Goal: Communication & Community: Answer question/provide support

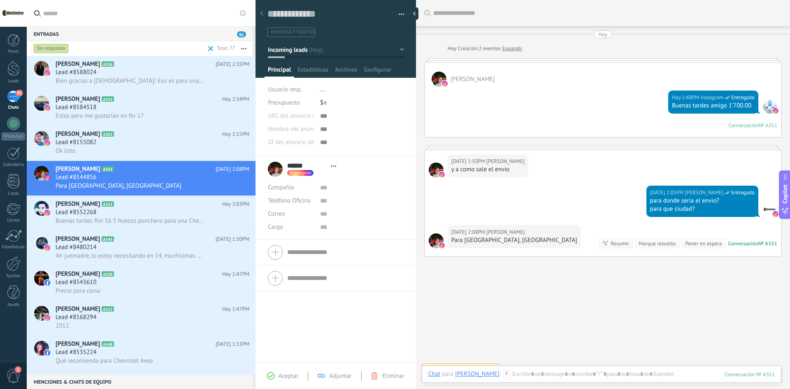
scroll to position [12, 0]
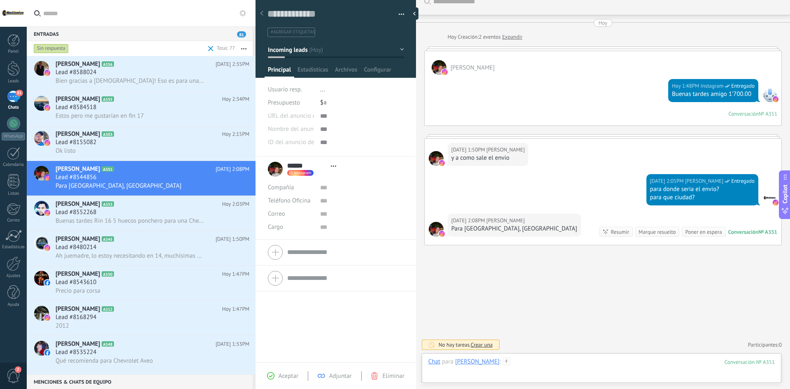
click at [549, 361] on div at bounding box center [601, 370] width 346 height 25
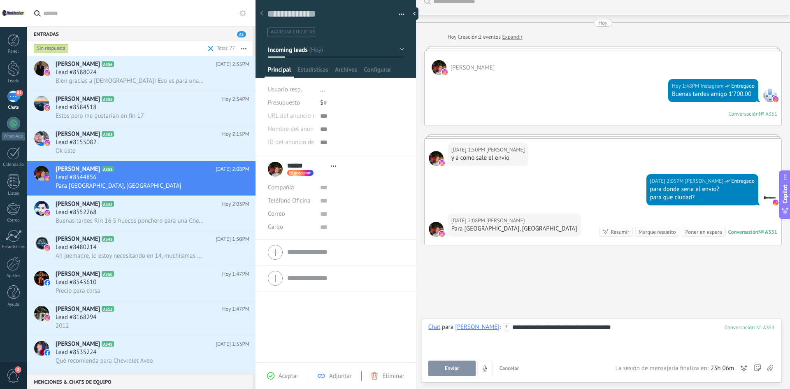
click at [445, 364] on button "Enviar" at bounding box center [451, 368] width 47 height 16
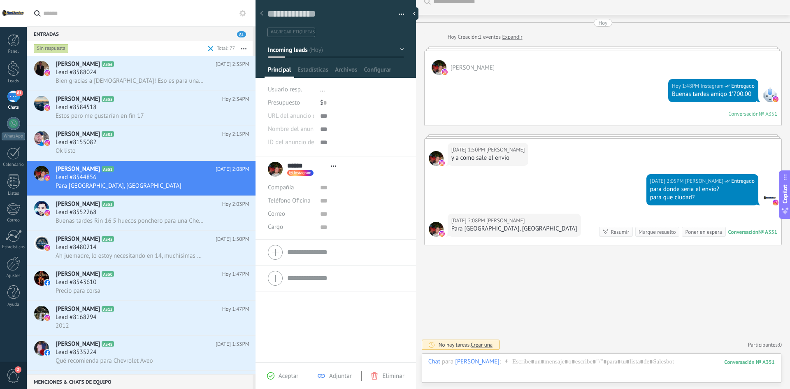
scroll to position [58, 0]
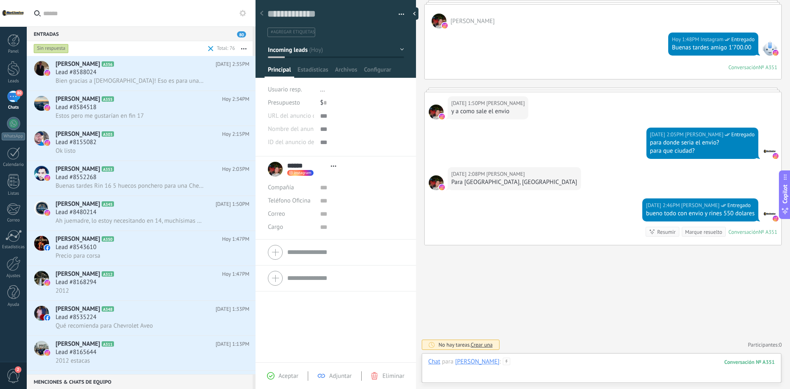
click at [532, 362] on div at bounding box center [601, 370] width 346 height 25
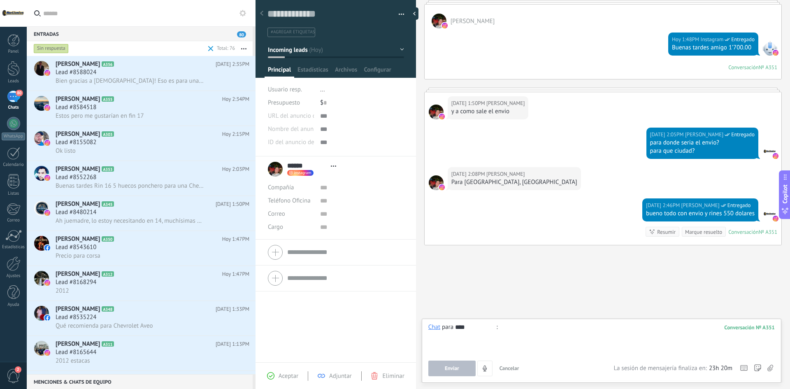
type input "*****"
click at [435, 367] on button "Enviar" at bounding box center [451, 368] width 47 height 16
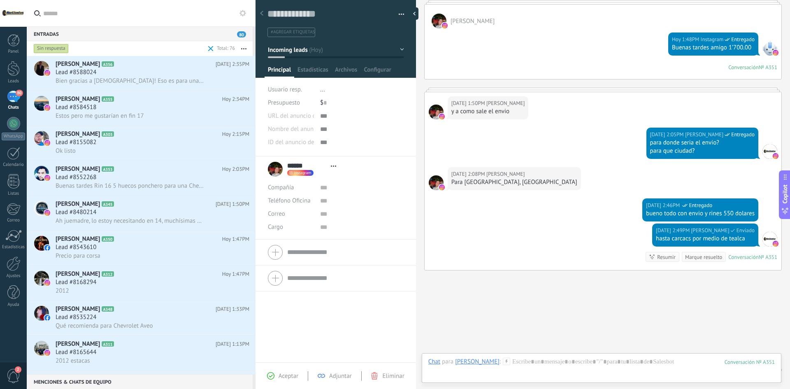
scroll to position [83, 0]
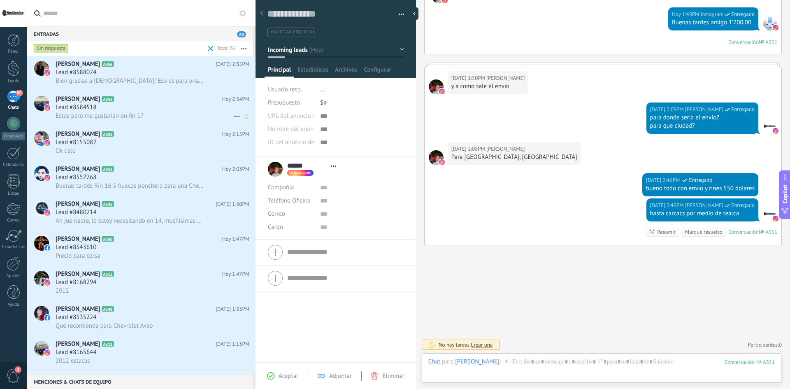
click at [160, 113] on div "Estos pero me gustarían en fin 17" at bounding box center [153, 116] width 194 height 9
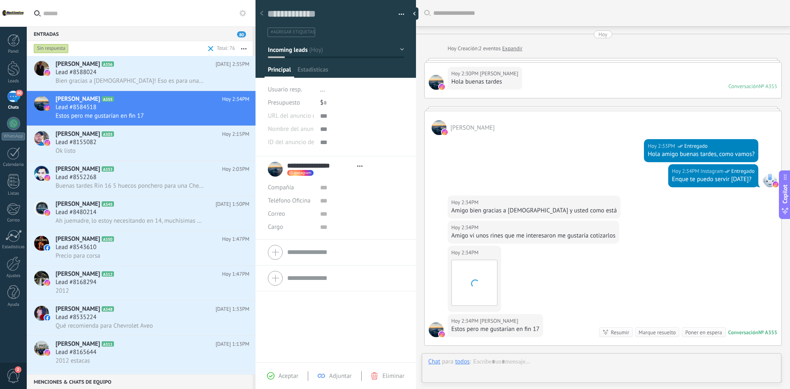
type textarea "**********"
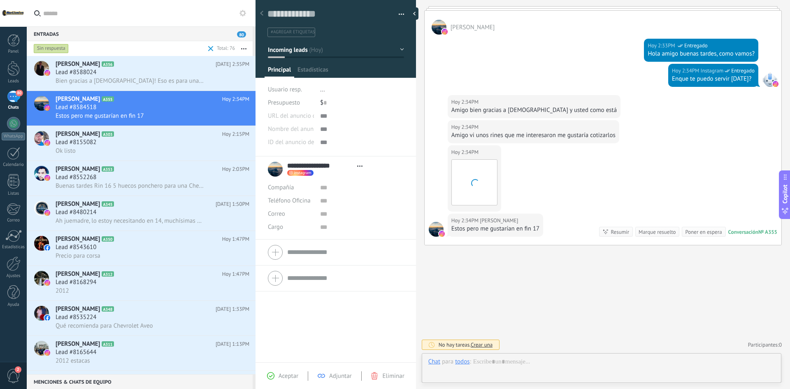
scroll to position [12, 0]
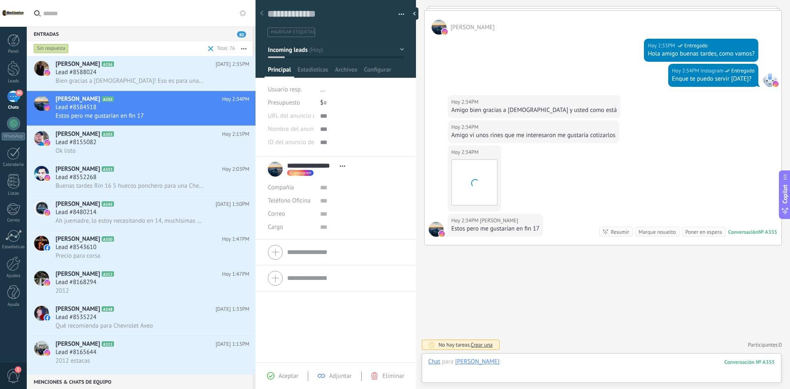
click at [520, 365] on div at bounding box center [601, 370] width 346 height 25
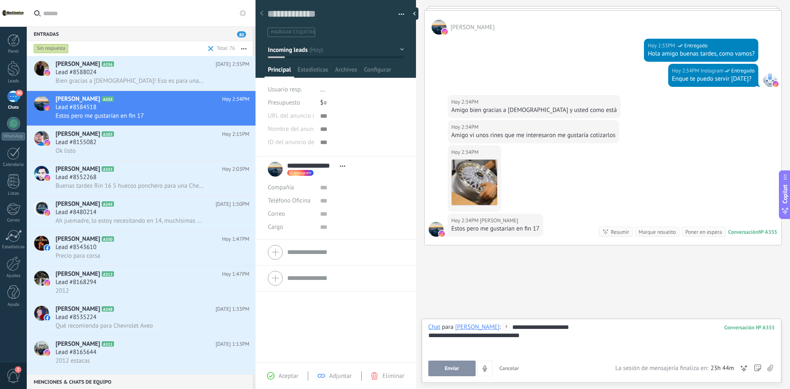
click at [464, 366] on button "Enviar" at bounding box center [451, 368] width 47 height 16
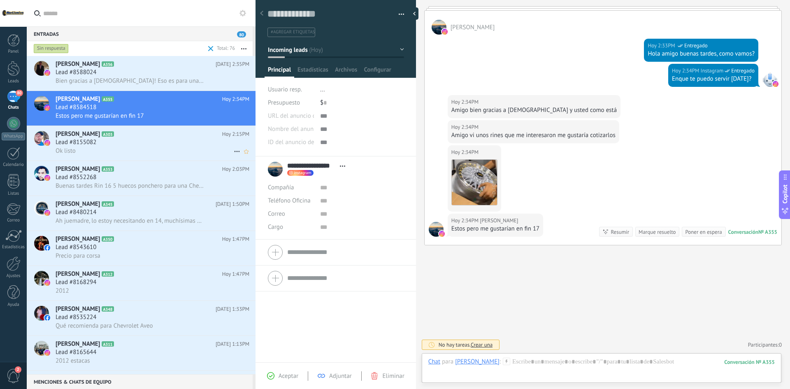
scroll to position [155, 0]
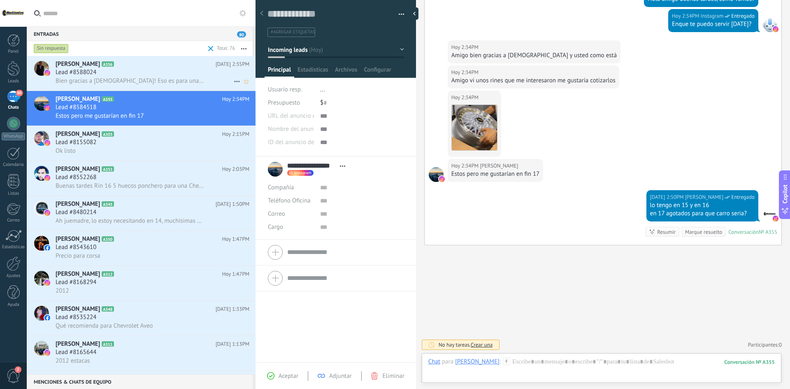
click at [144, 70] on div "Lead #8588024" at bounding box center [153, 72] width 194 height 8
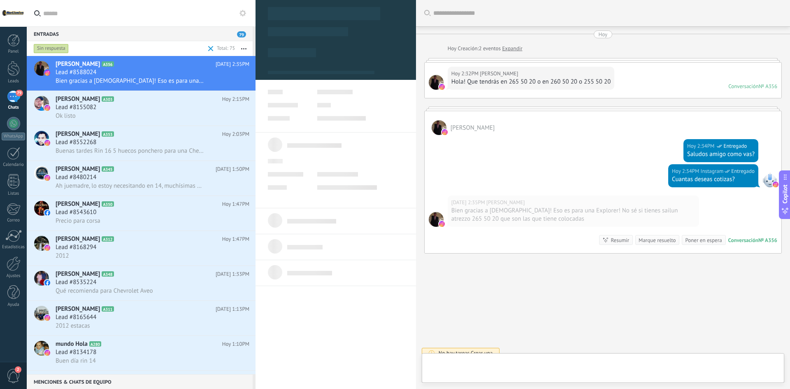
scroll to position [8, 0]
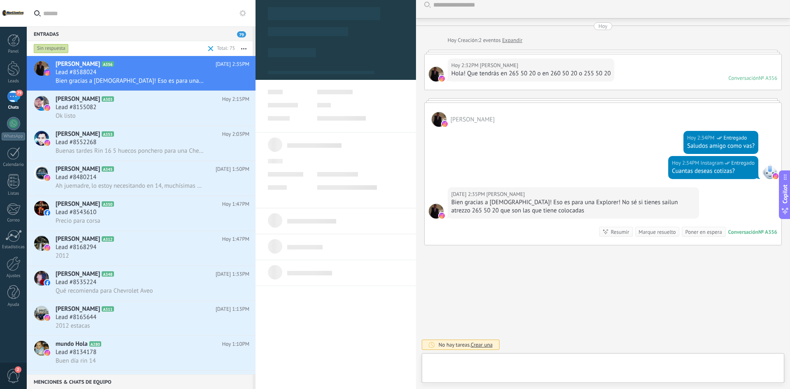
type textarea "**********"
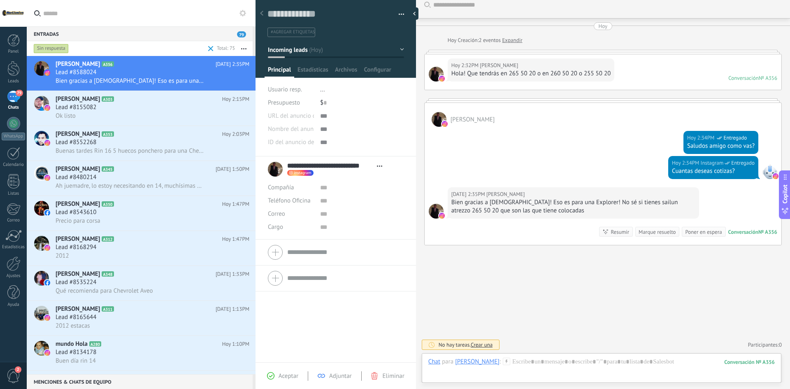
click at [590, 353] on div "Buscar Carga más [DATE] [DATE] Creación: 2 eventos Expandir [DATE] 2:32PM [PERS…" at bounding box center [603, 190] width 374 height 397
click at [590, 357] on div "Chat Correo Nota Tarea Chat para [PERSON_NAME] : 356 Enviar Cancelar Rastrear c…" at bounding box center [602, 368] width 360 height 30
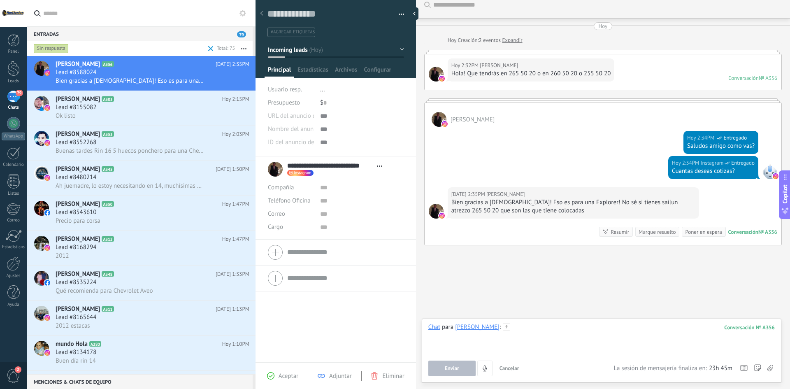
click at [588, 348] on div at bounding box center [601, 338] width 346 height 31
click at [452, 369] on span "Enviar" at bounding box center [452, 368] width 14 height 6
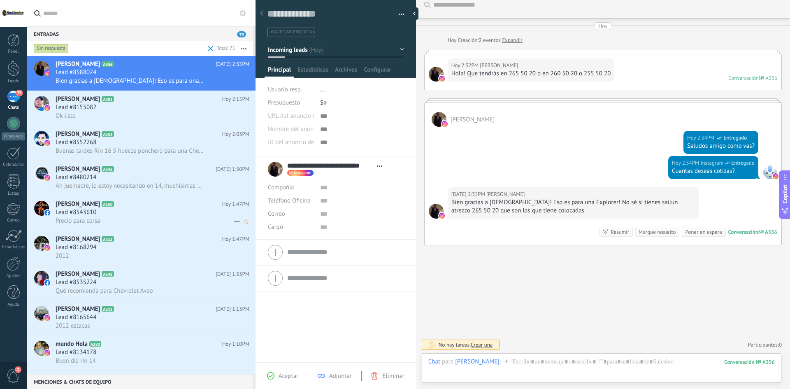
scroll to position [37, 0]
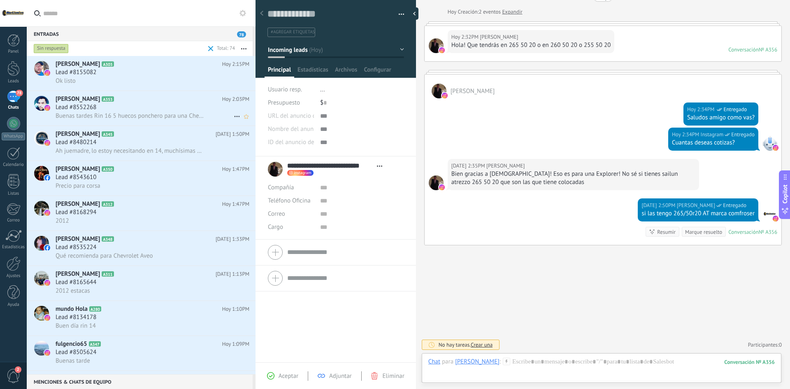
click at [140, 117] on span "Buenas tardes Rin 16 5 huecos ponchero para una Chevrolet Zafira" at bounding box center [130, 116] width 149 height 8
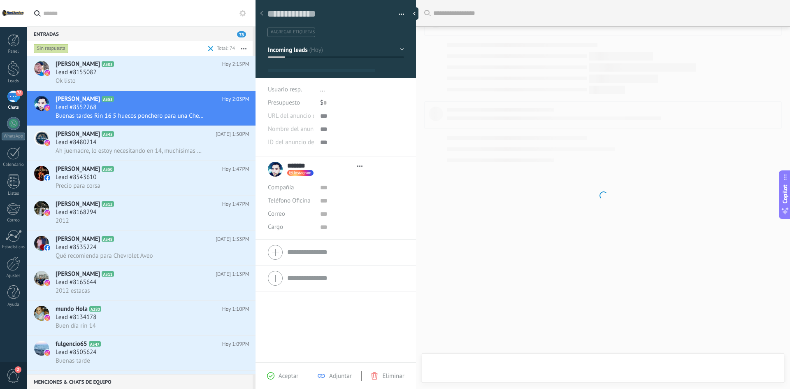
type textarea "**********"
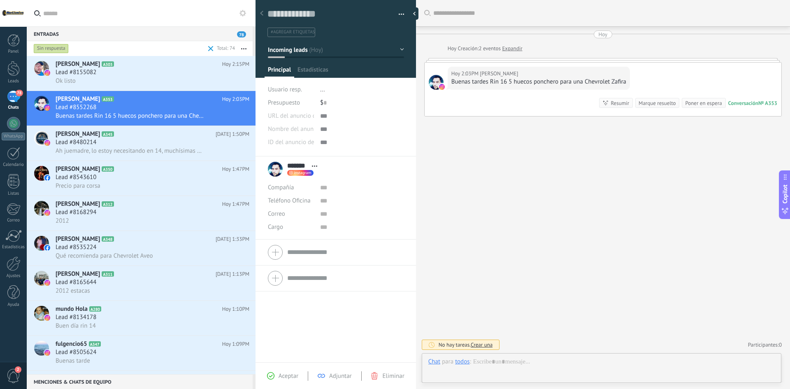
scroll to position [12, 0]
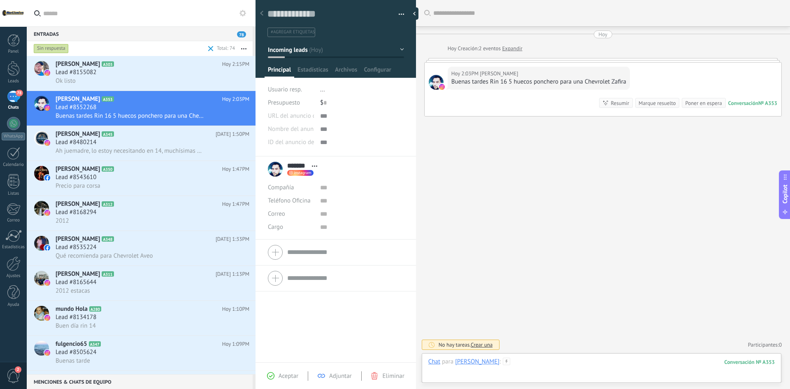
click at [533, 362] on div at bounding box center [601, 370] width 346 height 25
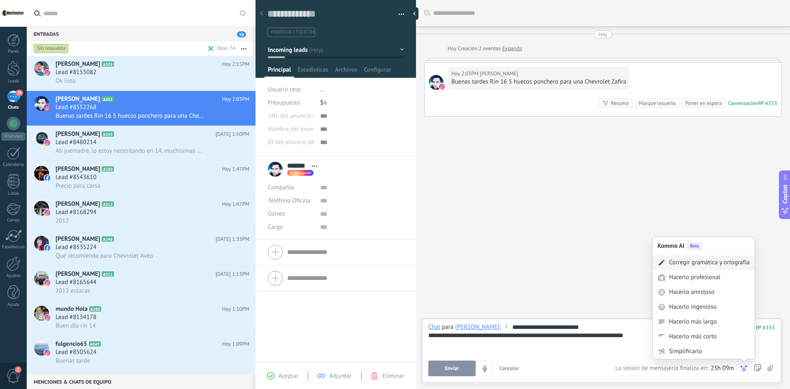
click at [682, 266] on div "Corregir gramática y ortografía" at bounding box center [709, 262] width 81 height 8
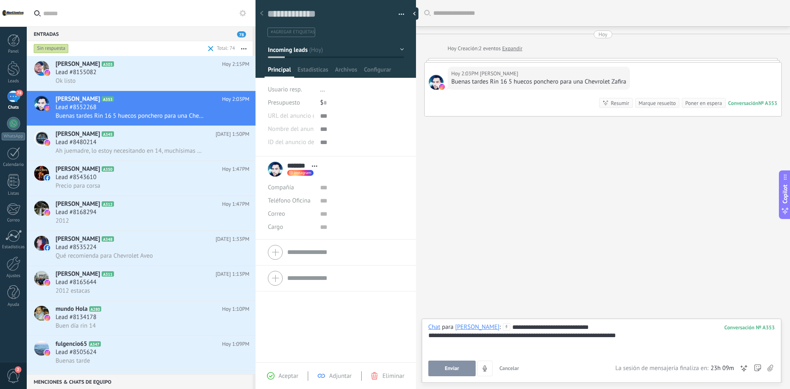
click at [451, 369] on span "Enviar" at bounding box center [452, 368] width 14 height 6
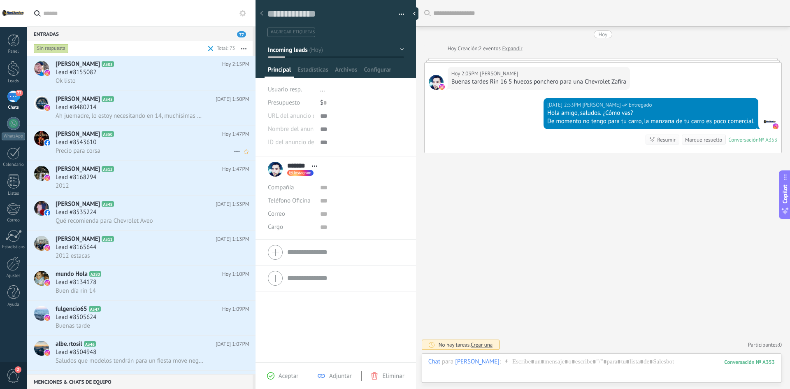
click at [133, 149] on div "Precio para corsa" at bounding box center [153, 150] width 194 height 9
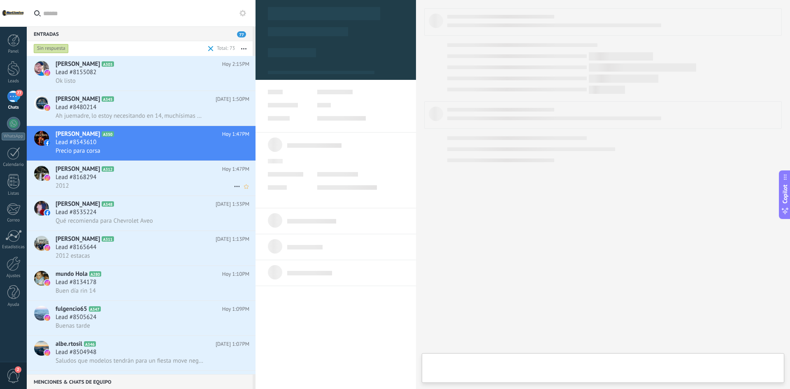
type textarea "**********"
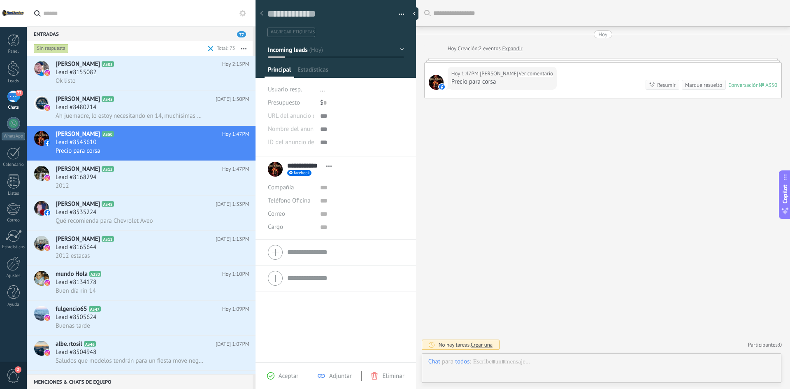
scroll to position [12, 0]
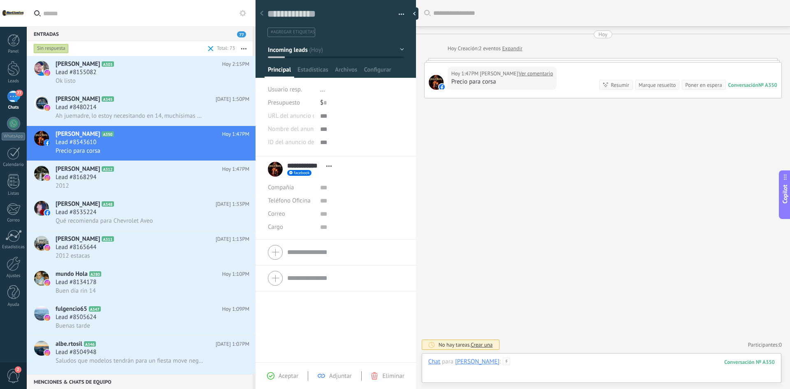
click at [547, 367] on div at bounding box center [601, 370] width 346 height 25
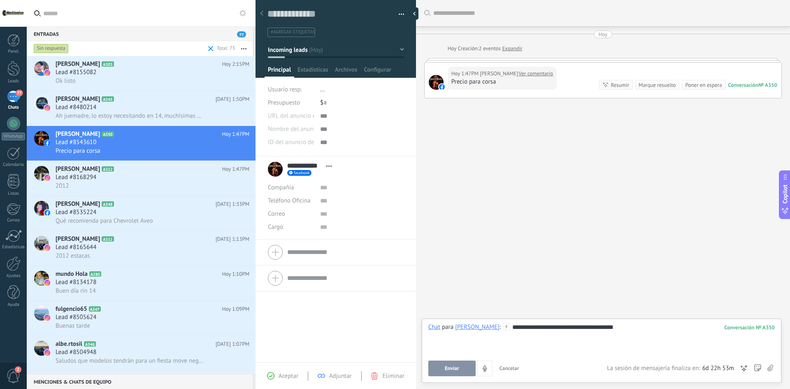
click at [451, 366] on span "Enviar" at bounding box center [452, 368] width 14 height 6
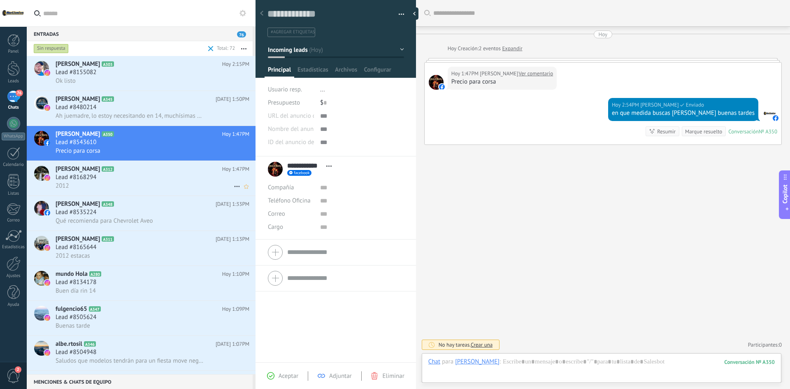
click at [69, 182] on span "2012" at bounding box center [63, 186] width 14 height 8
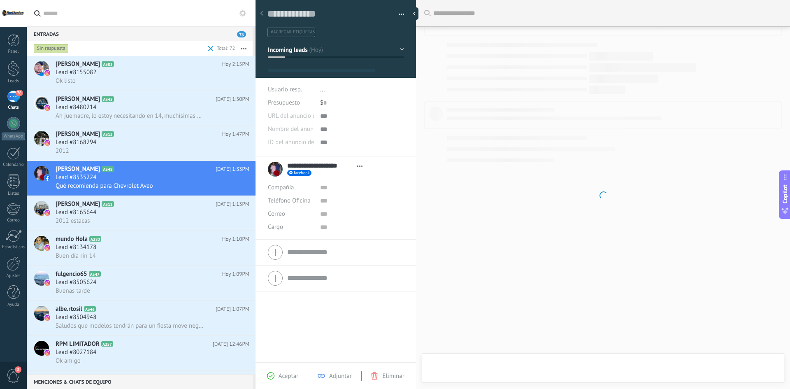
type textarea "**********"
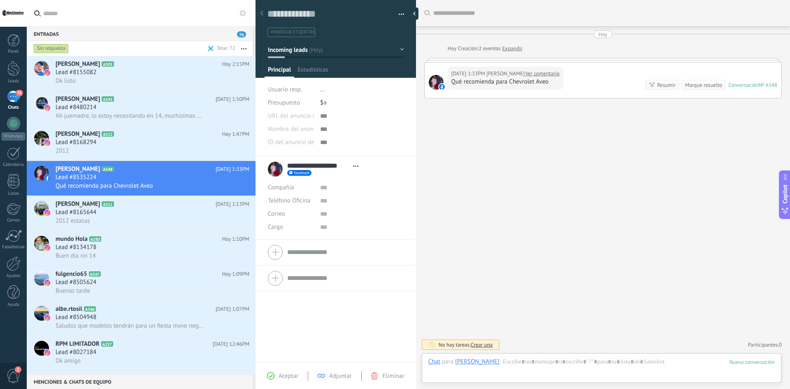
scroll to position [12, 0]
click at [552, 358] on div at bounding box center [601, 370] width 346 height 25
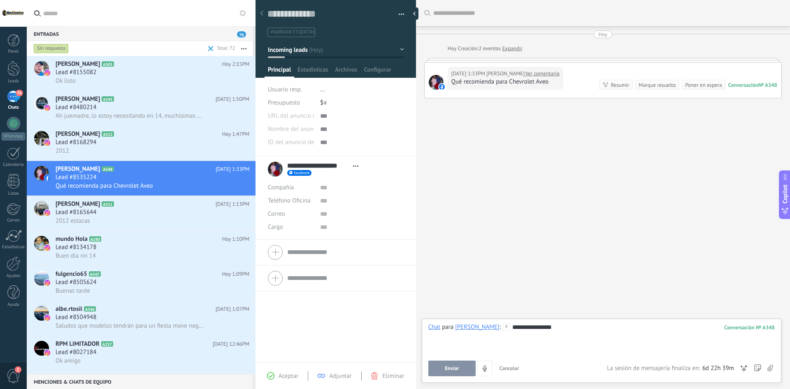
click at [551, 73] on link "Ver comentario" at bounding box center [542, 74] width 35 height 8
click at [591, 331] on div "**********" at bounding box center [601, 338] width 346 height 31
click at [447, 367] on span "Enviar" at bounding box center [452, 368] width 14 height 6
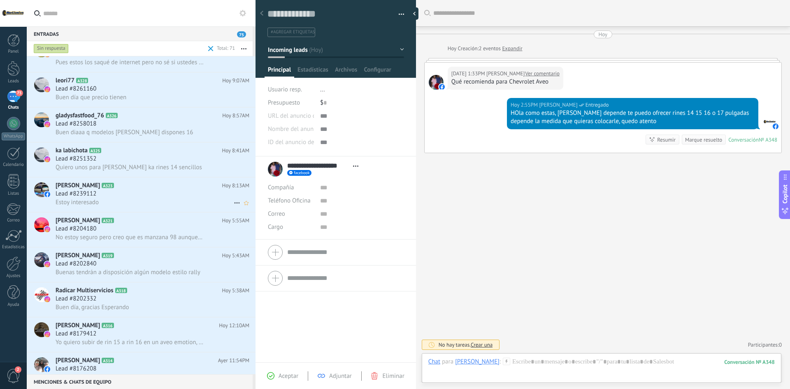
scroll to position [906, 0]
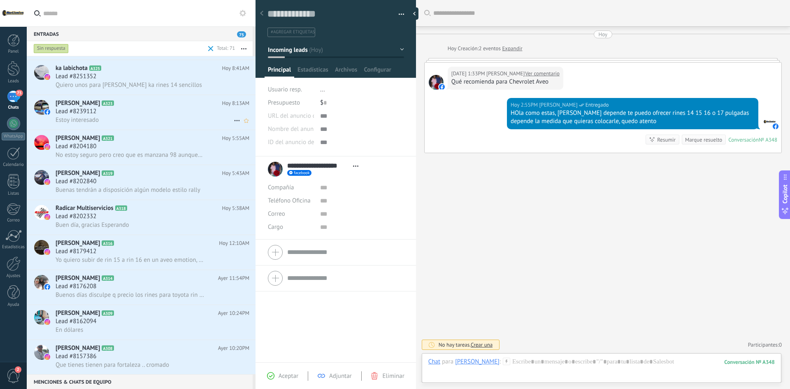
click at [136, 112] on div "Lead #8239112" at bounding box center [153, 111] width 194 height 8
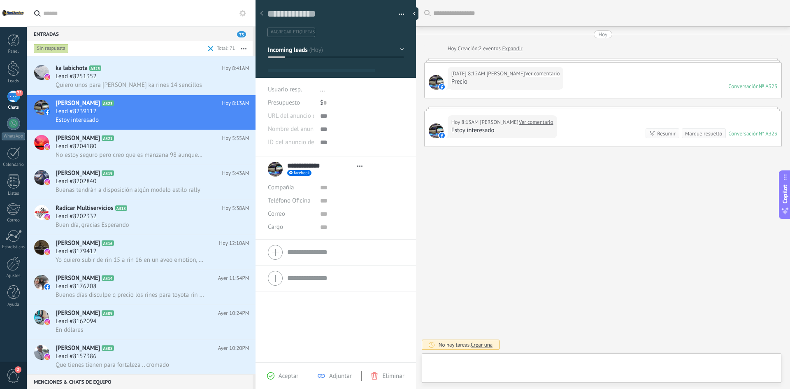
type textarea "**********"
click at [531, 355] on div "Chat Correo Nota Tarea Chat para [PERSON_NAME] : 323 Enviar Cancelar Rastrear c…" at bounding box center [602, 368] width 360 height 30
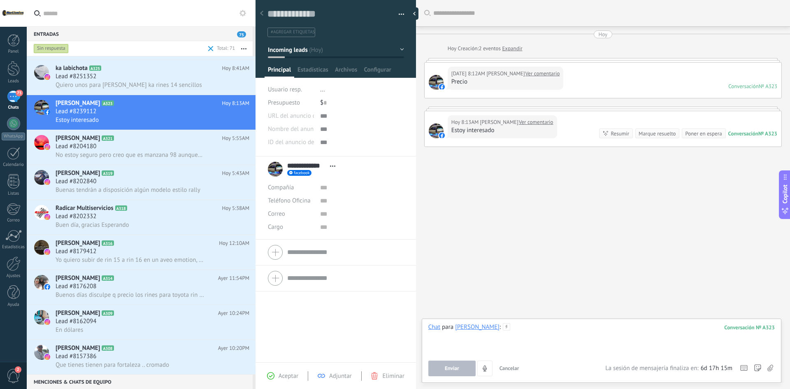
click at [538, 330] on div at bounding box center [601, 338] width 346 height 31
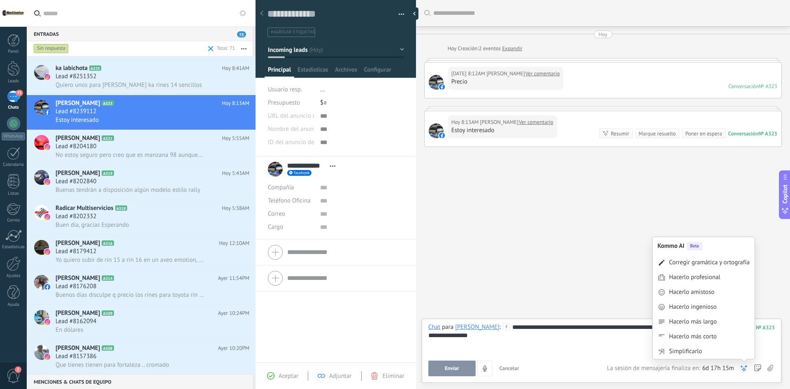
click at [741, 367] on icon at bounding box center [744, 368] width 8 height 8
click at [699, 259] on div "Corregir gramática y ortografía" at bounding box center [709, 262] width 81 height 8
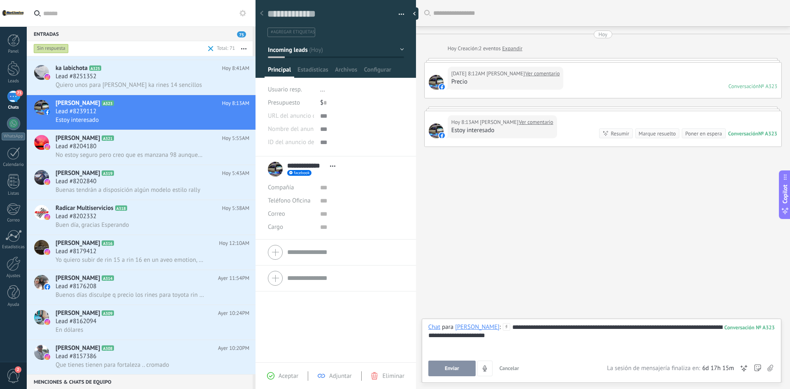
click at [453, 367] on span "Enviar" at bounding box center [452, 368] width 14 height 6
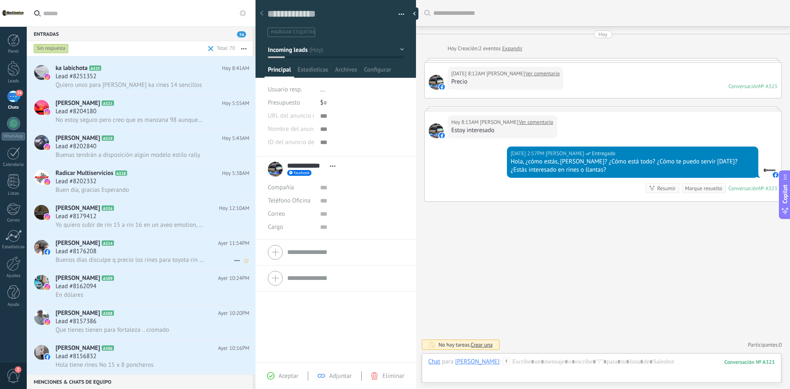
click at [145, 253] on div "Lead #8176208" at bounding box center [153, 251] width 194 height 8
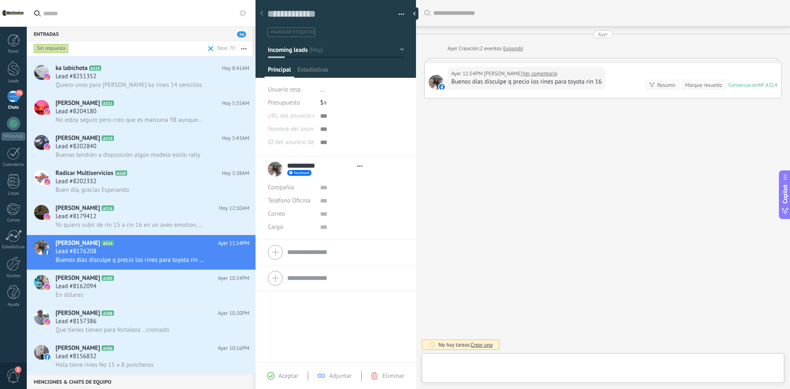
type textarea "**********"
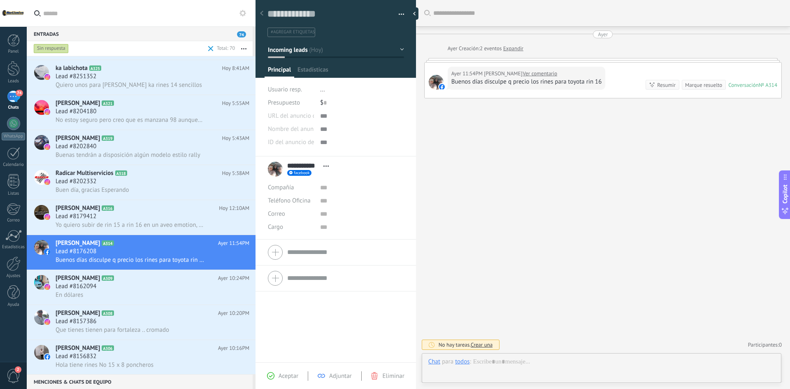
scroll to position [12, 0]
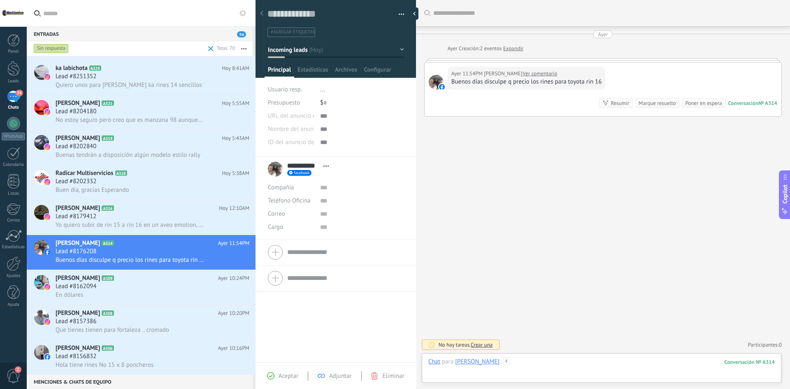
click at [593, 367] on div at bounding box center [601, 370] width 346 height 25
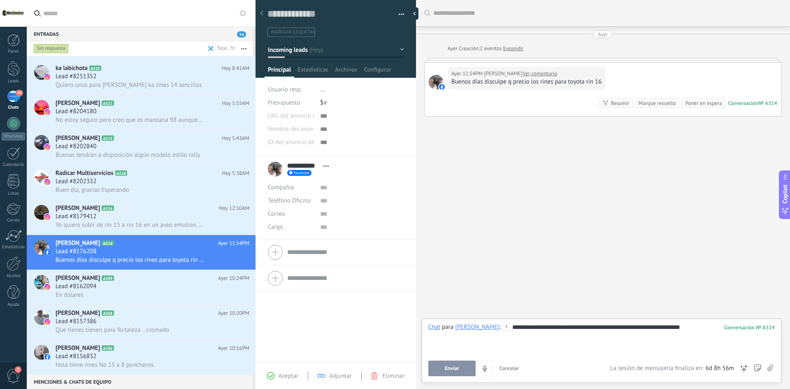
click at [440, 367] on button "Enviar" at bounding box center [451, 368] width 47 height 16
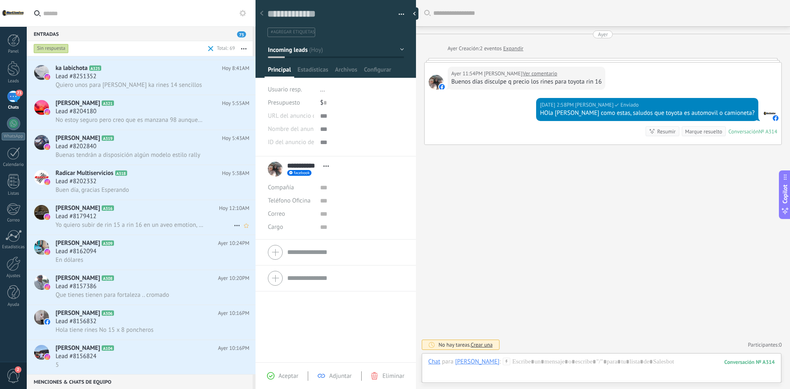
click at [116, 225] on span "Yo quiero subir de rin 15 a rin 16 en un aveo emotion, que me sugieres ? Gracias" at bounding box center [130, 225] width 149 height 8
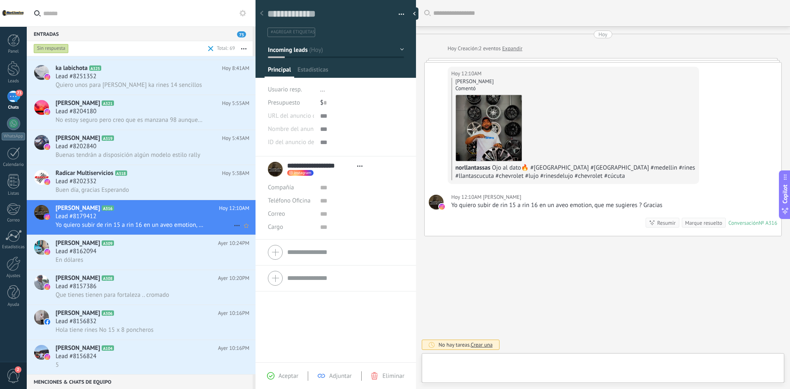
type textarea "**********"
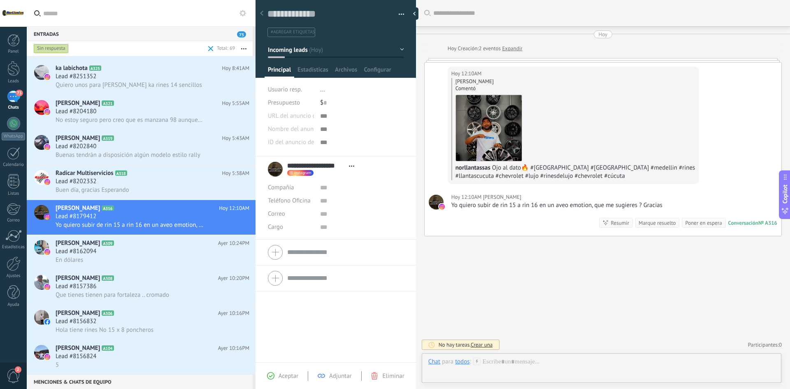
click at [530, 121] on div "[PERSON_NAME] Comentó norllantassas Ojo al dato🔥 #[GEOGRAPHIC_DATA] #[GEOGRAPHI…" at bounding box center [573, 129] width 244 height 102
click at [497, 116] on img at bounding box center [489, 128] width 66 height 66
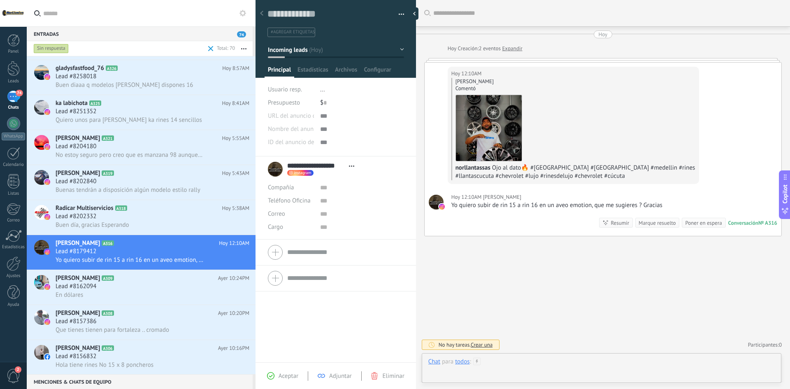
click at [555, 362] on div at bounding box center [601, 370] width 346 height 25
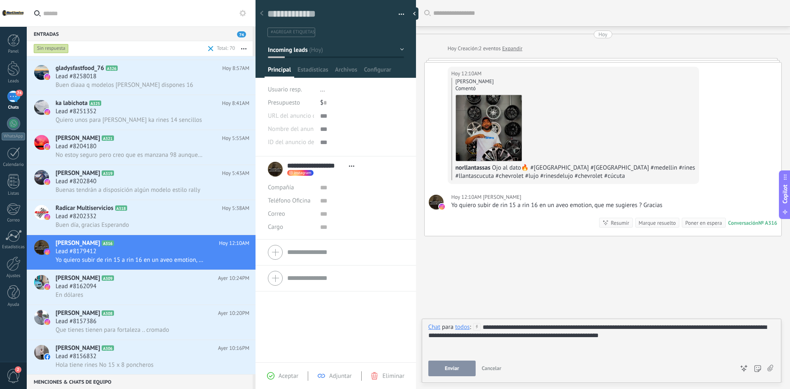
click at [741, 363] on div "Kommo AI Beta Corregir gramática y ortografía Hacerlo profesional Hacerlo amist…" at bounding box center [744, 368] width 8 height 16
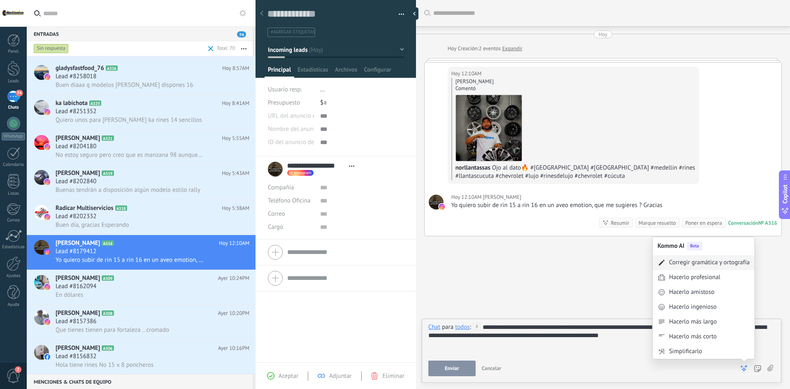
click at [713, 259] on div "Corregir gramática y ortografía" at bounding box center [709, 262] width 81 height 8
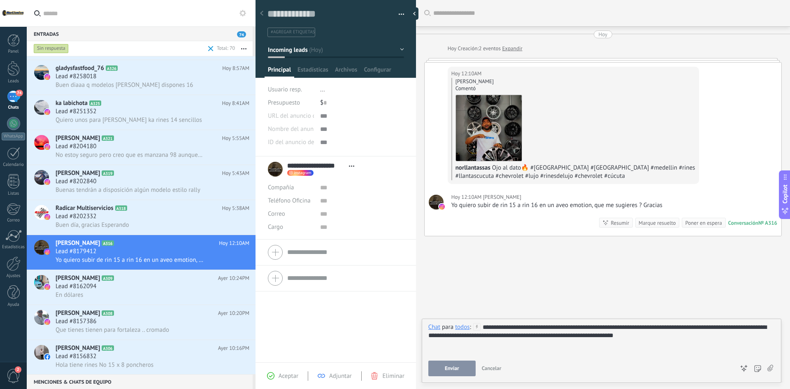
click at [448, 370] on span "Enviar" at bounding box center [452, 368] width 14 height 6
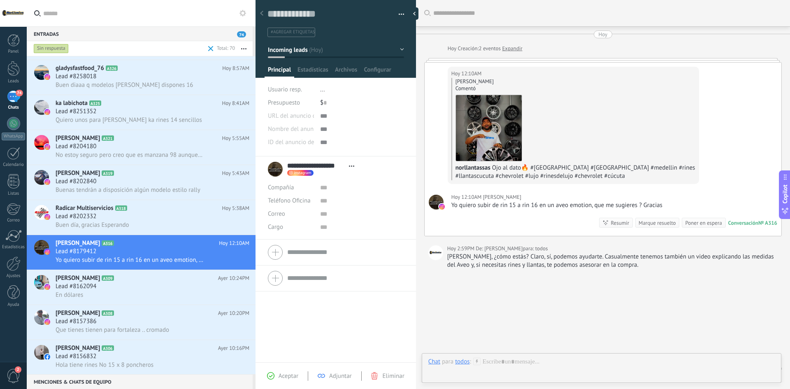
scroll to position [24, 0]
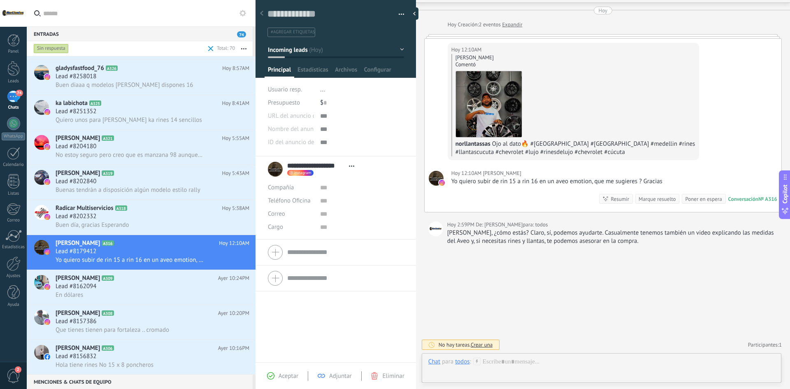
drag, startPoint x: 540, startPoint y: 109, endPoint x: 544, endPoint y: 113, distance: 5.0
click at [544, 113] on div "Andres Rozo Velarde Comentó norllantassas Ojo al dato🔥 #colombia #venezuela #me…" at bounding box center [573, 105] width 244 height 102
click at [550, 147] on span "Ojo al dato🔥 #colombia #venezuela #medellin #rines #llantascucuta #chevrolet #l…" at bounding box center [575, 148] width 240 height 16
click at [471, 129] on img at bounding box center [489, 104] width 66 height 66
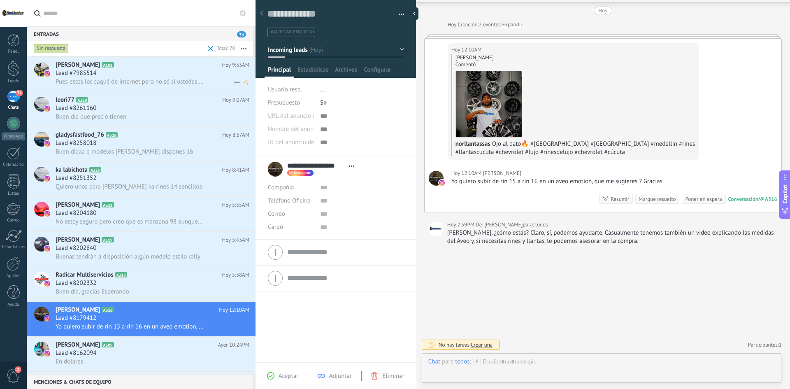
scroll to position [700, 0]
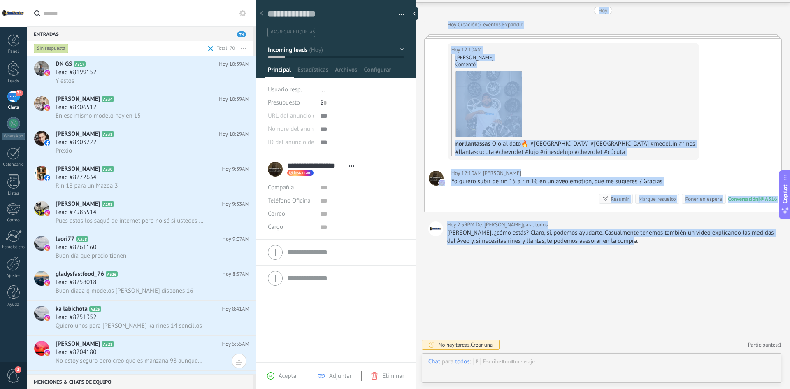
drag, startPoint x: 623, startPoint y: 235, endPoint x: 418, endPoint y: 219, distance: 205.5
click at [418, 219] on div "Guardar y crear Imprimir Administrar etiquetas" at bounding box center [523, 194] width 534 height 389
drag, startPoint x: 539, startPoint y: 290, endPoint x: 544, endPoint y: 286, distance: 7.1
click at [544, 286] on div "Buscar Carga más Hoy Hoy Creación: 2 eventos Expandir Hoy 12:10AM Andres Rozo V…" at bounding box center [603, 182] width 374 height 413
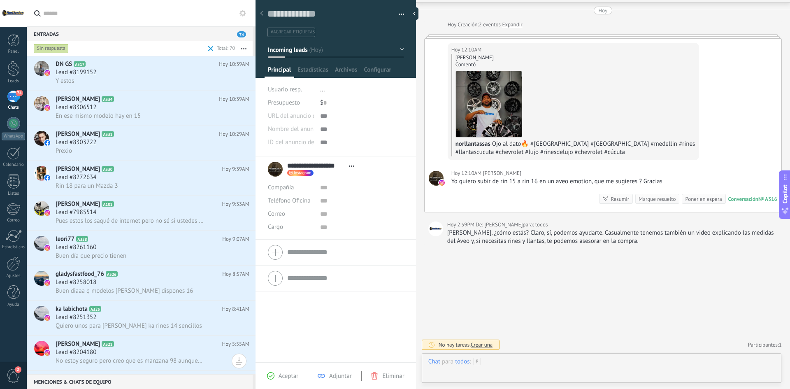
click at [520, 367] on div at bounding box center [601, 370] width 346 height 25
click at [541, 276] on div "Buscar Carga más Hoy Hoy Creación: 2 eventos Expandir Hoy 12:10AM Andres Rozo V…" at bounding box center [603, 182] width 374 height 413
click at [519, 334] on div at bounding box center [601, 338] width 346 height 31
click at [540, 295] on div "Buscar Carga más Hoy Hoy Creación: 2 eventos Expandir Hoy 12:10AM Andres Rozo V…" at bounding box center [603, 182] width 374 height 413
click at [464, 238] on div "Hola Andrés, ¿cómo estás? Claro, sí, podemos ayudarte. Casualmente tenemos tamb…" at bounding box center [612, 237] width 330 height 16
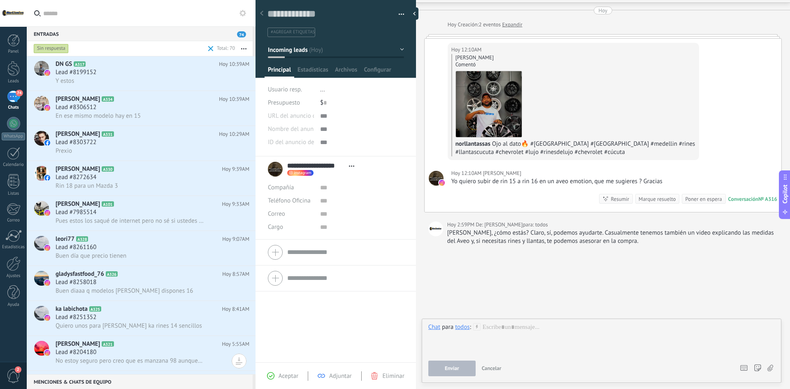
click at [472, 234] on div "Hola Andrés, ¿cómo estás? Claro, sí, podemos ayudarte. Casualmente tenemos tamb…" at bounding box center [612, 237] width 330 height 16
click at [587, 96] on div "Andres Rozo Velarde Comentó norllantassas Ojo al dato🔥 #colombia #venezuela #me…" at bounding box center [573, 105] width 244 height 102
click at [725, 94] on div "Hoy 12:10AM Andres Rozo Velarde Andres Rozo Velarde Comentó norllantassas Ojo a…" at bounding box center [603, 100] width 357 height 123
click at [511, 24] on link "Expandir" at bounding box center [512, 25] width 20 height 8
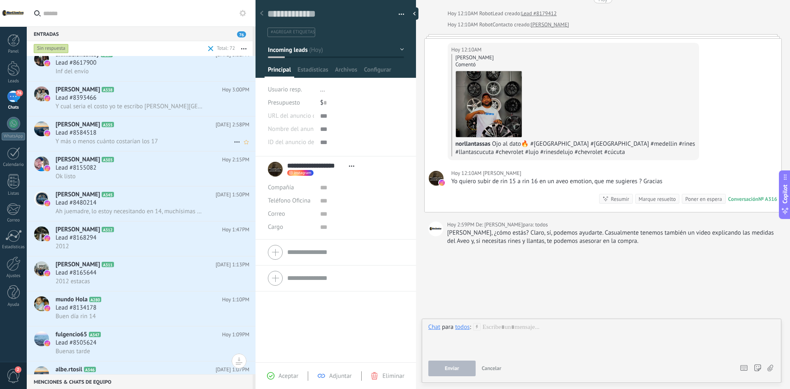
scroll to position [0, 0]
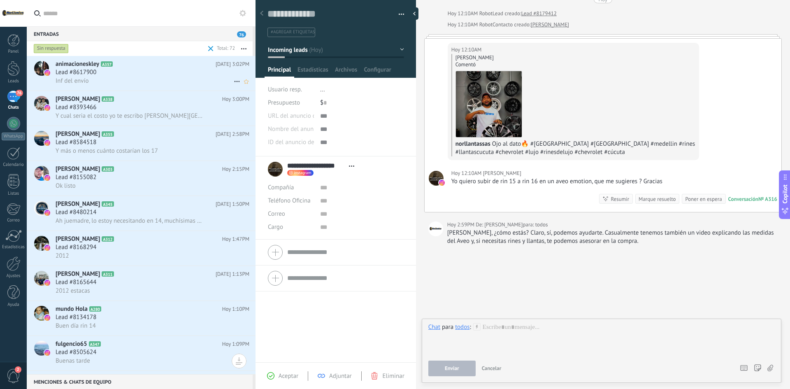
click at [136, 71] on div "Lead #8617900" at bounding box center [153, 72] width 194 height 8
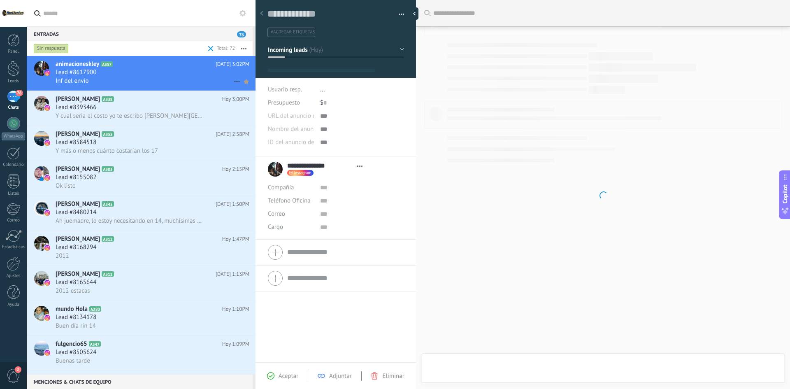
type textarea "**********"
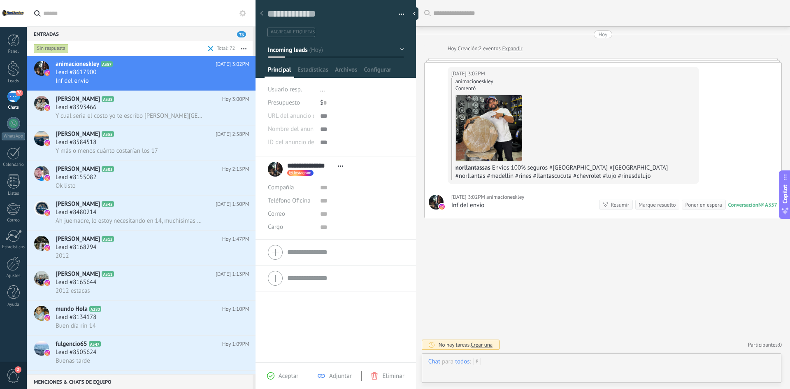
click at [533, 363] on div at bounding box center [601, 370] width 346 height 25
click at [528, 267] on div "Buscar Carga más Hoy Hoy Creación: 2 eventos Expandir Hoy 3:02PM animacioneskle…" at bounding box center [603, 194] width 374 height 389
click at [551, 236] on div "Buscar Carga más Hoy Hoy Creación: 2 eventos Expandir Hoy 3:02PM animacioneskle…" at bounding box center [603, 194] width 374 height 389
click at [466, 327] on div "todos" at bounding box center [462, 326] width 14 height 7
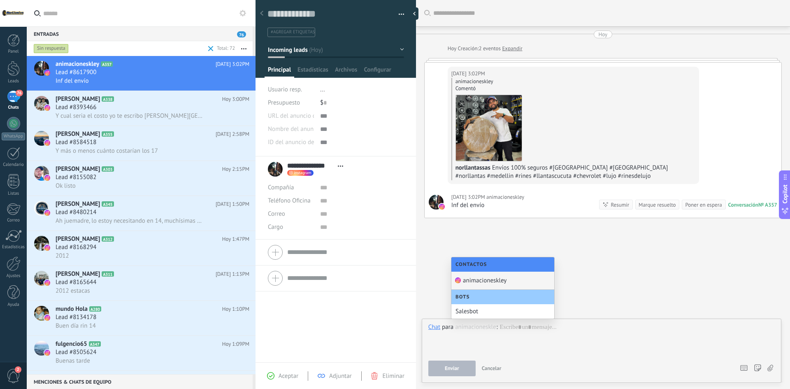
click at [496, 280] on div "animacioneskley" at bounding box center [502, 281] width 103 height 18
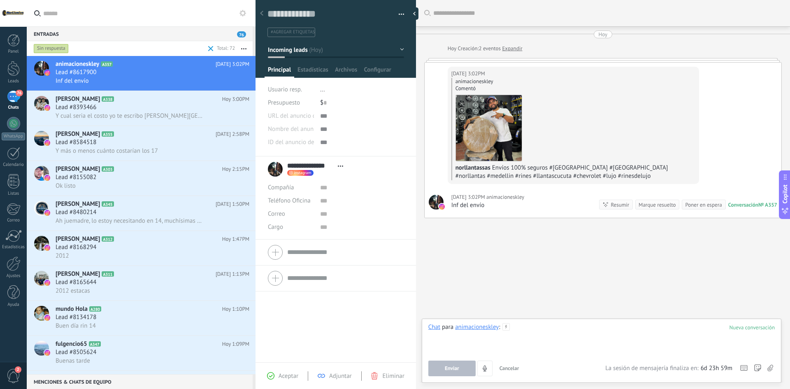
click at [553, 330] on div at bounding box center [601, 338] width 346 height 31
click at [454, 366] on span "Enviar" at bounding box center [452, 368] width 14 height 6
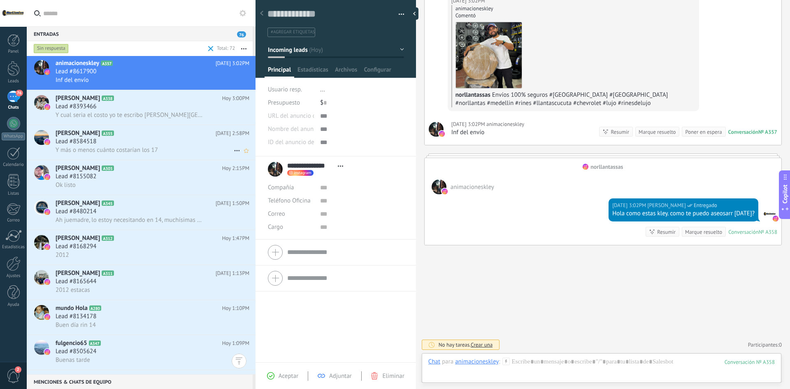
scroll to position [0, 0]
click at [397, 49] on button "Incoming leads" at bounding box center [336, 49] width 136 height 15
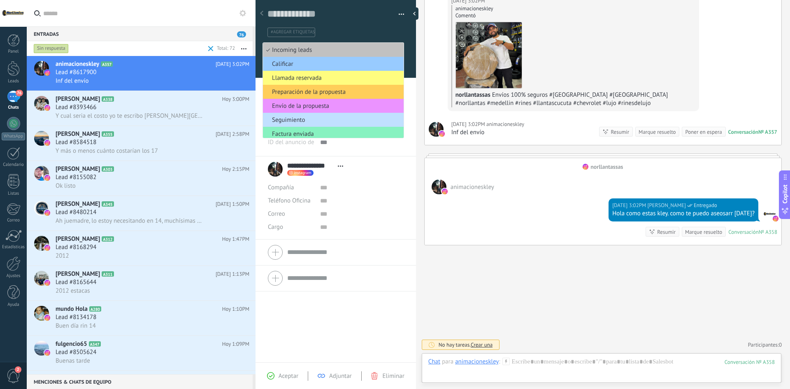
click at [245, 47] on button "button" at bounding box center [244, 48] width 18 height 15
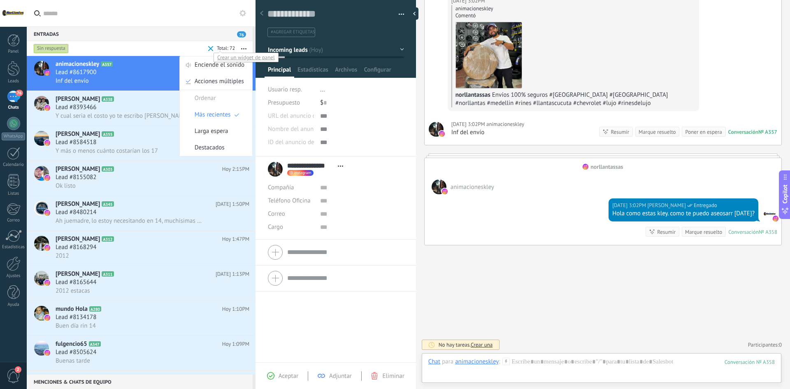
click at [221, 49] on div at bounding box center [224, 49] width 21 height 8
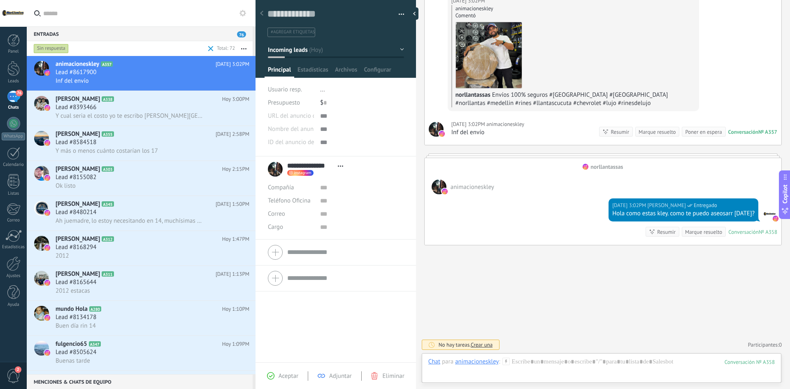
click at [211, 46] on span at bounding box center [210, 48] width 5 height 5
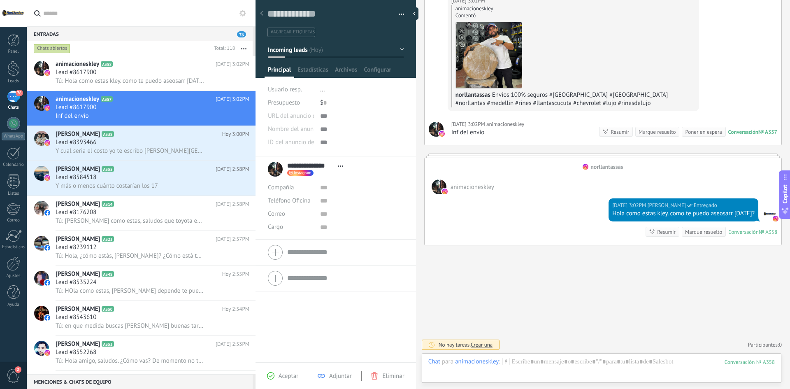
click at [244, 47] on button "button" at bounding box center [244, 48] width 18 height 15
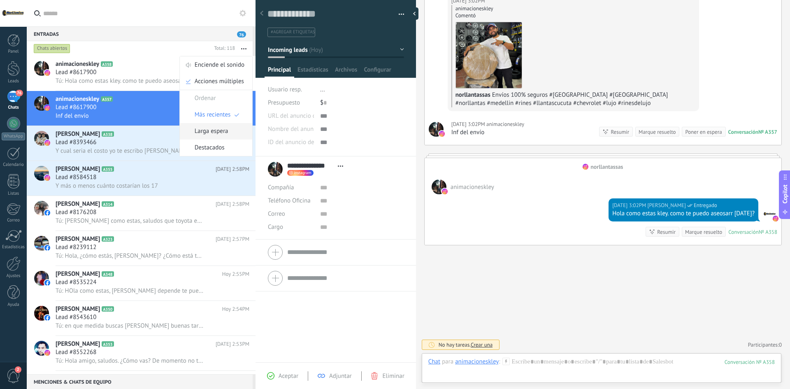
click at [219, 132] on span "Larga espera" at bounding box center [212, 131] width 34 height 16
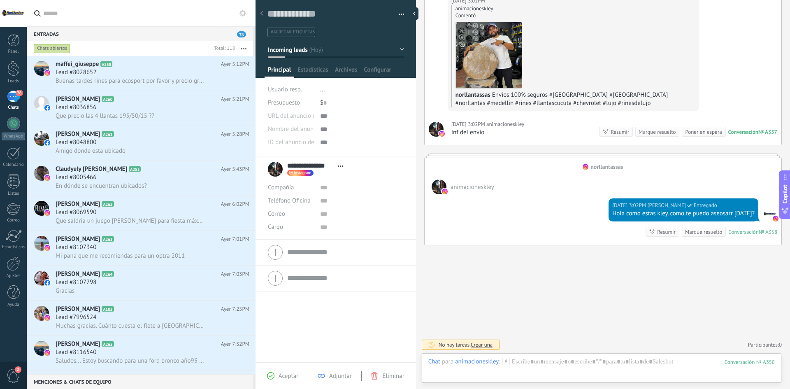
click at [242, 46] on button "button" at bounding box center [244, 48] width 18 height 15
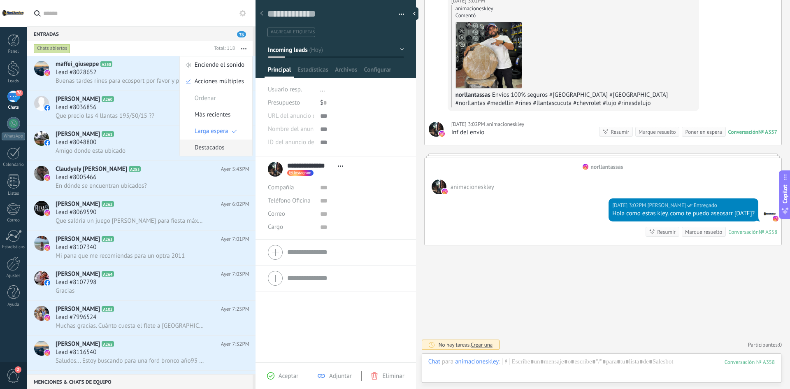
click at [214, 150] on span "Destacados" at bounding box center [210, 147] width 30 height 16
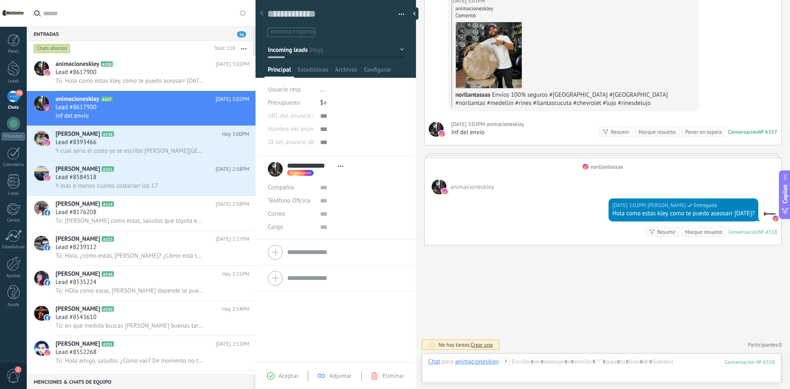
click at [242, 49] on icon "button" at bounding box center [243, 48] width 5 height 1
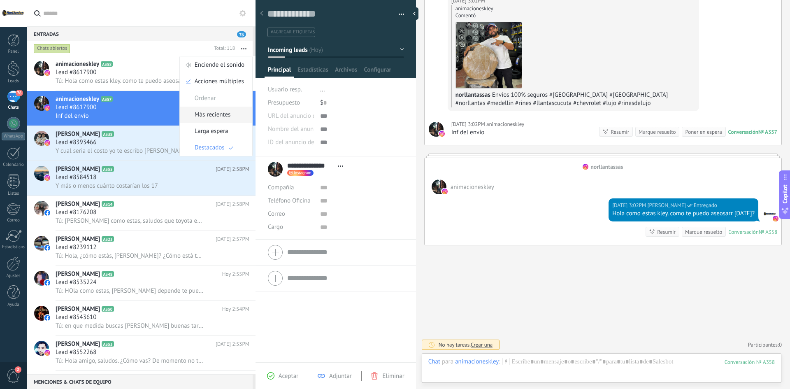
click at [225, 120] on span "Más recientes" at bounding box center [213, 115] width 36 height 16
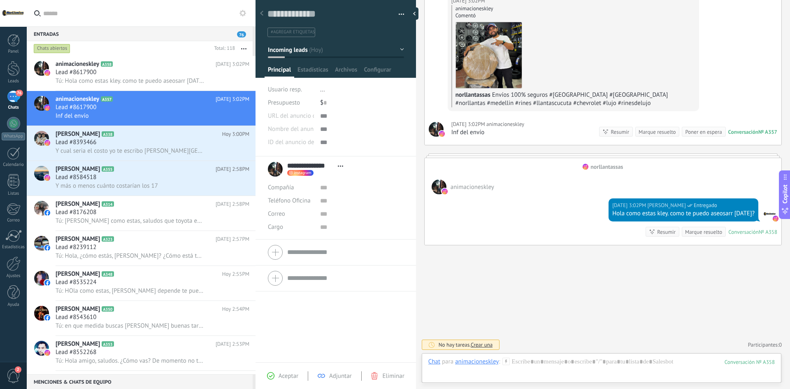
click at [243, 46] on button "button" at bounding box center [244, 48] width 18 height 15
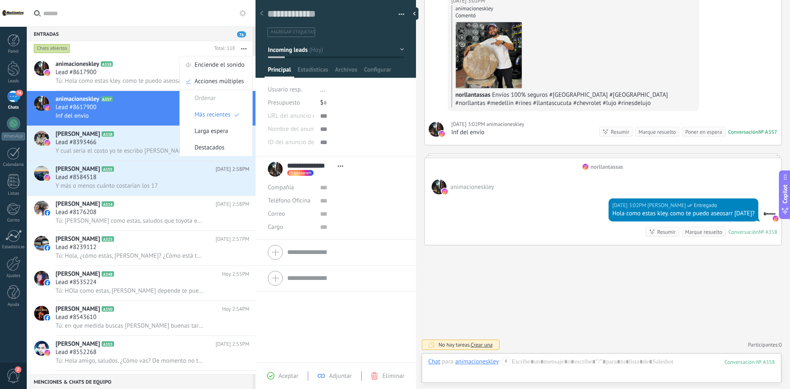
click at [262, 14] on use at bounding box center [261, 13] width 3 height 5
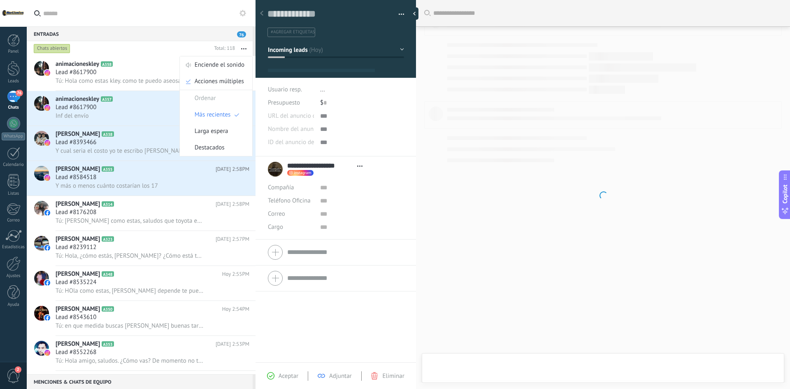
type textarea "**********"
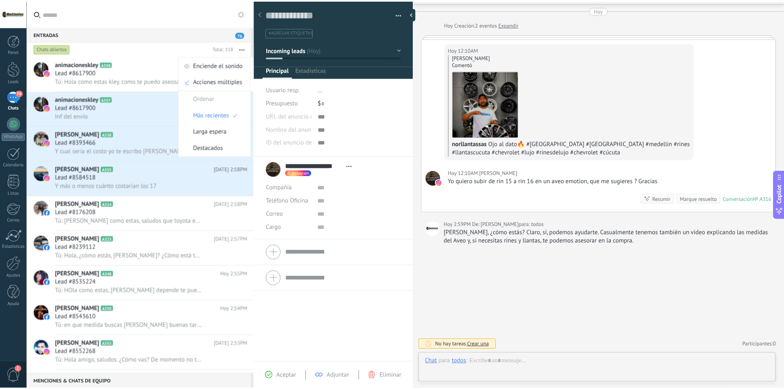
scroll to position [12, 0]
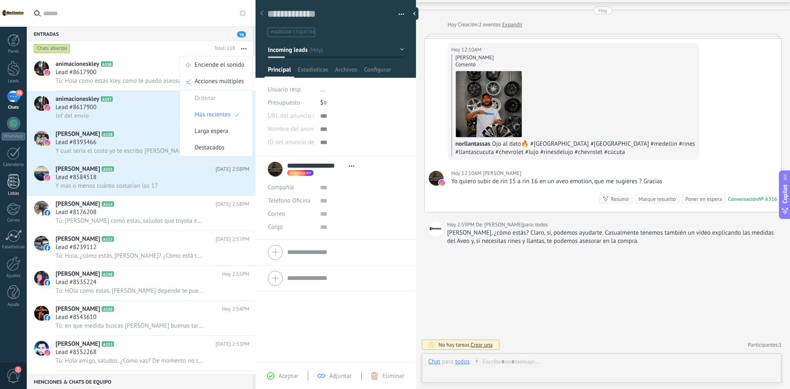
click at [13, 184] on div at bounding box center [13, 181] width 12 height 14
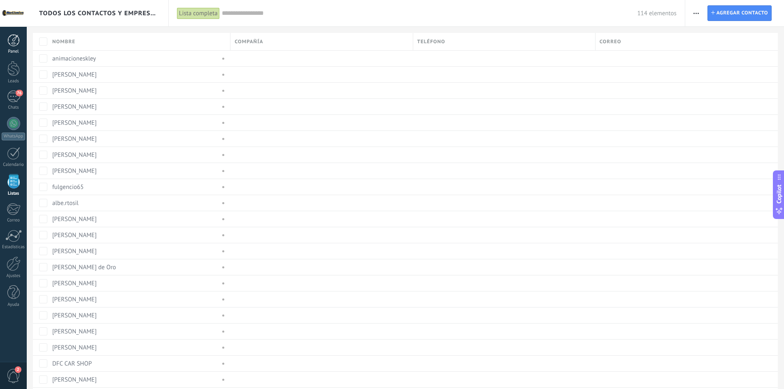
click at [24, 46] on link "Panel" at bounding box center [13, 44] width 27 height 20
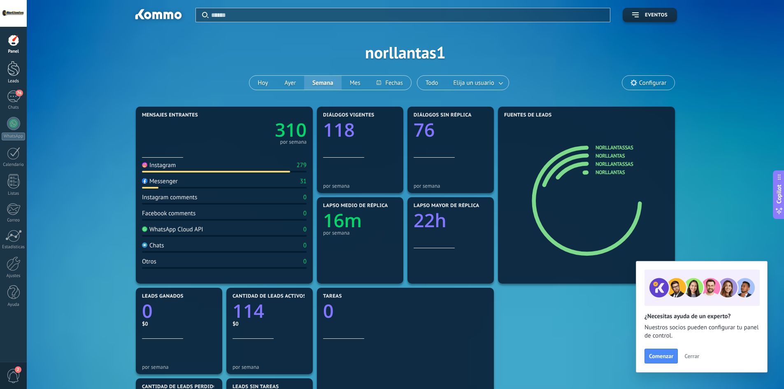
click at [17, 77] on link "Leads" at bounding box center [13, 72] width 27 height 23
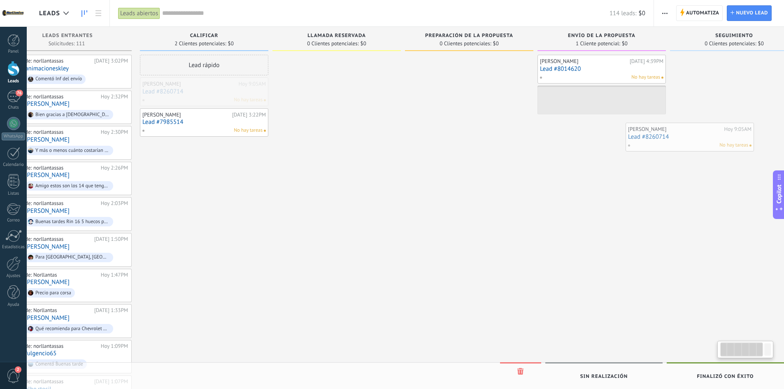
scroll to position [0, 41]
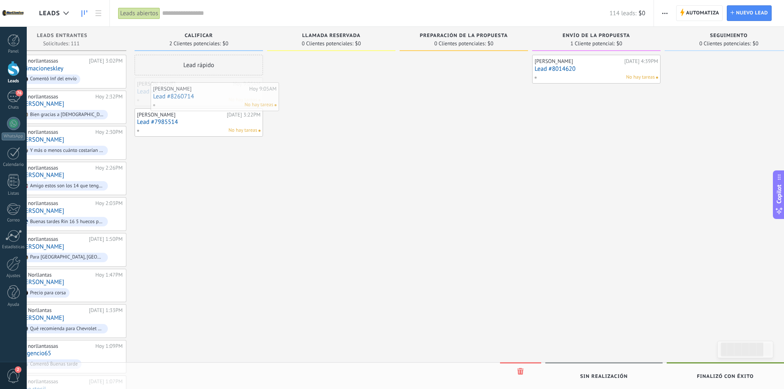
drag, startPoint x: 227, startPoint y: 95, endPoint x: 187, endPoint y: 96, distance: 39.5
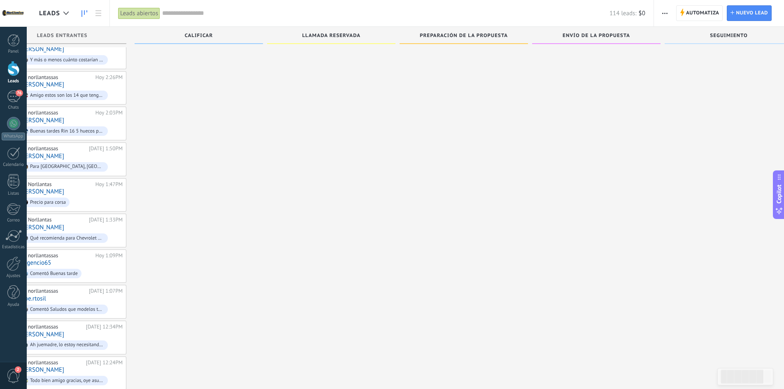
scroll to position [91, 0]
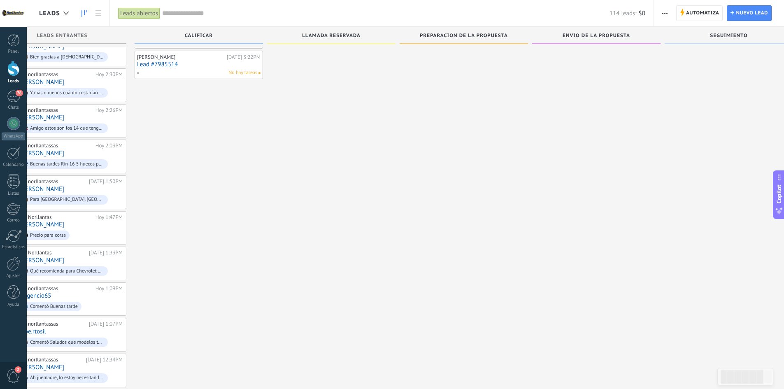
click at [229, 217] on div "Lead rápido Jaime Duran Sanjuan Hoy 9:05AM Lead #8260714 No hay tareas Johan Ra…" at bounding box center [199, 352] width 128 height 711
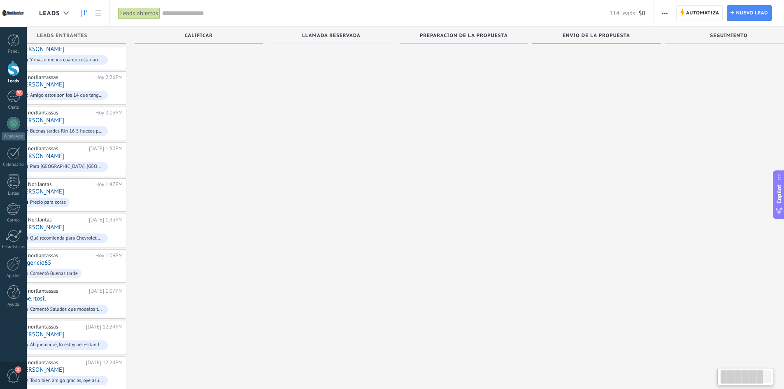
click at [234, 361] on div "Lead rápido Jaime Duran Sanjuan Hoy 9:05AM Lead #8260714 No hay tareas Johan Ra…" at bounding box center [199, 319] width 128 height 711
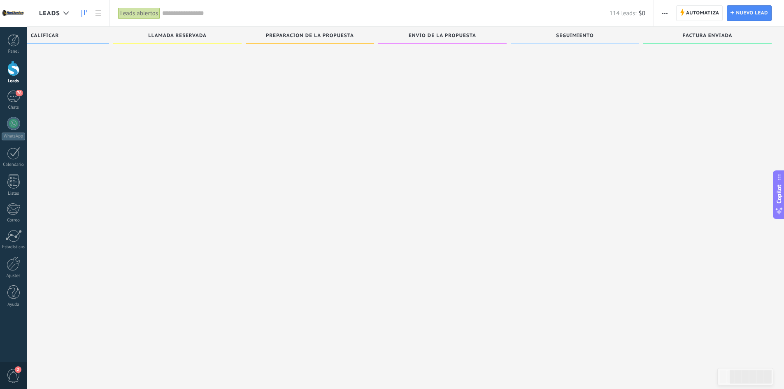
scroll to position [0, 0]
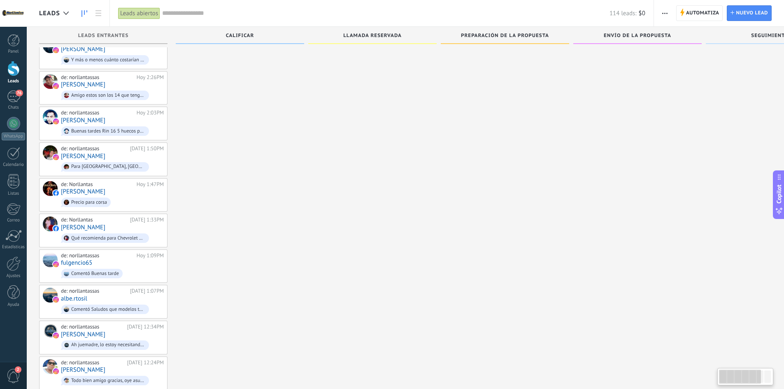
drag, startPoint x: 743, startPoint y: 376, endPoint x: 320, endPoint y: 316, distance: 427.3
click at [479, 298] on body ".abccls-1,.abccls-2{fill-rule:evenodd}.abccls-2{fill:#fff} .abfcls-1{fill:none}…" at bounding box center [392, 103] width 784 height 389
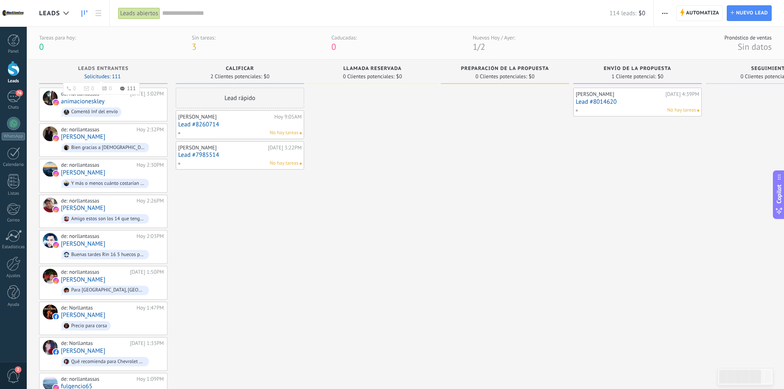
click at [107, 74] on span "Solicitudes: 111 0 0 0 111 0 0 0 111" at bounding box center [102, 76] width 37 height 5
click at [16, 99] on div "76" at bounding box center [13, 97] width 13 height 12
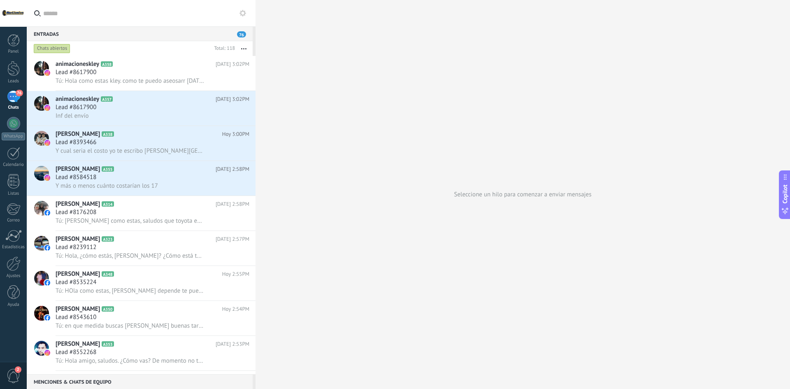
click at [77, 30] on div "Entradas 76" at bounding box center [140, 33] width 226 height 15
click at [75, 7] on input "text" at bounding box center [146, 13] width 206 height 26
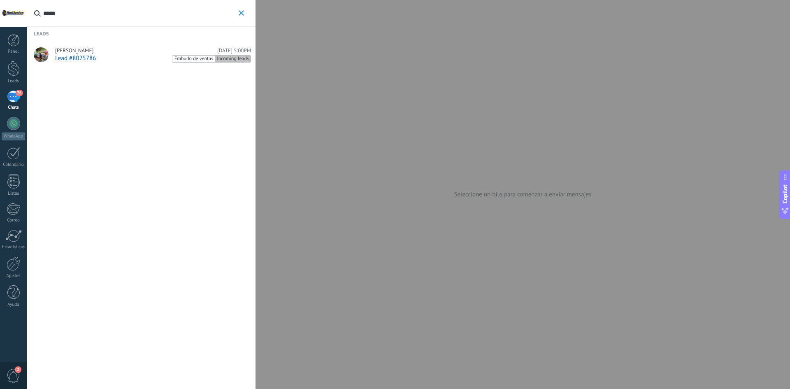
type input "*****"
click at [108, 58] on div "Lead #8025786 Embudo de ventas Incoming leads" at bounding box center [153, 58] width 196 height 8
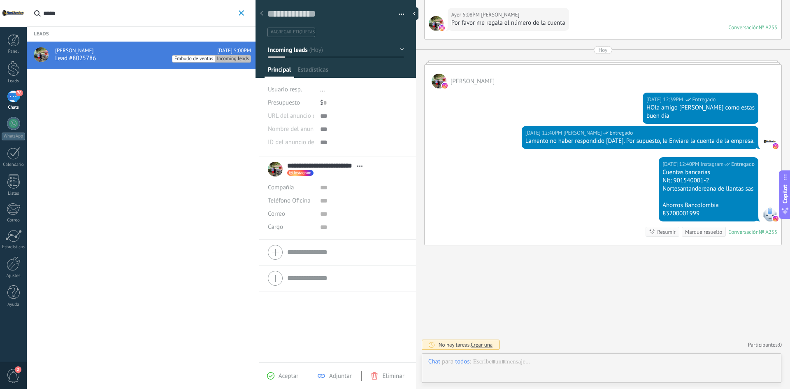
scroll to position [12, 0]
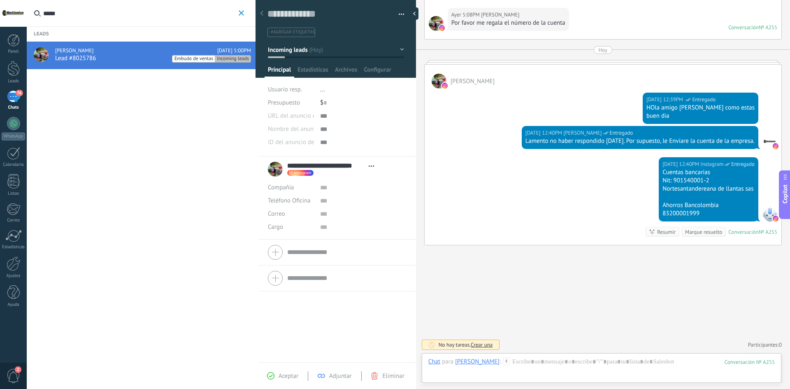
click at [397, 46] on button "Incoming leads" at bounding box center [336, 49] width 136 height 15
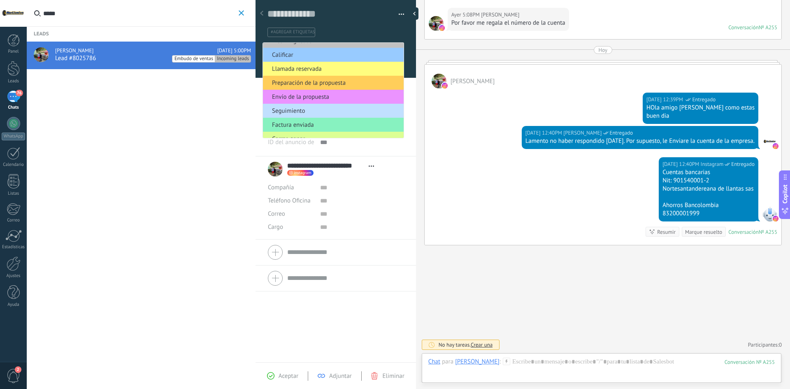
scroll to position [0, 0]
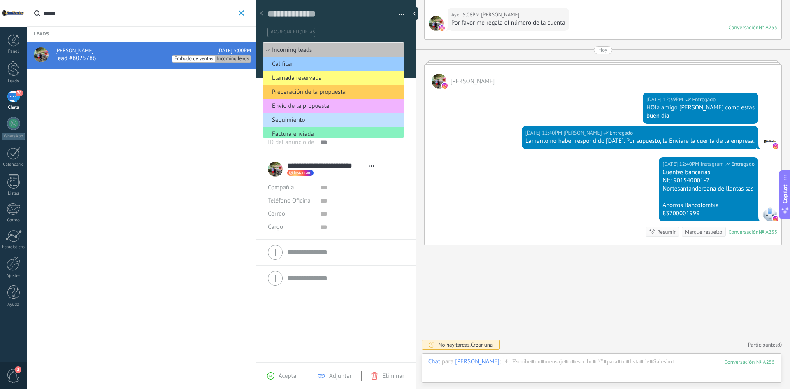
click at [321, 107] on span "Envío de la propuesta" at bounding box center [332, 106] width 138 height 8
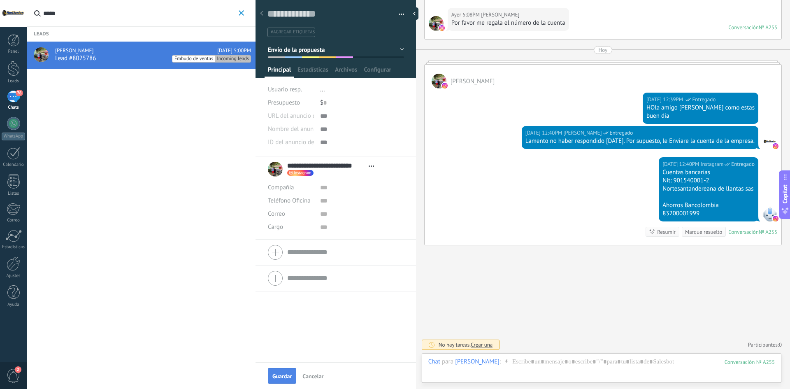
click at [285, 378] on span "Guardar" at bounding box center [281, 376] width 19 height 6
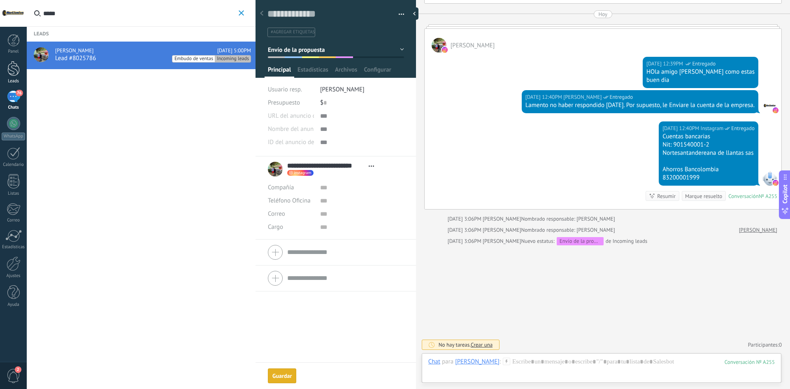
click at [14, 72] on div at bounding box center [13, 68] width 12 height 15
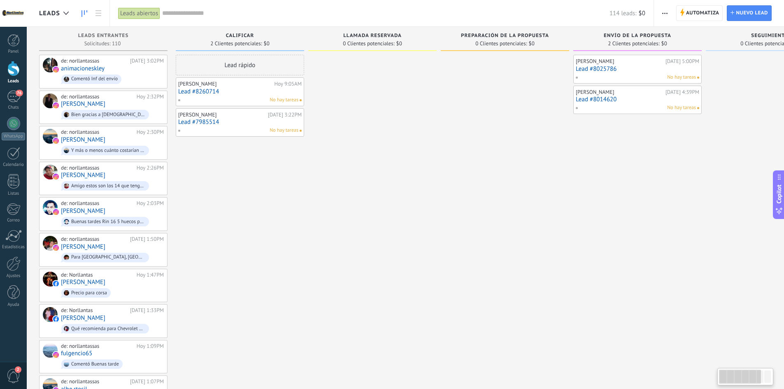
click at [640, 77] on div "No hay tareas" at bounding box center [635, 77] width 121 height 7
click at [624, 68] on link "Lead #8025786" at bounding box center [637, 68] width 123 height 7
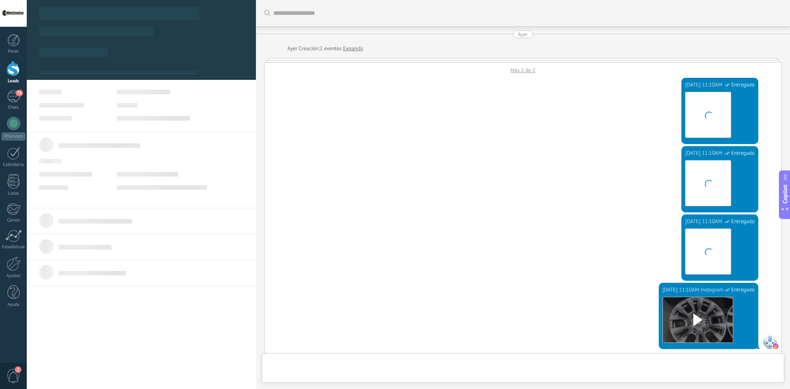
type textarea "**********"
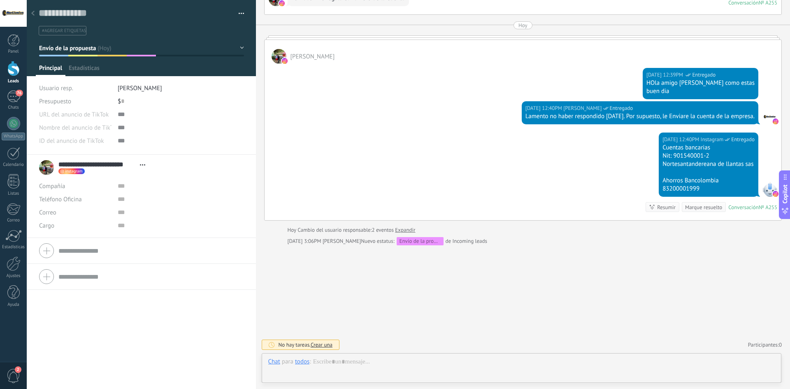
scroll to position [12, 0]
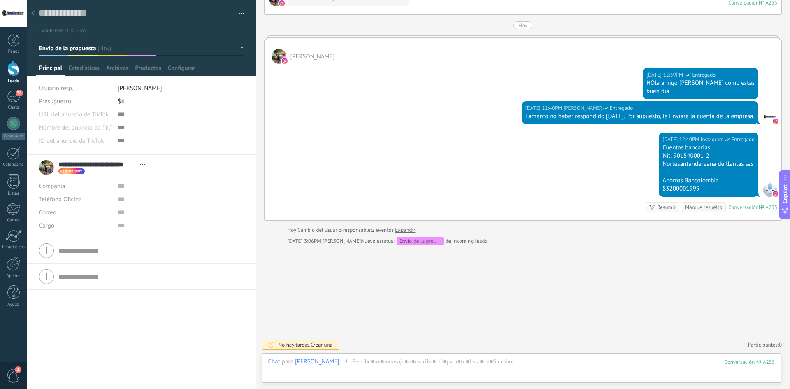
click at [125, 102] on div "$ 0" at bounding box center [181, 101] width 126 height 13
click at [58, 370] on button "Guardar" at bounding box center [53, 376] width 28 height 16
type input "*********"
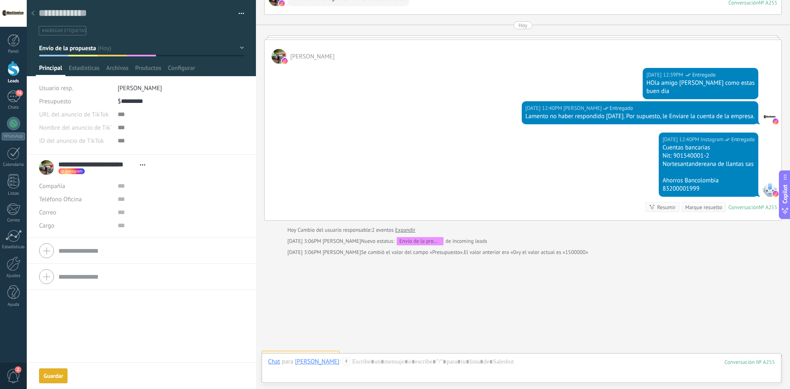
scroll to position [738, 0]
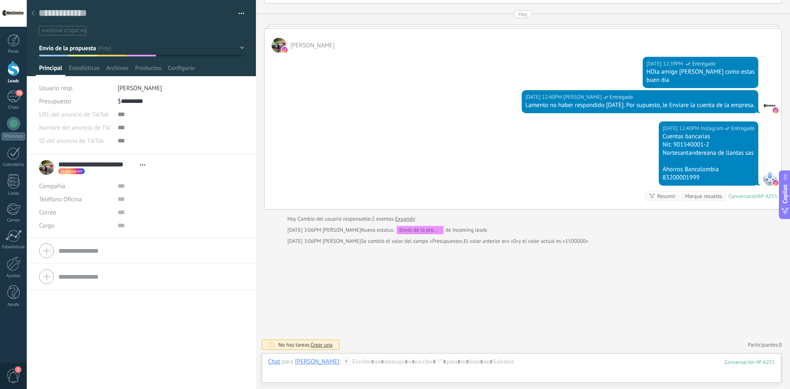
click at [31, 11] on div at bounding box center [33, 14] width 12 height 16
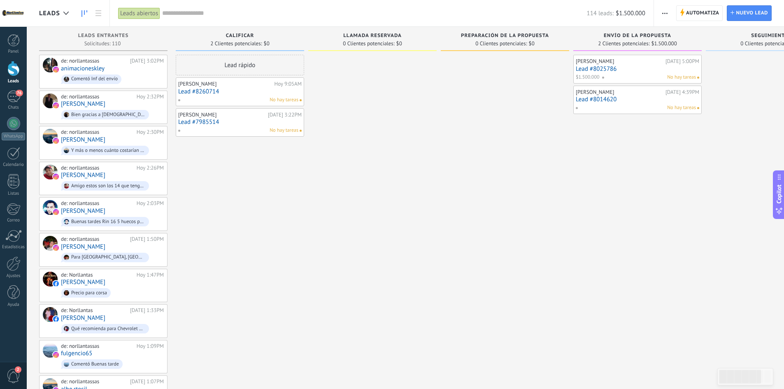
click at [637, 98] on link "Lead #8014620" at bounding box center [637, 99] width 123 height 7
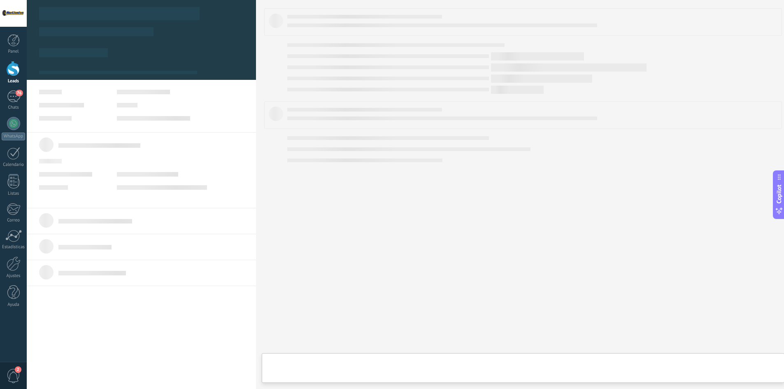
click at [637, 98] on div at bounding box center [523, 194] width 518 height 372
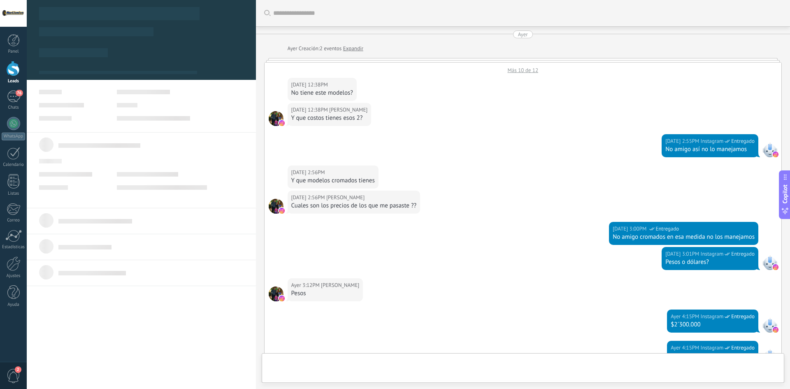
type textarea "**********"
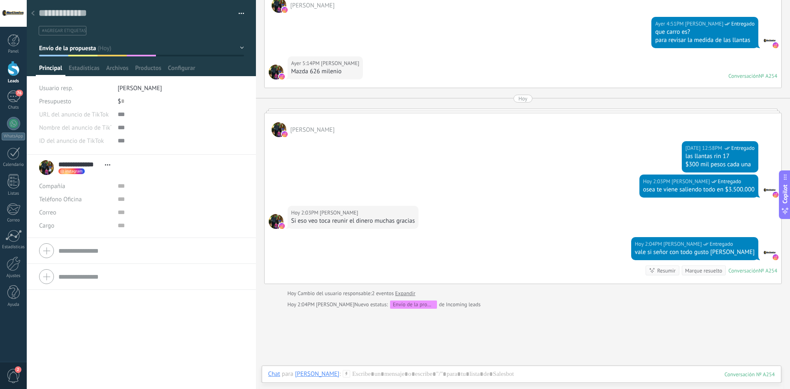
scroll to position [523, 0]
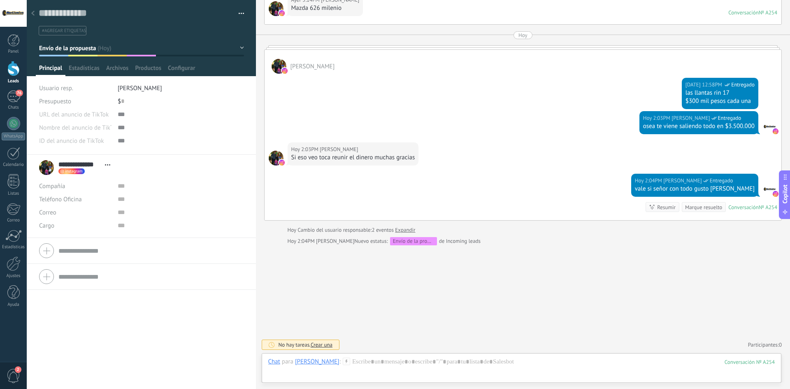
click at [129, 104] on div "$ 0" at bounding box center [181, 101] width 126 height 13
click at [55, 378] on span "Guardar" at bounding box center [53, 376] width 19 height 6
type input "*********"
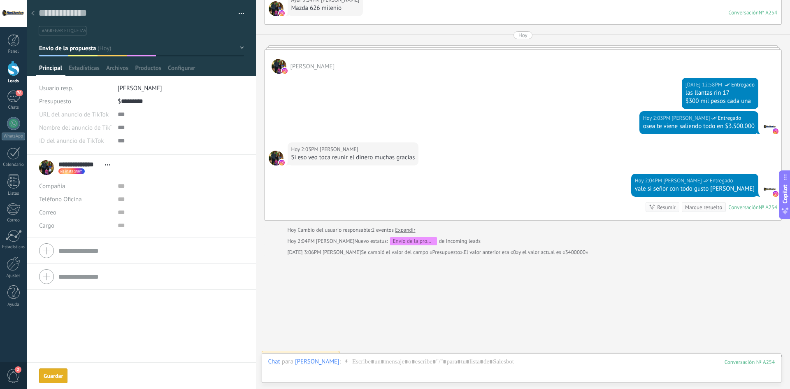
scroll to position [534, 0]
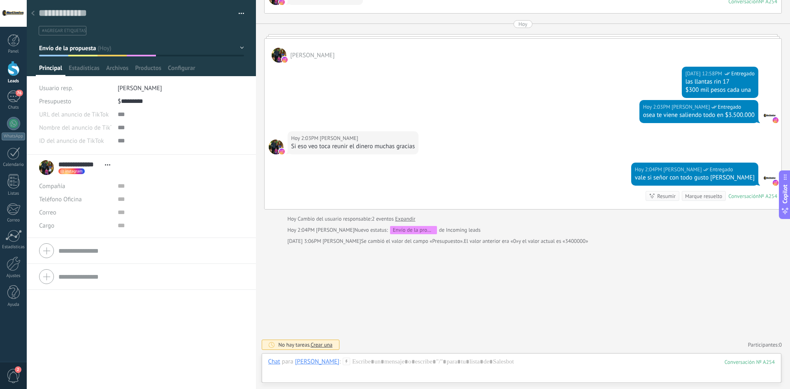
click at [31, 7] on div at bounding box center [33, 14] width 12 height 16
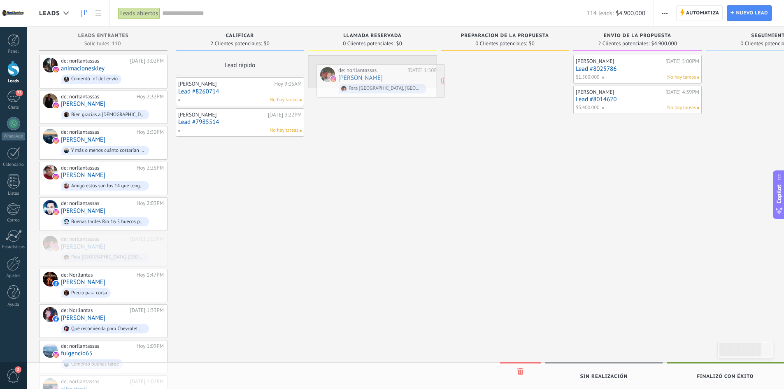
drag, startPoint x: 91, startPoint y: 240, endPoint x: 367, endPoint y: 74, distance: 322.8
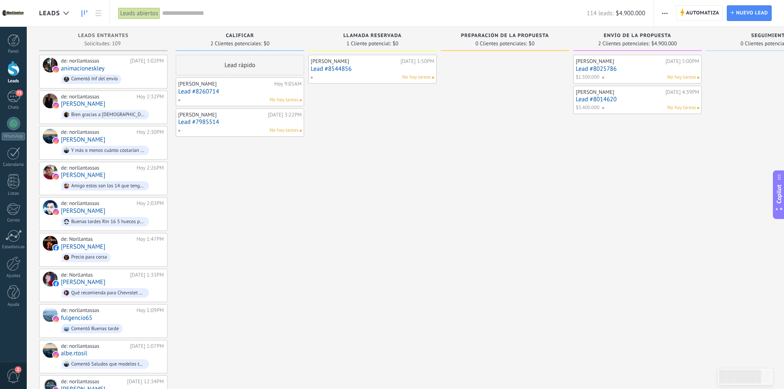
click at [383, 32] on div "Llamada reservada 1 Cliente potencial: $0" at bounding box center [372, 39] width 128 height 24
click at [380, 32] on div "Llamada reservada 1 Cliente potencial: $0" at bounding box center [372, 39] width 128 height 24
click at [375, 65] on link "Lead #8544856" at bounding box center [372, 68] width 123 height 7
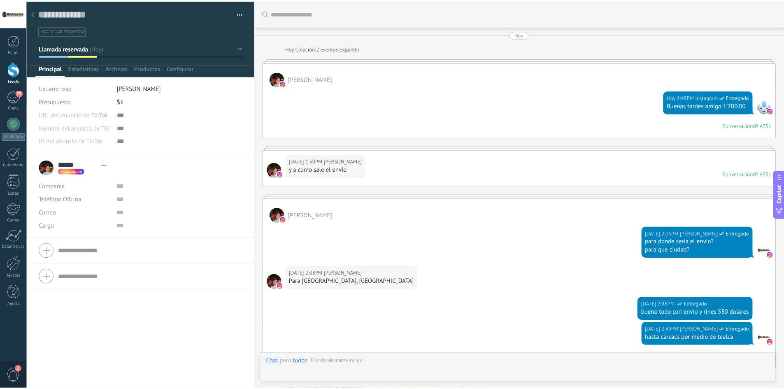
scroll to position [149, 0]
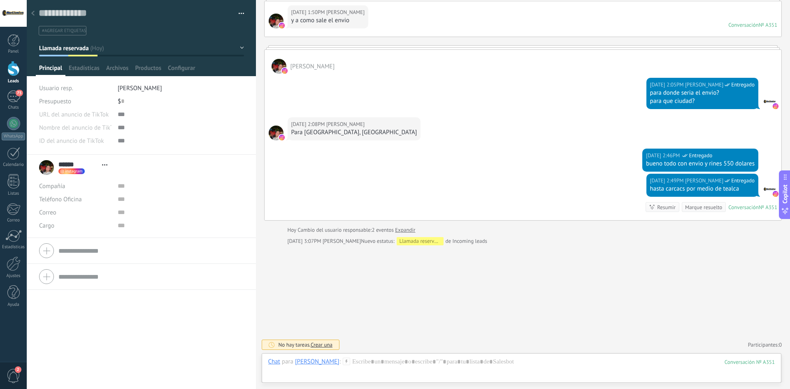
click at [35, 15] on div at bounding box center [33, 14] width 12 height 16
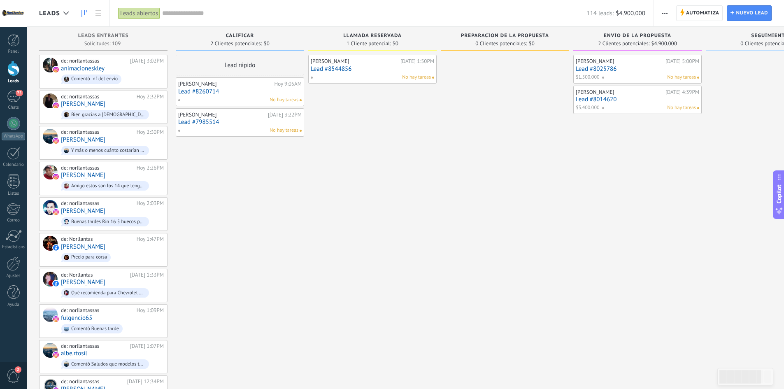
click at [392, 36] on span "Llamada reservada" at bounding box center [372, 36] width 58 height 6
click at [658, 14] on div "Automatiza Nueva difusión Editar embudo Editar el diseño de la tarjeta Importar…" at bounding box center [665, 13] width 14 height 16
click at [664, 12] on span "button" at bounding box center [664, 13] width 5 height 16
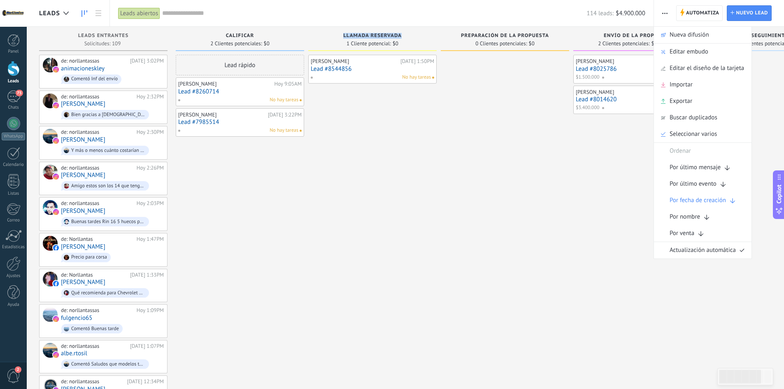
click at [509, 159] on div at bounding box center [505, 392] width 128 height 675
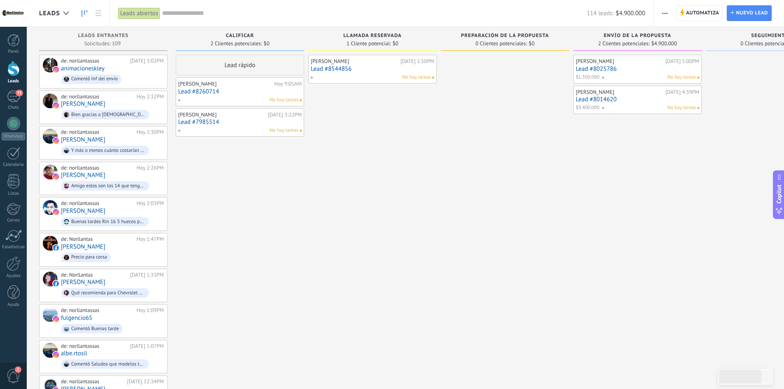
click at [574, 226] on div "Jhon Jaime Forero Martinez Ayer 5:00PM Lead #8025786 $1.500.000 No hay tareas J…" at bounding box center [637, 392] width 128 height 675
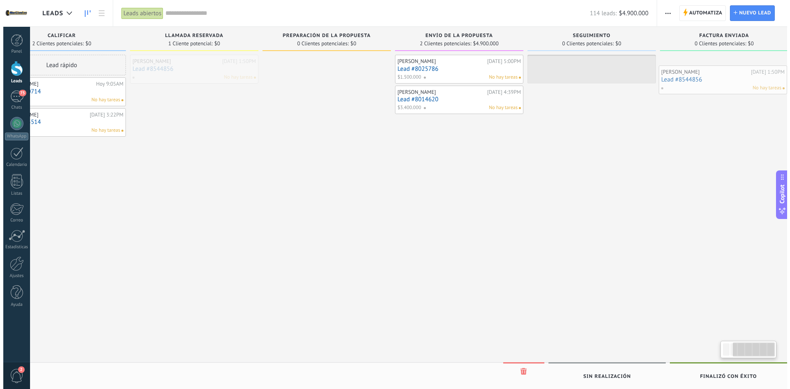
scroll to position [0, 195]
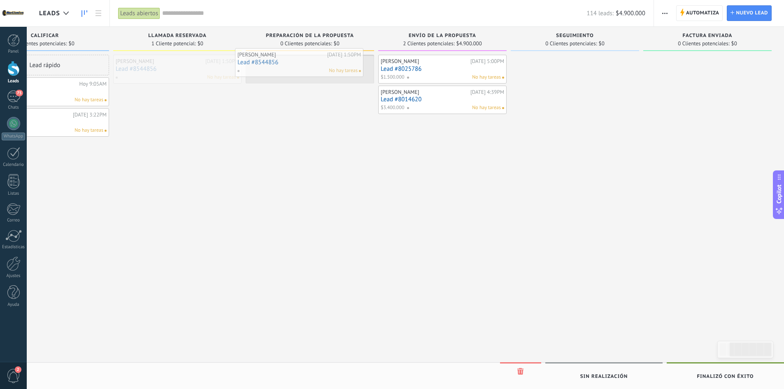
drag, startPoint x: 377, startPoint y: 74, endPoint x: 294, endPoint y: 71, distance: 83.2
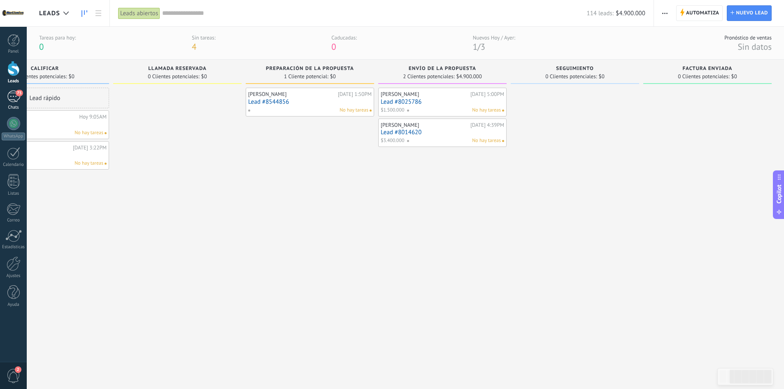
click at [16, 100] on div "75" at bounding box center [13, 97] width 13 height 12
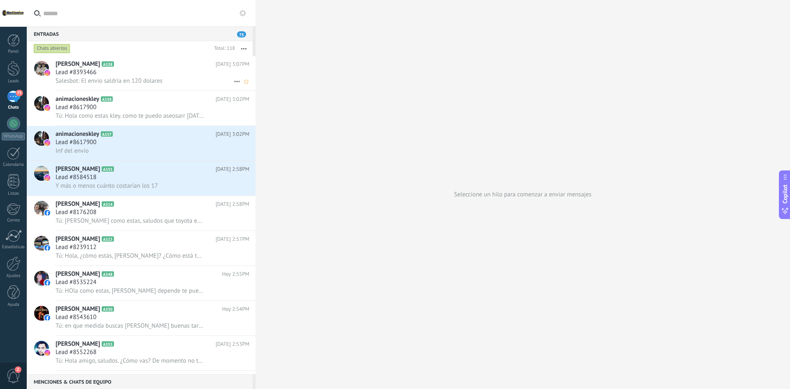
click at [165, 77] on h3 "Salesbot: El envio saldría en 120 dolares" at bounding box center [111, 81] width 111 height 8
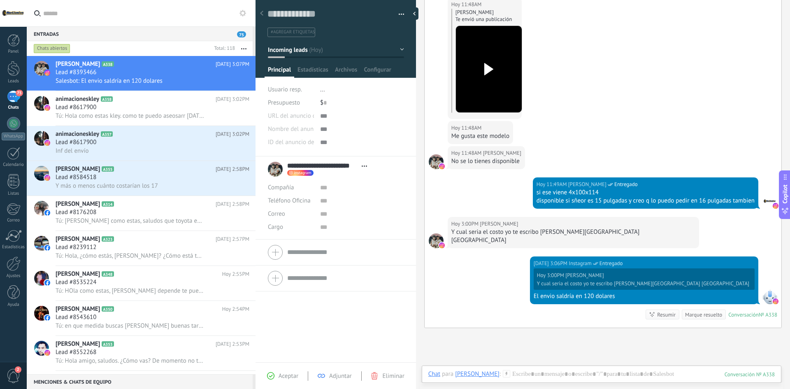
scroll to position [116, 0]
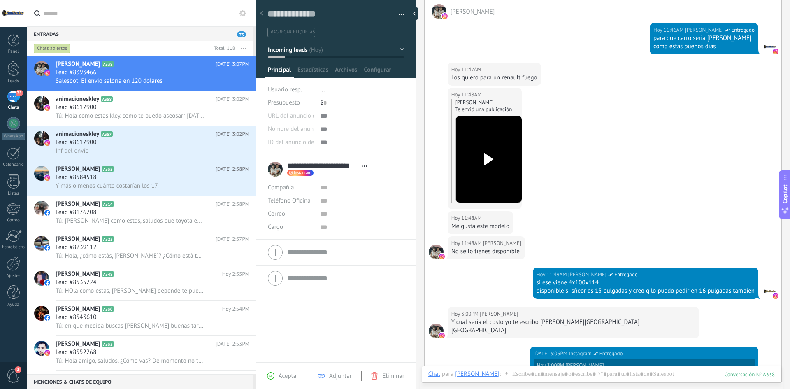
click at [488, 156] on use at bounding box center [488, 159] width 9 height 12
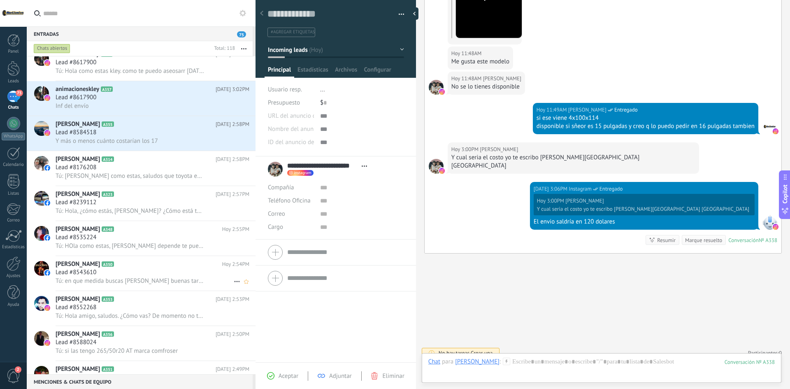
scroll to position [0, 0]
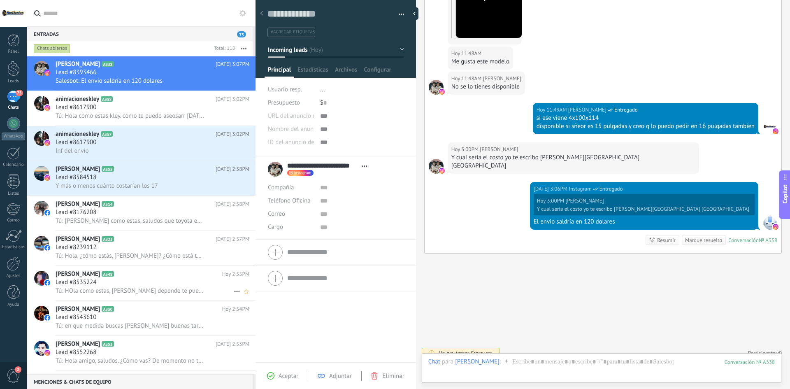
click at [161, 289] on span "Tú: HOla como estas, rafael depende te puedo ofrecer rines 14 15 16 o 17 pulgad…" at bounding box center [130, 291] width 149 height 8
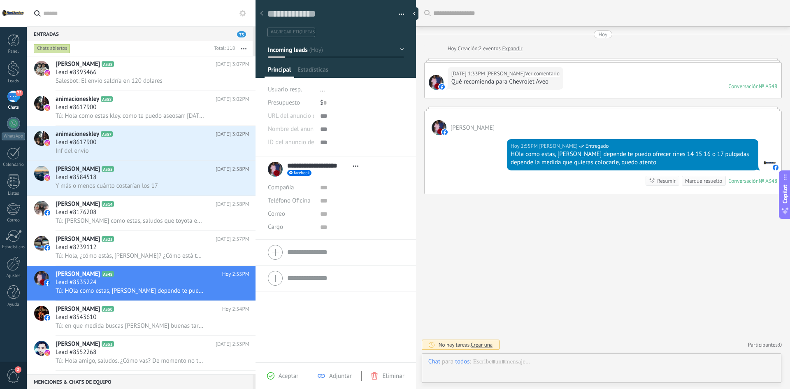
scroll to position [12, 0]
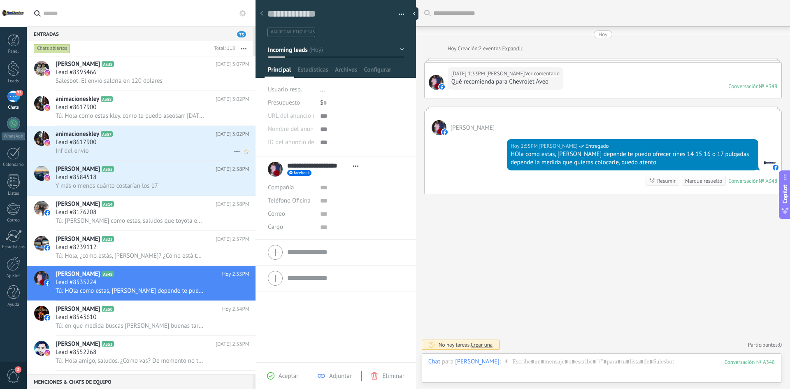
click at [126, 139] on div "Lead #8617900" at bounding box center [153, 142] width 194 height 8
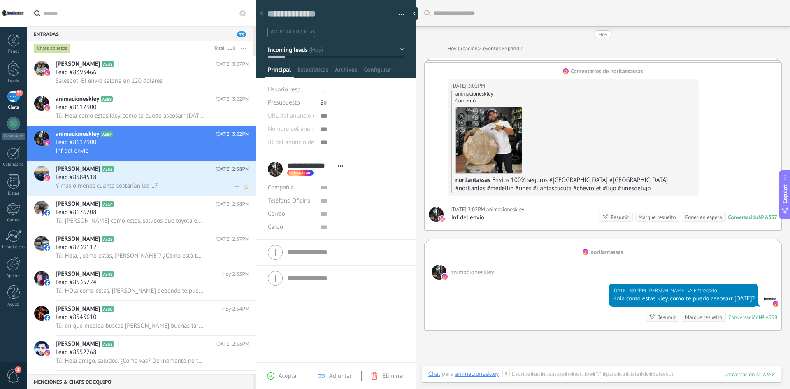
click at [109, 177] on div "Lead #8584518" at bounding box center [153, 177] width 194 height 8
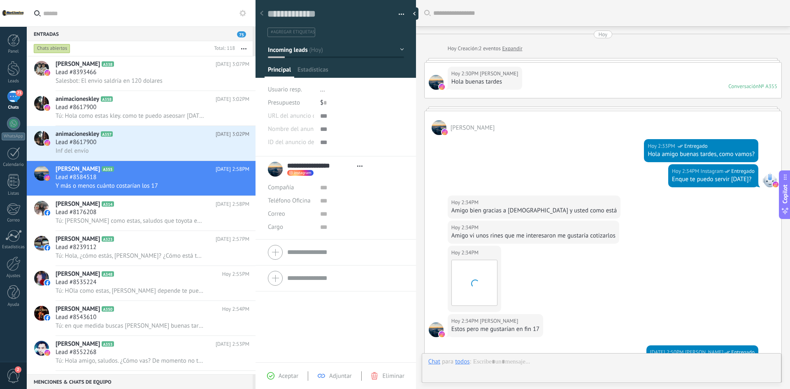
type textarea "**********"
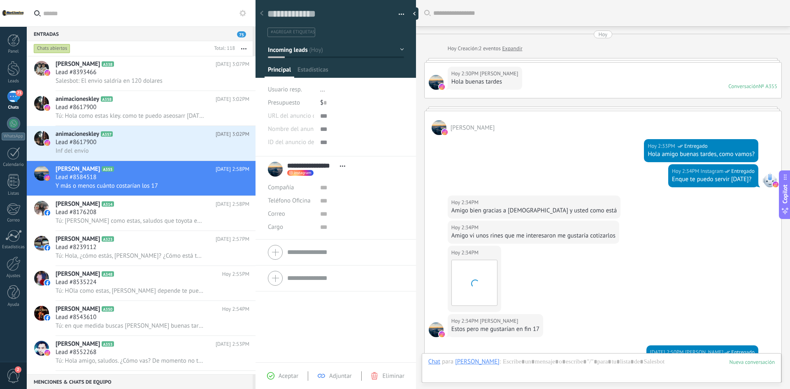
scroll to position [221, 0]
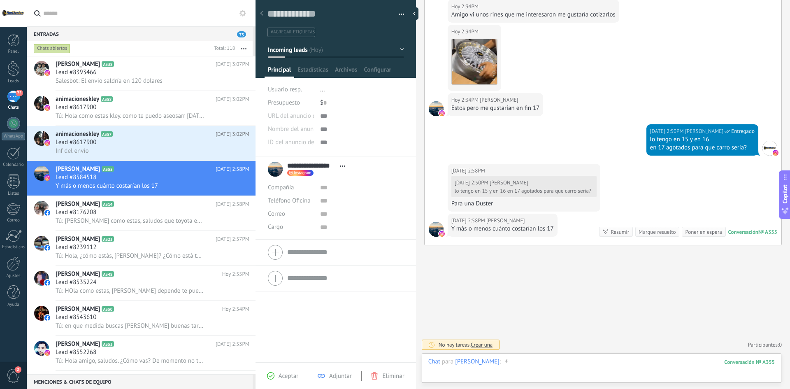
click at [555, 358] on div at bounding box center [601, 370] width 346 height 25
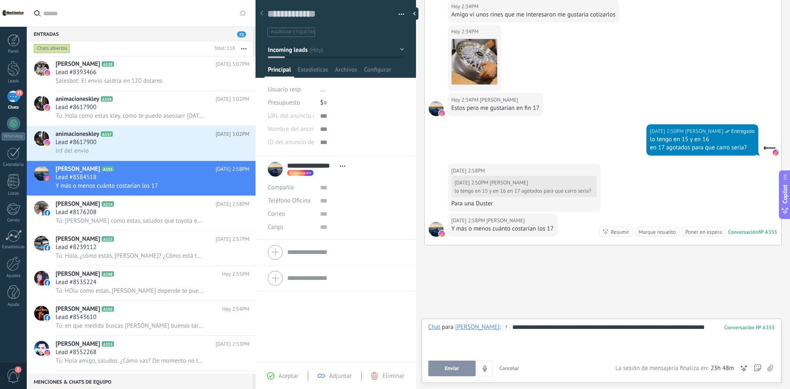
click at [442, 372] on button "Enviar" at bounding box center [451, 368] width 47 height 16
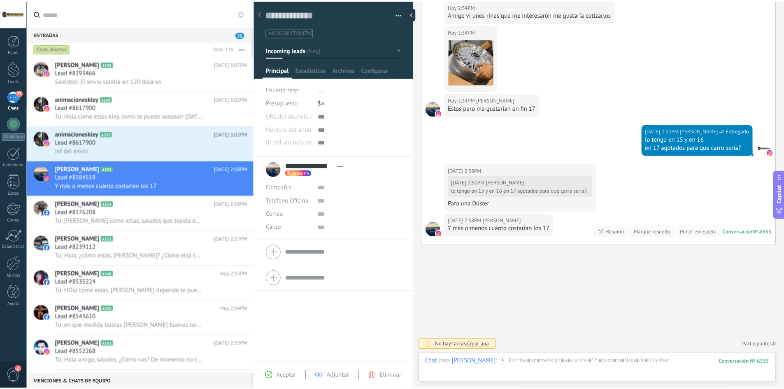
scroll to position [267, 0]
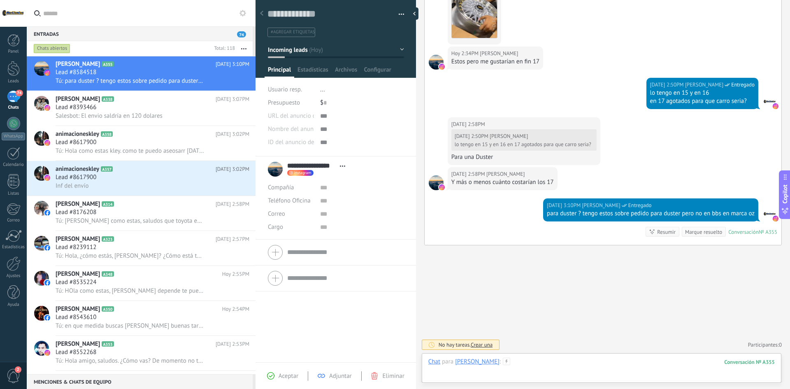
click at [568, 363] on div at bounding box center [601, 370] width 346 height 25
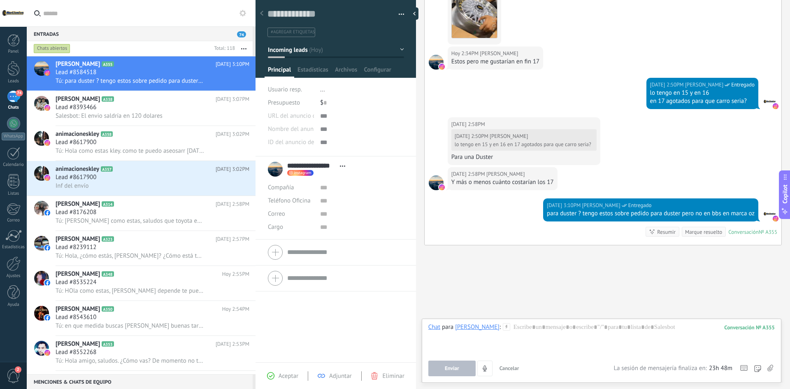
click at [771, 367] on icon at bounding box center [770, 368] width 6 height 7
click at [0, 0] on input "file" at bounding box center [0, 0] width 0 height 0
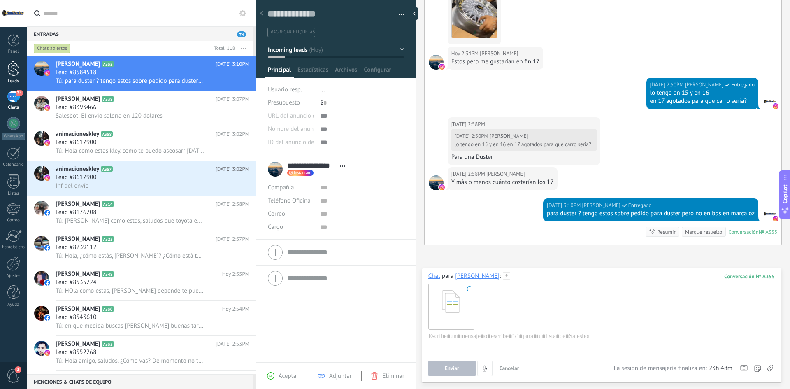
click at [6, 66] on link "Leads" at bounding box center [13, 72] width 27 height 23
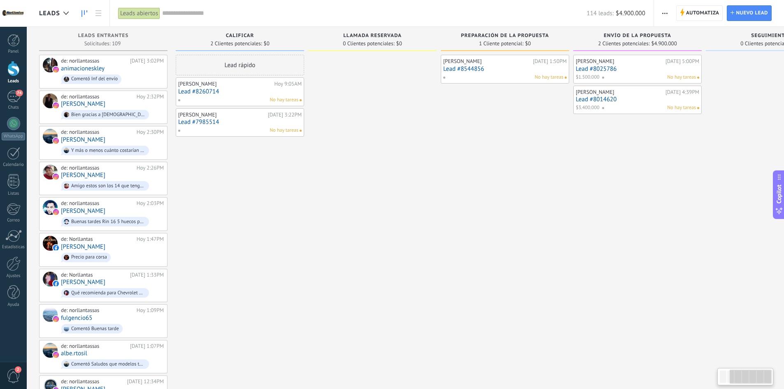
scroll to position [0, 195]
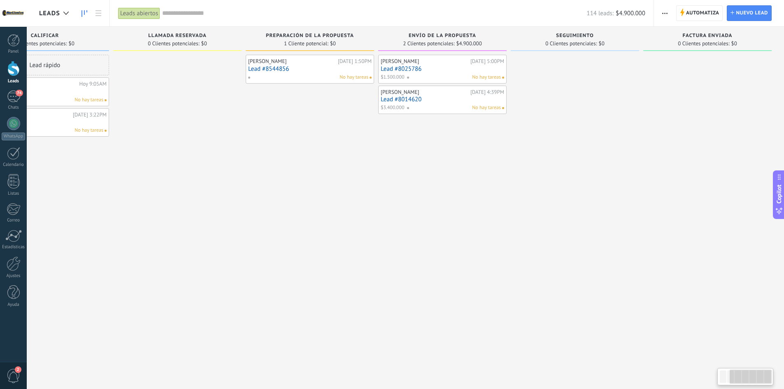
drag, startPoint x: 736, startPoint y: 371, endPoint x: 776, endPoint y: 369, distance: 39.9
click at [772, 374] on div at bounding box center [745, 376] width 56 height 17
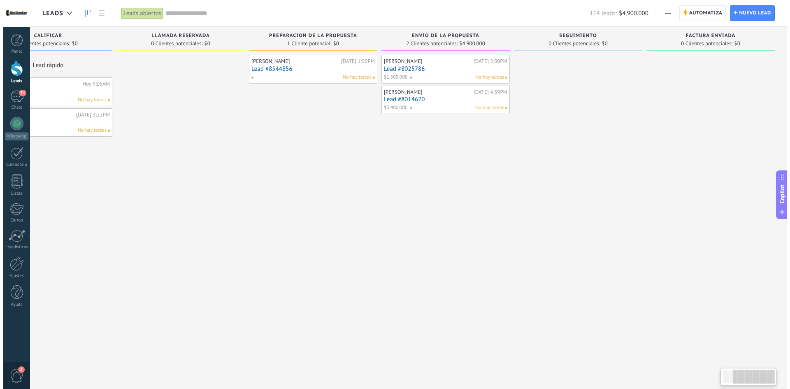
scroll to position [0, 0]
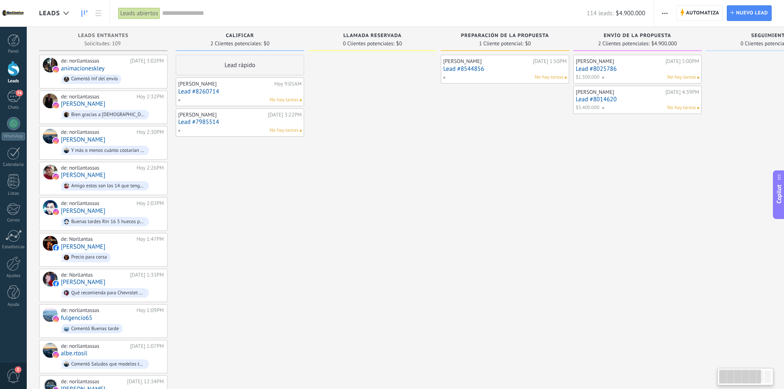
drag, startPoint x: 747, startPoint y: 377, endPoint x: 498, endPoint y: 322, distance: 255.0
click at [627, 359] on body ".abccls-1,.abccls-2{fill-rule:evenodd}.abccls-2{fill:#fff} .abfcls-1{fill:none}…" at bounding box center [392, 194] width 784 height 389
click at [17, 99] on div "114" at bounding box center [13, 97] width 13 height 12
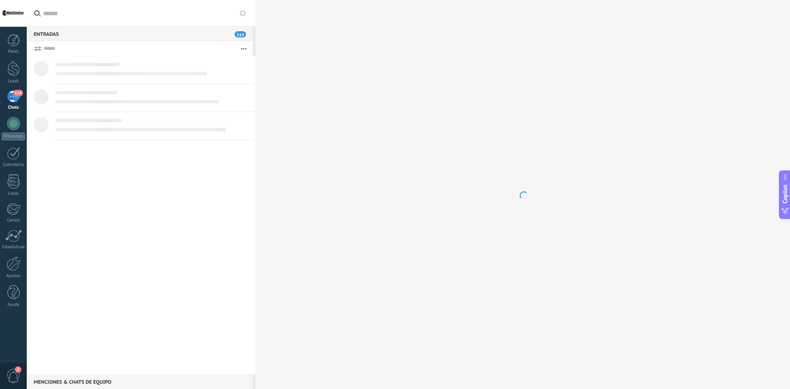
click at [81, 17] on input "text" at bounding box center [146, 13] width 206 height 26
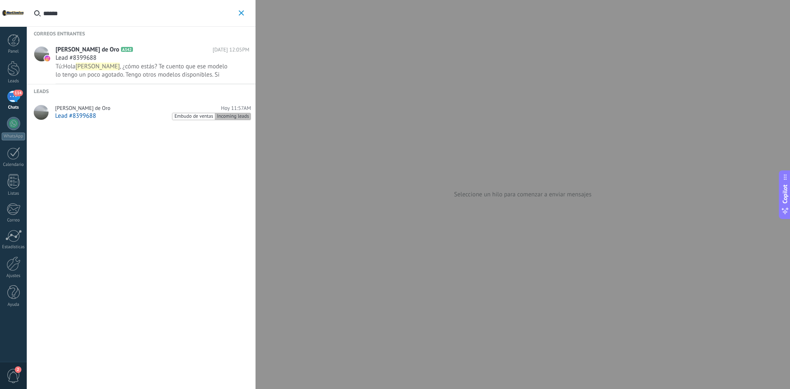
type input "******"
click at [165, 64] on span ", ¿cómo estás? Te cuento que ese modelo lo tengo un poco agotado. Tengo otros m…" at bounding box center [142, 75] width 172 height 24
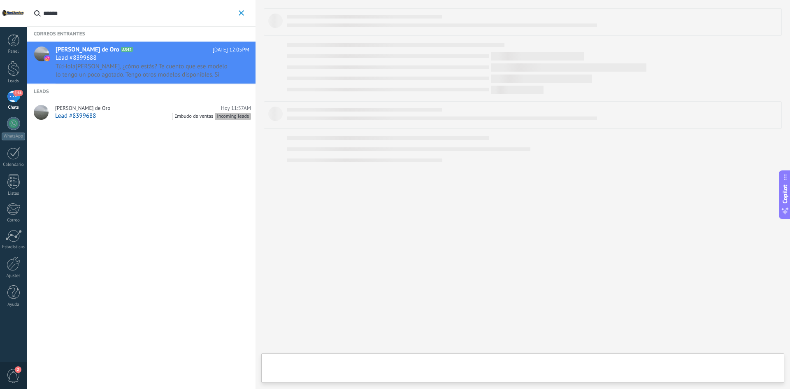
type textarea "**********"
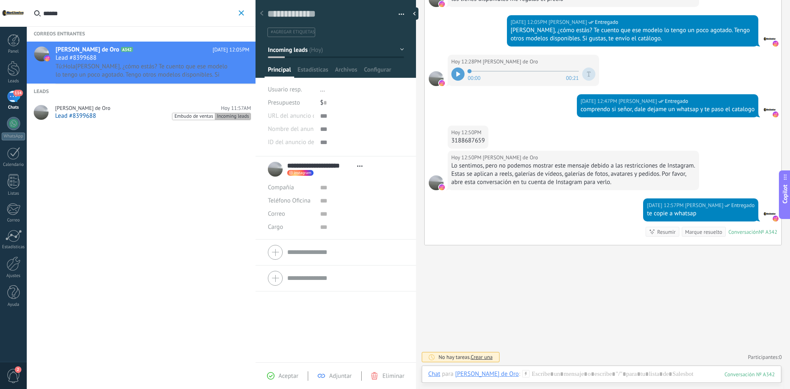
scroll to position [18, 0]
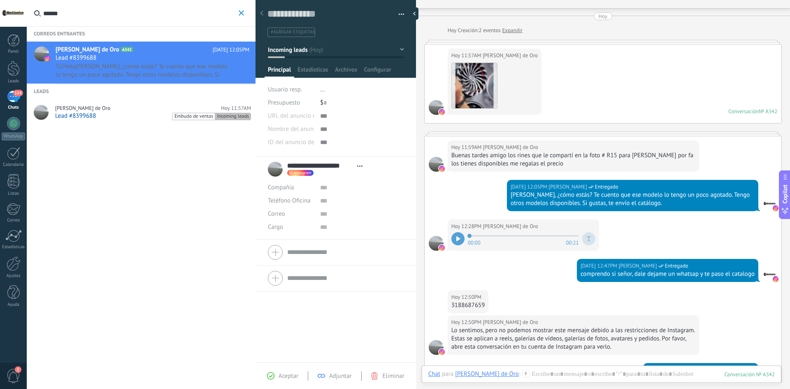
click at [242, 15] on icon "button" at bounding box center [241, 12] width 5 height 5
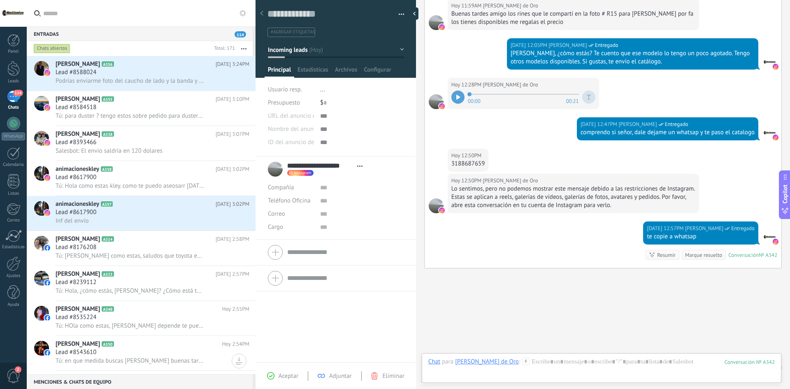
scroll to position [183, 0]
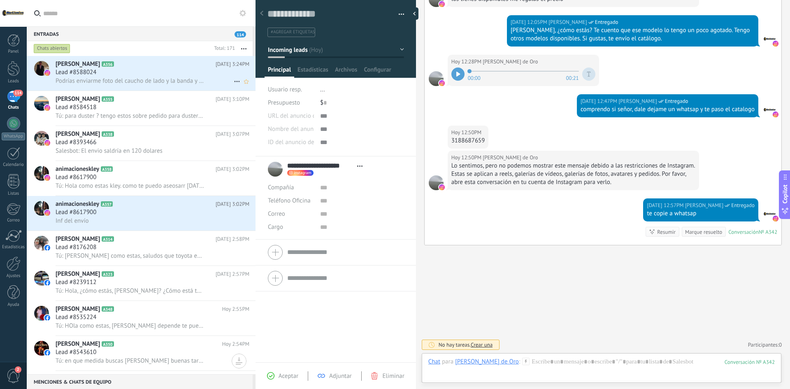
click at [107, 79] on span "Podrías enviarme foto del caucho de lado y la banda y el precio" at bounding box center [130, 81] width 149 height 8
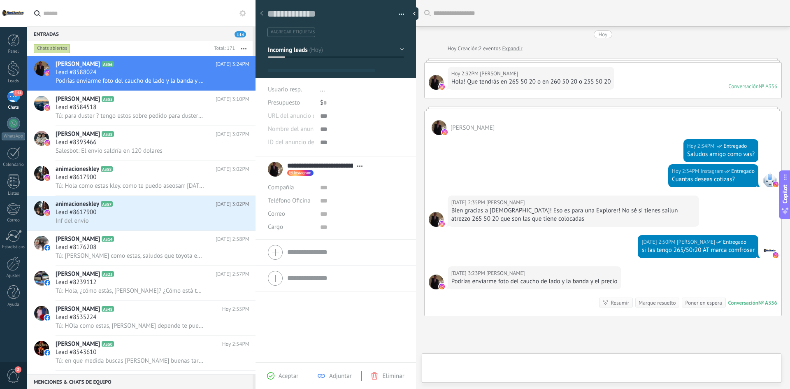
type textarea "**********"
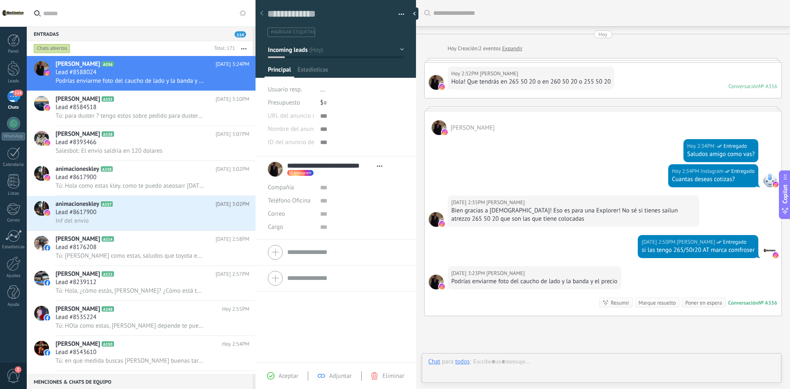
scroll to position [71, 0]
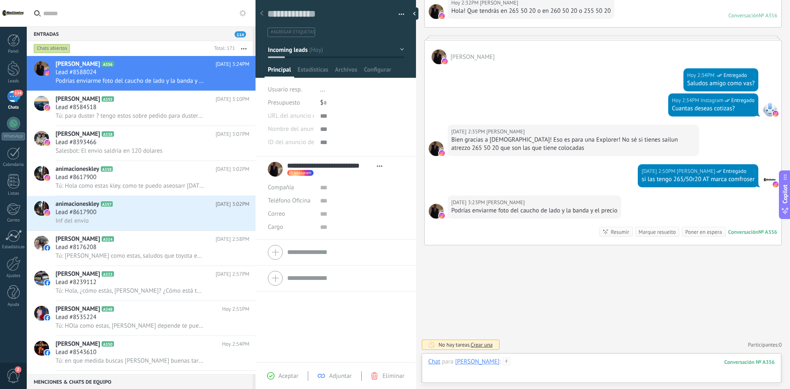
click at [577, 358] on div at bounding box center [601, 370] width 346 height 25
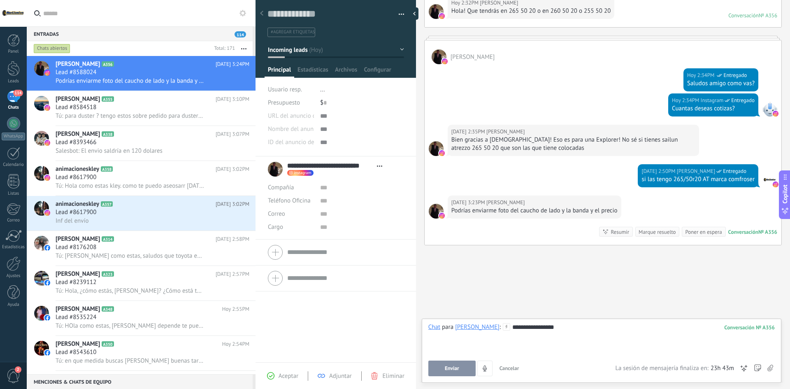
click at [429, 375] on button "Enviar" at bounding box center [451, 368] width 47 height 16
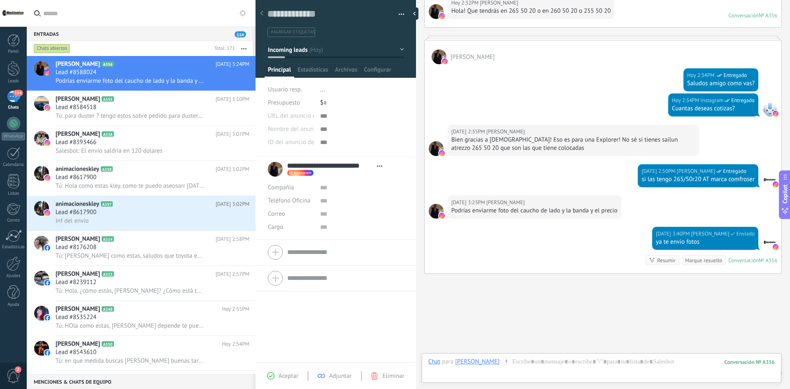
scroll to position [99, 0]
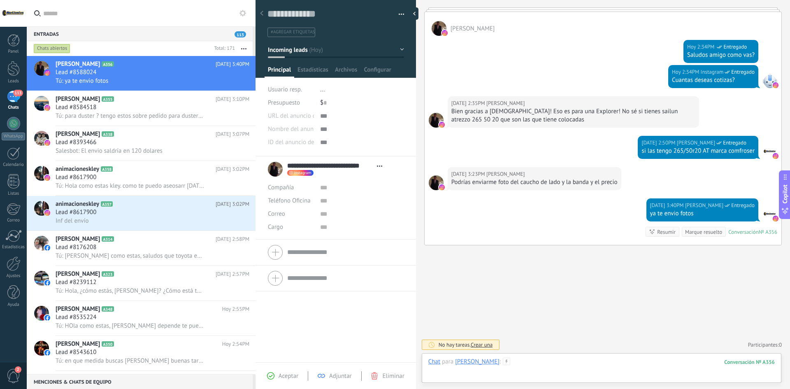
click at [579, 362] on div at bounding box center [601, 370] width 346 height 25
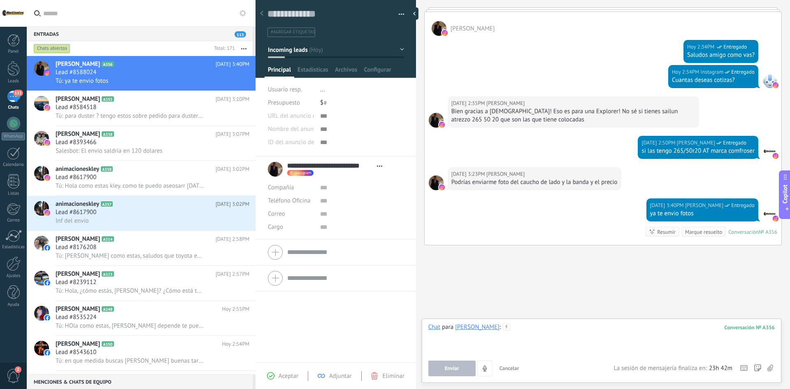
paste div
click at [744, 365] on icon at bounding box center [744, 368] width 8 height 8
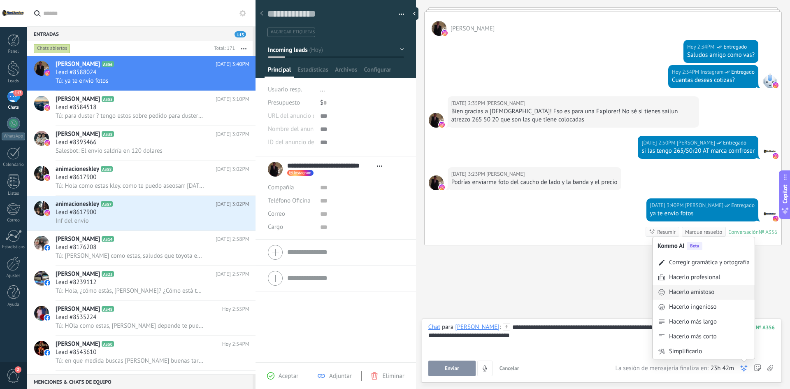
click at [708, 294] on div "Hacerlo amistoso" at bounding box center [691, 292] width 45 height 8
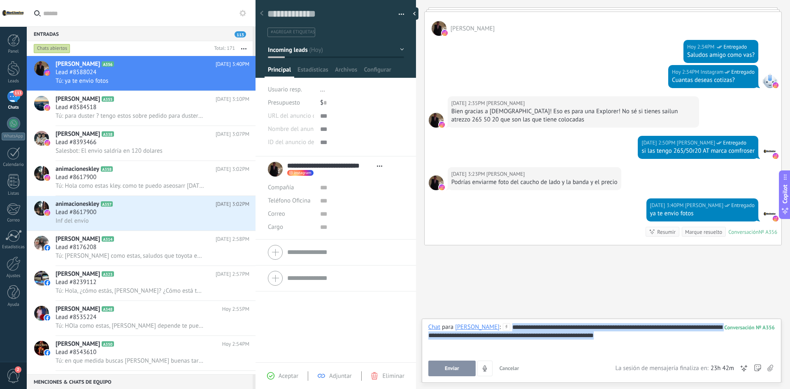
drag, startPoint x: 674, startPoint y: 339, endPoint x: 509, endPoint y: 309, distance: 166.8
click at [509, 309] on div "Buscar Carga más Hoy Hoy Creación: 2 eventos Expandir Hoy 2:32PM Carlos Alberto…" at bounding box center [603, 194] width 374 height 389
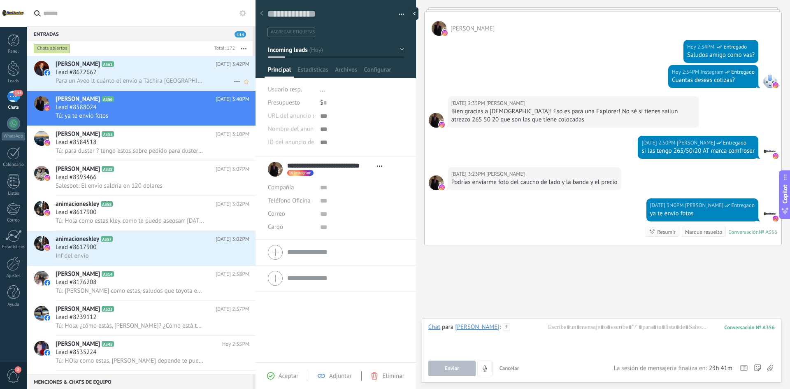
click at [123, 72] on div "Lead #8672662" at bounding box center [153, 72] width 194 height 8
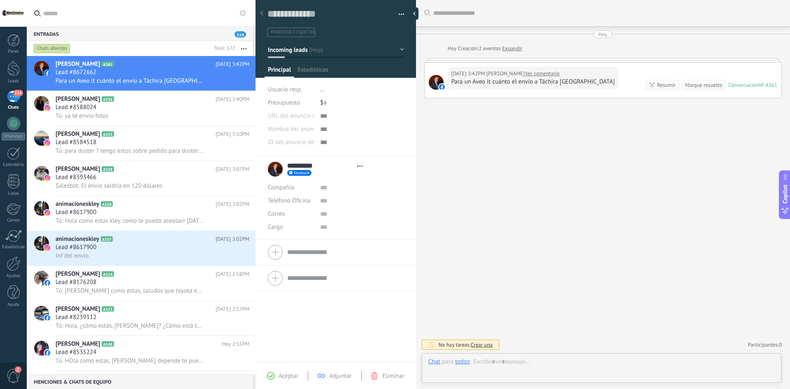
type textarea "**********"
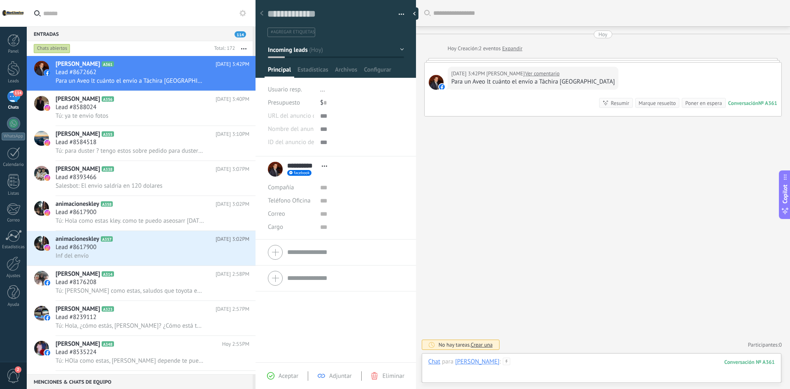
click at [541, 362] on div at bounding box center [601, 370] width 346 height 25
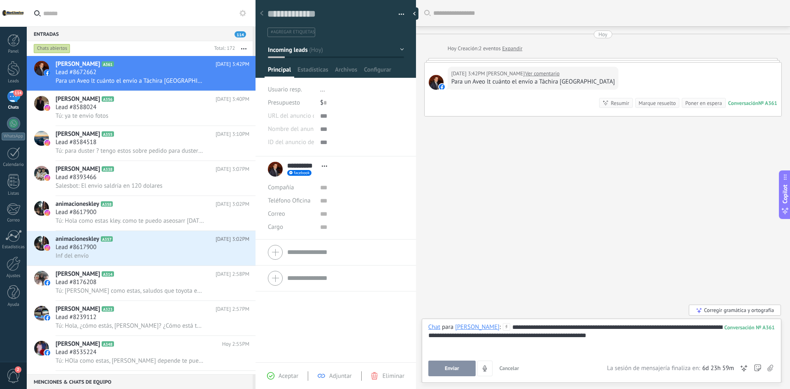
click at [741, 365] on icon at bounding box center [744, 368] width 8 height 8
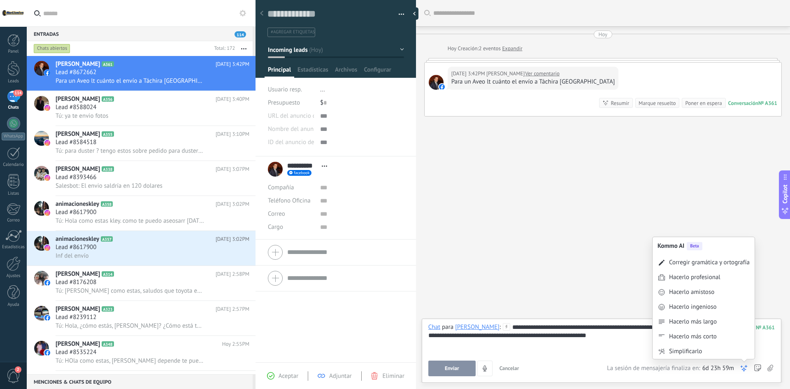
click at [715, 258] on div "Corregir gramática y ortografía" at bounding box center [709, 262] width 81 height 8
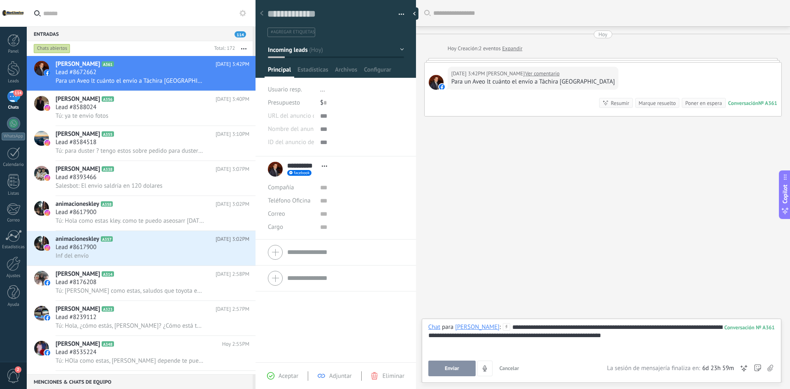
click at [444, 368] on button "Enviar" at bounding box center [451, 368] width 47 height 16
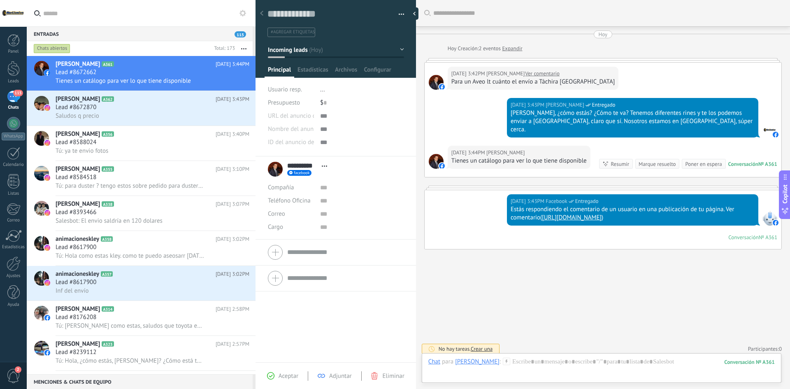
scroll to position [4, 0]
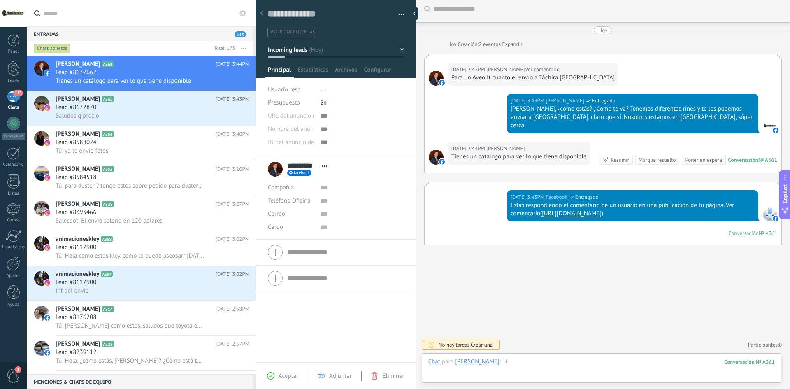
click at [521, 361] on div at bounding box center [601, 370] width 346 height 25
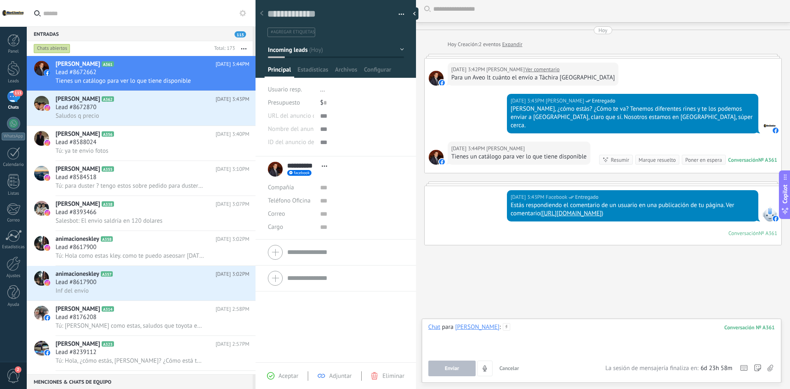
scroll to position [20, 0]
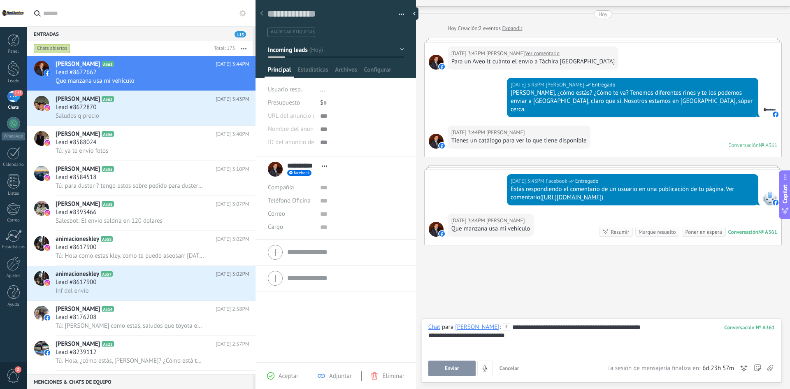
click at [459, 373] on button "Enviar" at bounding box center [451, 368] width 47 height 16
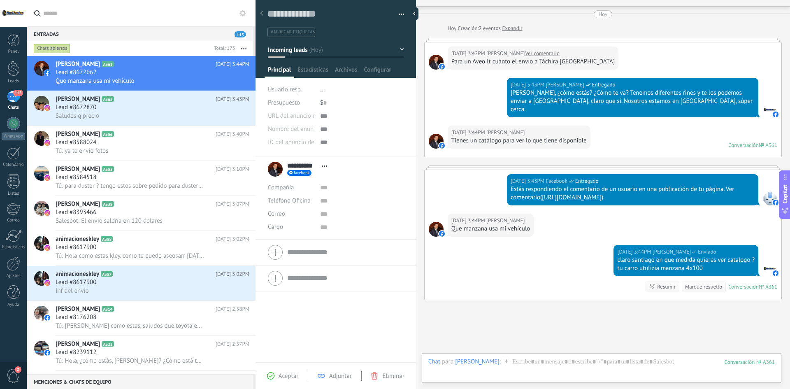
scroll to position [75, 0]
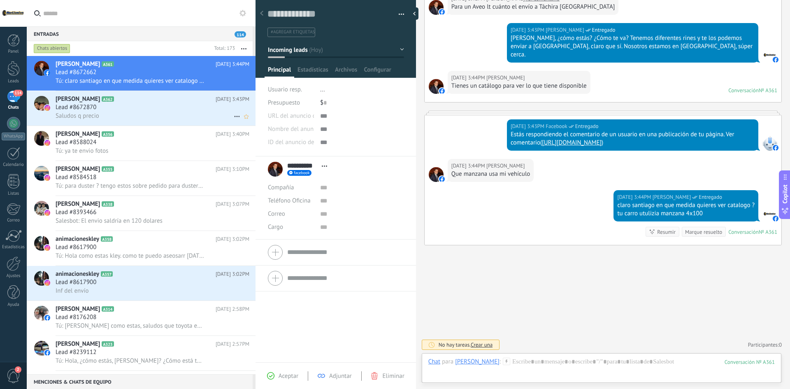
click at [121, 109] on div "Lead #8672870" at bounding box center [153, 107] width 194 height 8
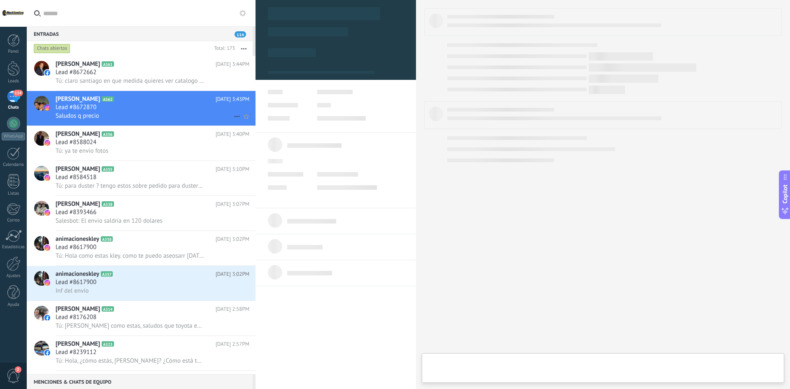
type textarea "**********"
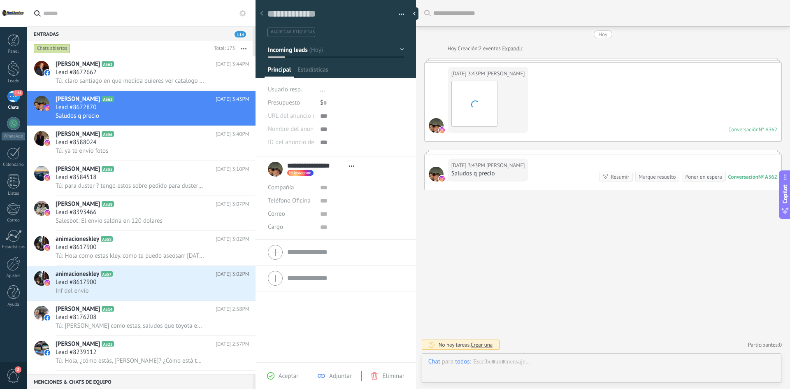
scroll to position [12, 0]
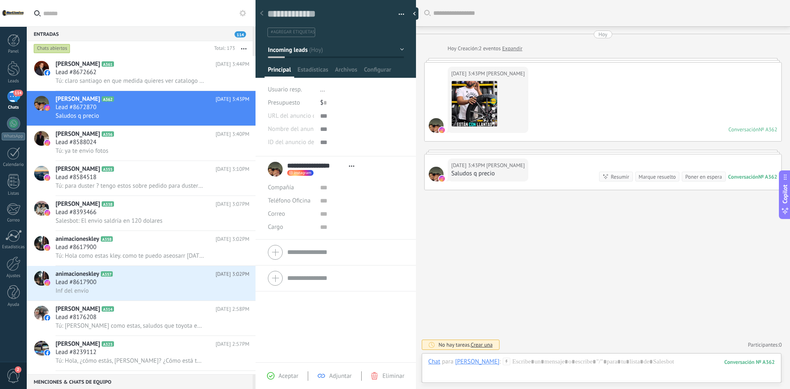
click at [558, 353] on div "Chat Correo Nota Tarea Chat para Anthony M Oquendo : 362 Enviar Cancelar Rastre…" at bounding box center [602, 368] width 360 height 30
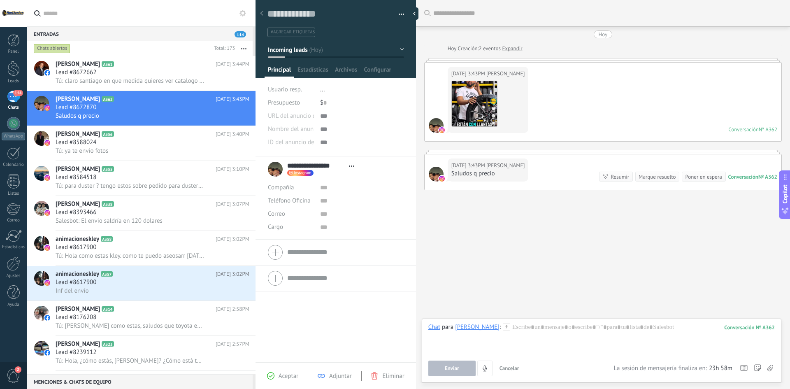
click at [560, 360] on div "Chat para Anthony M Oquendo : 362 Enviar Cancelar Rastrear clics en links ? Red…" at bounding box center [601, 349] width 346 height 53
click at [546, 332] on div at bounding box center [601, 338] width 346 height 31
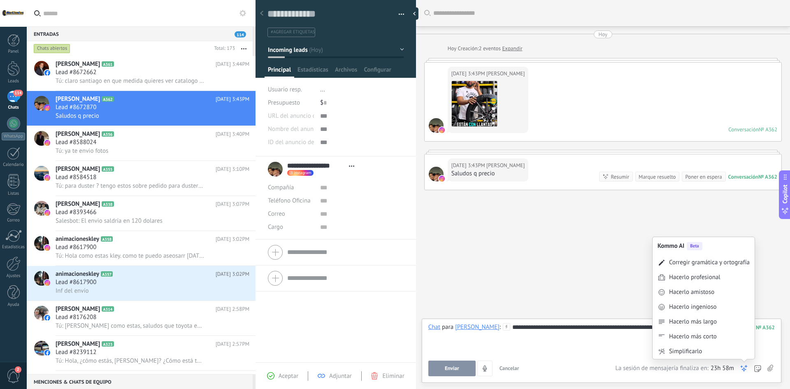
click at [740, 364] on div "Kommo AI Beta Corregir gramática y ortografía Hacerlo profesional Hacerlo amist…" at bounding box center [744, 368] width 8 height 16
click at [709, 293] on div "Hacerlo amistoso" at bounding box center [691, 292] width 45 height 8
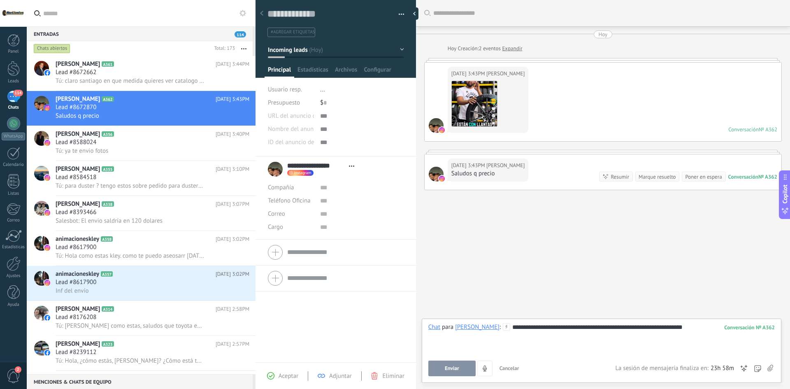
click at [435, 368] on button "Enviar" at bounding box center [451, 368] width 47 height 16
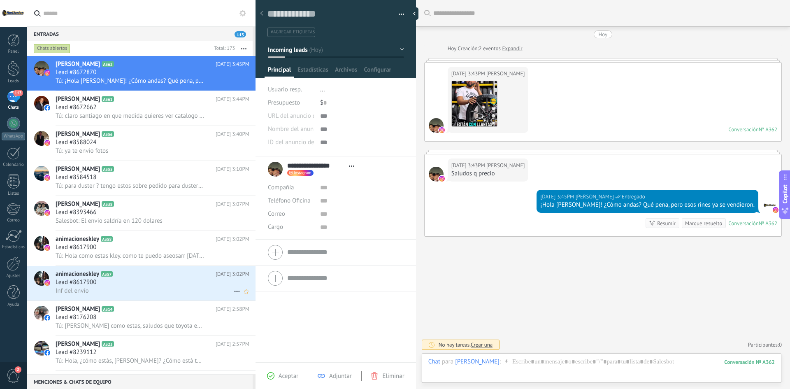
click at [118, 280] on div "Lead #8617900" at bounding box center [153, 282] width 194 height 8
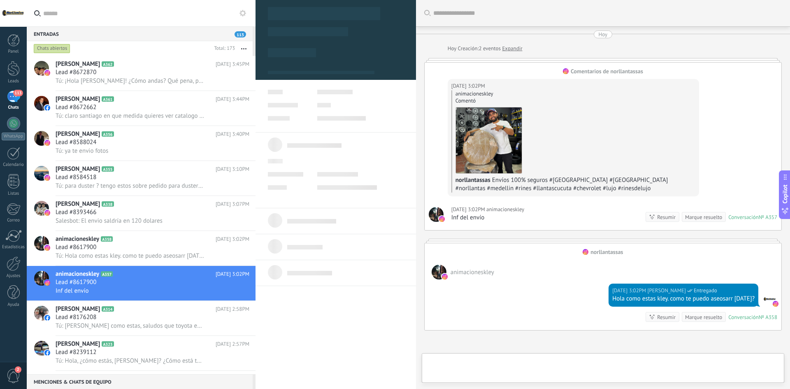
scroll to position [12, 0]
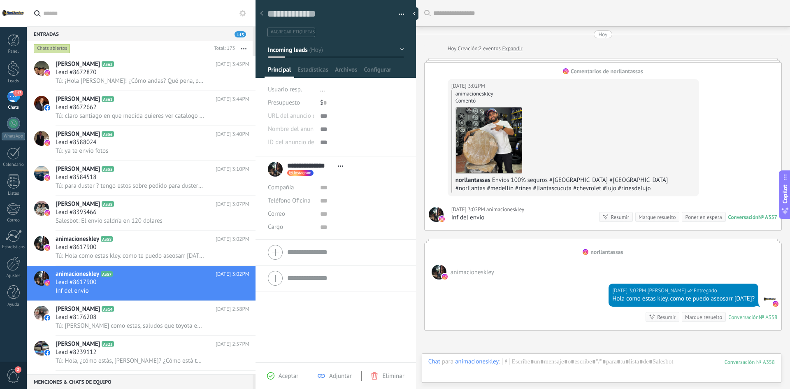
click at [398, 12] on button "button" at bounding box center [399, 14] width 12 height 12
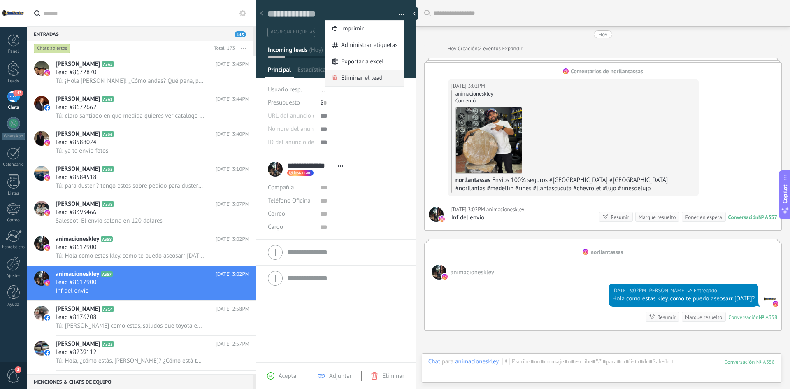
click at [365, 77] on span "Eliminar el lead" at bounding box center [362, 78] width 42 height 16
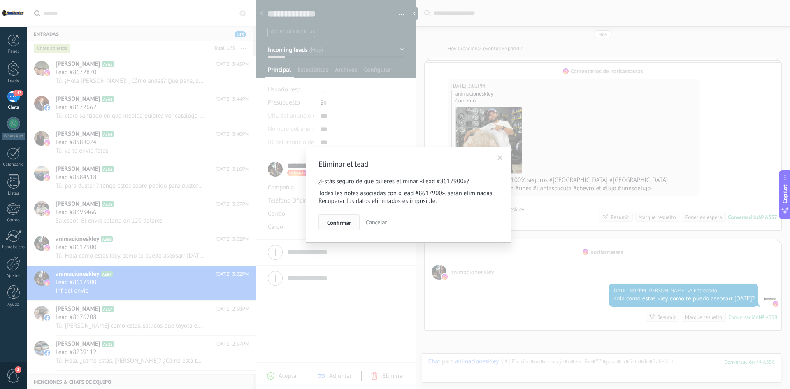
click at [346, 223] on span "Confirmar" at bounding box center [339, 223] width 24 height 6
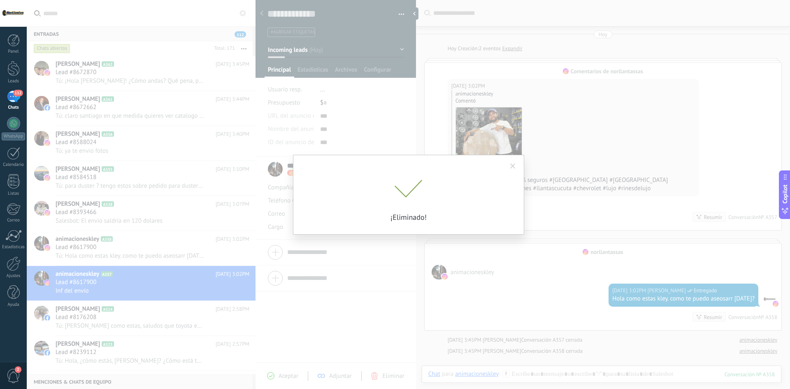
scroll to position [25, 0]
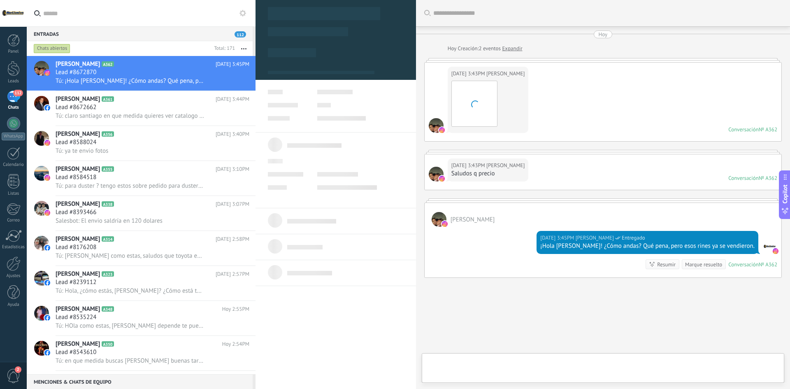
scroll to position [12, 0]
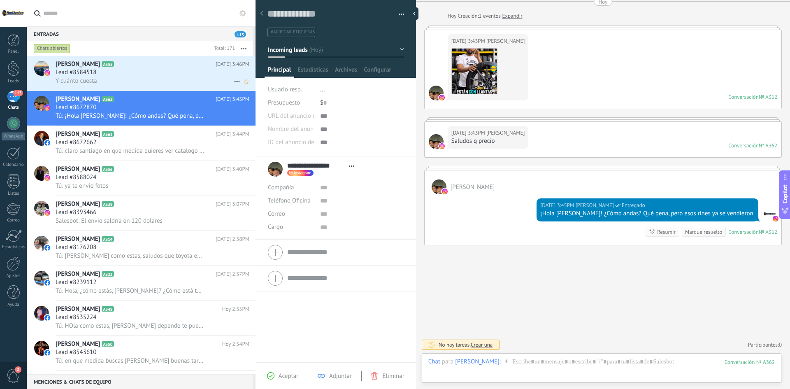
click at [132, 62] on h2 "Santiago Villegas A355" at bounding box center [136, 64] width 160 height 8
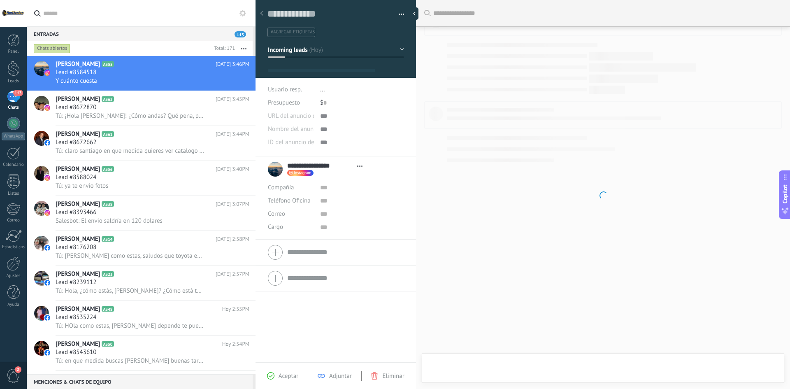
type textarea "**********"
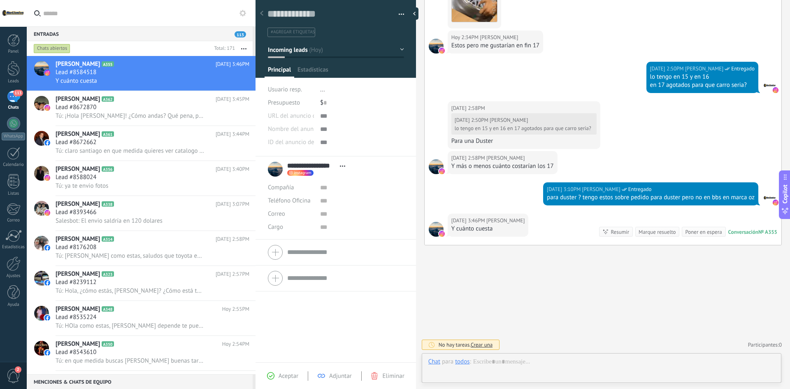
scroll to position [12, 0]
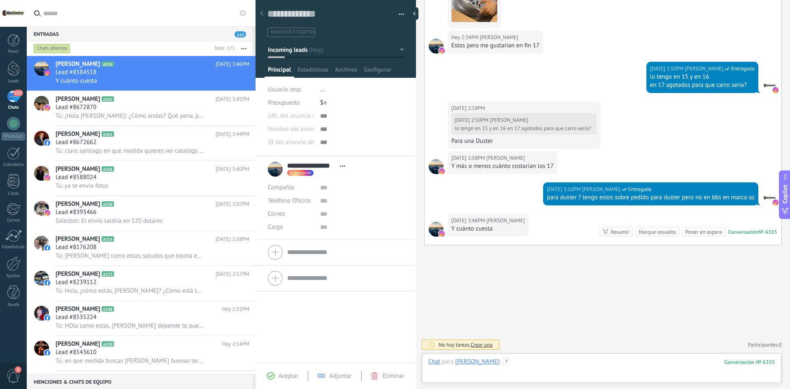
click at [560, 363] on div at bounding box center [601, 370] width 346 height 25
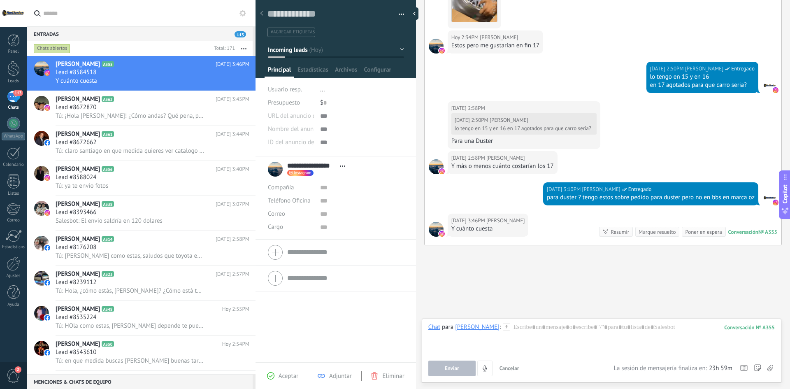
click at [775, 364] on div "Chat Correo Nota Tarea Chat para Santiago Villegas : 355 Enviar Cancelar Rastre…" at bounding box center [602, 350] width 360 height 64
click at [774, 365] on div "Enviar Cancelar Rastrear clics en links ? Reducir links largos y rastrear clics…" at bounding box center [601, 368] width 346 height 16
click at [772, 371] on icon at bounding box center [770, 368] width 6 height 7
click at [0, 0] on input "file" at bounding box center [0, 0] width 0 height 0
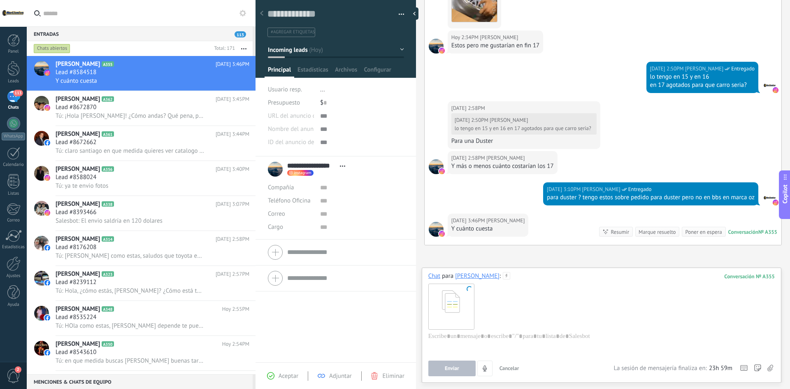
click at [466, 366] on button "Enviar" at bounding box center [451, 368] width 47 height 16
click at [512, 329] on div at bounding box center [601, 306] width 346 height 52
click at [512, 334] on div at bounding box center [601, 347] width 346 height 31
click at [461, 372] on button "Enviar" at bounding box center [451, 368] width 47 height 16
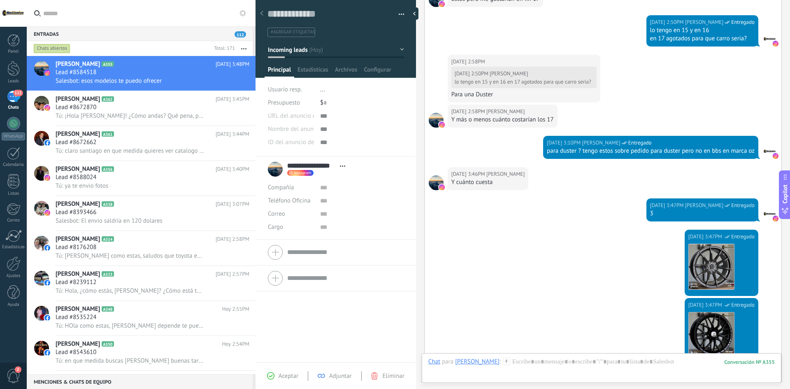
scroll to position [591, 0]
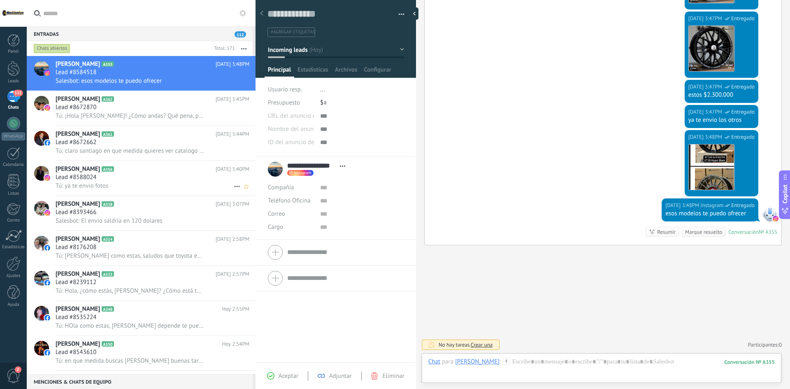
click at [124, 186] on div "Tú: ya te envio fotos" at bounding box center [153, 185] width 194 height 9
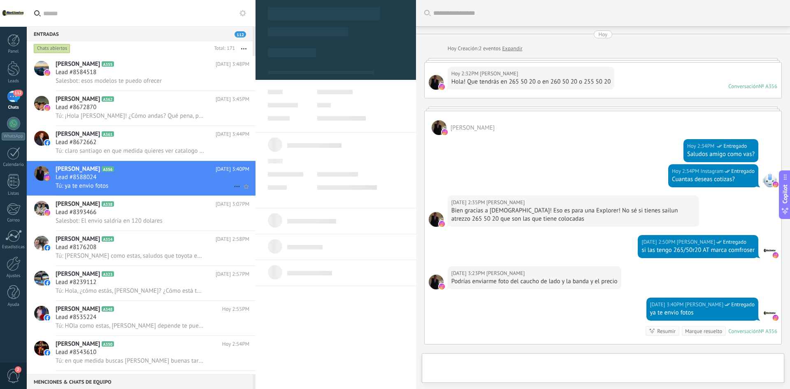
type textarea "**********"
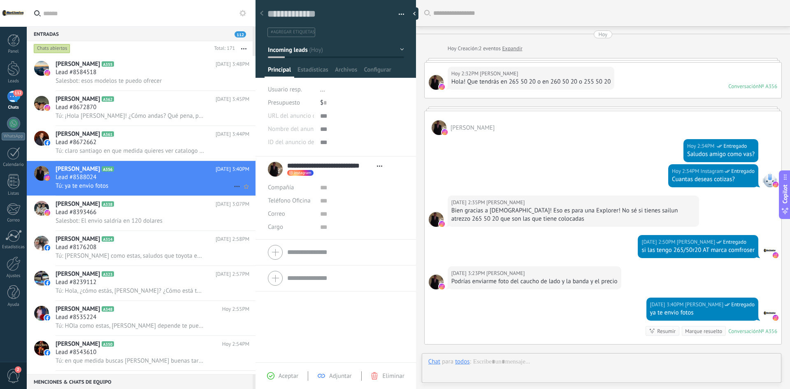
scroll to position [12, 0]
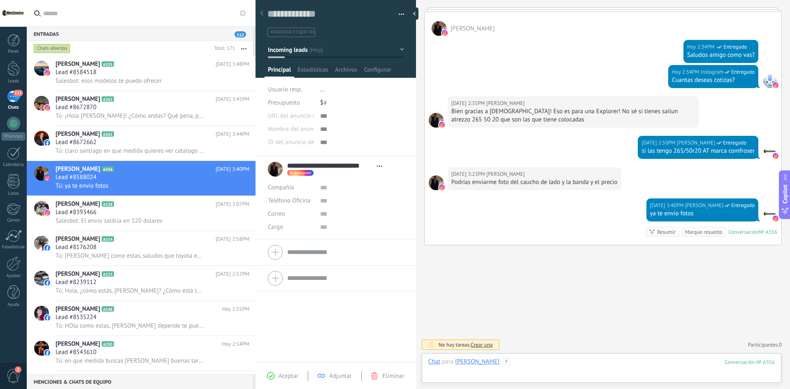
click at [584, 362] on div at bounding box center [601, 370] width 346 height 25
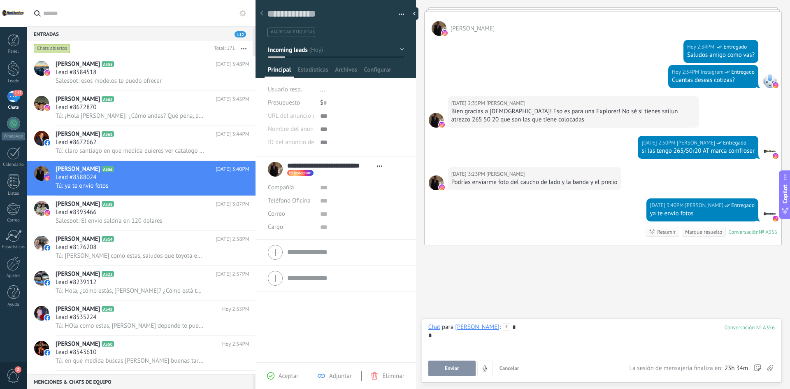
click at [465, 368] on button "Enviar" at bounding box center [451, 368] width 47 height 16
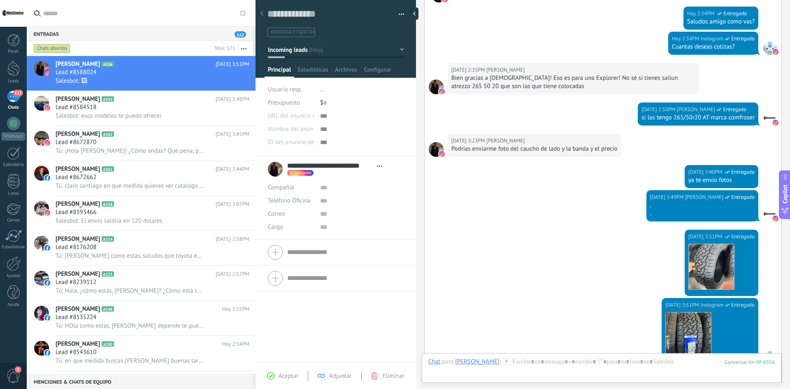
scroll to position [275, 0]
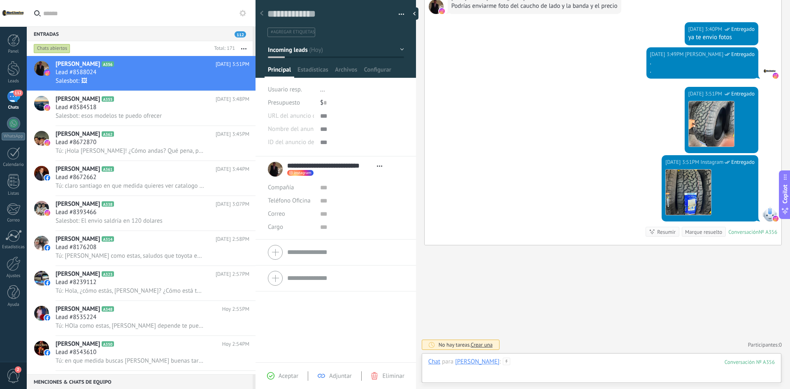
click at [588, 362] on div at bounding box center [601, 370] width 346 height 25
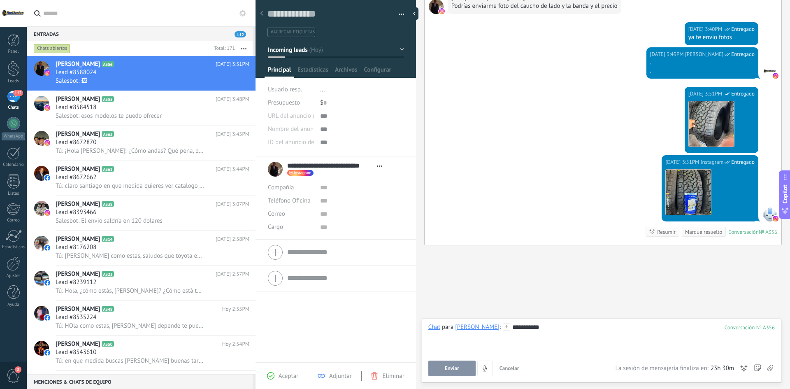
click at [439, 364] on button "Enviar" at bounding box center [451, 368] width 47 height 16
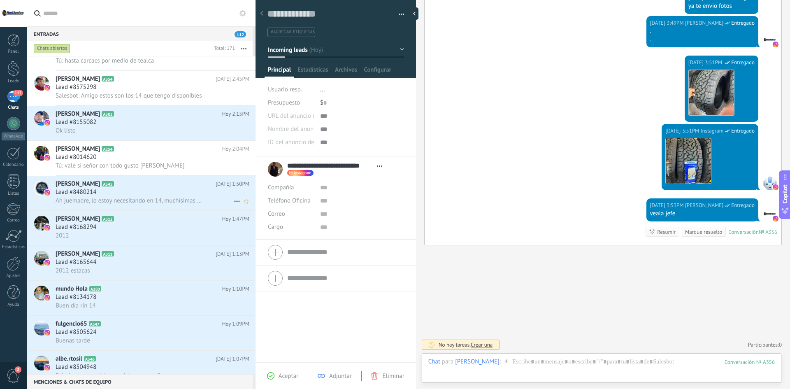
scroll to position [371, 0]
click at [125, 124] on div "Lead #8155082" at bounding box center [153, 122] width 194 height 8
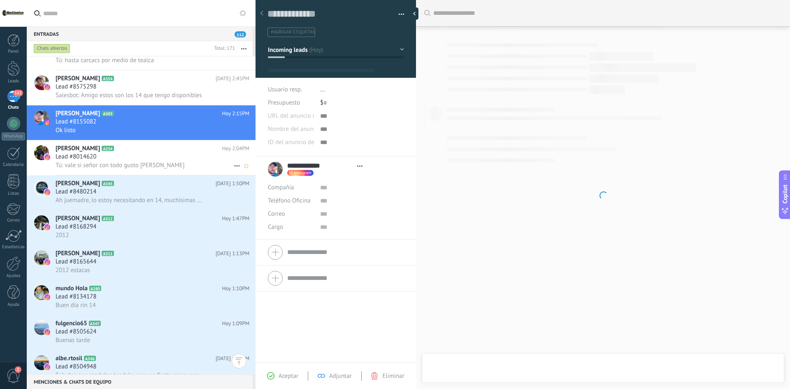
scroll to position [12, 0]
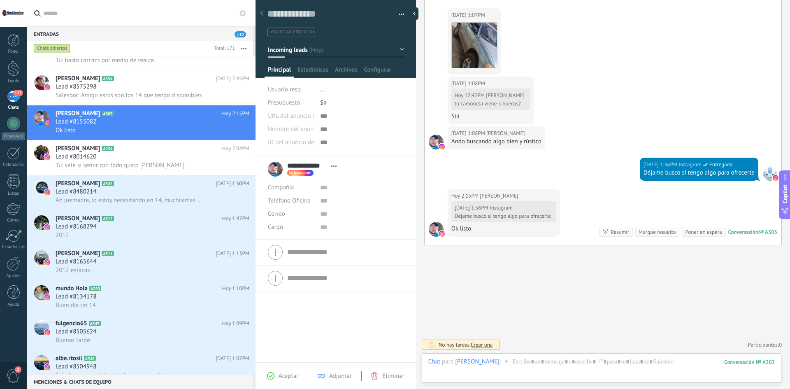
click at [394, 49] on button "Incoming leads" at bounding box center [336, 49] width 136 height 15
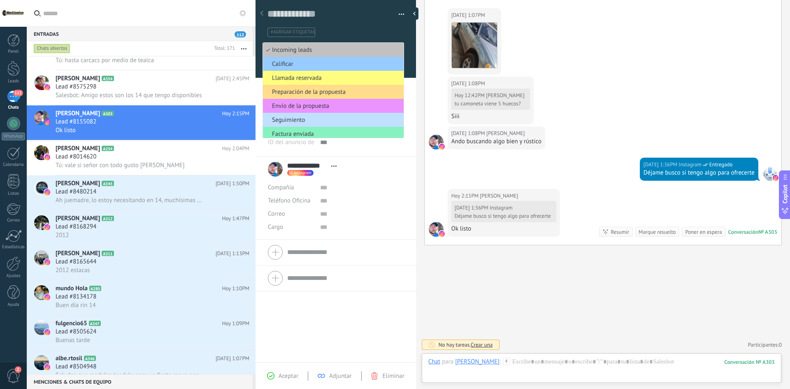
click at [339, 94] on span "Preparación de la propuesta" at bounding box center [332, 92] width 138 height 8
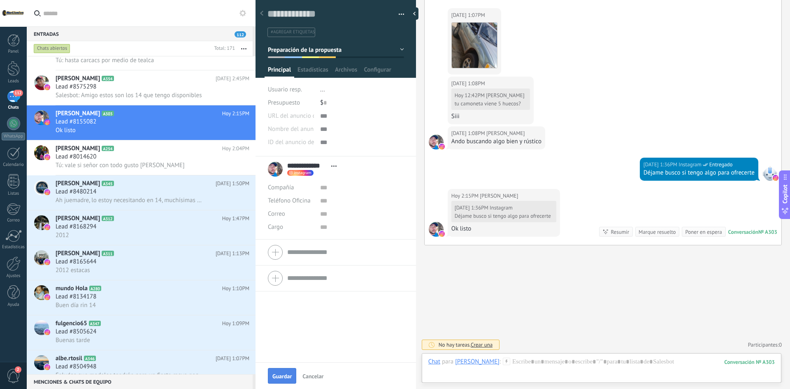
click at [282, 377] on span "Guardar" at bounding box center [281, 376] width 19 height 6
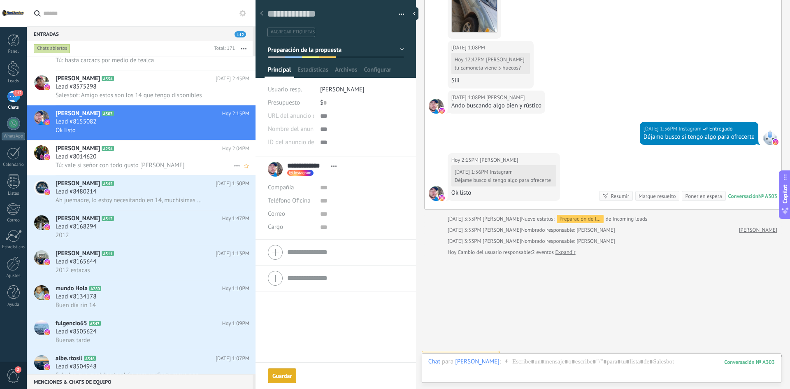
click at [170, 154] on div "Lead #8014620" at bounding box center [153, 157] width 194 height 8
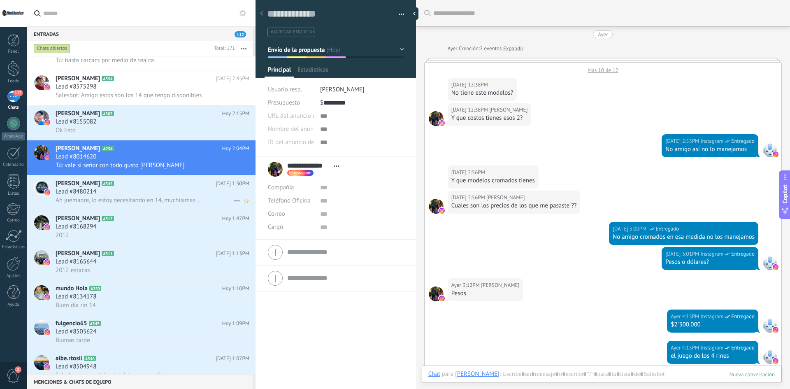
scroll to position [526, 0]
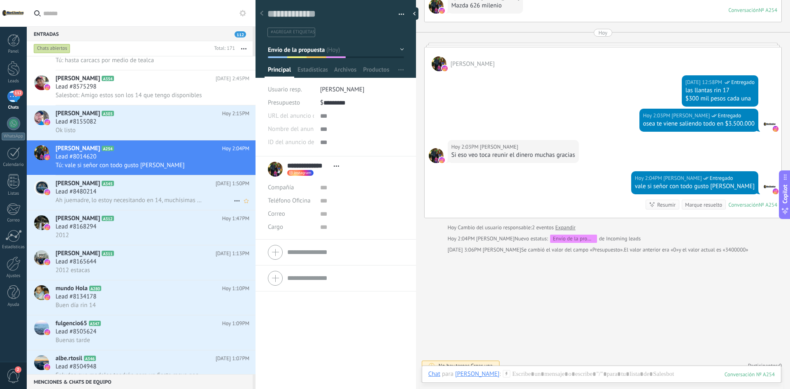
click at [130, 192] on div "Lead #8480214" at bounding box center [153, 192] width 194 height 8
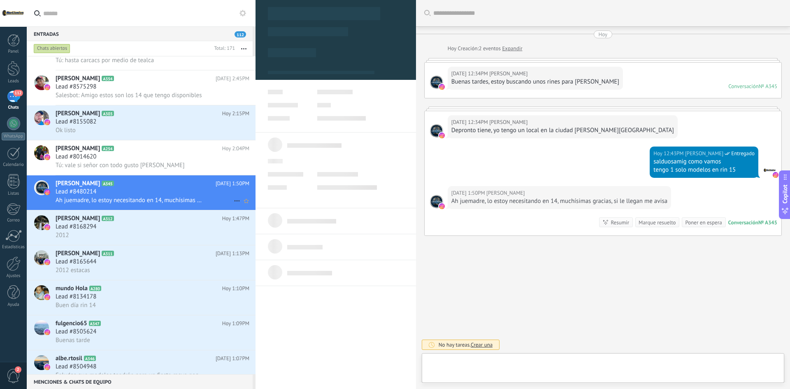
type textarea "**********"
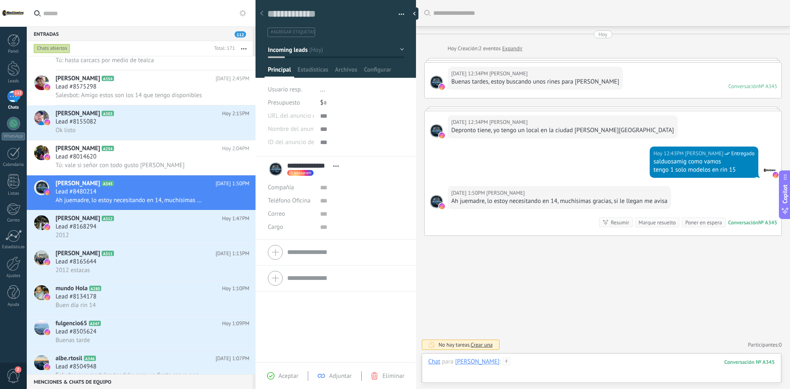
click at [604, 364] on div at bounding box center [601, 370] width 346 height 25
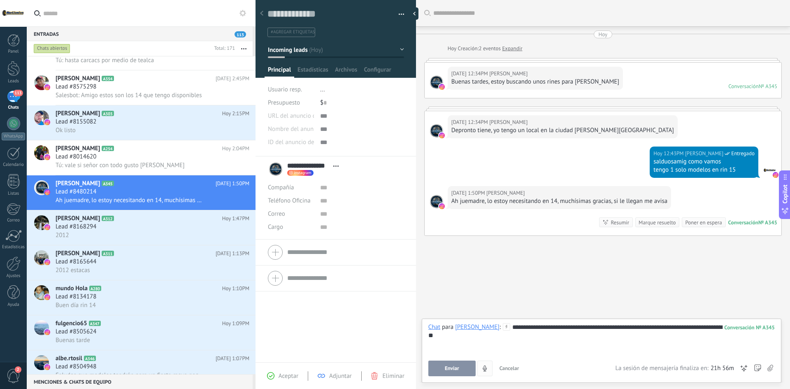
click at [461, 373] on button "Enviar" at bounding box center [451, 368] width 47 height 16
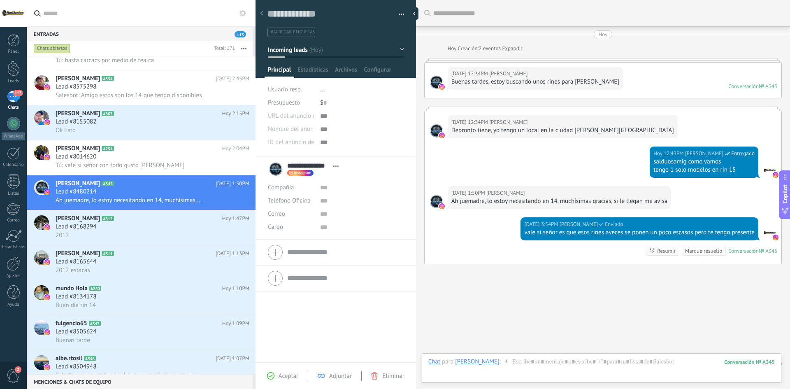
scroll to position [19, 0]
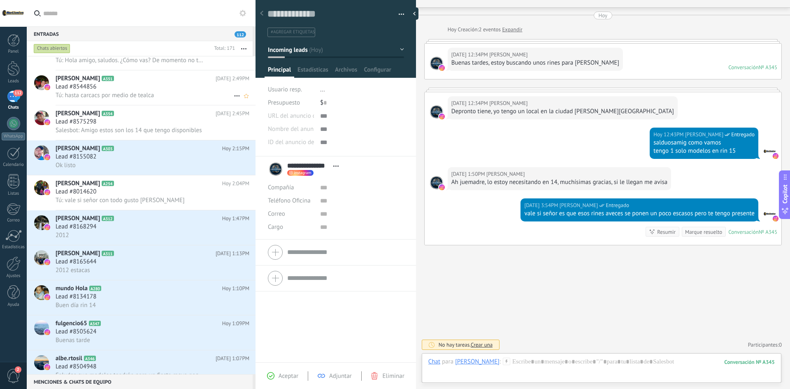
click at [126, 87] on div "Lead #8544856" at bounding box center [153, 87] width 194 height 8
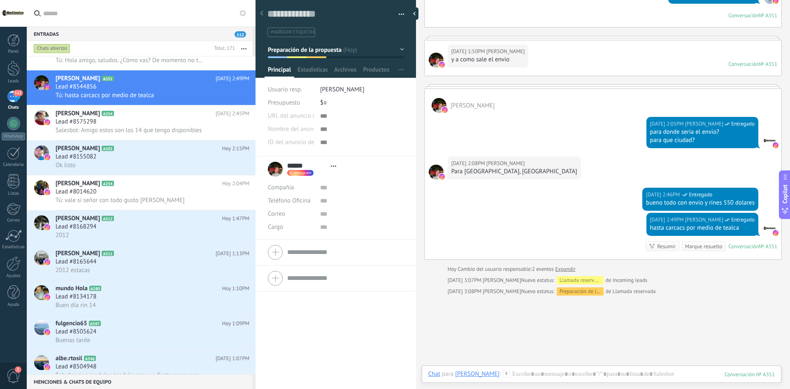
scroll to position [160, 0]
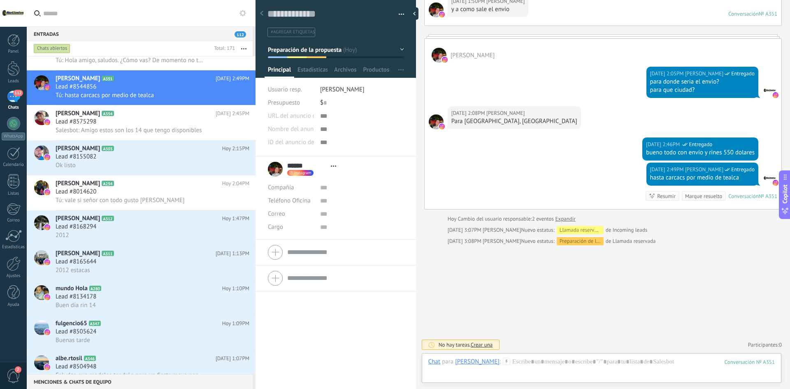
click at [392, 52] on button "Preparación de la propuesta" at bounding box center [336, 49] width 136 height 15
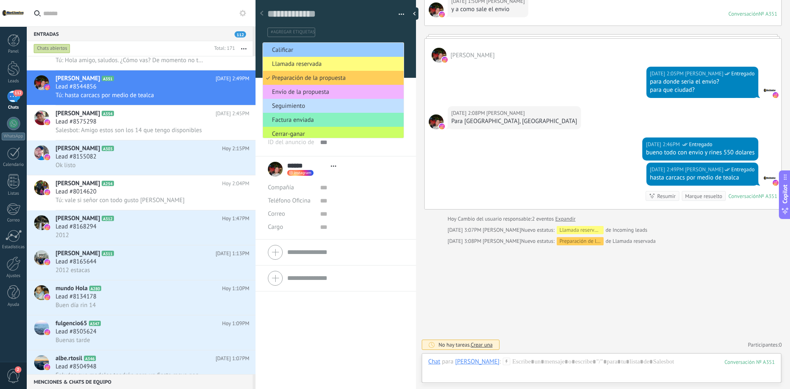
click at [339, 92] on span "Envío de la propuesta" at bounding box center [332, 92] width 138 height 8
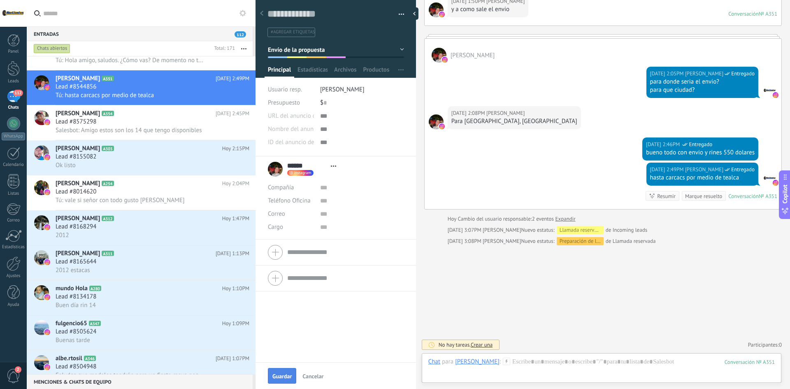
click at [283, 378] on span "Guardar" at bounding box center [281, 376] width 19 height 6
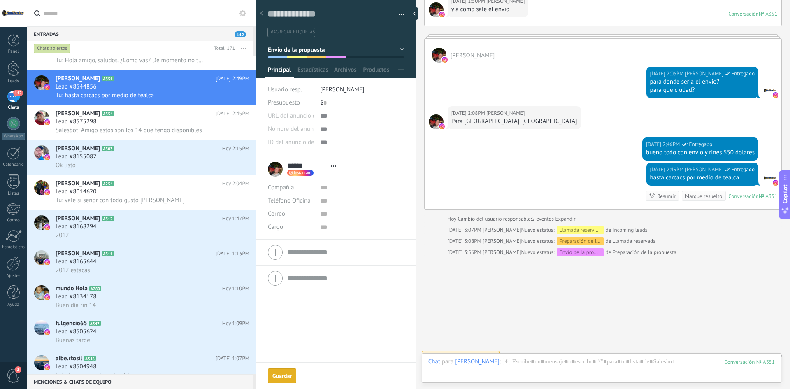
scroll to position [171, 0]
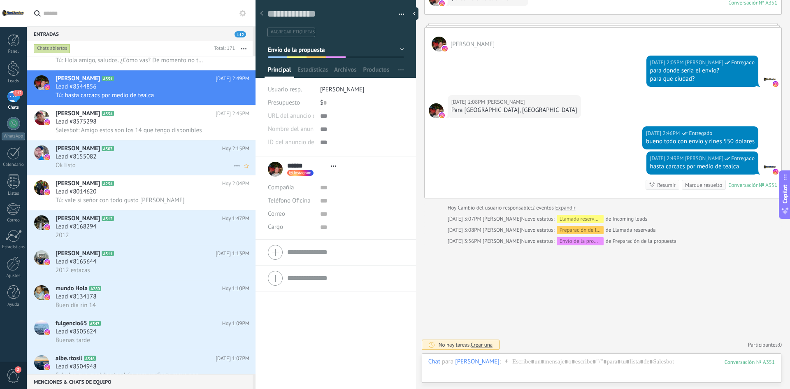
click at [154, 156] on div "Lead #8155082" at bounding box center [153, 157] width 194 height 8
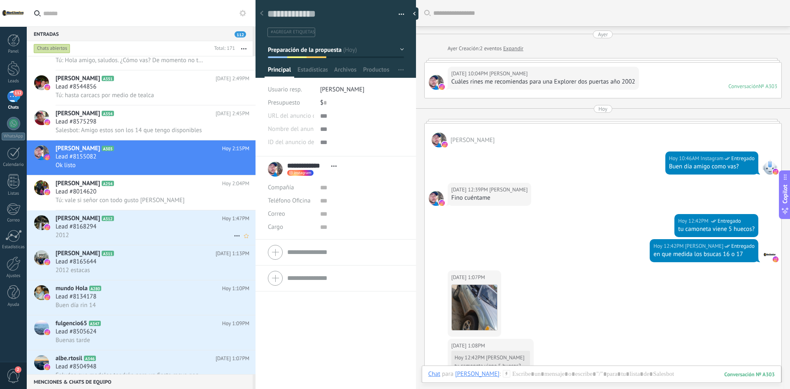
scroll to position [285, 0]
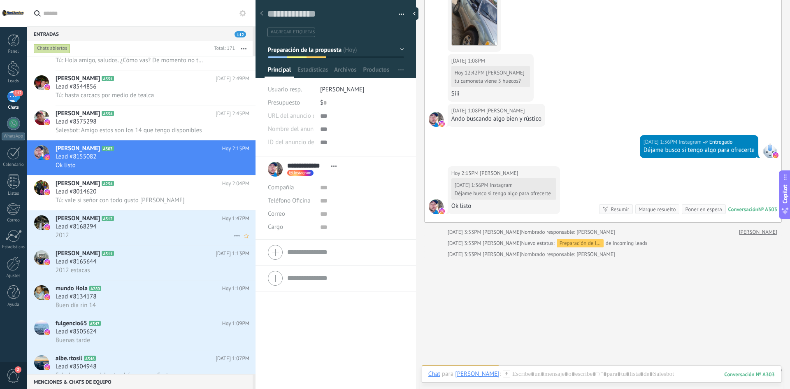
click at [154, 230] on div "Lead #8168294" at bounding box center [153, 227] width 194 height 8
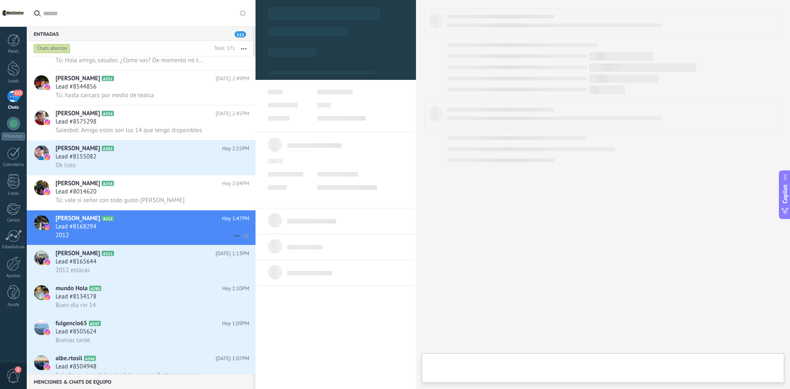
type textarea "**********"
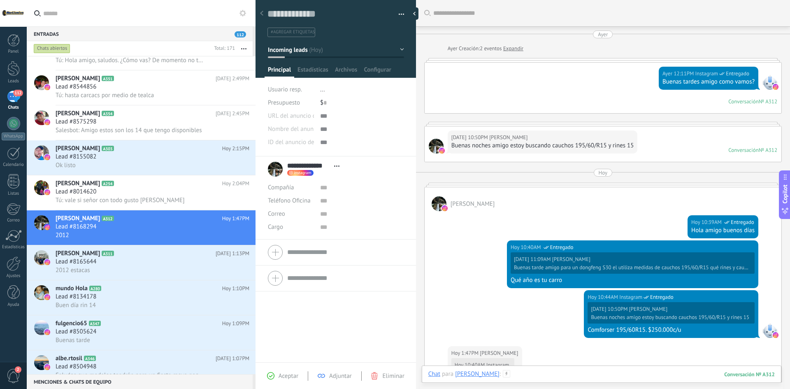
click at [560, 373] on div at bounding box center [601, 382] width 346 height 25
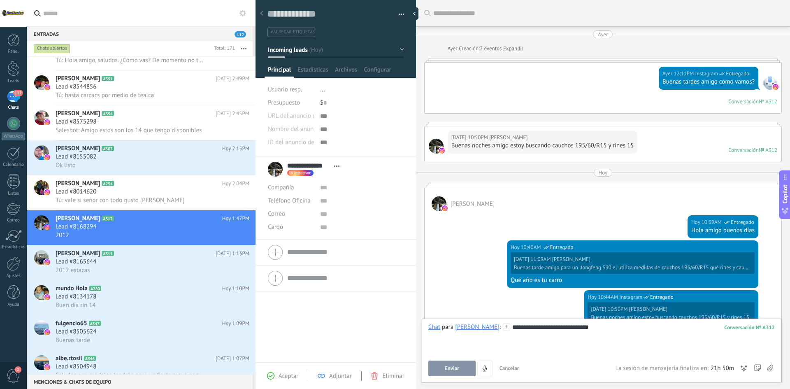
click at [462, 369] on button "Enviar" at bounding box center [451, 368] width 47 height 16
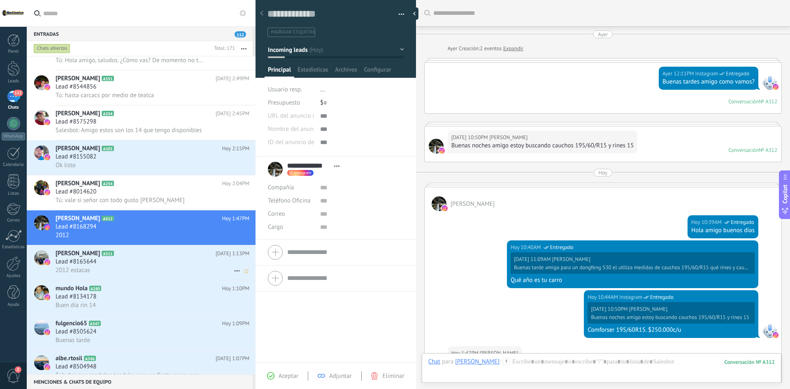
scroll to position [204, 0]
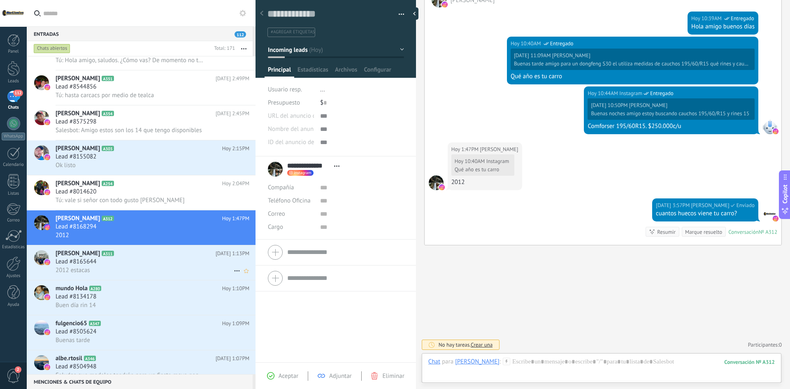
click at [140, 261] on div "Lead #8165644" at bounding box center [153, 262] width 194 height 8
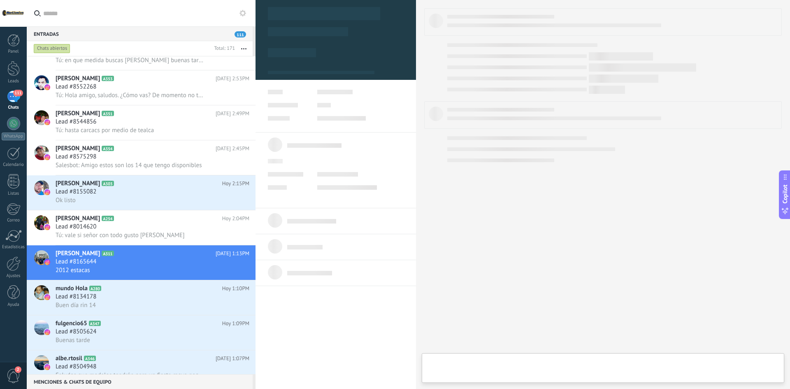
type textarea "**********"
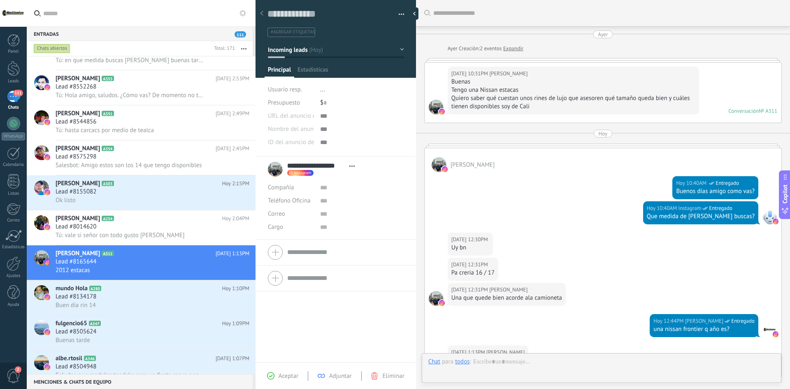
scroll to position [132, 0]
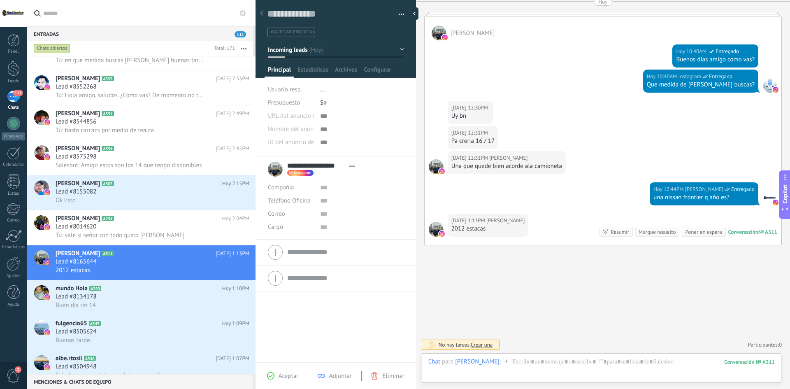
click at [637, 161] on div "Hoy 12:31PM Juan Yamith Cardozo Una que quede bien acorde ala camioneta" at bounding box center [603, 166] width 357 height 31
click at [569, 368] on div at bounding box center [601, 370] width 346 height 25
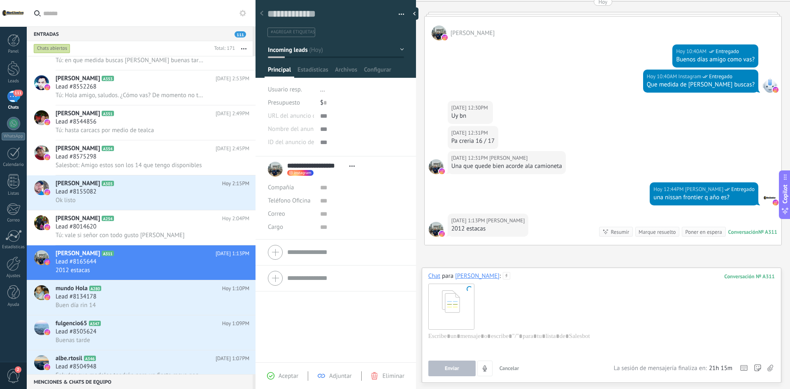
click at [539, 318] on div at bounding box center [601, 306] width 346 height 52
click at [444, 318] on div at bounding box center [450, 305] width 45 height 45
click at [464, 313] on div at bounding box center [450, 305] width 45 height 45
click at [487, 342] on div at bounding box center [600, 347] width 344 height 31
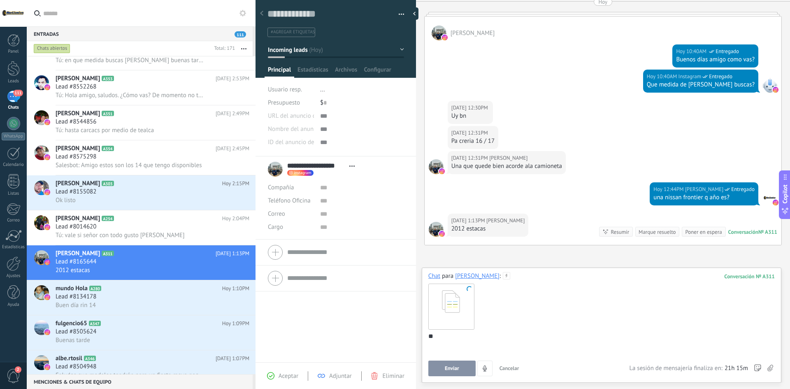
click at [458, 372] on button "Enviar" at bounding box center [451, 368] width 47 height 16
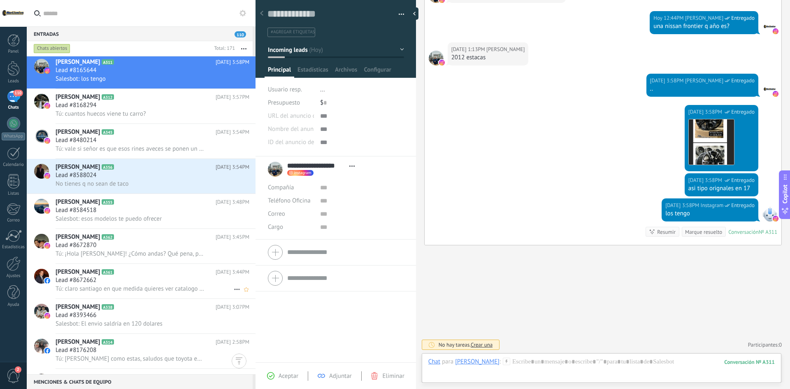
scroll to position [0, 0]
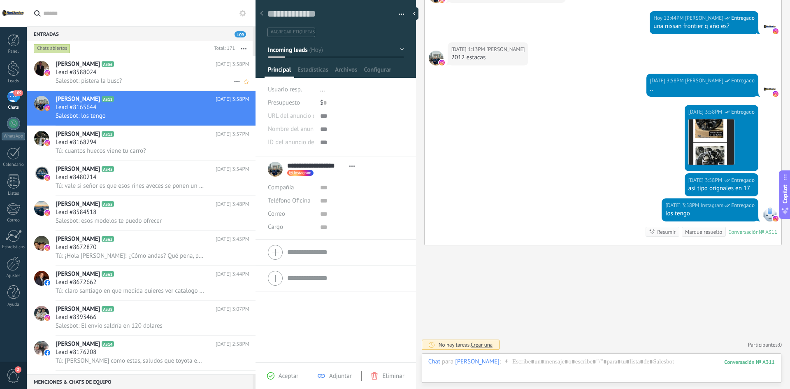
click at [159, 72] on div "Lead #8588024" at bounding box center [153, 72] width 194 height 8
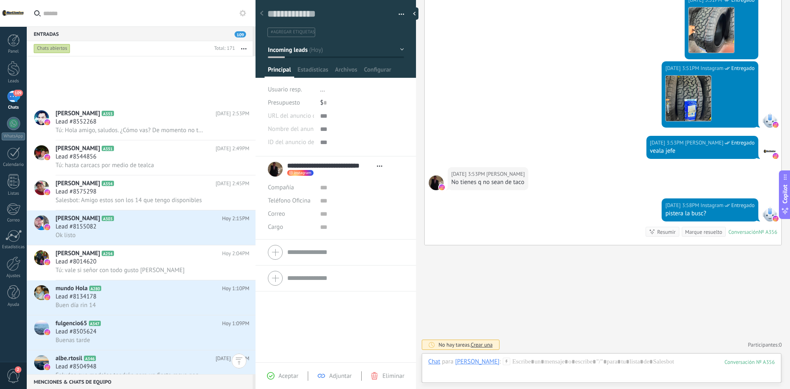
scroll to position [576, 0]
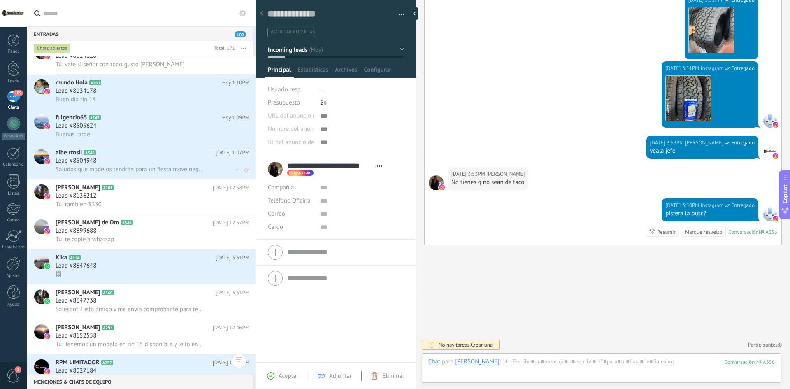
click at [150, 162] on div "Lead #8504948" at bounding box center [153, 161] width 194 height 8
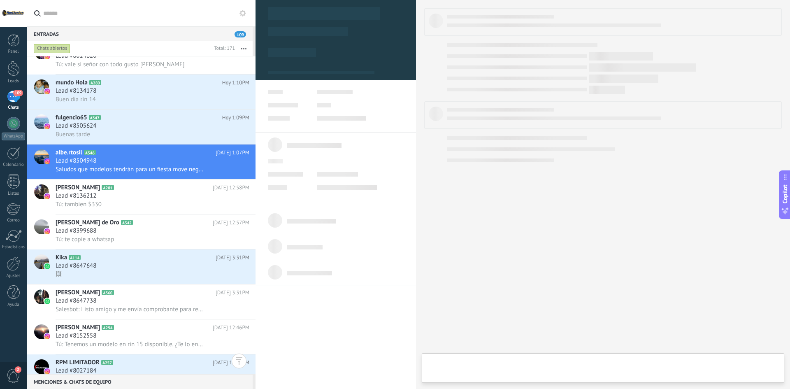
type textarea "**********"
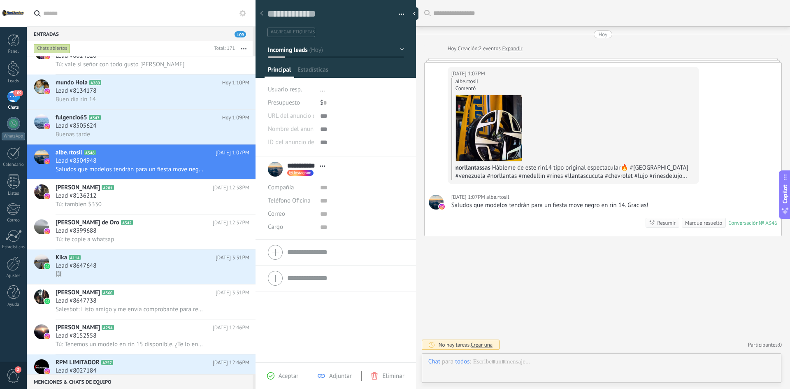
scroll to position [12, 0]
click at [592, 359] on div at bounding box center [601, 370] width 346 height 25
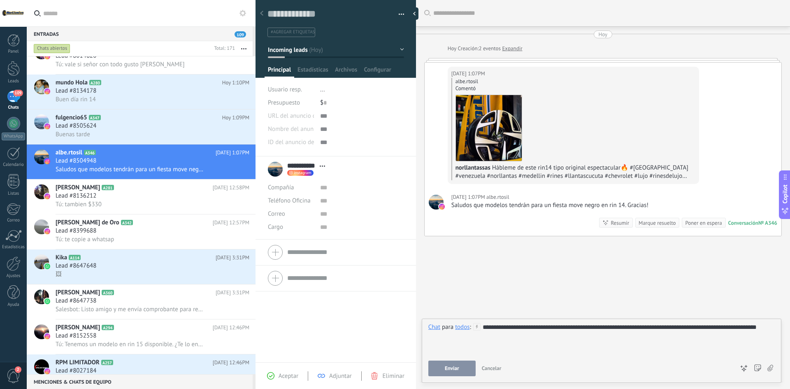
click at [456, 367] on span "Enviar" at bounding box center [452, 368] width 14 height 6
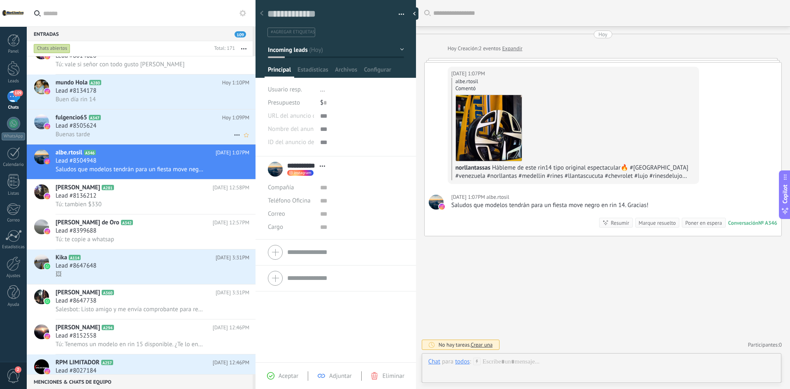
scroll to position [16, 0]
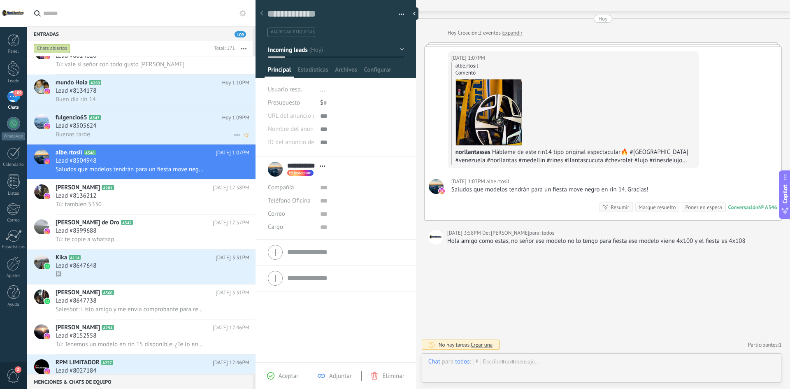
click at [140, 132] on div "Buenas tarde" at bounding box center [153, 134] width 194 height 9
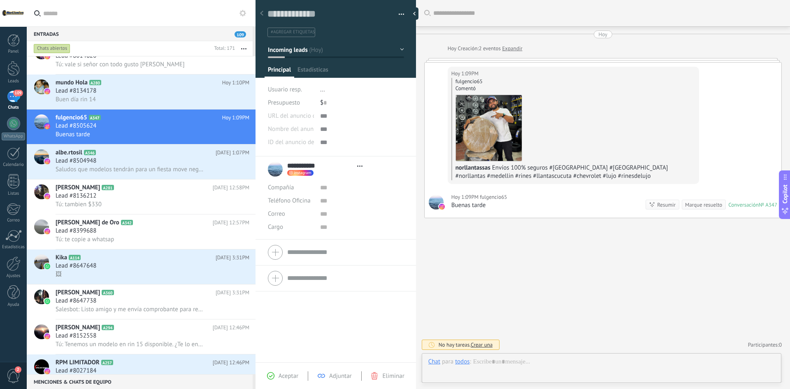
type textarea "**********"
click at [557, 360] on div at bounding box center [601, 370] width 346 height 25
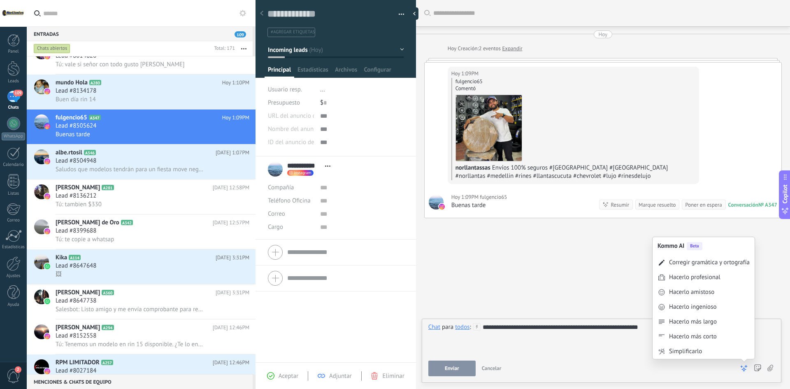
click at [741, 364] on icon at bounding box center [744, 368] width 8 height 8
drag, startPoint x: 683, startPoint y: 252, endPoint x: 690, endPoint y: 252, distance: 7.8
click at [690, 252] on div "Kommo AI Beta" at bounding box center [704, 246] width 102 height 18
click at [696, 259] on div "Corregir gramática y ortografía" at bounding box center [709, 262] width 81 height 8
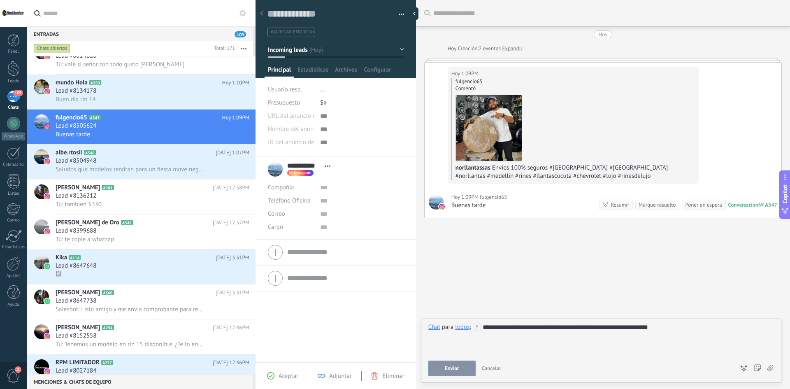
click at [460, 367] on button "Enviar" at bounding box center [451, 368] width 47 height 16
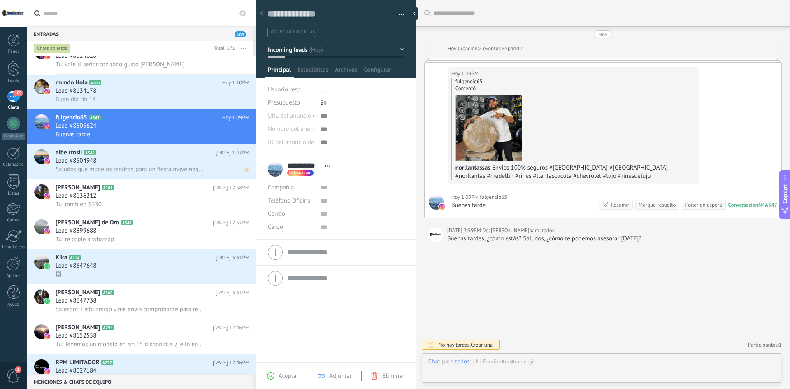
click at [172, 163] on div "Lead #8504948" at bounding box center [153, 161] width 194 height 8
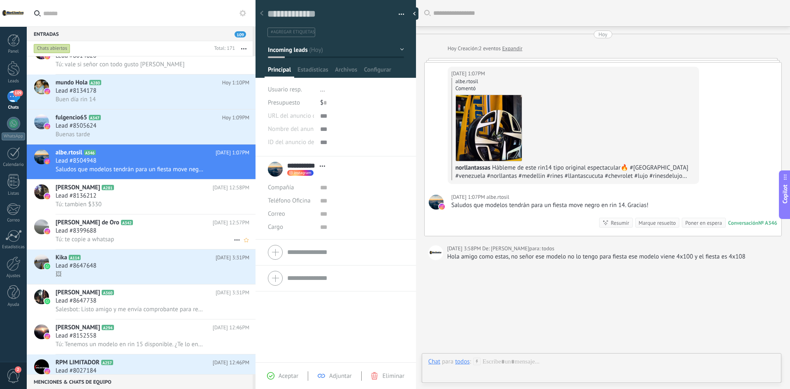
scroll to position [16, 0]
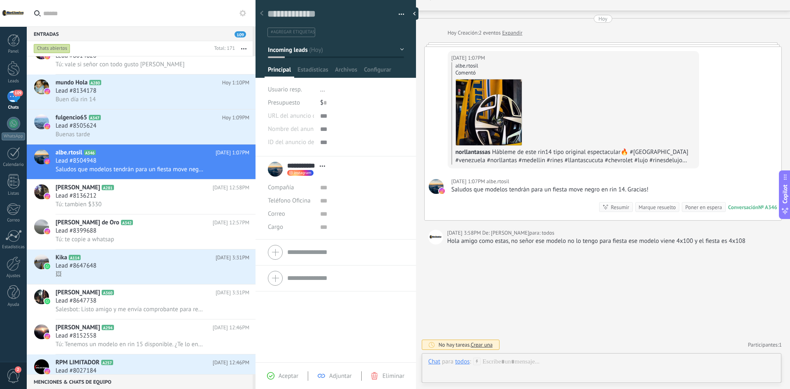
click at [614, 112] on div "albe.rtosil Comentó norllantassas Hábleme de este rin14 tipo original espectacu…" at bounding box center [573, 113] width 244 height 102
click at [559, 156] on span "Hábleme de este rin14 tipo original espectacular🔥 #[GEOGRAPHIC_DATA] #venezuela…" at bounding box center [571, 160] width 233 height 24
click at [489, 105] on img at bounding box center [489, 112] width 66 height 66
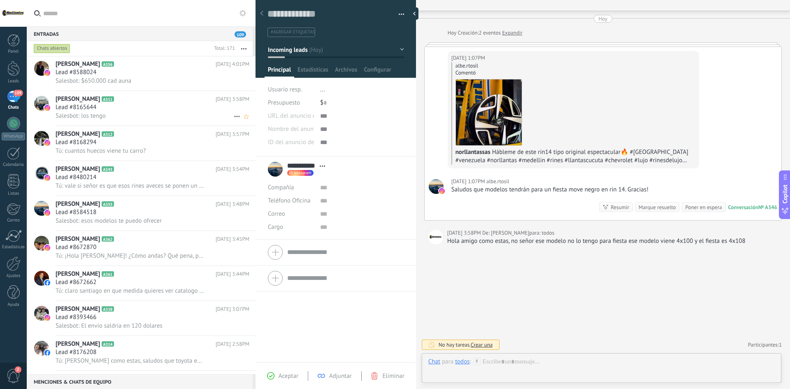
scroll to position [0, 0]
click at [124, 51] on div "Chats abiertos" at bounding box center [121, 48] width 179 height 15
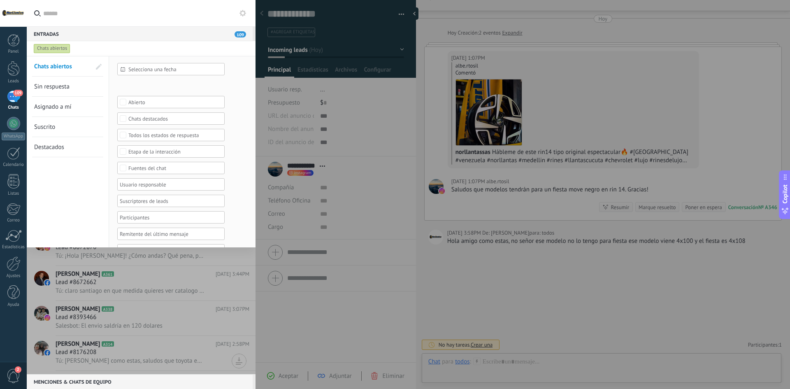
click at [128, 31] on div "Entradas 109" at bounding box center [140, 33] width 226 height 15
click at [72, 45] on div "Chats abiertos" at bounding box center [133, 48] width 203 height 15
click at [61, 48] on div "Chats abiertos" at bounding box center [52, 49] width 37 height 10
click at [204, 23] on input "text" at bounding box center [146, 13] width 206 height 26
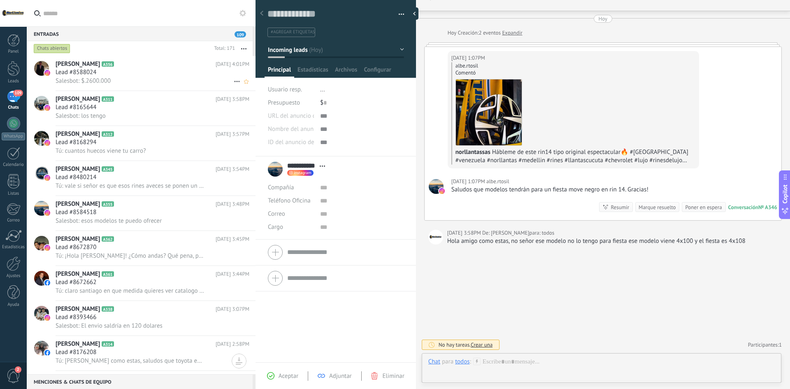
click at [102, 80] on span "Salesbot: $.2600.000" at bounding box center [83, 81] width 55 height 8
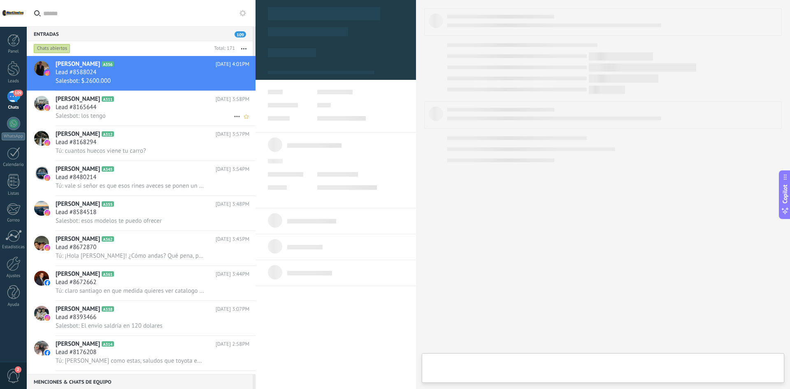
type textarea "**********"
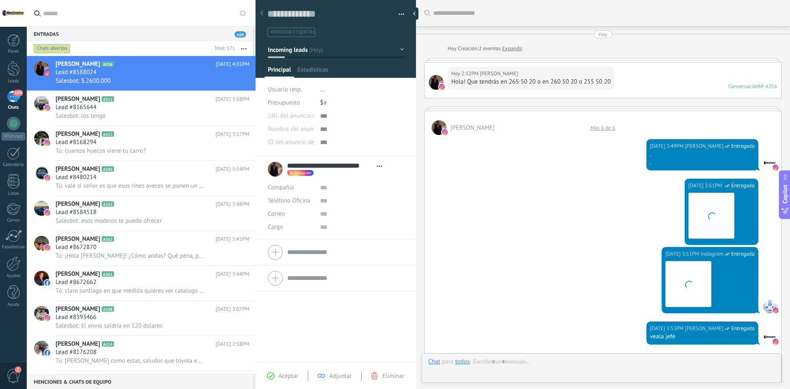
scroll to position [329, 0]
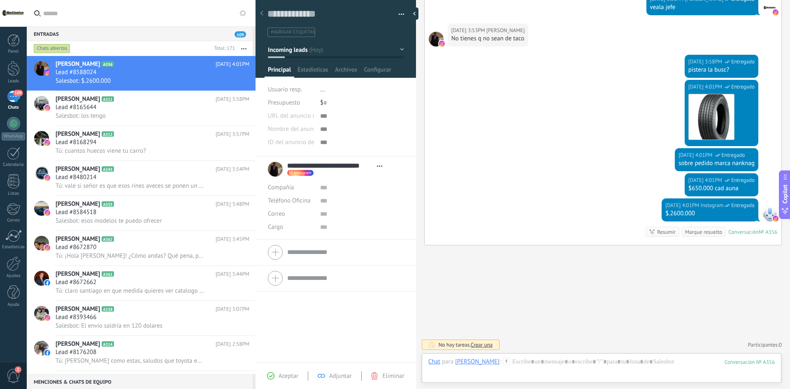
click at [336, 58] on div at bounding box center [336, 36] width 161 height 83
click at [365, 51] on button "Incoming leads" at bounding box center [336, 49] width 136 height 15
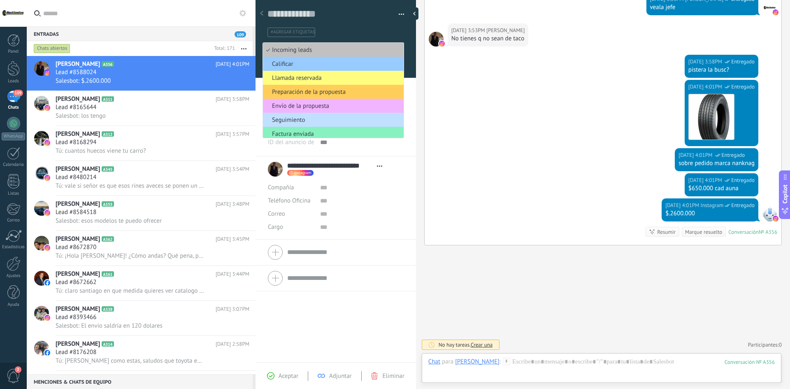
click at [329, 106] on span "Envío de la propuesta" at bounding box center [332, 106] width 138 height 8
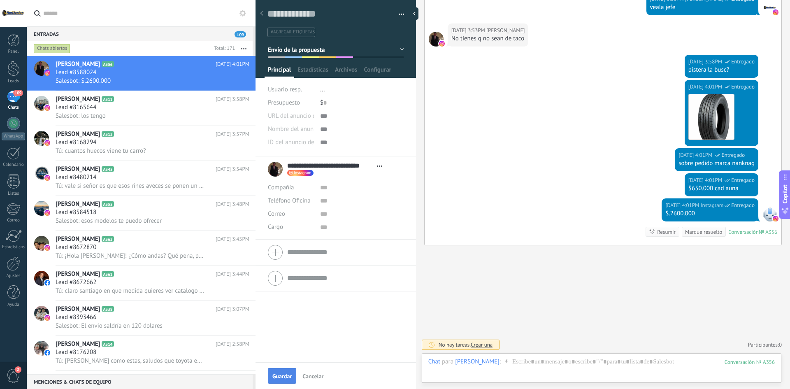
click at [285, 373] on span "Guardar" at bounding box center [281, 376] width 19 height 6
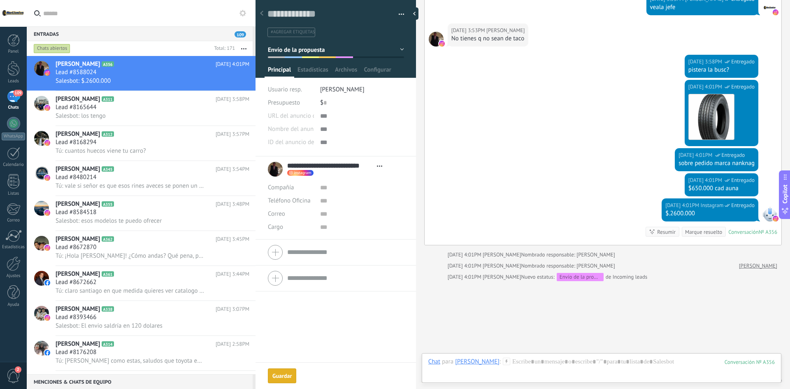
scroll to position [365, 0]
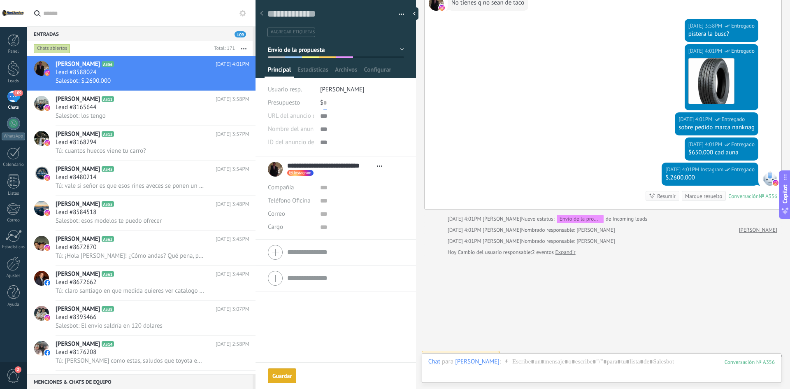
click at [323, 104] on input "text" at bounding box center [324, 102] width 3 height 13
type input "*********"
click at [288, 373] on span "Guardar" at bounding box center [281, 376] width 19 height 6
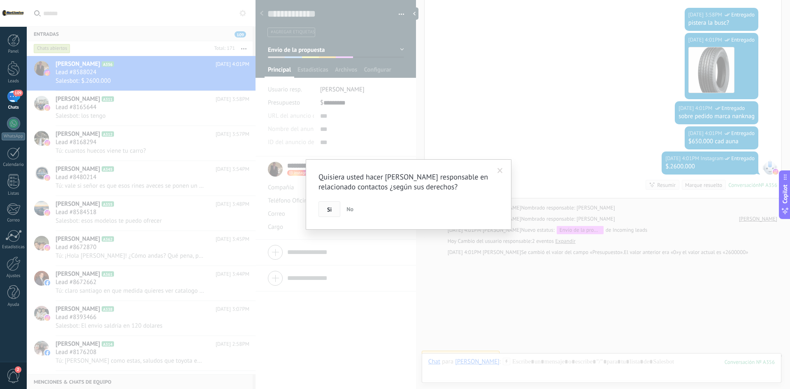
click at [329, 209] on span "Si" at bounding box center [329, 210] width 5 height 6
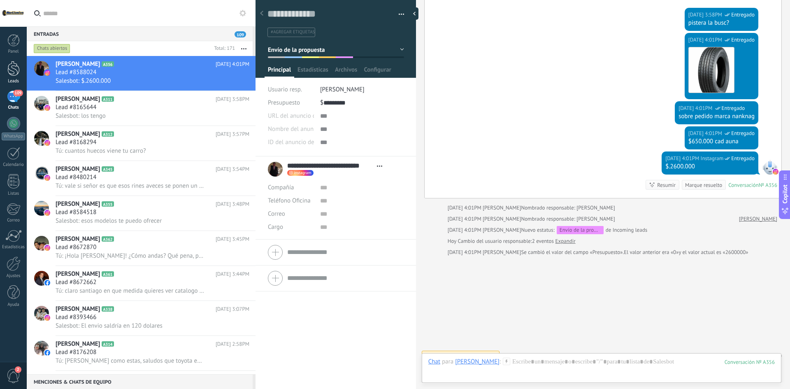
click at [10, 73] on div at bounding box center [13, 68] width 12 height 15
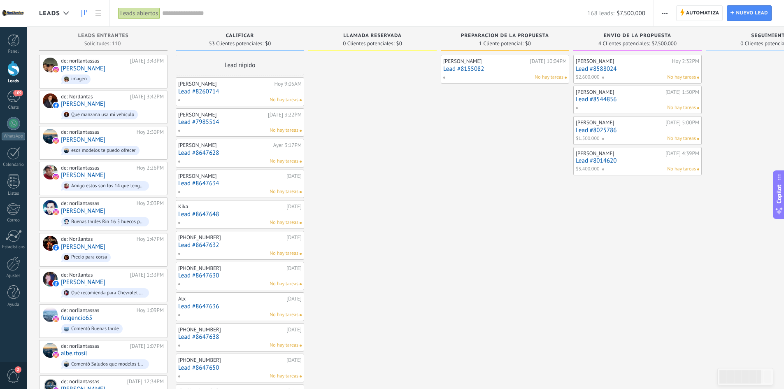
click at [658, 99] on link "Lead #8544856" at bounding box center [637, 99] width 123 height 7
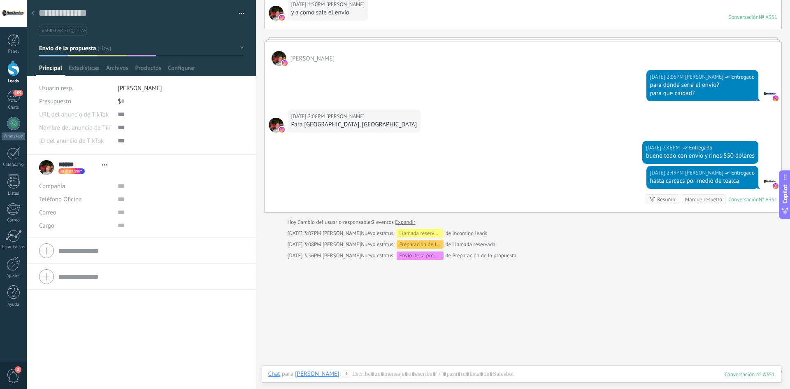
scroll to position [171, 0]
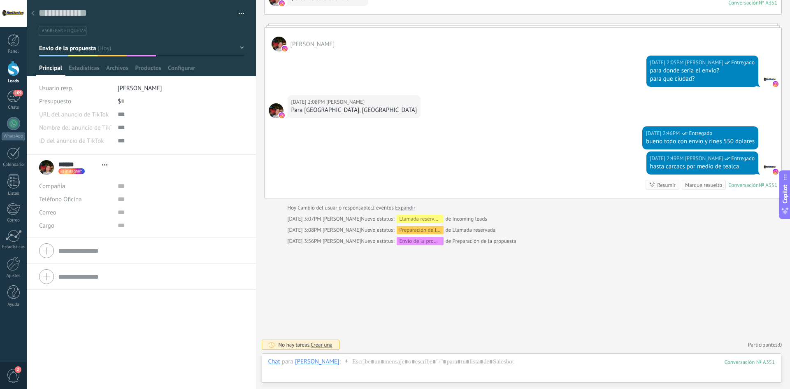
click at [33, 13] on use at bounding box center [32, 13] width 3 height 5
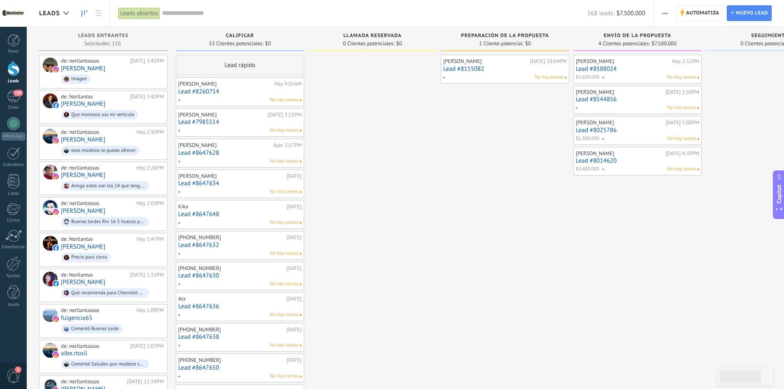
click at [630, 107] on div "No hay tareas" at bounding box center [635, 107] width 121 height 7
click at [622, 99] on link "Lead #8544856" at bounding box center [637, 99] width 123 height 7
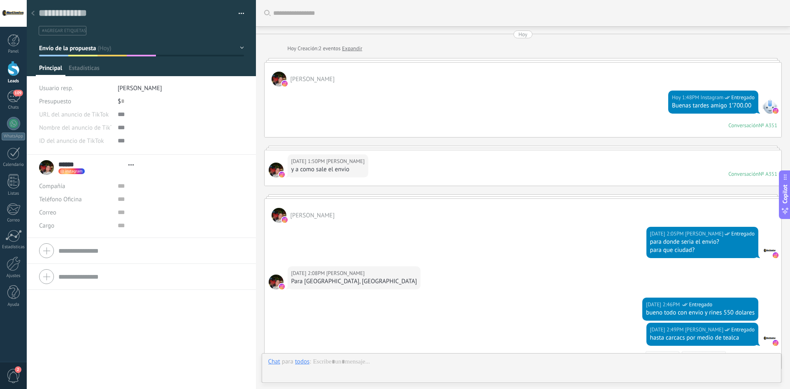
type textarea "**********"
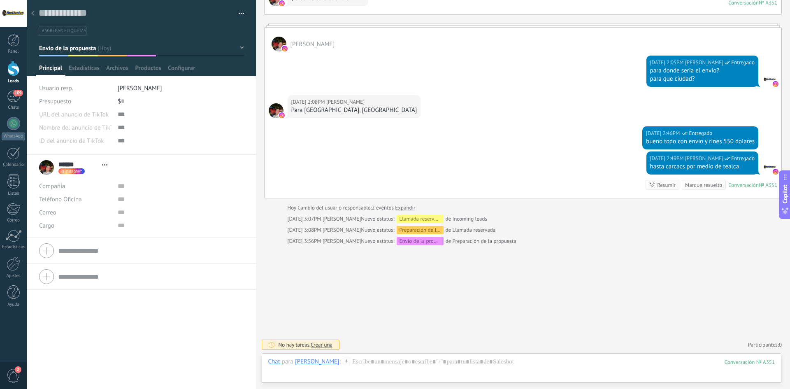
click at [132, 97] on div "$ 0" at bounding box center [181, 101] width 126 height 13
click at [47, 380] on button "Guardar" at bounding box center [53, 376] width 28 height 16
type input "*********"
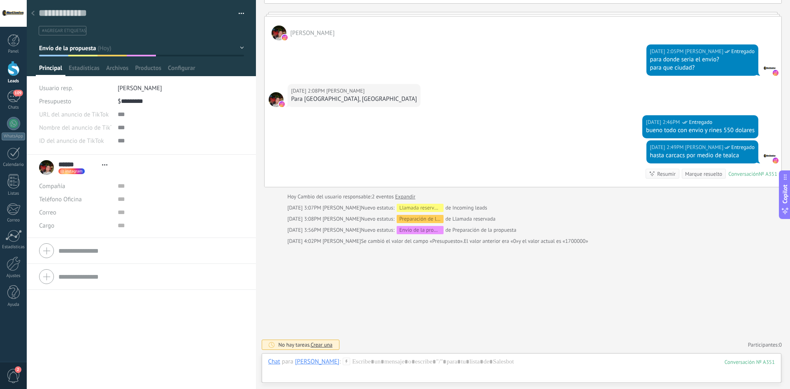
click at [34, 12] on div at bounding box center [33, 14] width 12 height 16
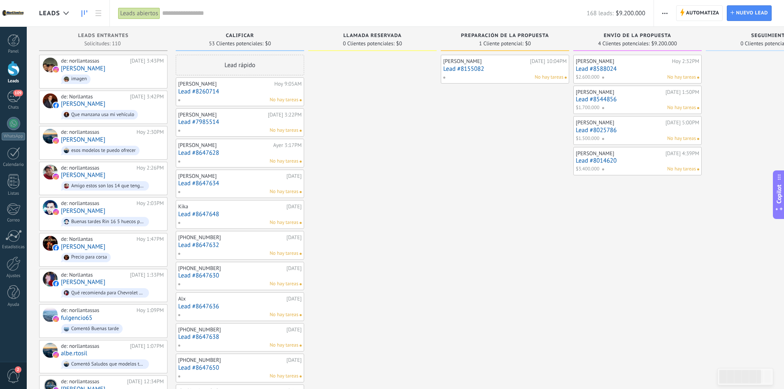
click at [12, 95] on div "110" at bounding box center [13, 97] width 13 height 12
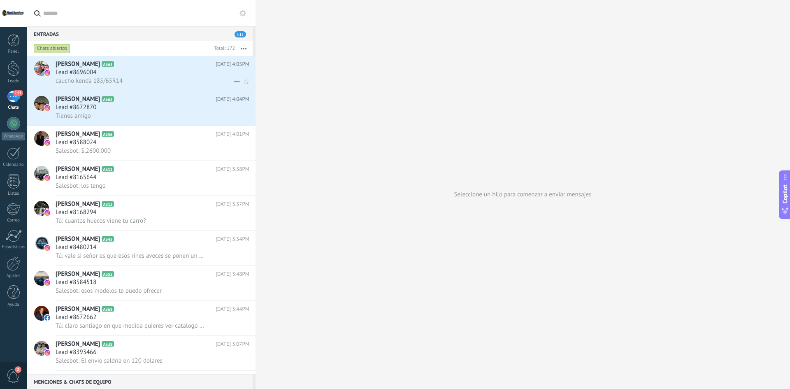
click at [156, 80] on div "caucho kenda 185/65R14" at bounding box center [153, 81] width 194 height 9
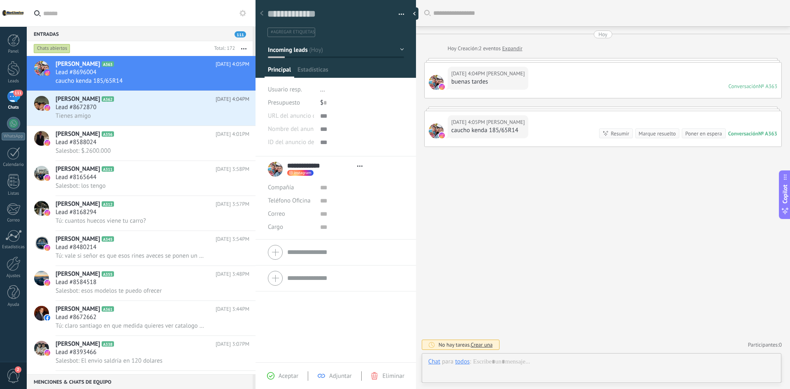
type textarea "**********"
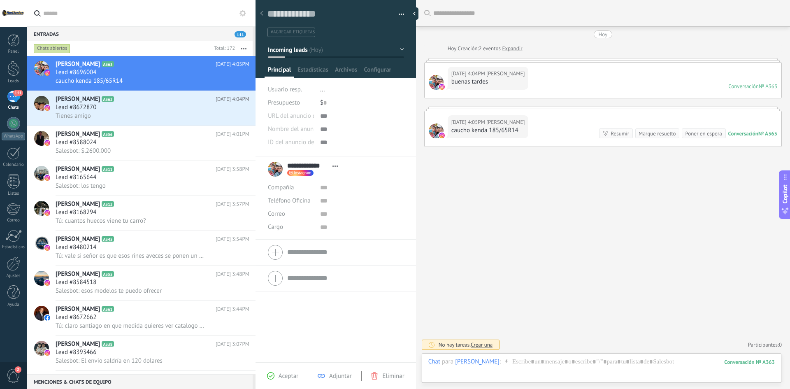
click at [572, 356] on div "Chat Correo Nota Tarea Chat para Ochoa Franger : 363 Enviar Cancelar Rastrear c…" at bounding box center [602, 368] width 360 height 30
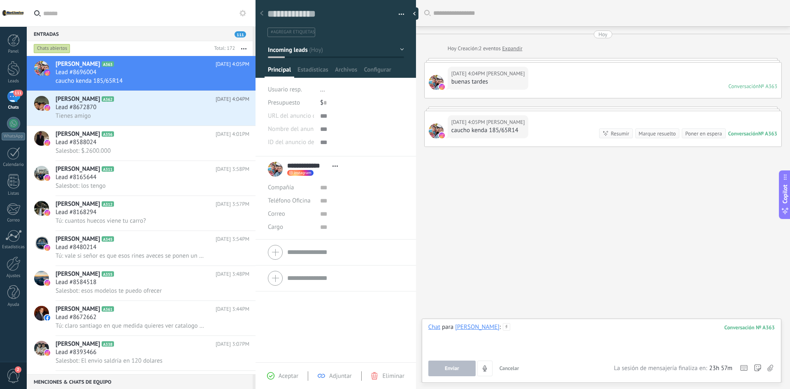
click at [574, 339] on div at bounding box center [601, 338] width 346 height 31
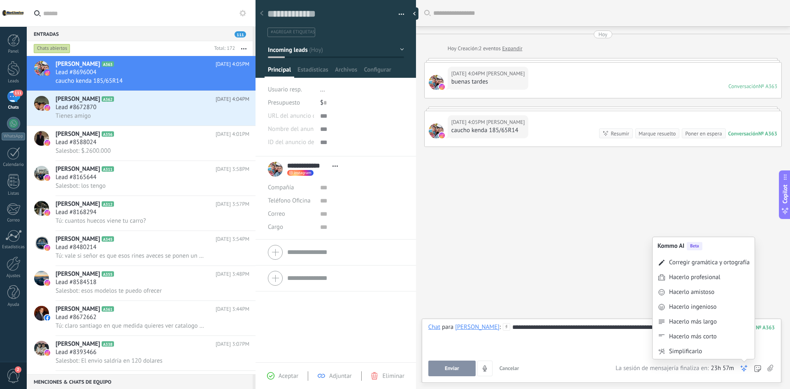
click at [743, 365] on icon at bounding box center [744, 368] width 8 height 8
click at [699, 267] on div "Corregir gramática y ortografía" at bounding box center [704, 262] width 102 height 15
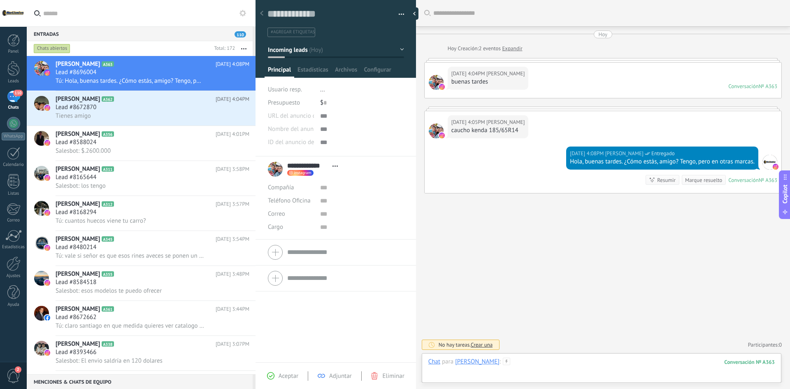
click at [549, 365] on div at bounding box center [601, 370] width 346 height 25
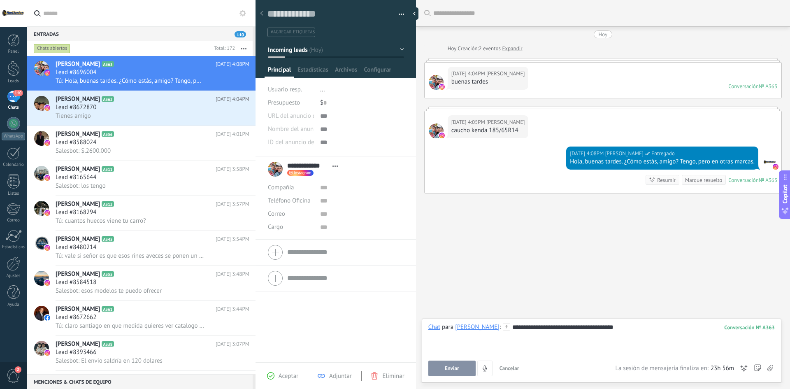
click at [461, 369] on button "Enviar" at bounding box center [451, 368] width 47 height 16
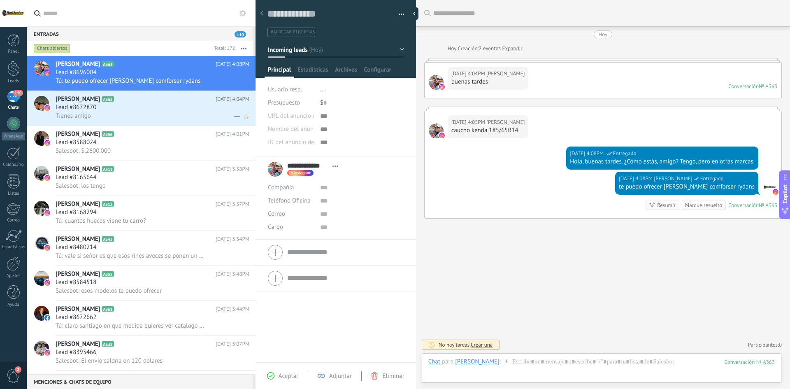
click at [112, 112] on div "Tienes amigo" at bounding box center [153, 116] width 194 height 9
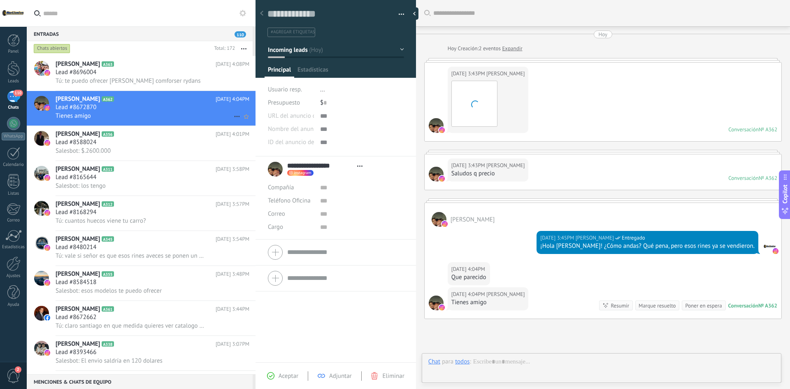
type textarea "**********"
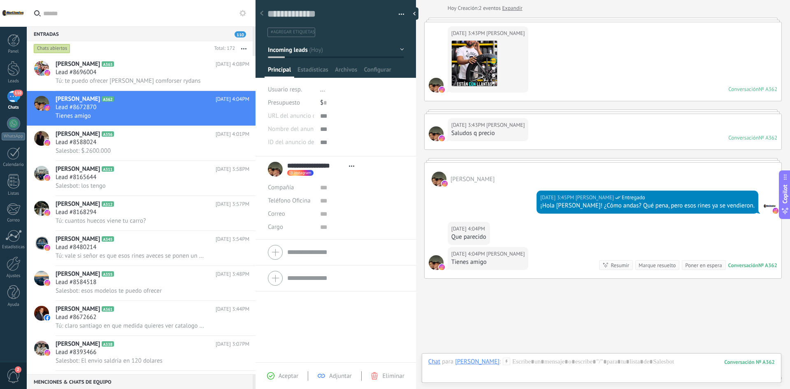
scroll to position [74, 0]
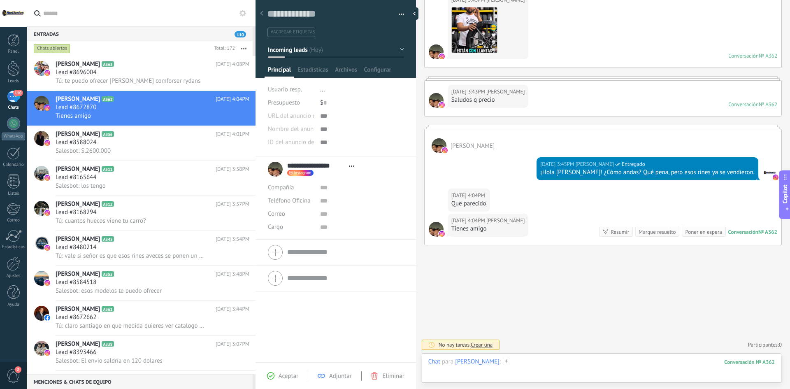
click at [568, 367] on div at bounding box center [601, 370] width 346 height 25
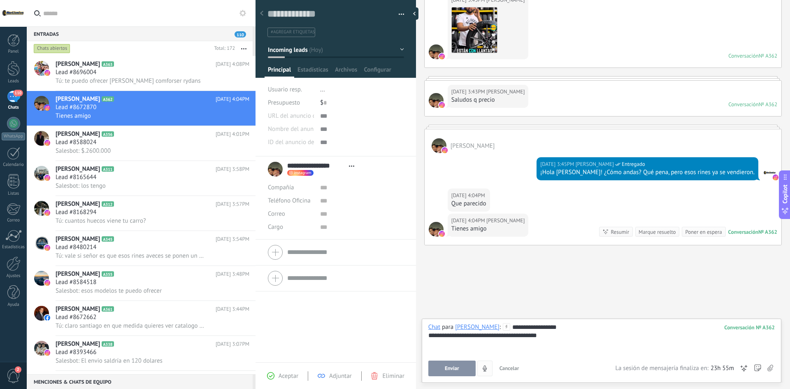
click at [461, 368] on button "Enviar" at bounding box center [451, 368] width 47 height 16
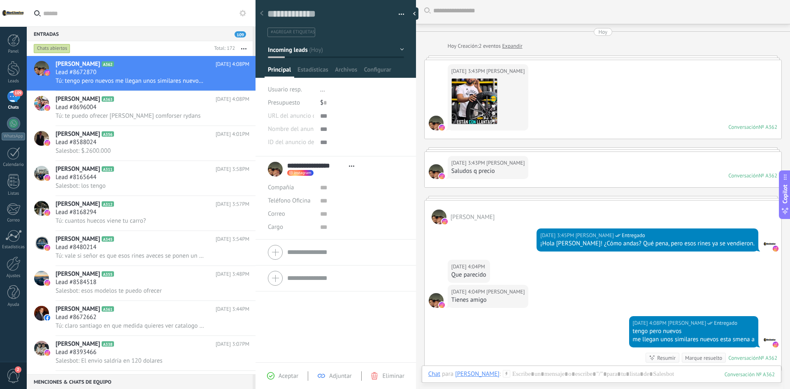
scroll to position [0, 0]
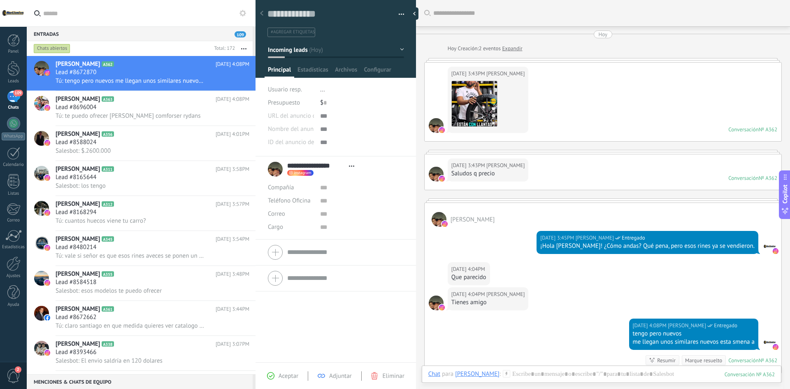
click at [513, 95] on div "Descargar" at bounding box center [488, 104] width 74 height 46
click at [485, 95] on img at bounding box center [474, 103] width 45 height 45
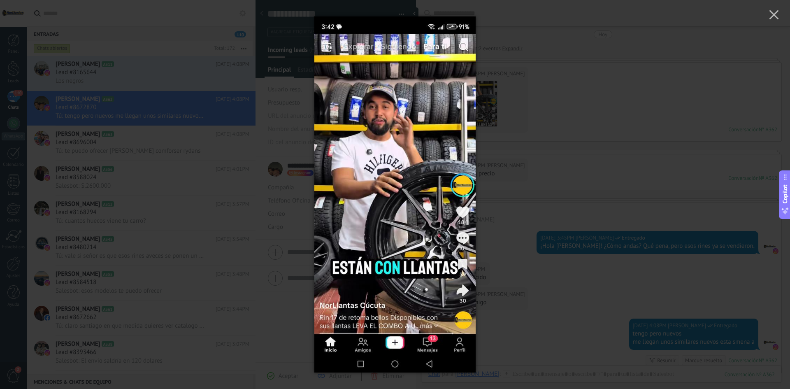
click at [593, 36] on div at bounding box center [395, 194] width 790 height 389
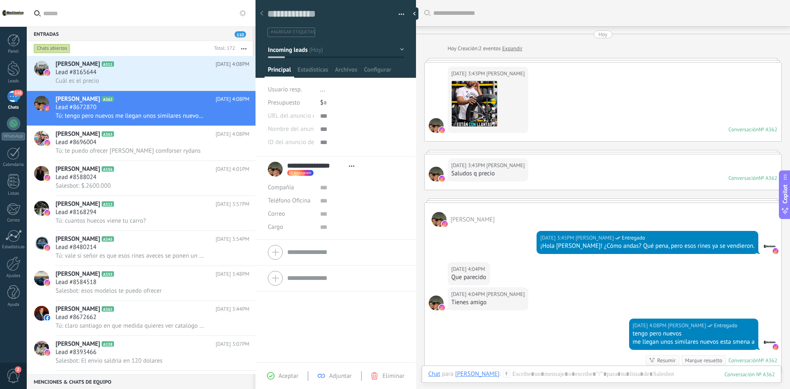
click at [525, 88] on div "Descargar" at bounding box center [488, 104] width 74 height 46
click at [662, 113] on div "Hoy 3:43PM Anthony M Oquendo Descargar Conversación № A362 Conversación № A362" at bounding box center [603, 102] width 357 height 79
click at [744, 131] on div "Conversación" at bounding box center [743, 129] width 30 height 7
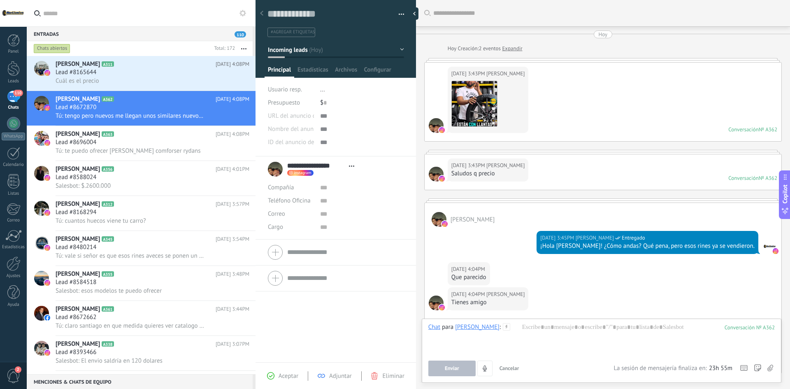
click at [585, 98] on div "Hoy 3:43PM Anthony M Oquendo Descargar Conversación № A362 Conversación № A362" at bounding box center [603, 102] width 357 height 79
click at [512, 49] on link "Expandir" at bounding box center [512, 48] width 20 height 8
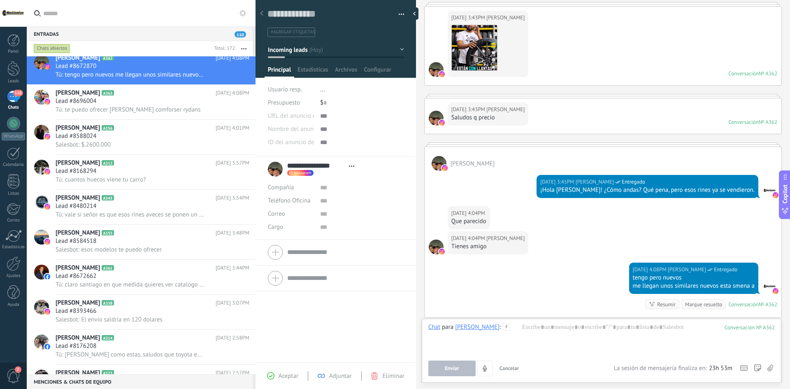
scroll to position [139, 0]
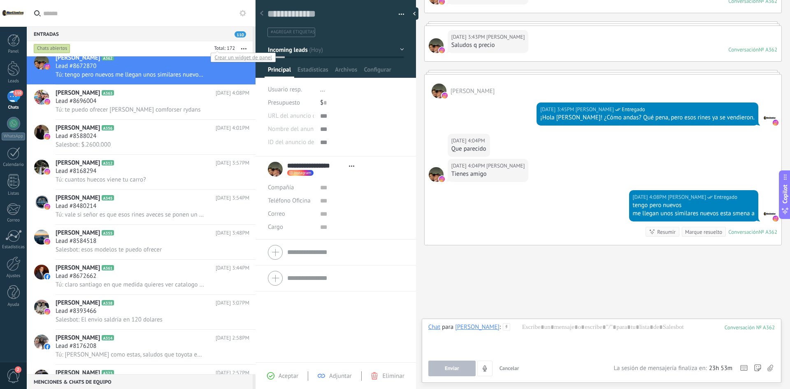
click at [228, 48] on div at bounding box center [223, 49] width 24 height 8
click at [65, 48] on div "Chats abiertos" at bounding box center [52, 49] width 37 height 10
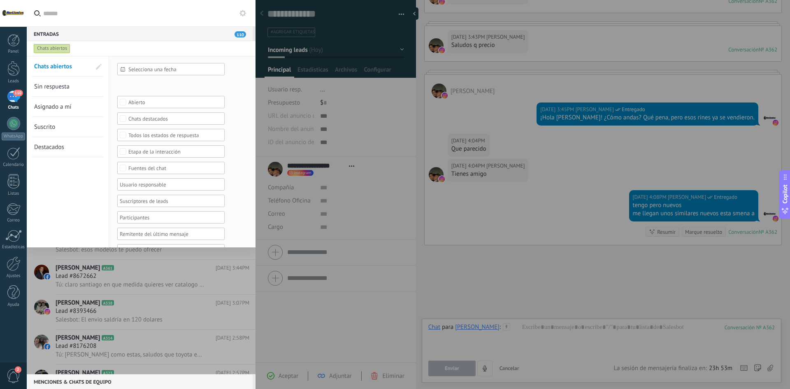
click at [59, 91] on link "Sin respuesta" at bounding box center [62, 87] width 57 height 20
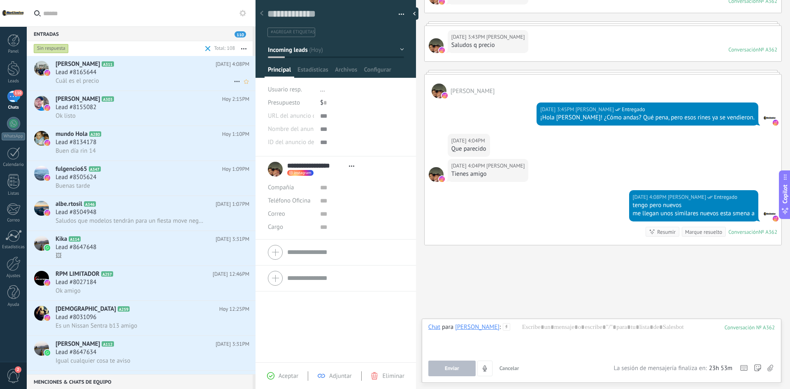
click at [114, 72] on div "Lead #8165644" at bounding box center [153, 72] width 194 height 8
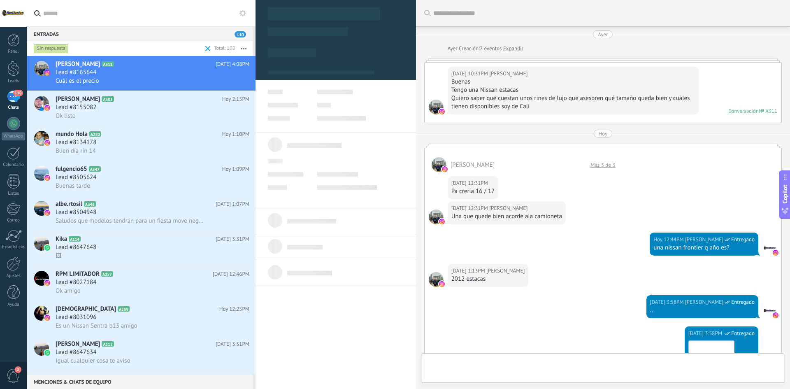
type textarea "**********"
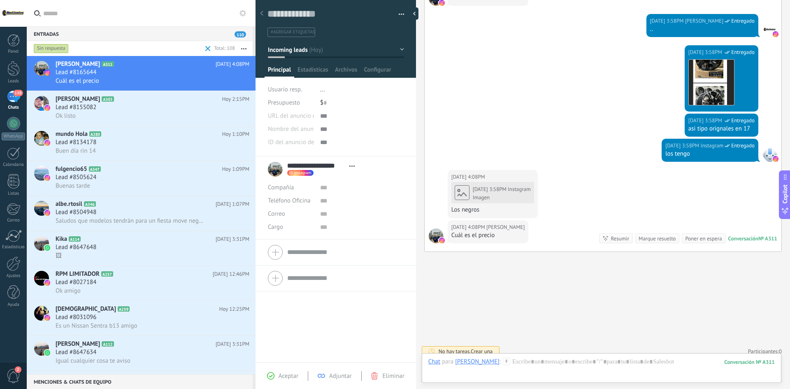
scroll to position [288, 0]
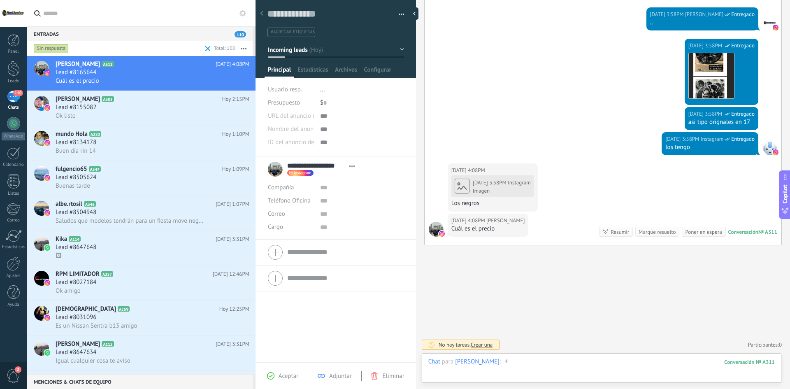
click at [558, 362] on div at bounding box center [601, 370] width 346 height 25
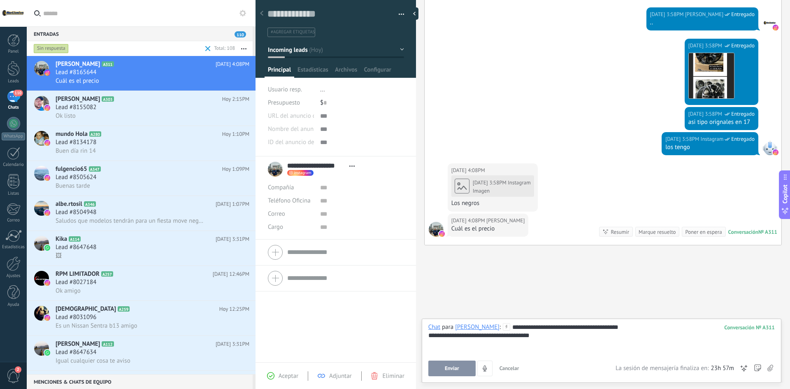
click at [460, 371] on button "Enviar" at bounding box center [451, 368] width 47 height 16
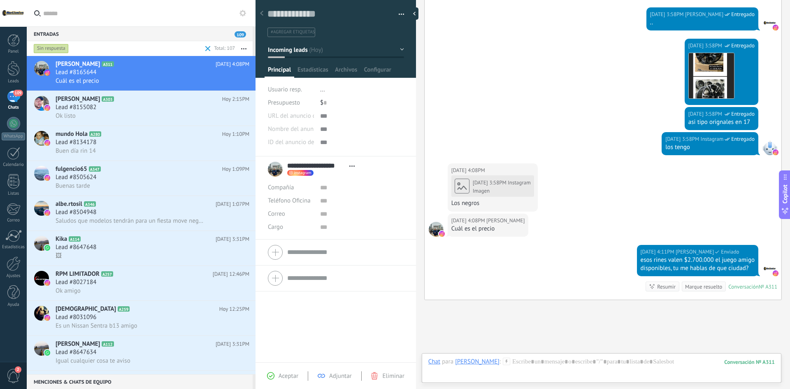
scroll to position [342, 0]
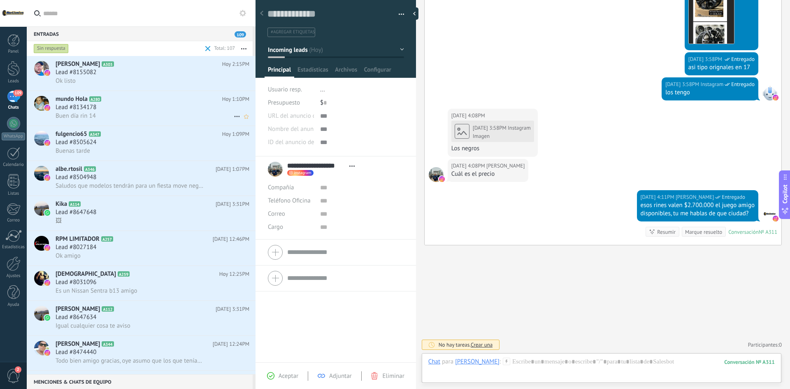
click at [123, 119] on div "Buen día rin 14" at bounding box center [153, 116] width 194 height 9
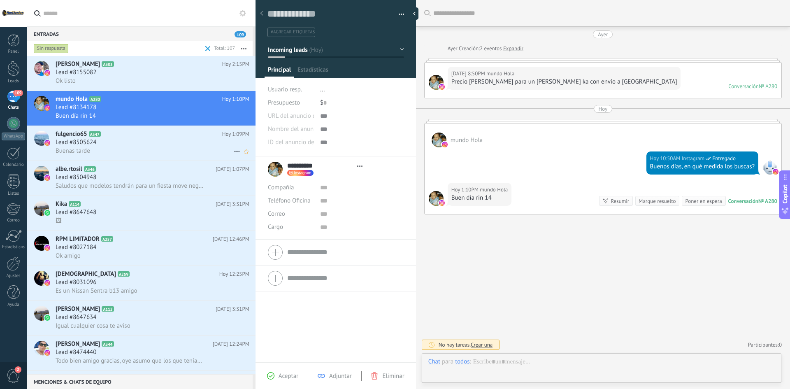
type textarea "**********"
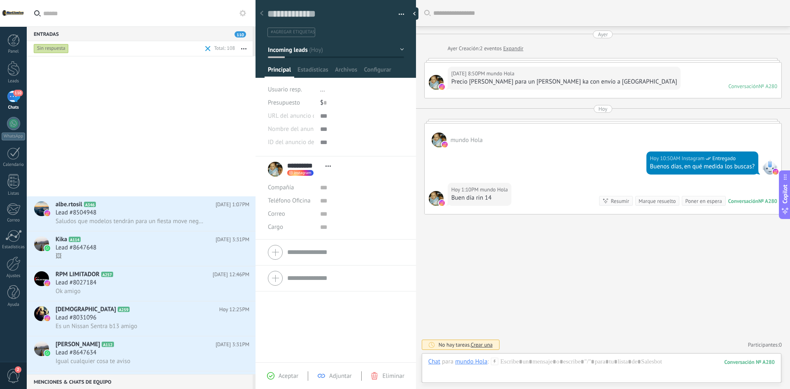
scroll to position [279, 0]
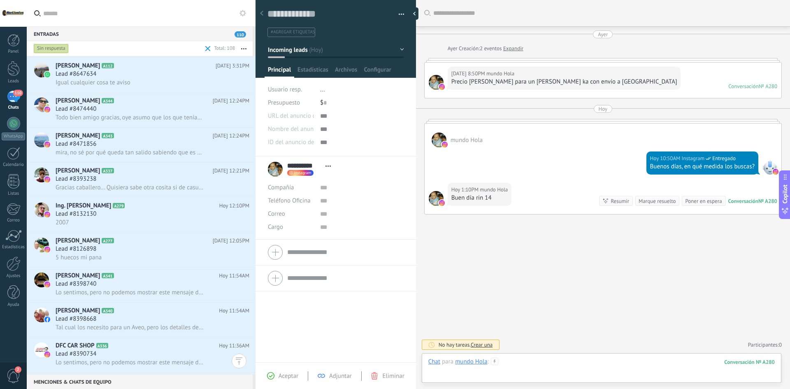
click at [539, 362] on div at bounding box center [601, 370] width 346 height 25
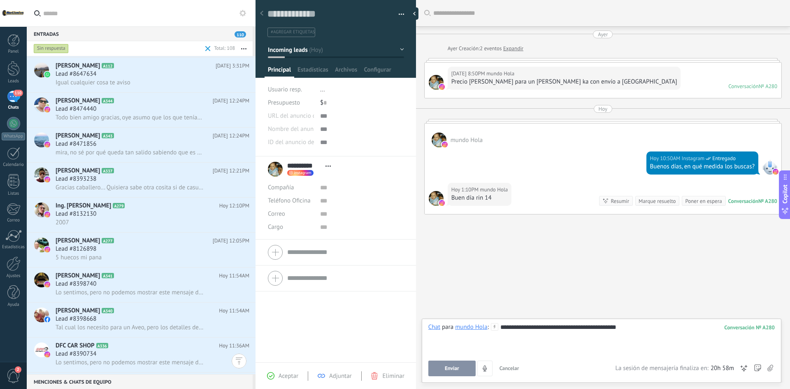
click at [447, 366] on span "Enviar" at bounding box center [452, 368] width 14 height 6
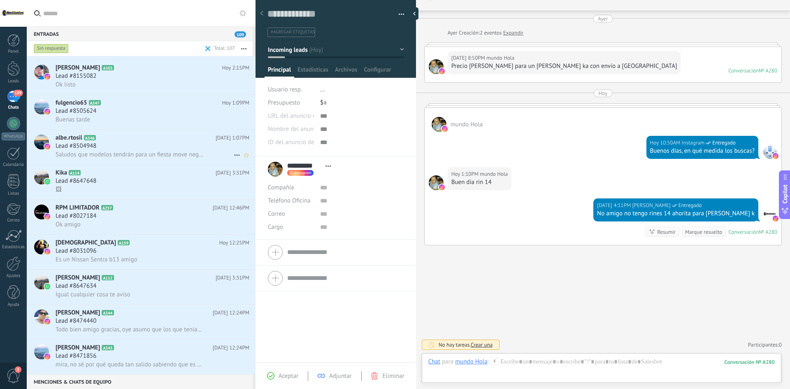
scroll to position [0, 0]
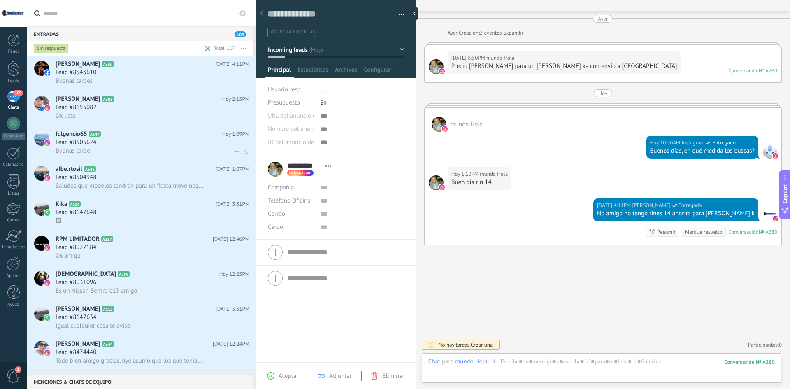
click at [107, 145] on div "Lead #8505624" at bounding box center [153, 142] width 194 height 8
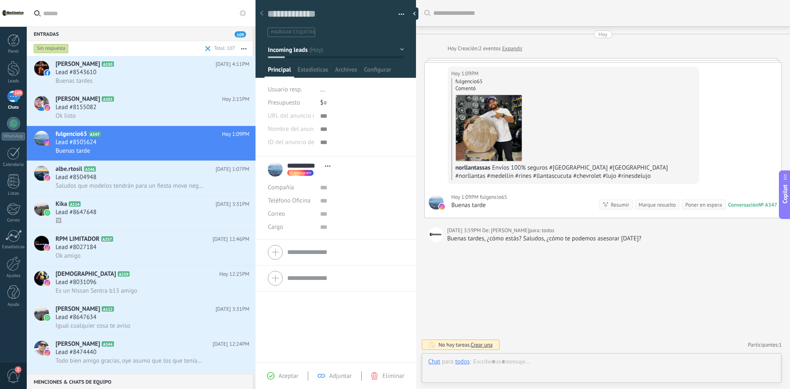
scroll to position [12, 0]
click at [113, 182] on span "Saludos que modelos tendrán para un fiesta move negro en rin 14. Gracias!" at bounding box center [130, 186] width 149 height 8
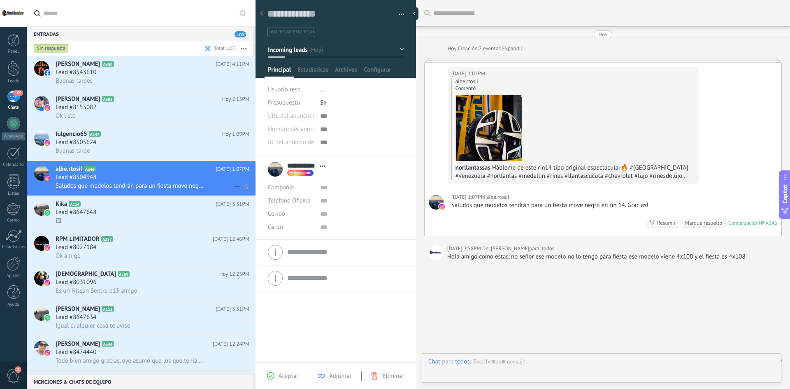
scroll to position [16, 0]
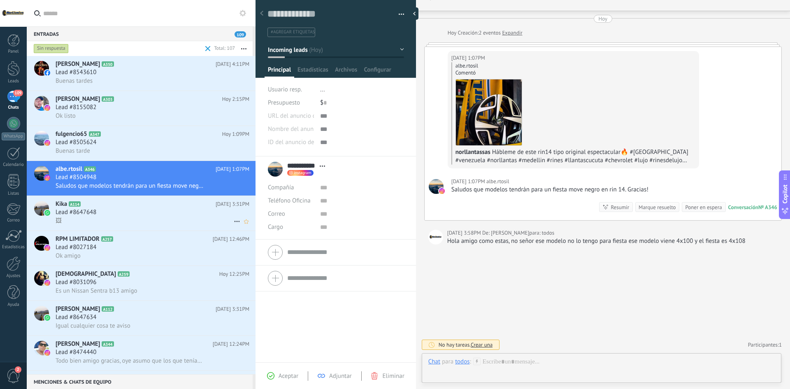
click at [136, 203] on h2 "Kika A114" at bounding box center [136, 204] width 160 height 8
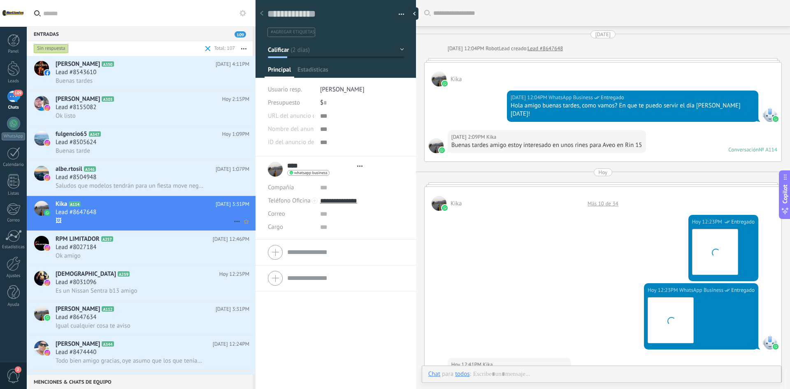
type textarea "**********"
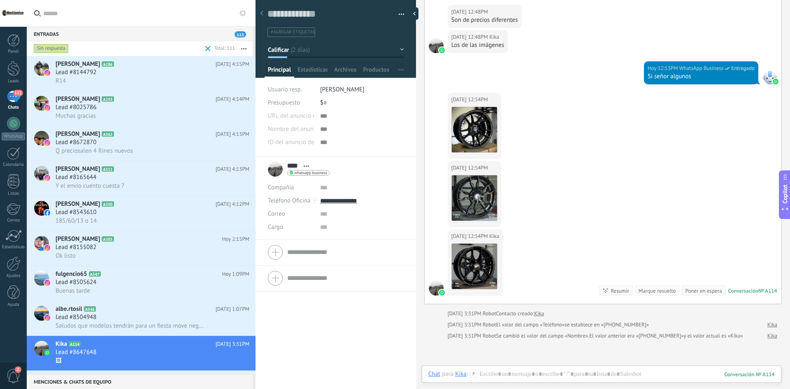
scroll to position [502, 0]
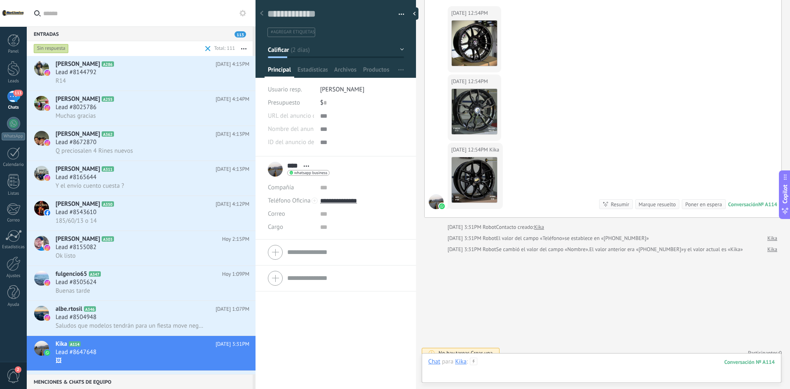
click at [562, 371] on div at bounding box center [601, 370] width 346 height 25
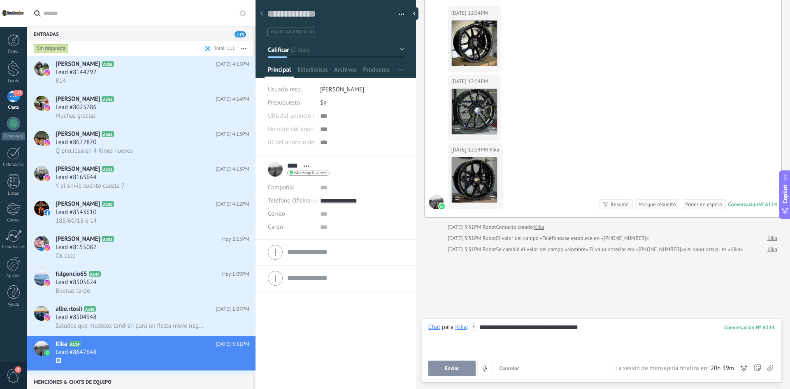
click at [454, 369] on span "Enviar" at bounding box center [452, 368] width 14 height 6
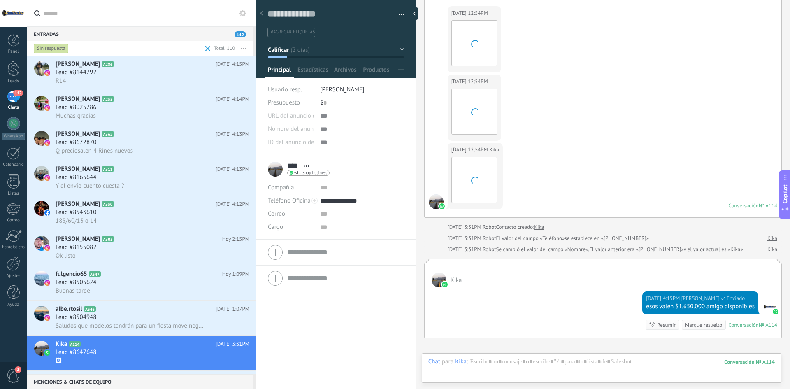
scroll to position [496, 0]
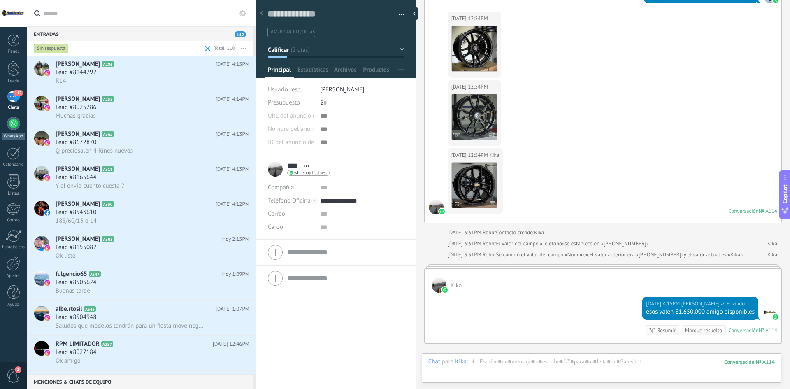
click at [14, 130] on link "WhatsApp" at bounding box center [13, 128] width 27 height 23
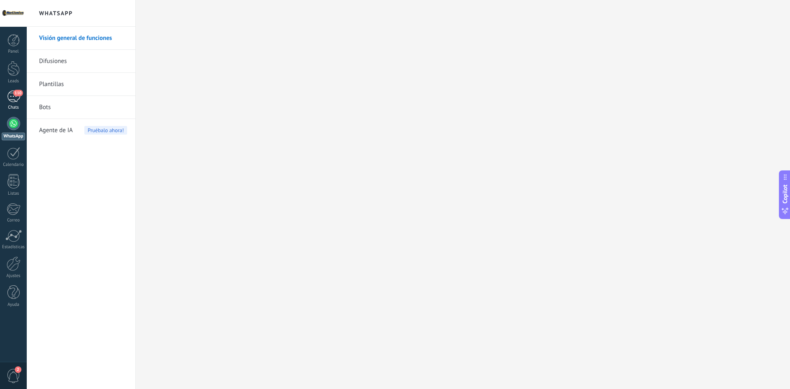
click at [15, 95] on span "110" at bounding box center [17, 93] width 9 height 7
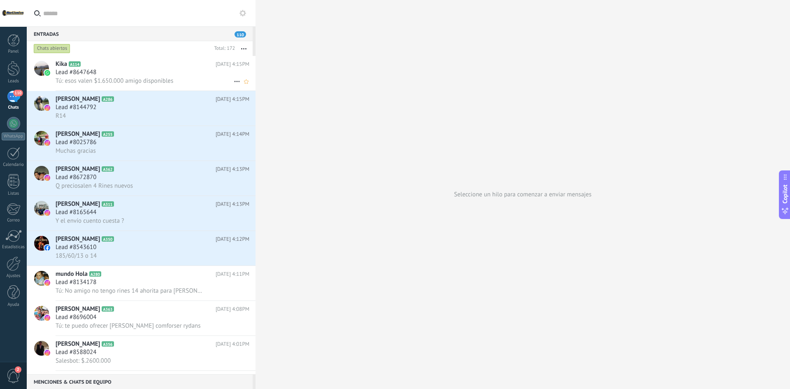
click at [148, 77] on div "Tú: esos valen $1.650.000 amigo disponibles" at bounding box center [153, 81] width 194 height 9
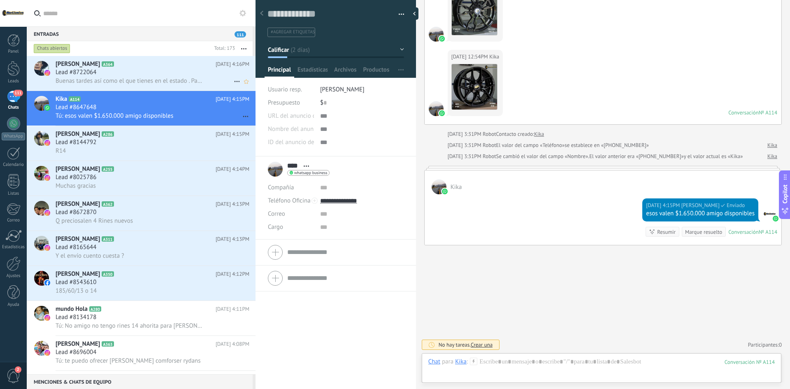
click at [152, 72] on div "Lead #8722064" at bounding box center [153, 72] width 194 height 8
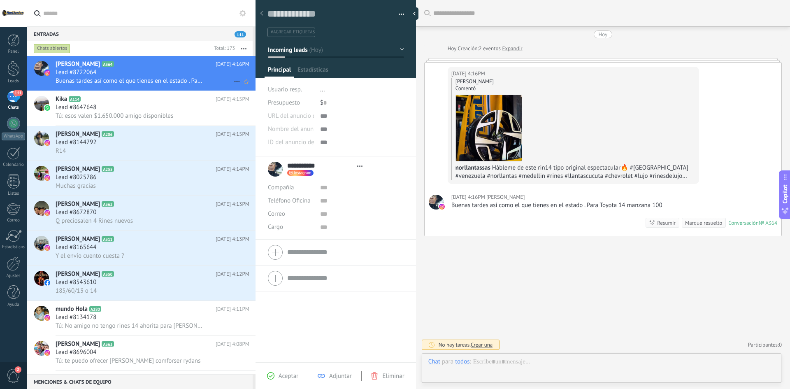
scroll to position [12, 0]
click at [12, 67] on div at bounding box center [13, 68] width 12 height 15
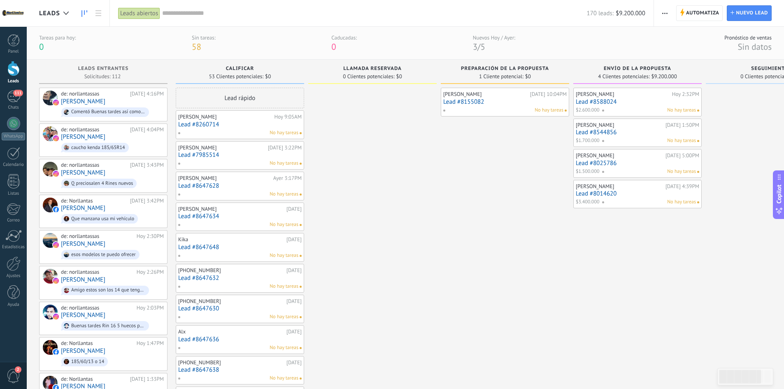
click at [249, 249] on link "Lead #8647648" at bounding box center [239, 247] width 123 height 7
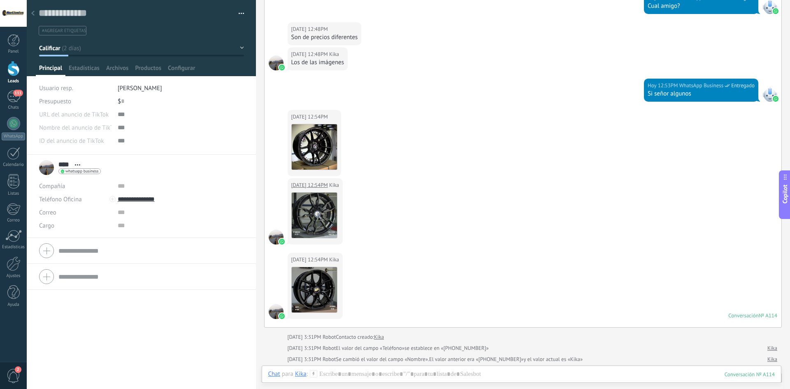
scroll to position [419, 0]
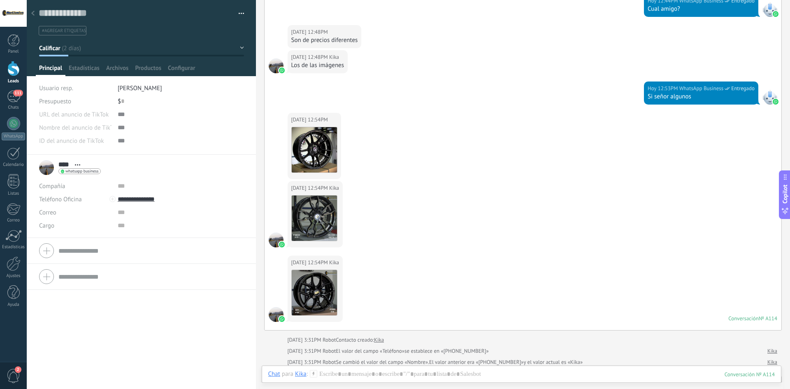
click at [35, 14] on div at bounding box center [33, 14] width 12 height 16
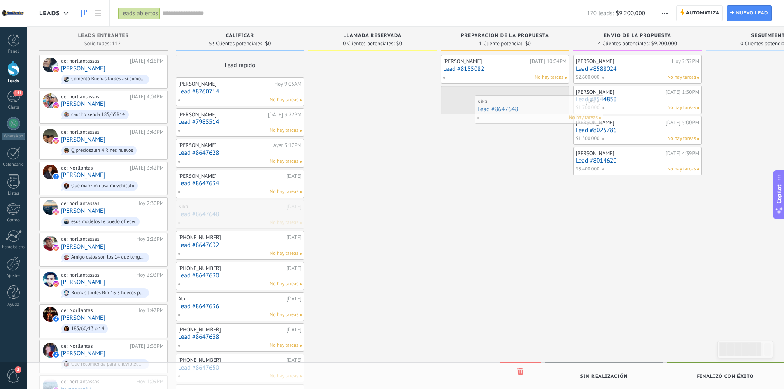
drag, startPoint x: 211, startPoint y: 213, endPoint x: 490, endPoint y: 104, distance: 299.3
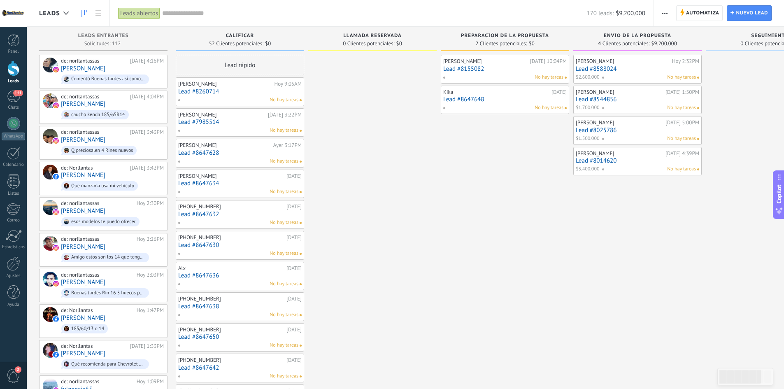
click at [520, 95] on div "Kika 30/09/2025 Lead #8647648 No hay tareas" at bounding box center [504, 100] width 123 height 24
click at [483, 100] on link "Lead #8647648" at bounding box center [504, 99] width 123 height 7
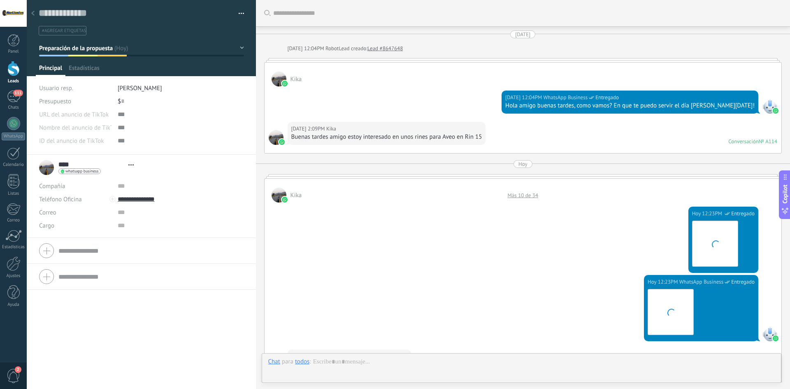
type textarea "**********"
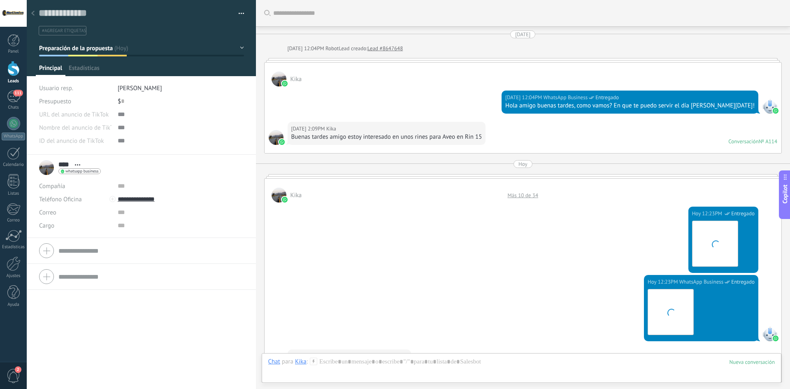
scroll to position [606, 0]
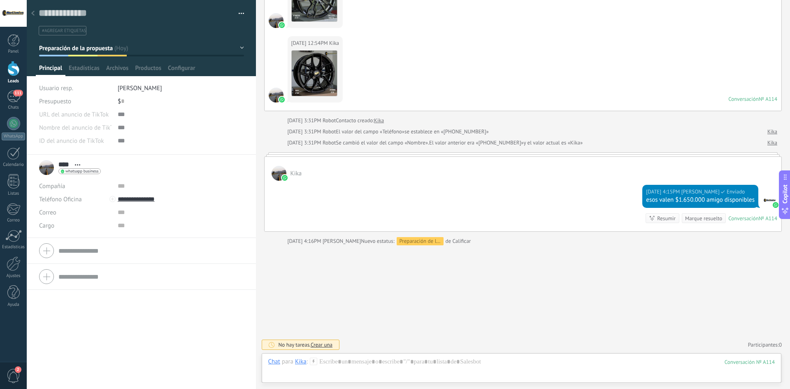
click at [124, 102] on div "$ 0" at bounding box center [181, 101] width 126 height 13
type input "*"
click at [45, 372] on button "Guardar" at bounding box center [53, 376] width 28 height 16
type input "*********"
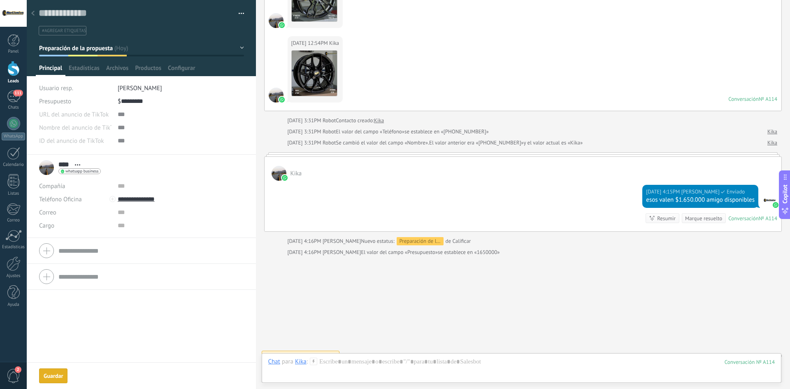
scroll to position [617, 0]
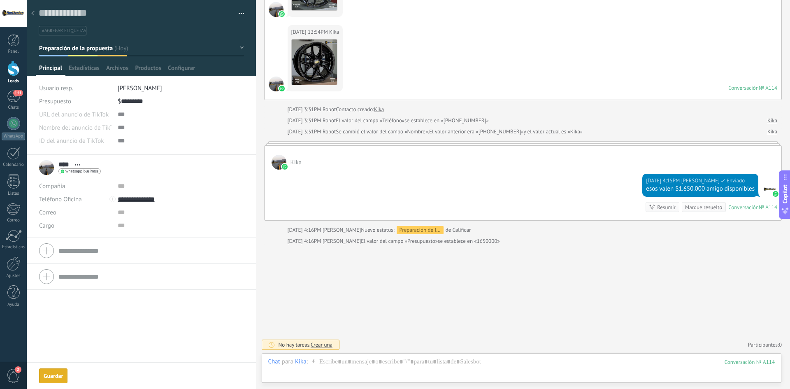
click at [33, 16] on div at bounding box center [33, 14] width 12 height 16
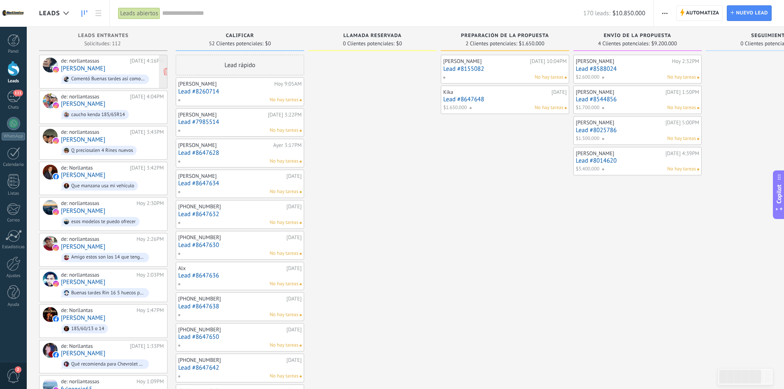
click at [95, 68] on div "de: norllantassas Hoy 4:16PM Danilo José Comentó Buenas tardes así como el que …" at bounding box center [112, 72] width 103 height 28
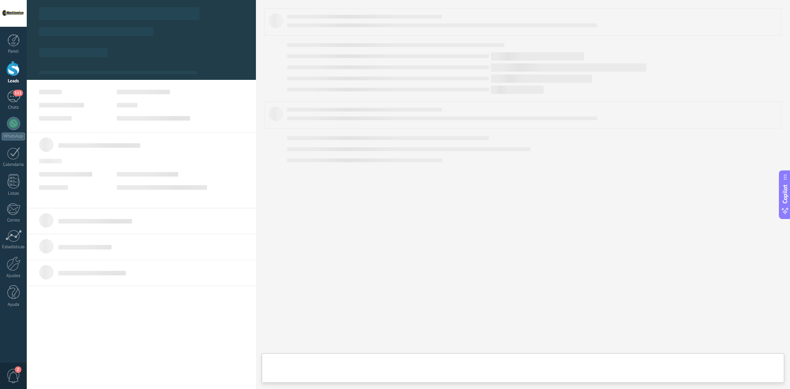
type textarea "**********"
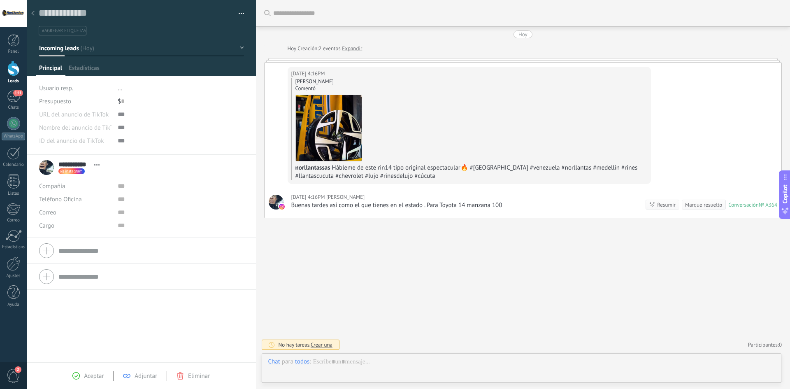
scroll to position [12, 0]
click at [428, 357] on div "Chat Correo Nota Tarea Chat para todos : Enviar Cancelar Rastrear clics en link…" at bounding box center [522, 368] width 520 height 30
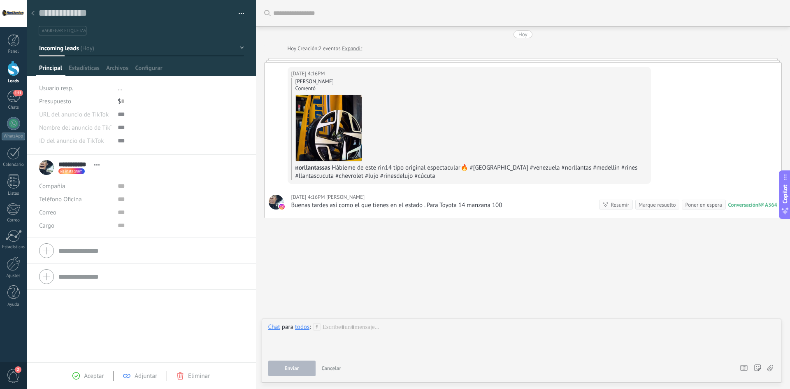
click at [303, 329] on div "todos" at bounding box center [302, 326] width 14 height 7
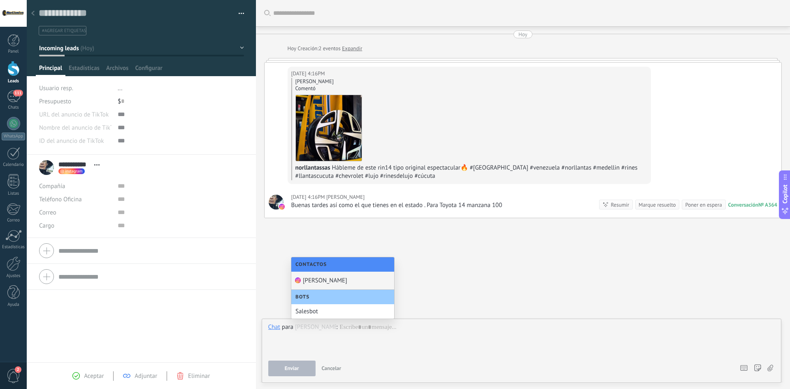
click at [330, 279] on div "Danilo José" at bounding box center [342, 281] width 103 height 18
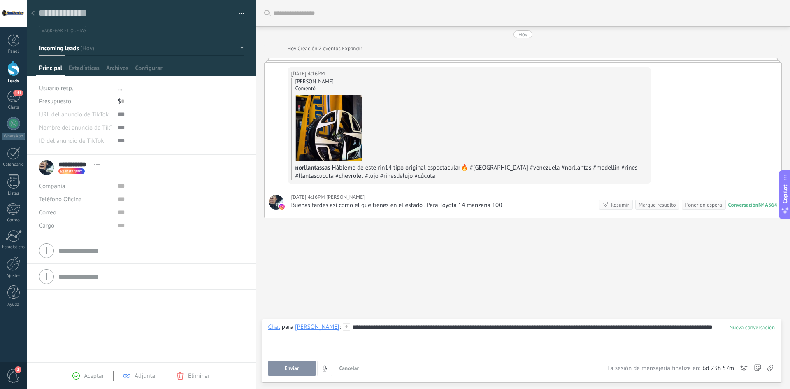
click at [308, 371] on button "Enviar" at bounding box center [291, 368] width 47 height 16
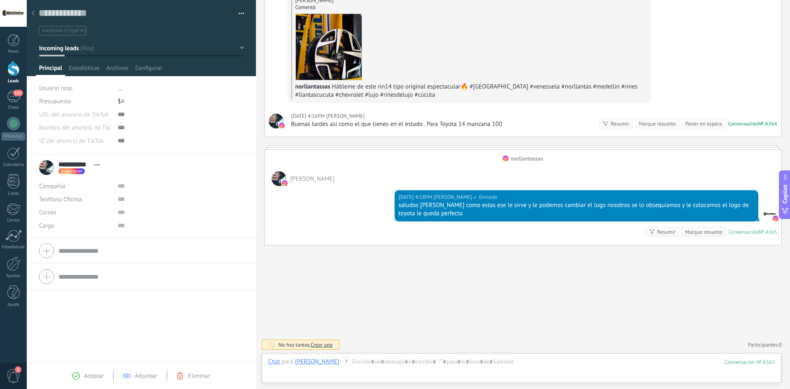
click at [37, 15] on div at bounding box center [33, 14] width 12 height 16
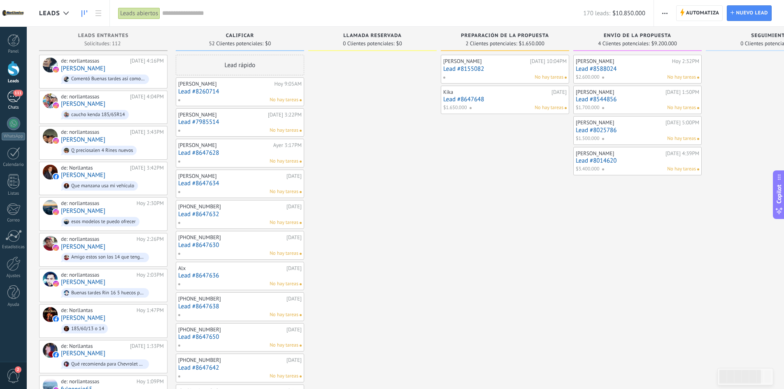
click at [21, 102] on link "111 Chats" at bounding box center [13, 101] width 27 height 20
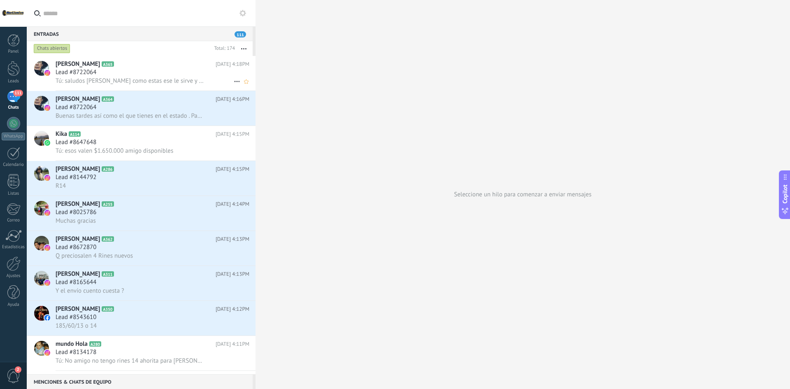
click at [149, 67] on h2 "Danilo José A365" at bounding box center [136, 64] width 160 height 8
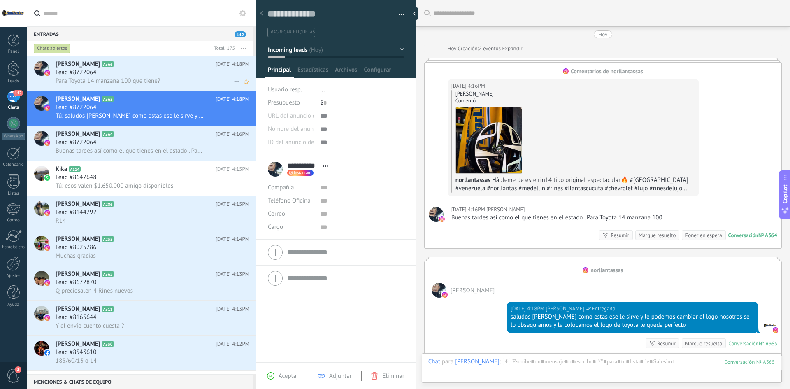
scroll to position [12, 0]
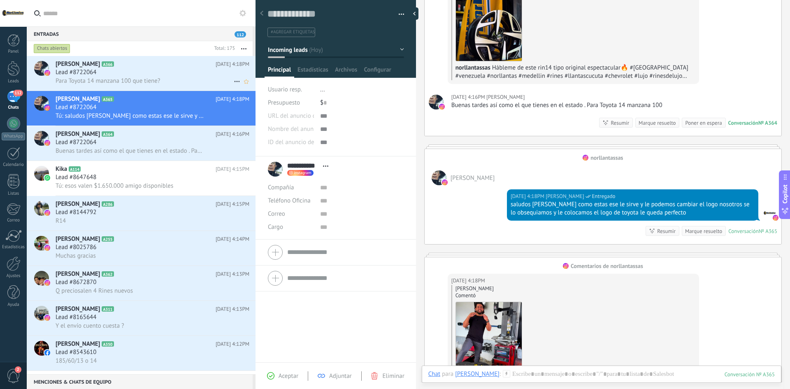
click at [126, 73] on div "Lead #8722064" at bounding box center [153, 72] width 194 height 8
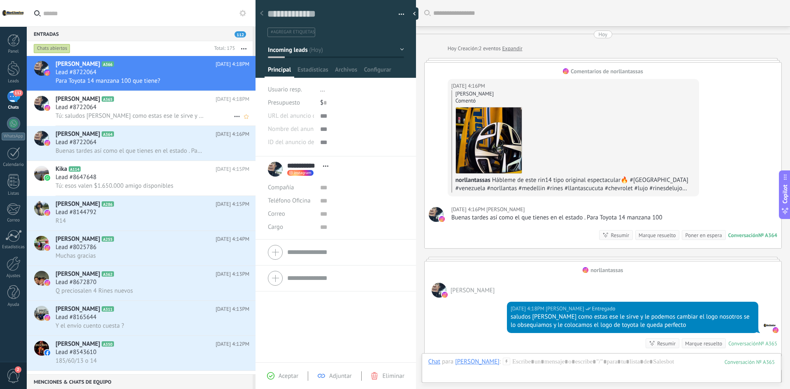
scroll to position [292, 0]
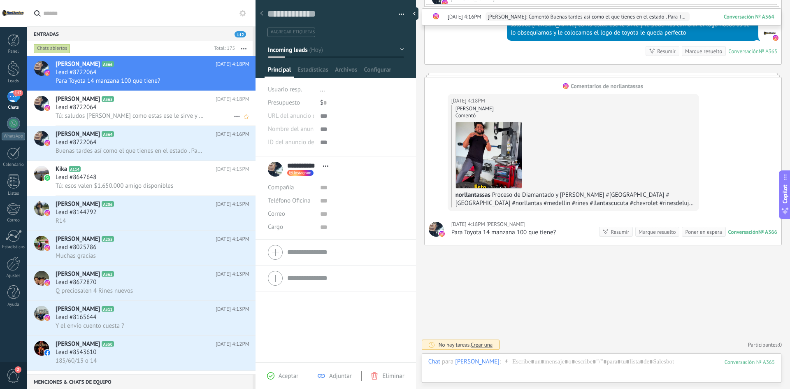
click at [127, 109] on div "Lead #8722064" at bounding box center [153, 107] width 194 height 8
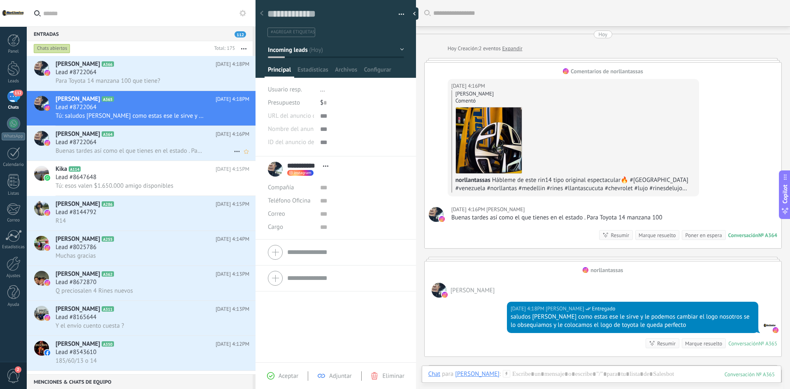
click at [190, 148] on span "Buenas tardes así como el que tienes en el estado . Para Toyota 14 manzana 100" at bounding box center [130, 151] width 149 height 8
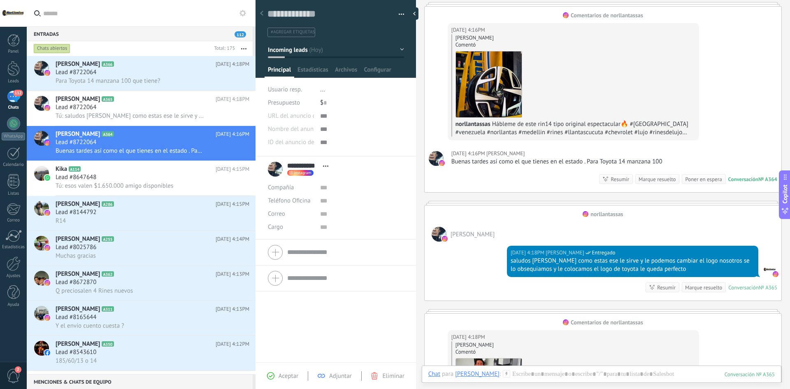
scroll to position [206, 0]
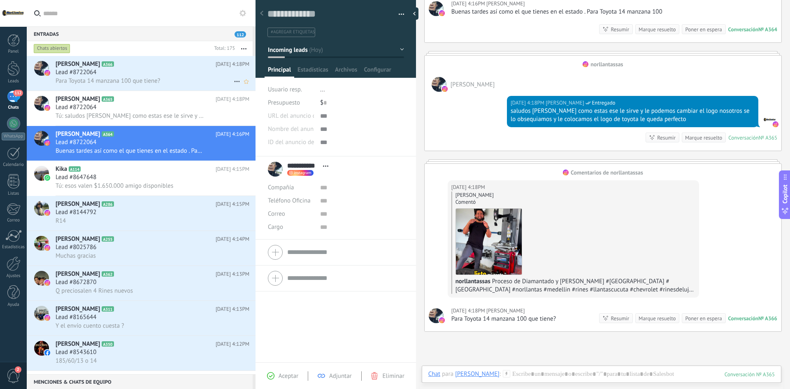
click at [81, 71] on span "Lead #8722064" at bounding box center [76, 72] width 41 height 8
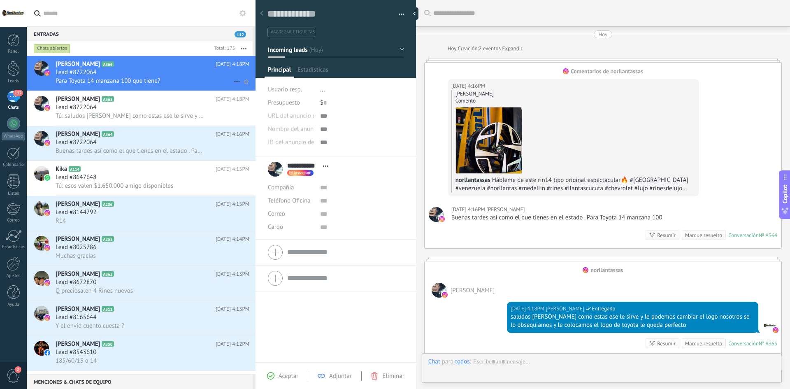
scroll to position [292, 0]
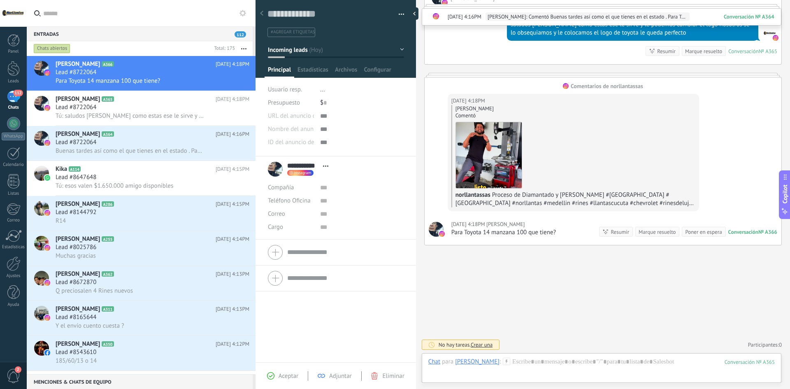
click at [113, 49] on div "Chats abiertos" at bounding box center [121, 48] width 179 height 15
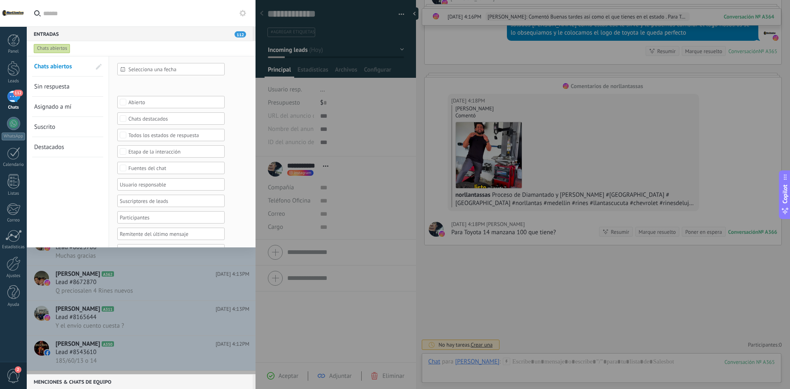
click at [55, 90] on span "Sin respuesta" at bounding box center [51, 87] width 35 height 8
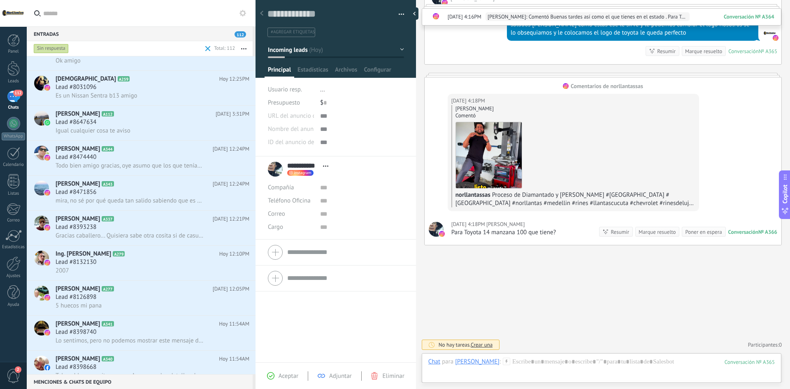
scroll to position [371, 0]
click at [102, 128] on span "Igual cualquier cosa te aviso" at bounding box center [93, 130] width 75 height 8
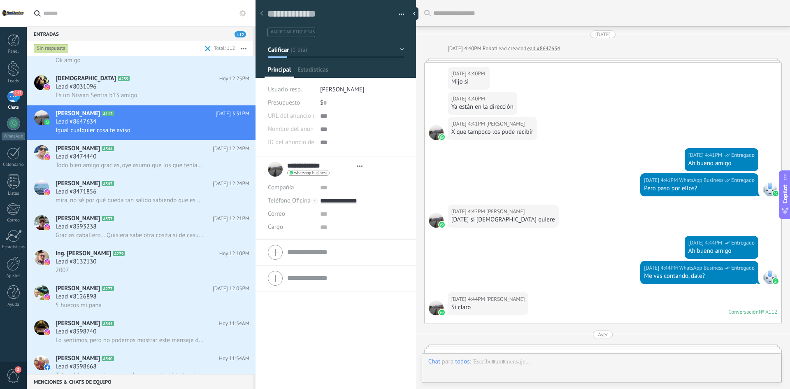
type textarea "**********"
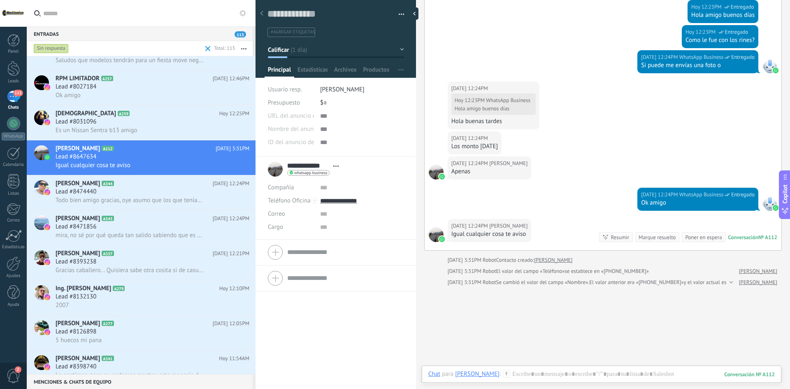
scroll to position [611, 0]
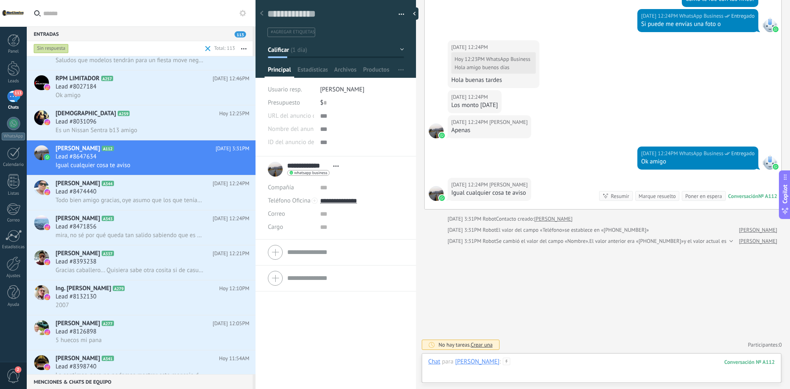
click at [569, 361] on div at bounding box center [601, 370] width 346 height 25
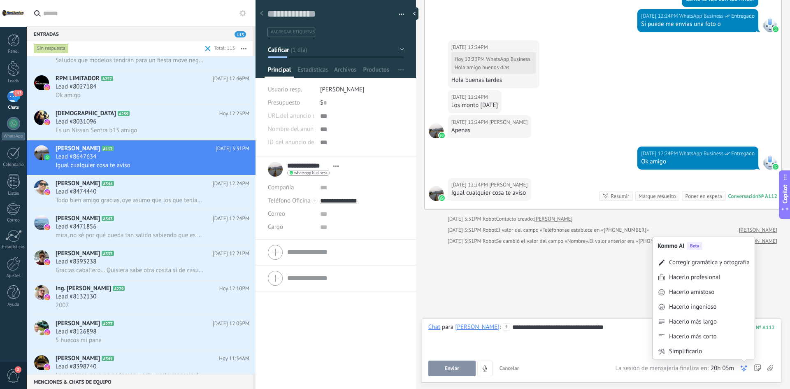
click at [747, 367] on icon at bounding box center [744, 368] width 8 height 8
click at [691, 262] on div "Corregir gramática y ortografía" at bounding box center [709, 262] width 81 height 8
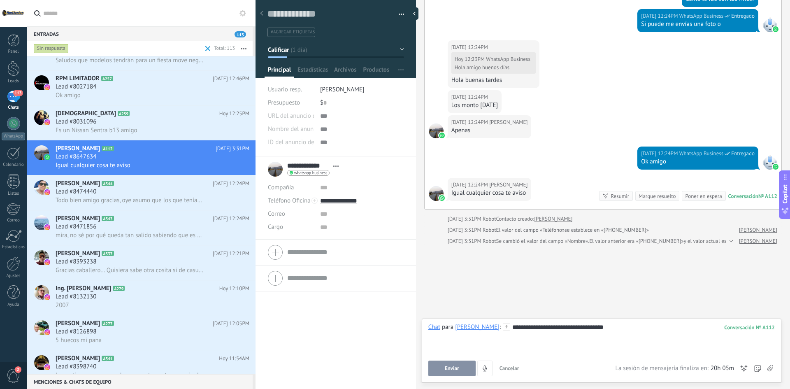
click at [455, 362] on button "Enviar" at bounding box center [451, 368] width 47 height 16
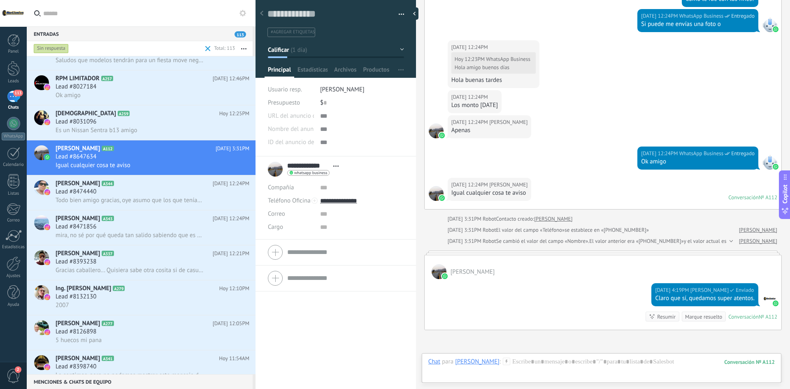
scroll to position [605, 0]
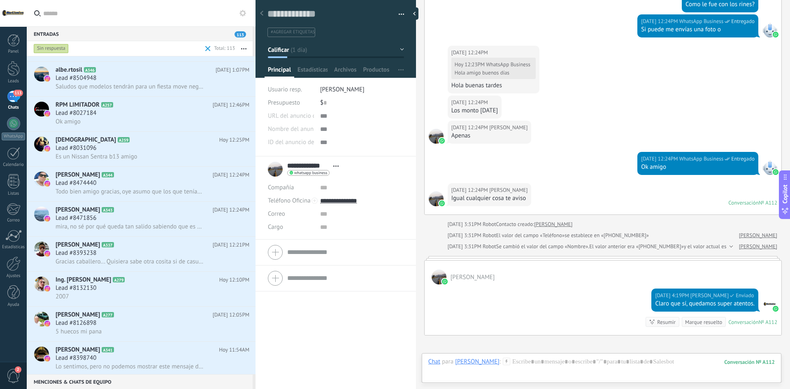
click at [663, 353] on div "Chat Correo Nota Tarea Chat para Edwin Sánchez : 112 Enviar Cancelar Rastrear c…" at bounding box center [602, 368] width 360 height 30
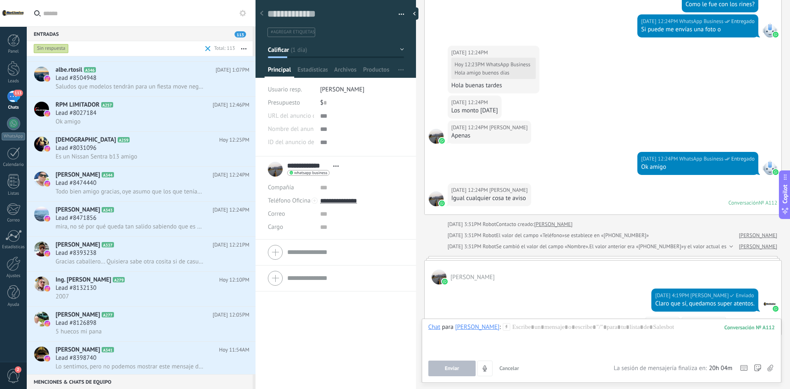
click at [723, 367] on span "20h 04m" at bounding box center [720, 368] width 23 height 8
click at [157, 82] on div "Lead #8504948" at bounding box center [153, 78] width 194 height 8
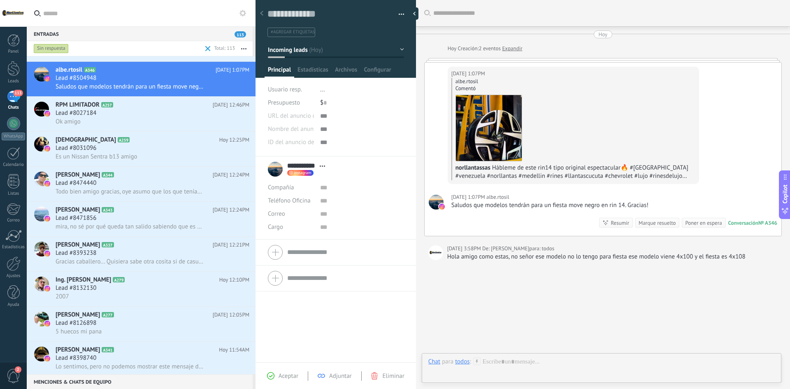
scroll to position [16, 0]
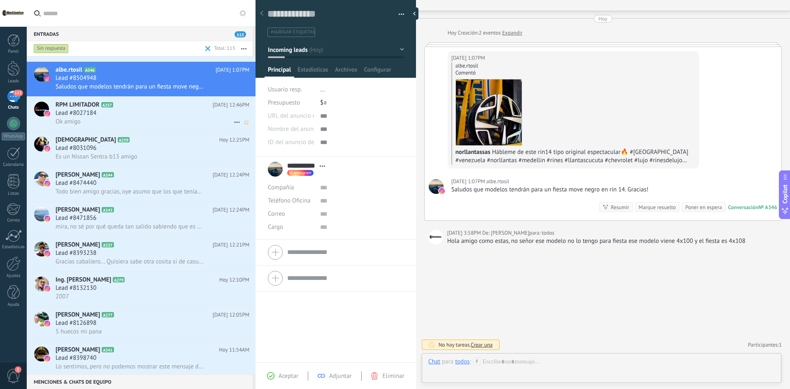
click at [131, 118] on div "Ok amigo" at bounding box center [153, 121] width 194 height 9
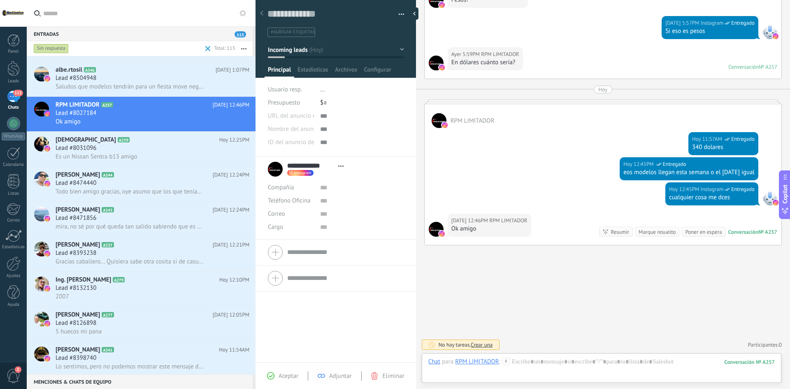
scroll to position [206, 0]
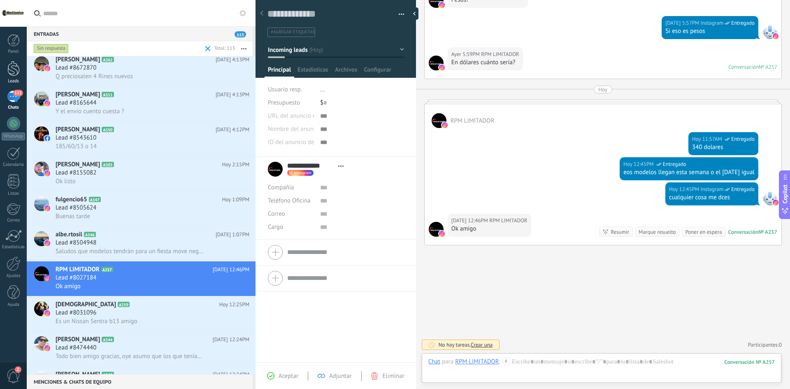
click at [9, 74] on div at bounding box center [13, 68] width 12 height 15
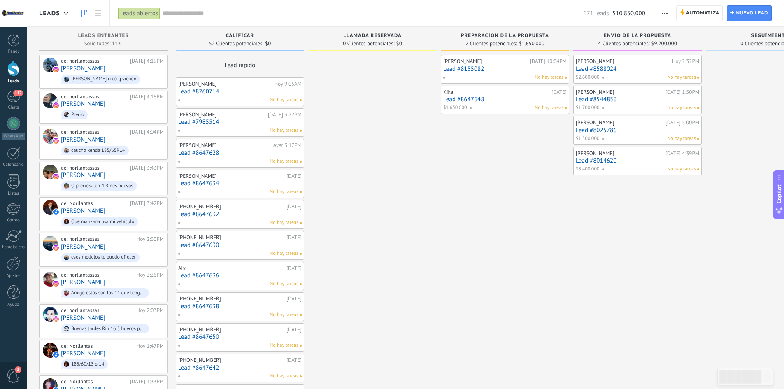
click at [636, 128] on link "Lead #8025786" at bounding box center [637, 130] width 123 height 7
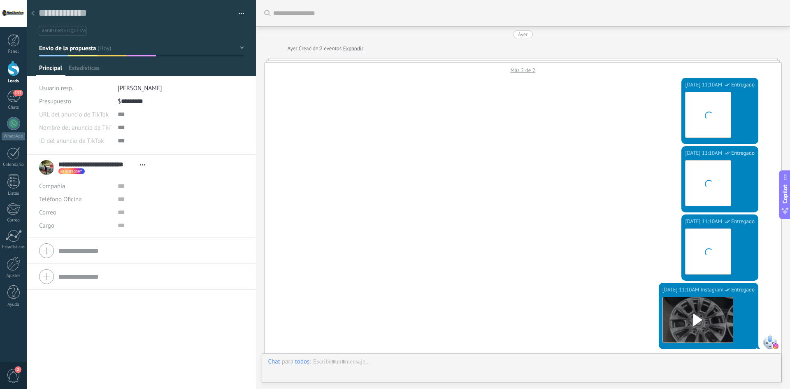
scroll to position [830, 0]
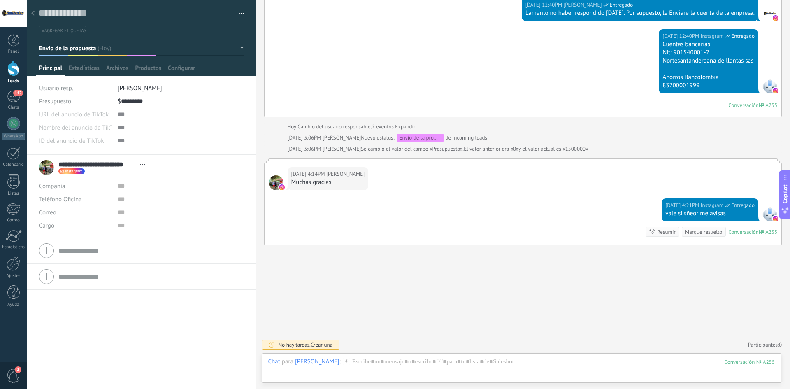
click at [36, 18] on div at bounding box center [33, 14] width 12 height 16
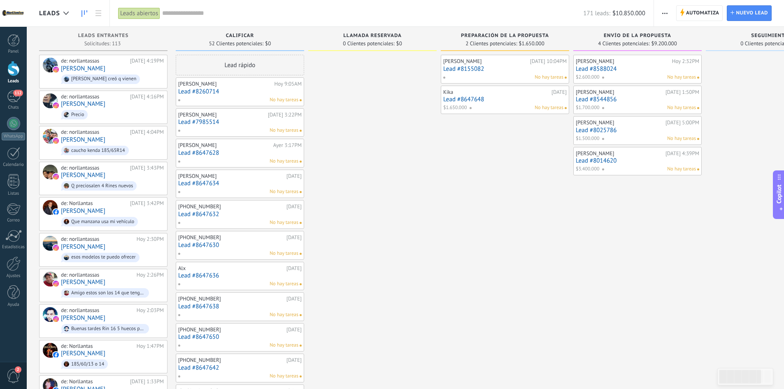
click at [599, 67] on link "Lead #8588024" at bounding box center [637, 68] width 123 height 7
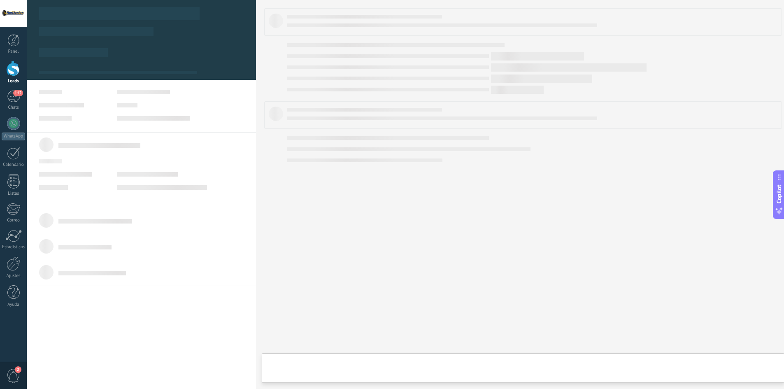
click at [599, 67] on div at bounding box center [408, 194] width 763 height 389
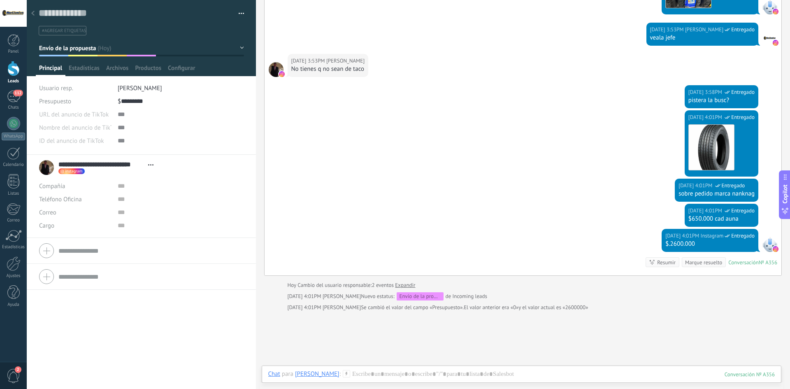
scroll to position [365, 0]
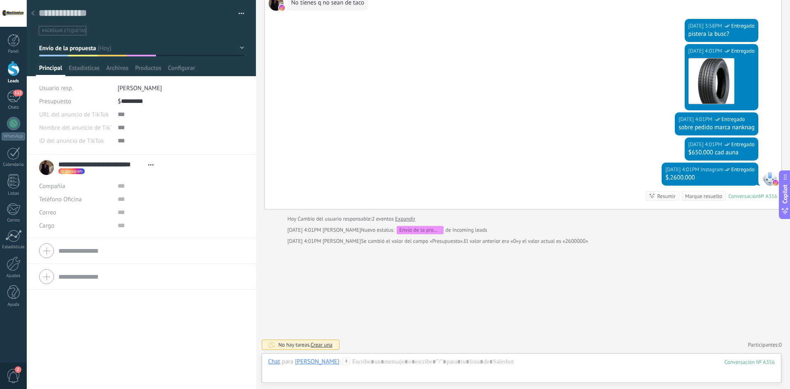
click at [31, 9] on div at bounding box center [33, 14] width 12 height 16
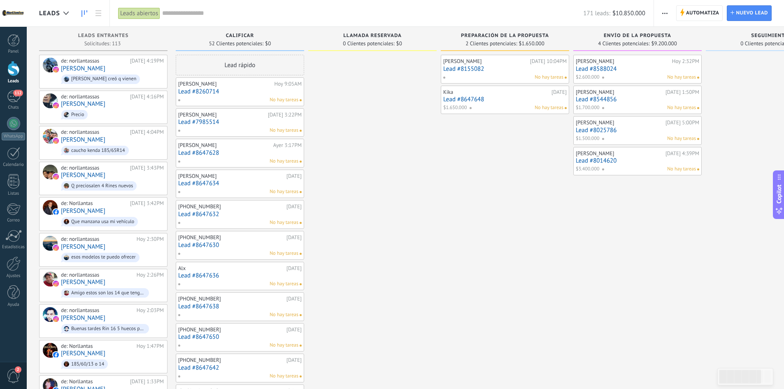
click at [608, 96] on link "Lead #8544856" at bounding box center [637, 99] width 123 height 7
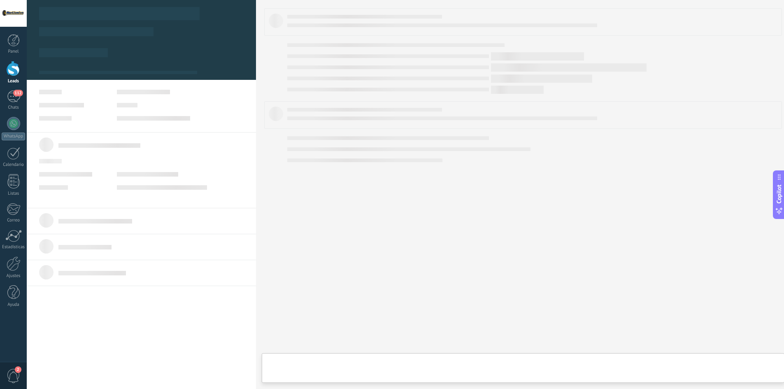
click at [608, 96] on body ".abecls-1,.abecls-2{fill-rule:evenodd}.abecls-2{fill:#fff} .abhcls-1{fill:none}…" at bounding box center [392, 194] width 784 height 389
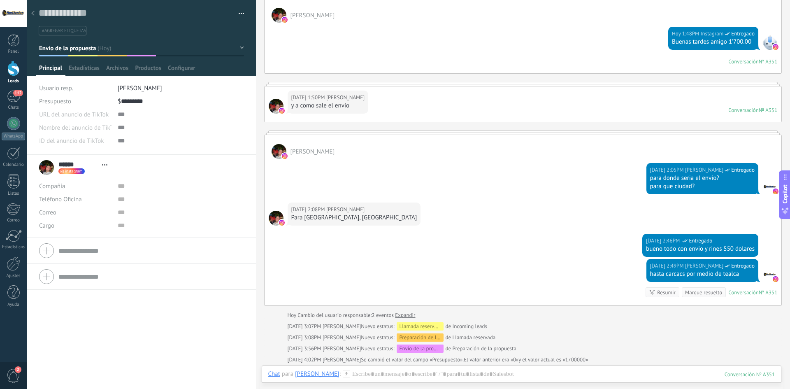
scroll to position [59, 0]
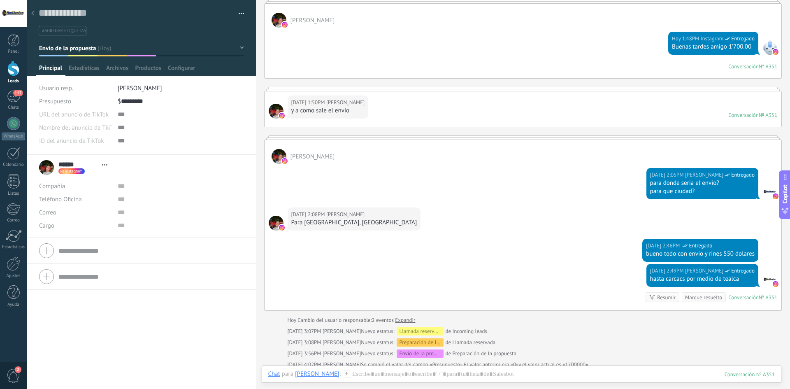
click at [33, 13] on icon at bounding box center [32, 13] width 3 height 5
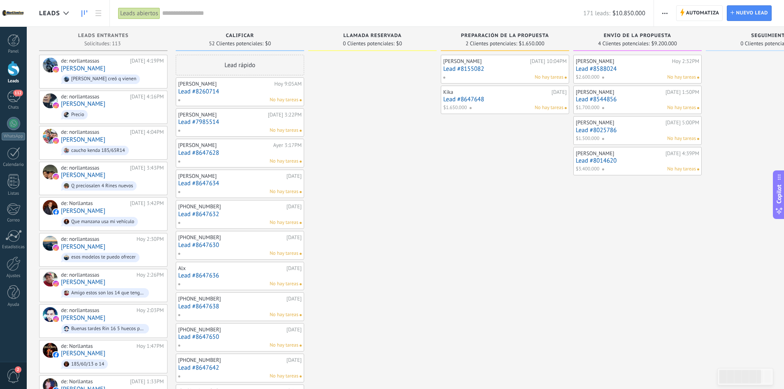
click at [618, 135] on div "No hay tareas" at bounding box center [649, 138] width 94 height 7
click at [613, 128] on link "Lead #8025786" at bounding box center [637, 130] width 123 height 7
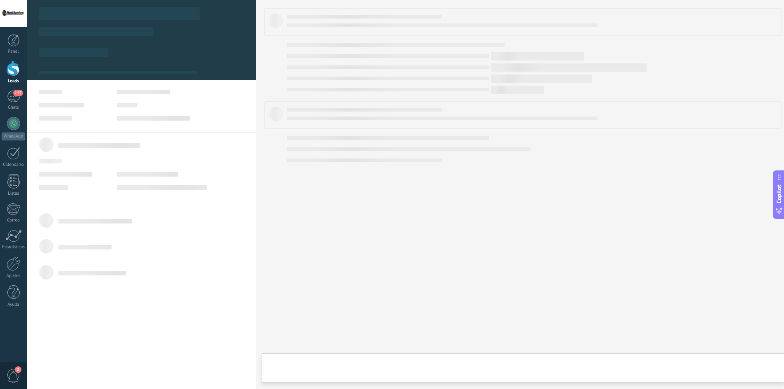
click at [613, 128] on body ".abecls-1,.abecls-2{fill-rule:evenodd}.abecls-2{fill:#fff} .abhcls-1{fill:none}…" at bounding box center [392, 194] width 784 height 389
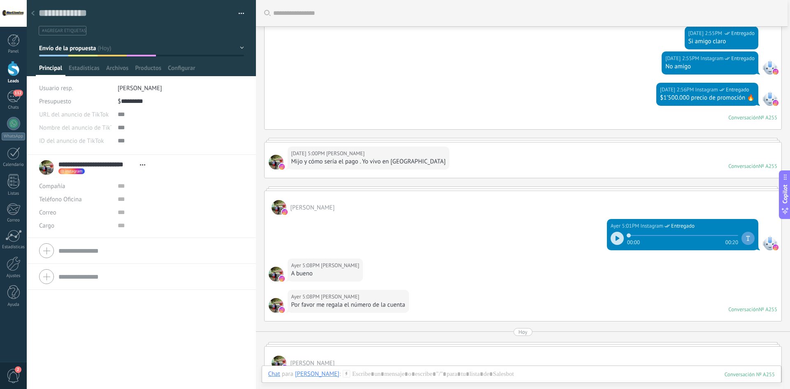
scroll to position [419, 0]
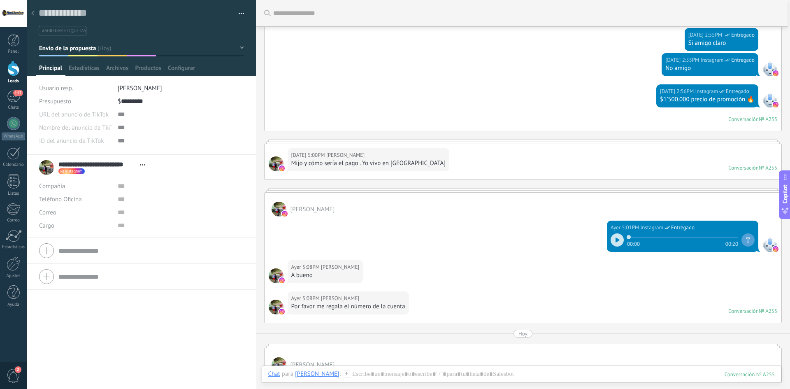
click at [31, 15] on div at bounding box center [33, 14] width 12 height 16
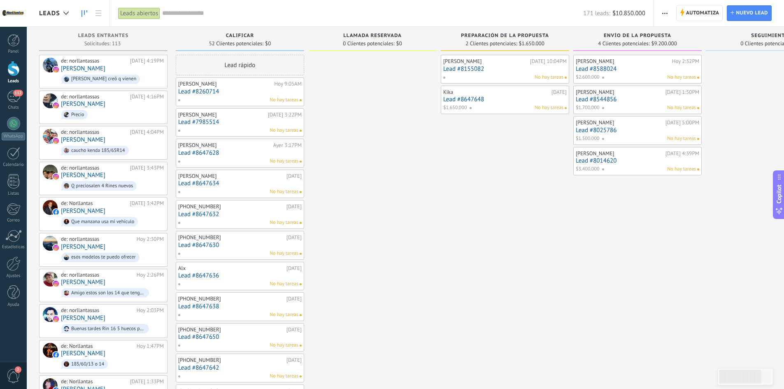
click at [609, 160] on link "Lead #8014620" at bounding box center [637, 160] width 123 height 7
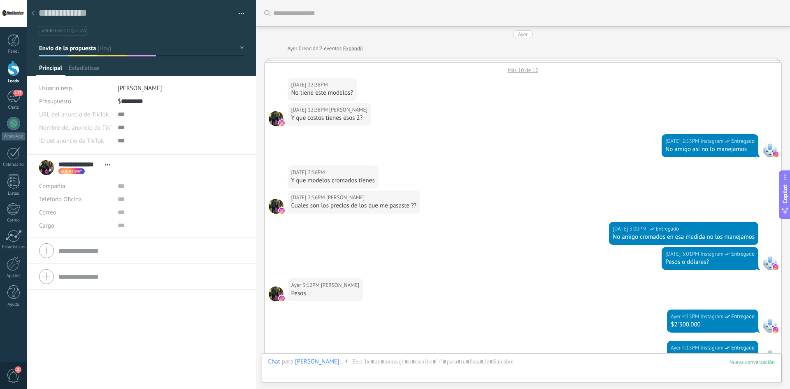
scroll to position [534, 0]
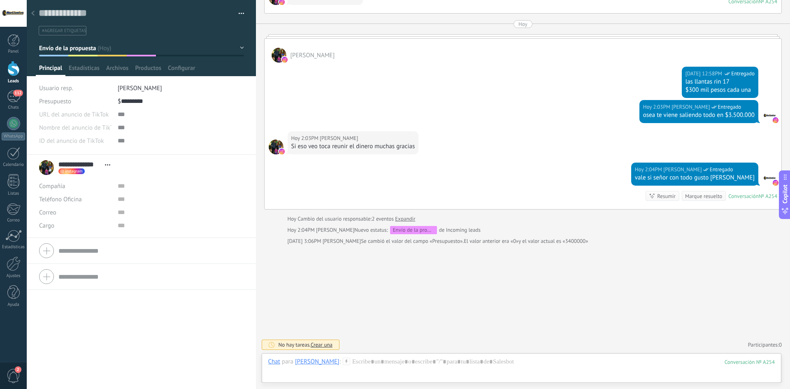
click at [35, 14] on div at bounding box center [33, 14] width 12 height 16
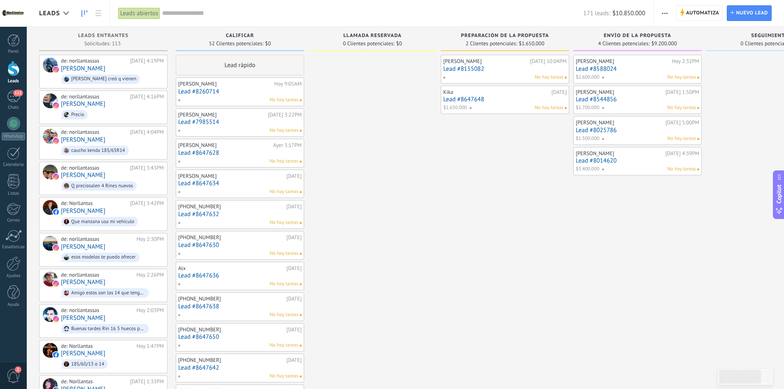
click at [611, 129] on link "Lead #8025786" at bounding box center [637, 130] width 123 height 7
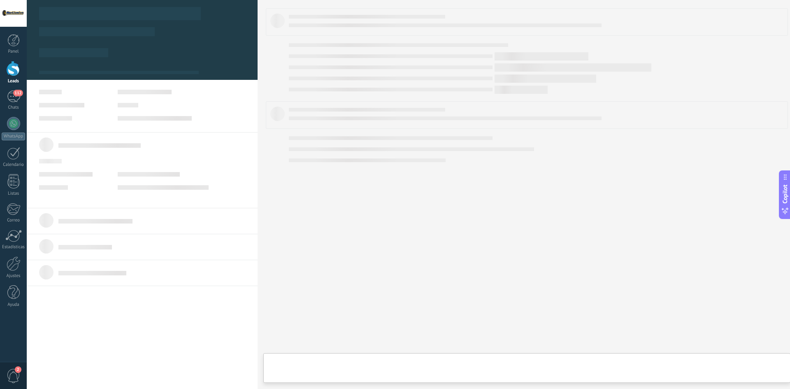
type textarea "**********"
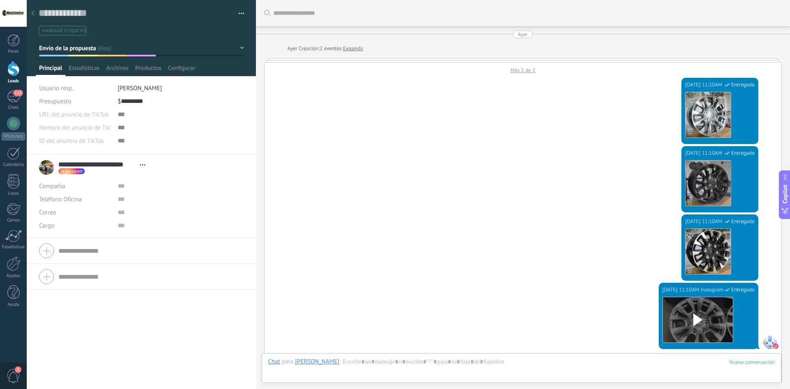
scroll to position [830, 0]
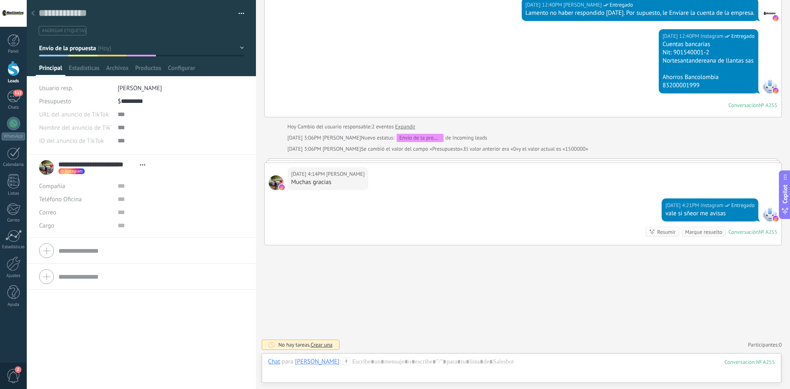
click at [497, 353] on div "Chat Correo Nota Tarea Chat para Jhon Jaime Forero Martinez : 255 Enviar Cancel…" at bounding box center [522, 368] width 520 height 30
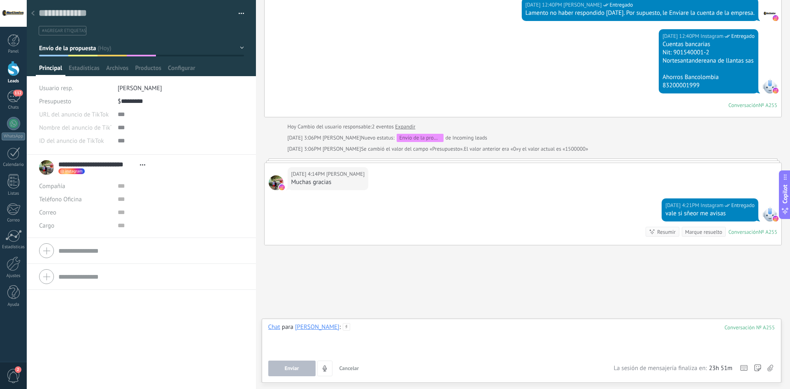
click at [499, 351] on div at bounding box center [521, 338] width 507 height 31
click at [286, 372] on button "Enviar" at bounding box center [291, 368] width 47 height 16
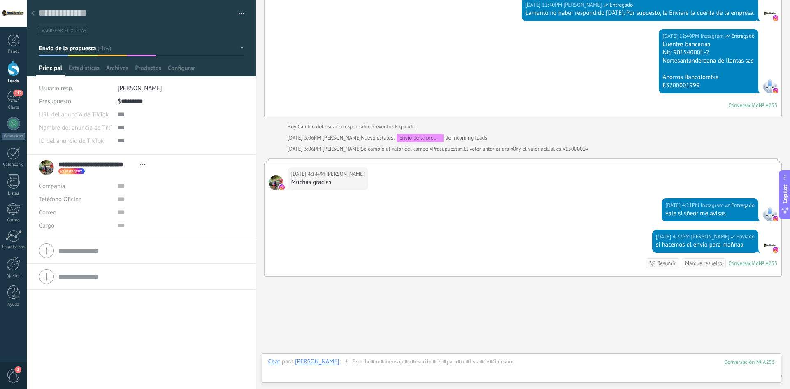
scroll to position [862, 0]
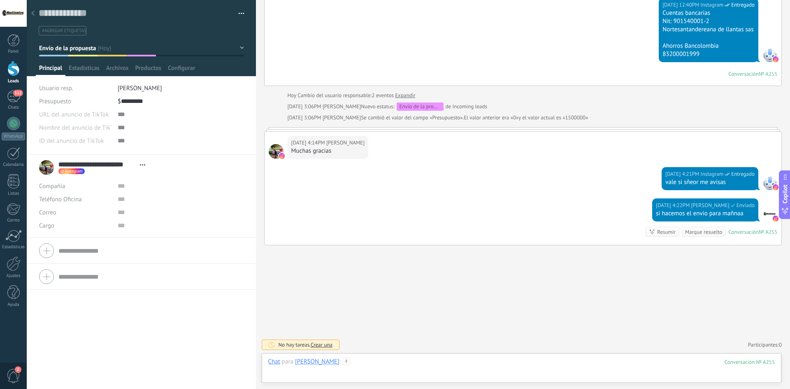
click at [569, 358] on div at bounding box center [521, 370] width 507 height 25
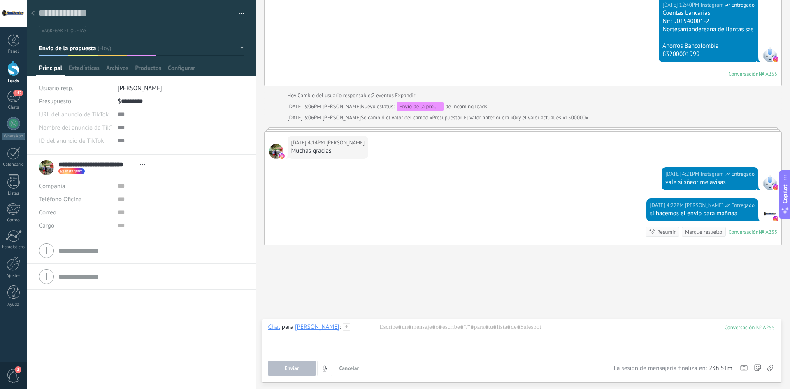
drag, startPoint x: 608, startPoint y: 367, endPoint x: 730, endPoint y: 369, distance: 121.4
click at [730, 369] on div "Enviar Cancelar Rastrear clics en links ? Reducir links largos y rastrear clics…" at bounding box center [521, 368] width 507 height 16
drag, startPoint x: 714, startPoint y: 366, endPoint x: 726, endPoint y: 369, distance: 12.6
click at [726, 369] on span "23h 51m" at bounding box center [720, 368] width 23 height 8
click at [16, 296] on div at bounding box center [13, 292] width 12 height 14
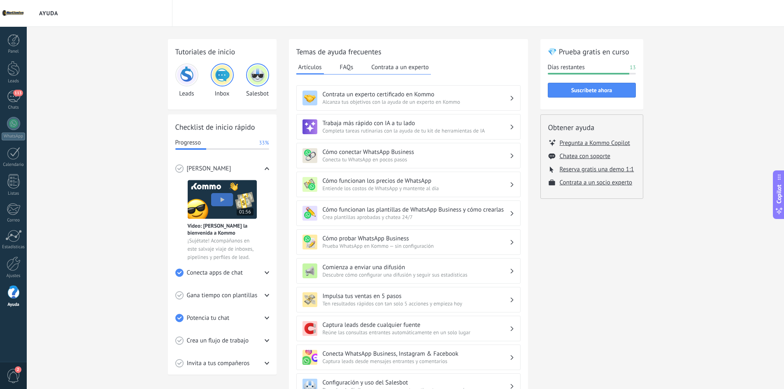
drag, startPoint x: 593, startPoint y: 143, endPoint x: 672, endPoint y: 137, distance: 78.4
click at [672, 137] on div "Tutoriales de inicio Leads Inbox Salesbot Checklist de inicio rápido Progresso …" at bounding box center [405, 269] width 757 height 485
click at [593, 157] on button "Chatea con soporte" at bounding box center [585, 156] width 51 height 8
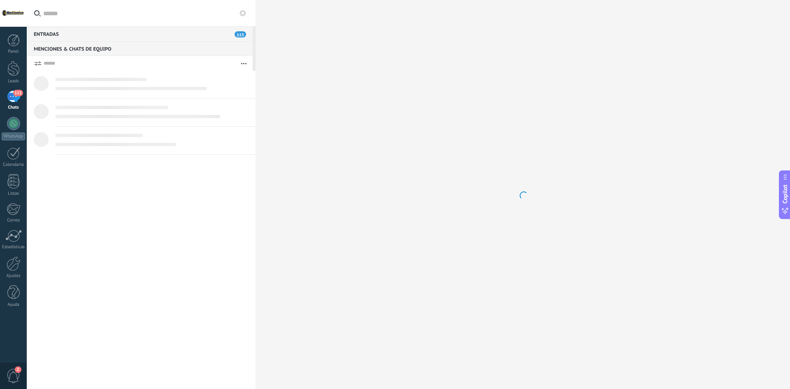
type textarea "*******"
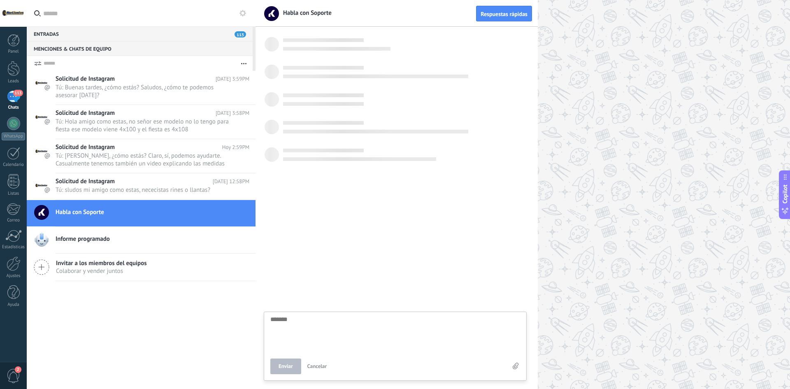
scroll to position [8, 0]
type textarea "*"
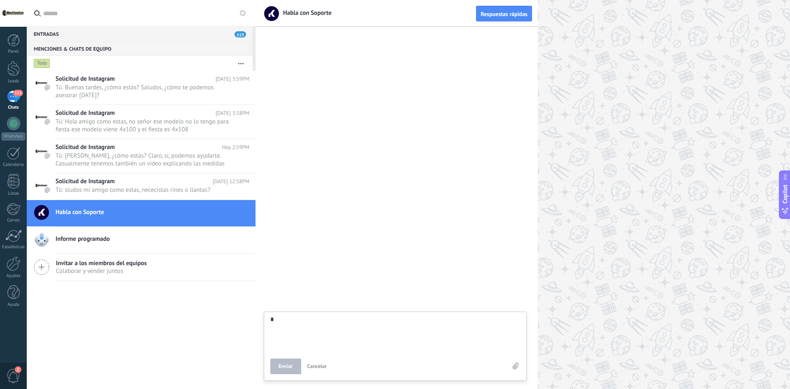
type textarea "**"
type textarea "***"
type textarea "****"
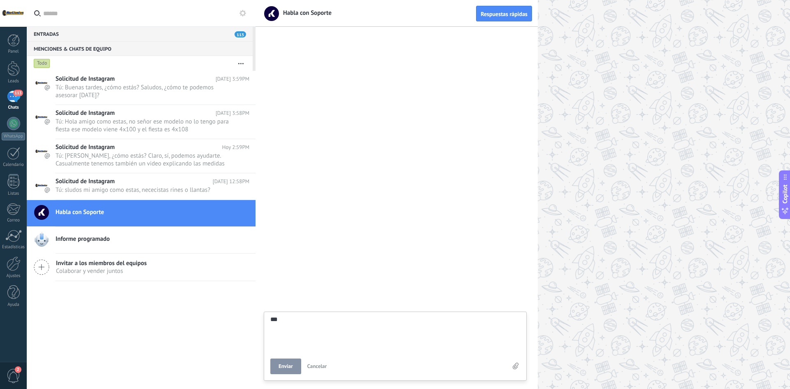
type textarea "****"
click at [286, 363] on span "Enviar" at bounding box center [286, 366] width 14 height 6
type textarea "*******"
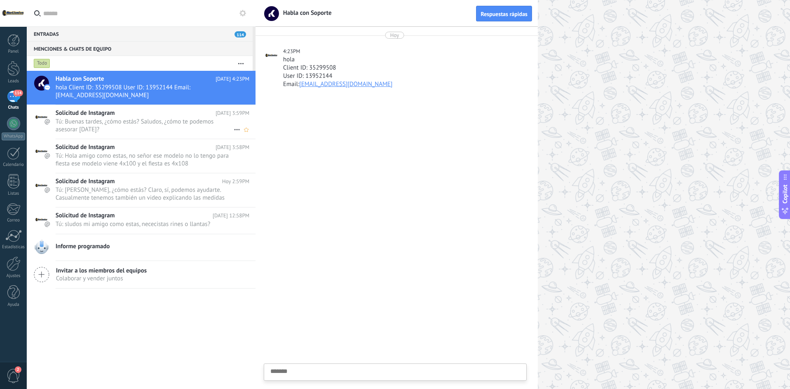
click at [106, 125] on span "Tú: Buenas tardes, ¿cómo estás? Saludos, ¿cómo te podemos asesorar [DATE]?" at bounding box center [145, 126] width 178 height 16
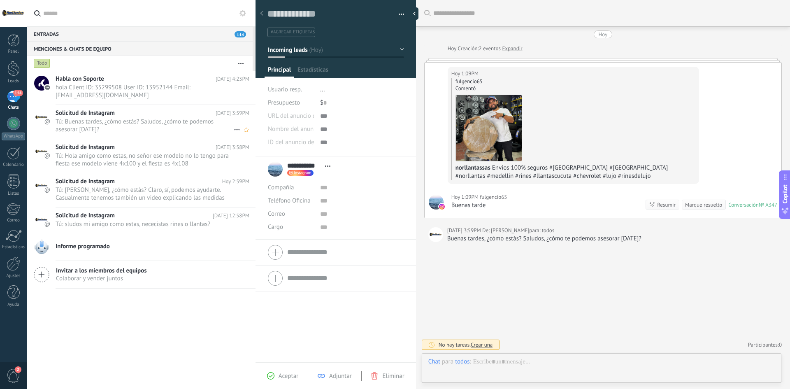
scroll to position [12, 0]
click at [120, 91] on span "hola Client ID: 35299508 User ID: 13952144 Email: norllantas.1@gmail.com" at bounding box center [145, 92] width 178 height 16
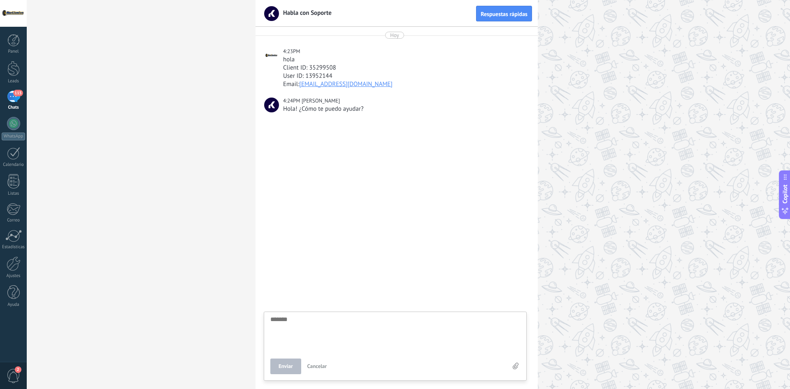
scroll to position [8, 0]
click at [16, 91] on span "115" at bounding box center [17, 93] width 9 height 7
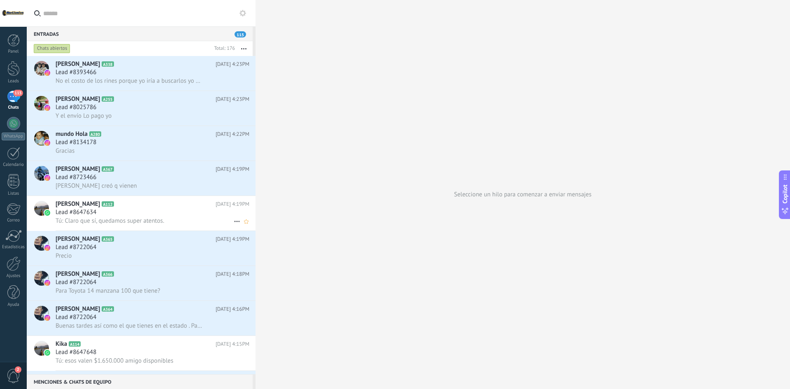
click at [139, 218] on span "Tú: Claro que sí, quedamos super atentos." at bounding box center [110, 221] width 109 height 8
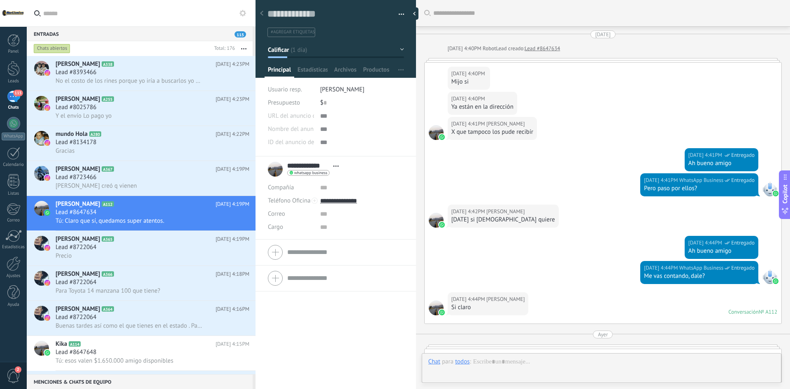
scroll to position [695, 0]
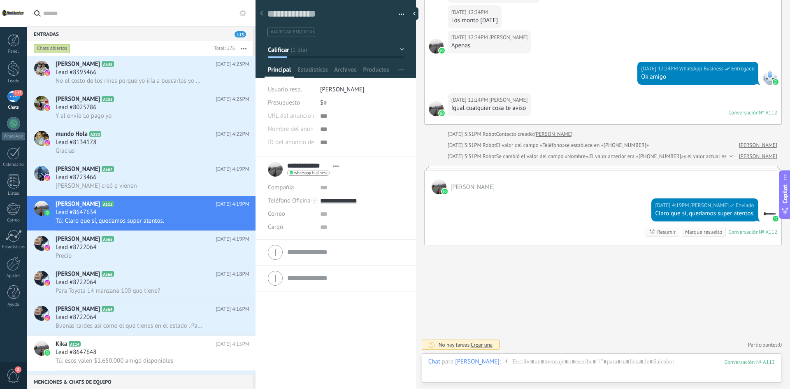
click at [256, 15] on div at bounding box center [256, 194] width 0 height 389
click at [260, 13] on icon at bounding box center [261, 13] width 3 height 5
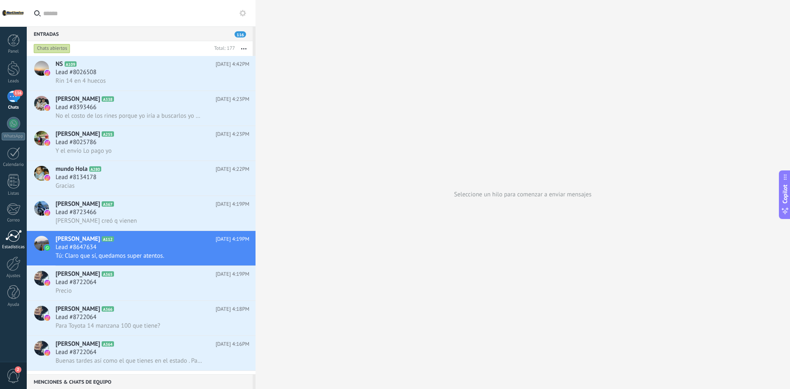
click at [20, 246] on div "Estadísticas" at bounding box center [14, 246] width 24 height 5
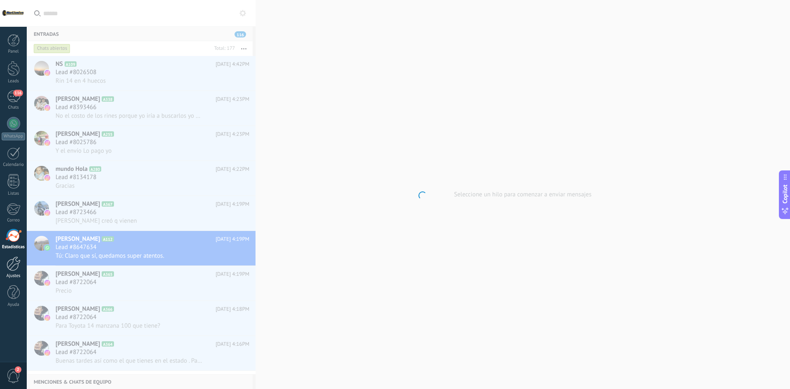
click at [18, 269] on div at bounding box center [14, 263] width 14 height 14
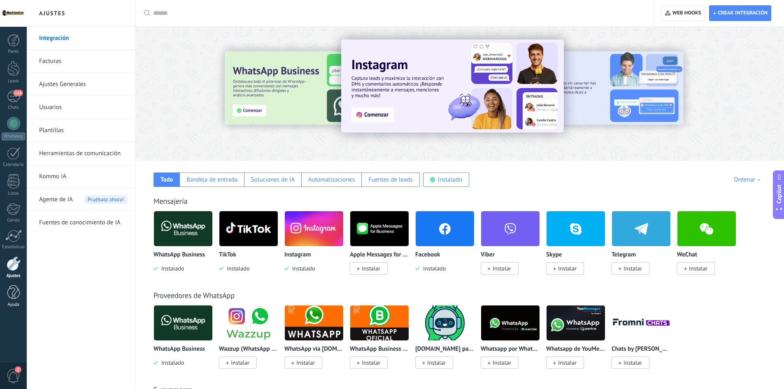
click at [13, 298] on div at bounding box center [13, 292] width 12 height 14
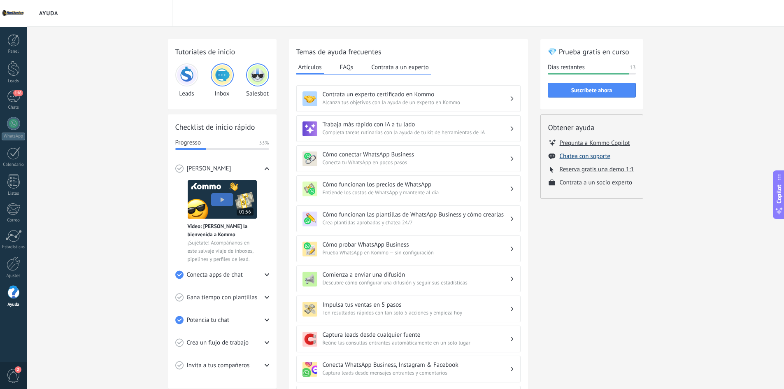
click at [582, 158] on button "Chatea con soporte" at bounding box center [585, 156] width 51 height 8
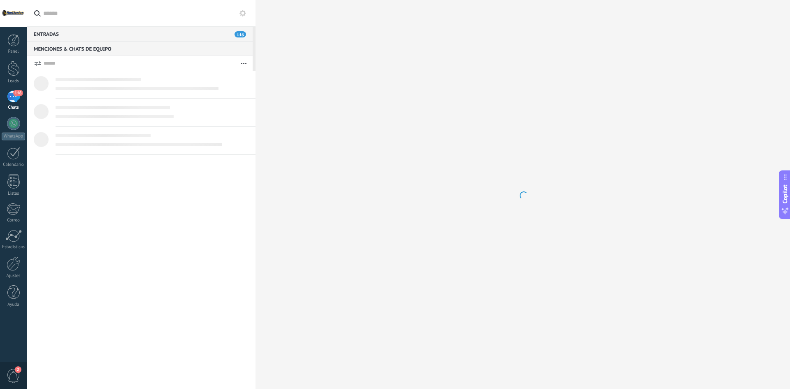
type textarea "*******"
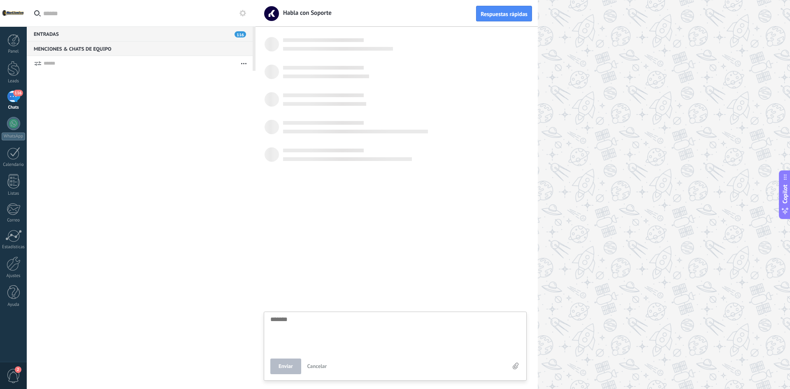
scroll to position [8, 0]
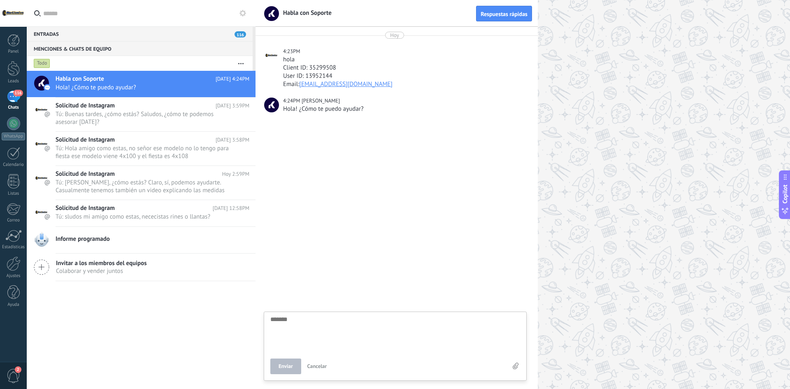
type textarea "*"
type textarea "**"
type textarea "***"
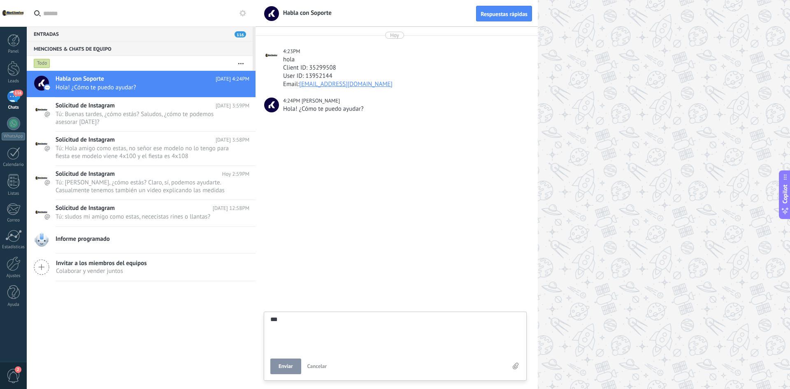
type textarea "****"
type textarea "*****"
type textarea "******"
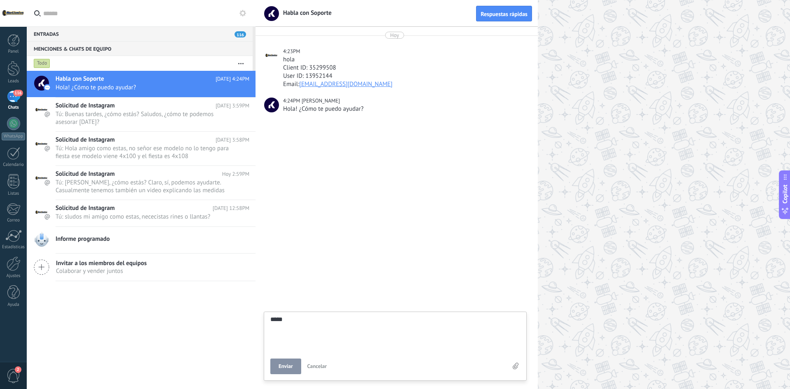
type textarea "******"
type textarea "*******"
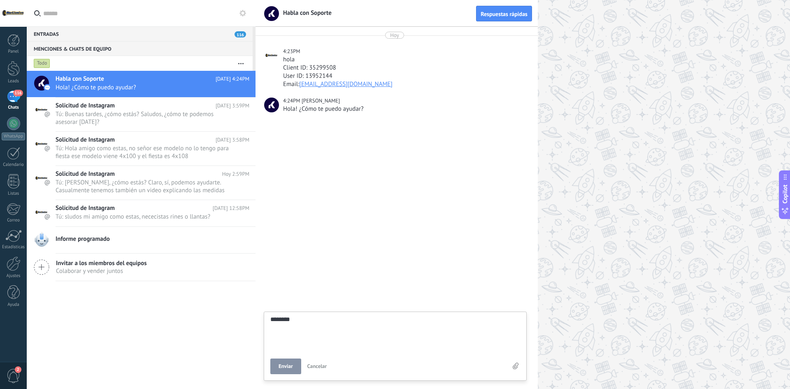
type textarea "*********"
type textarea "**********"
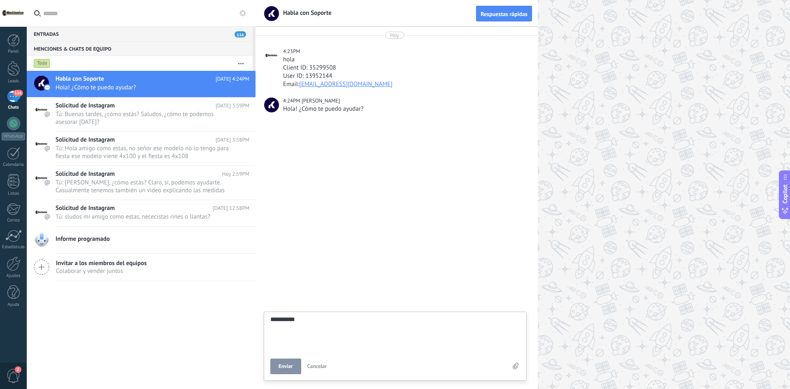
type textarea "**********"
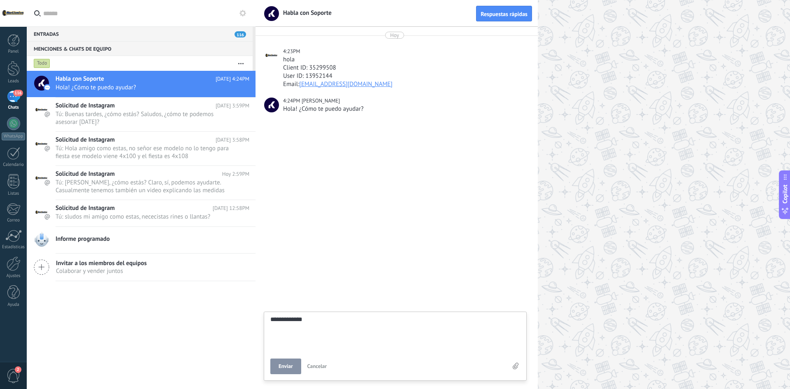
type textarea "**********"
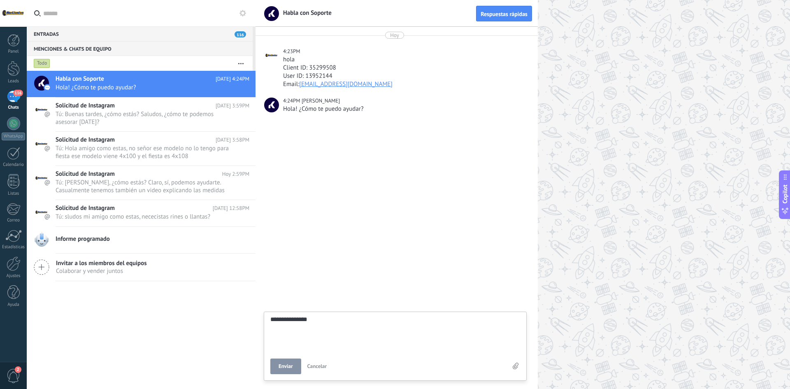
type textarea "**********"
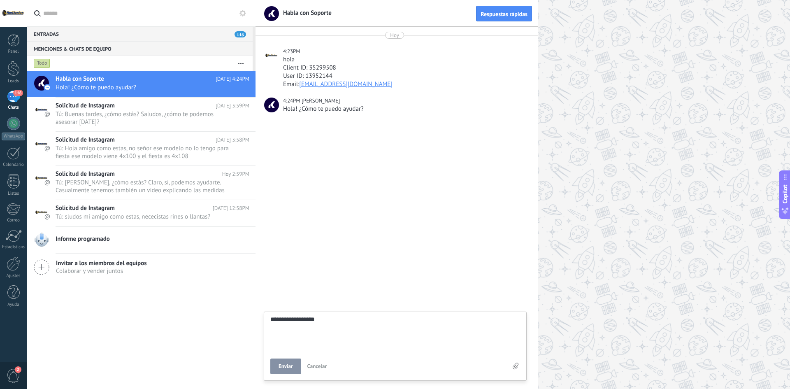
type textarea "**********"
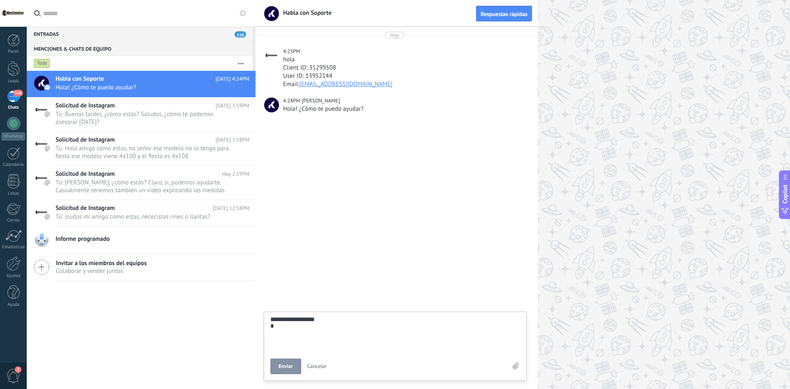
type textarea "**********"
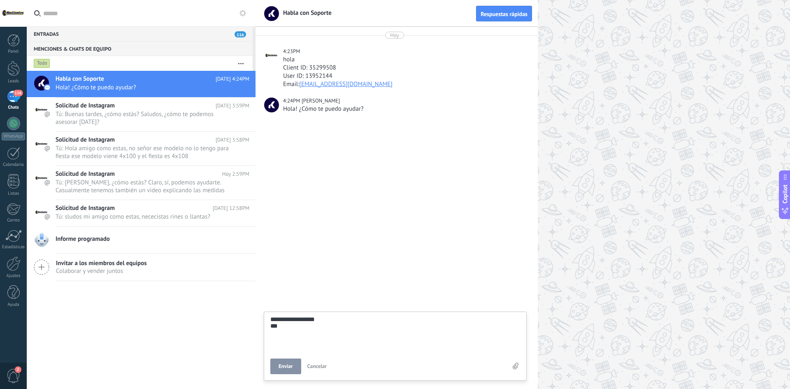
type textarea "**********"
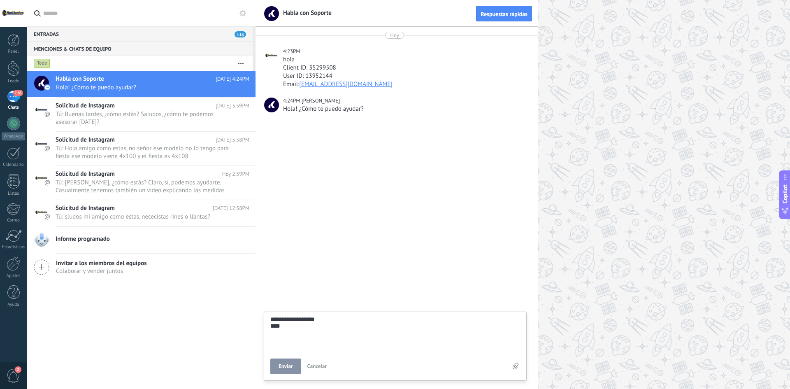
type textarea "**********"
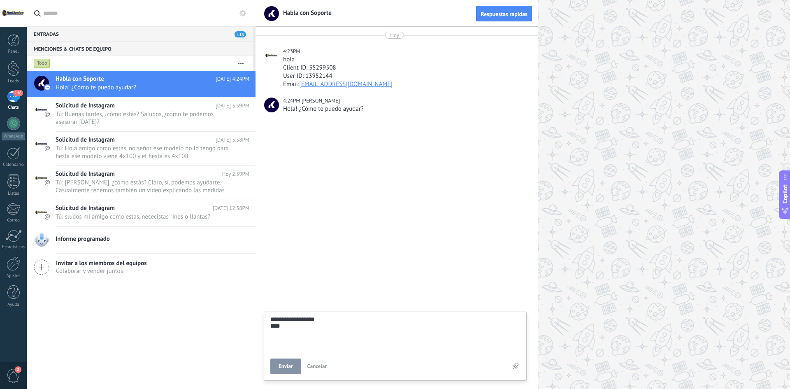
type textarea "**********"
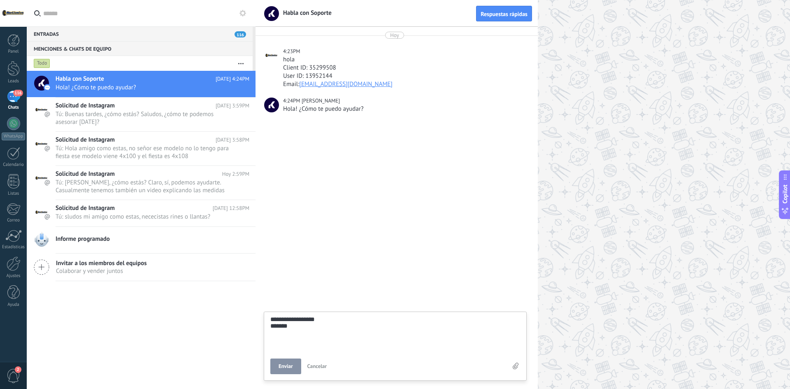
type textarea "**********"
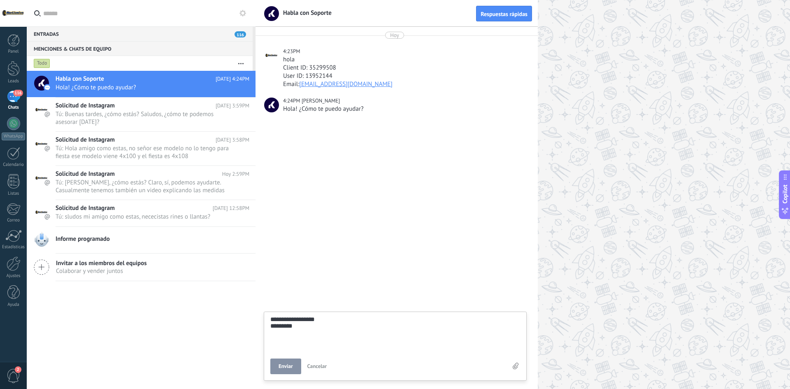
type textarea "**********"
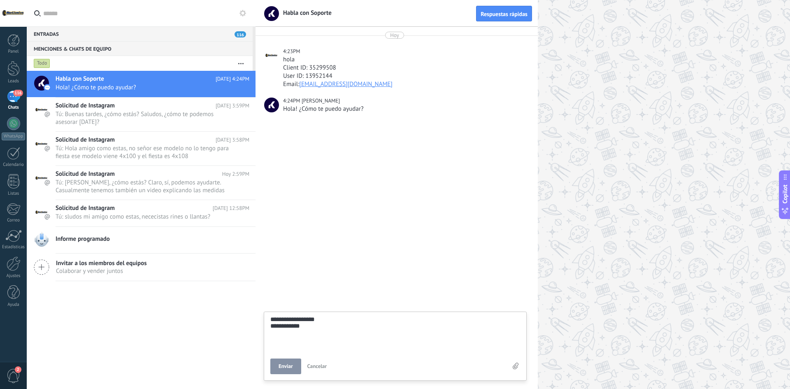
type textarea "**********"
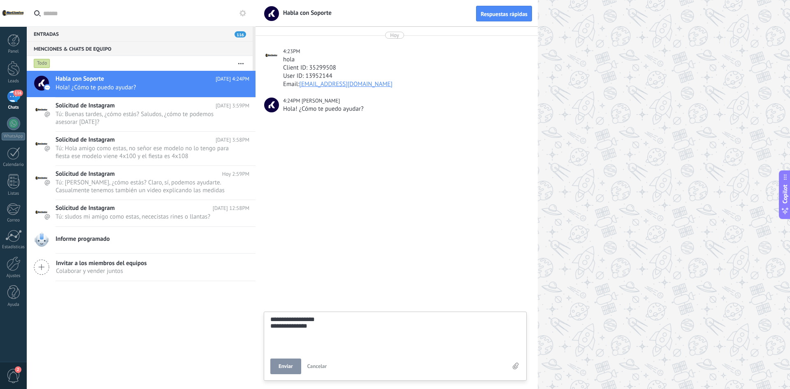
type textarea "**********"
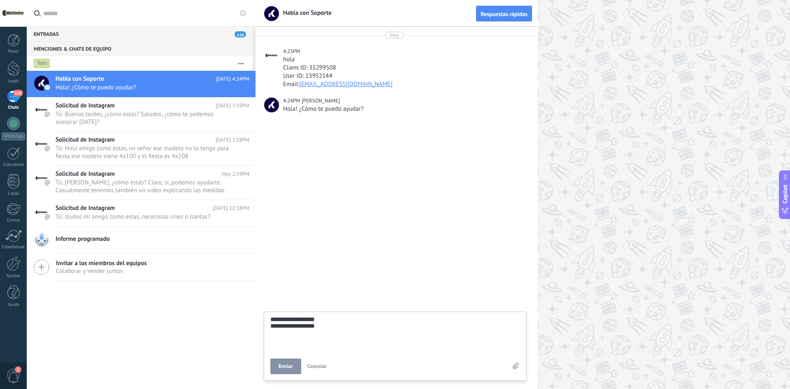
type textarea "**********"
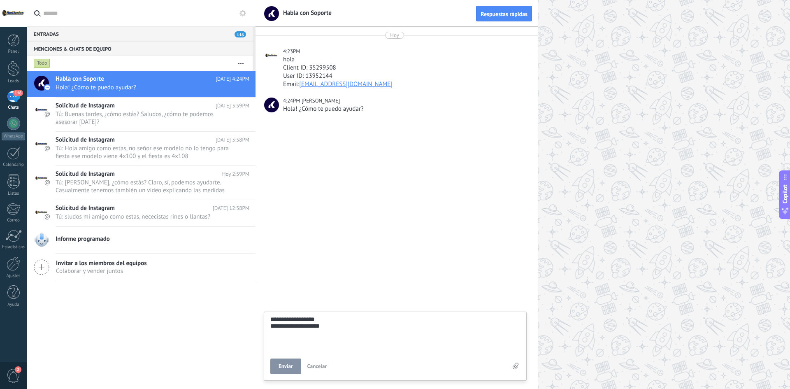
type textarea "**********"
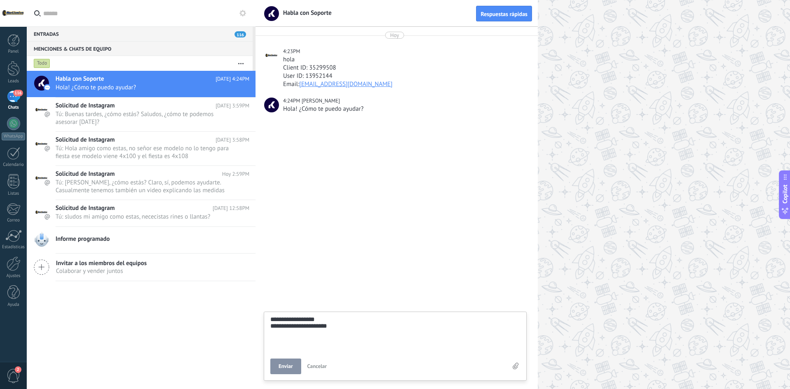
type textarea "**********"
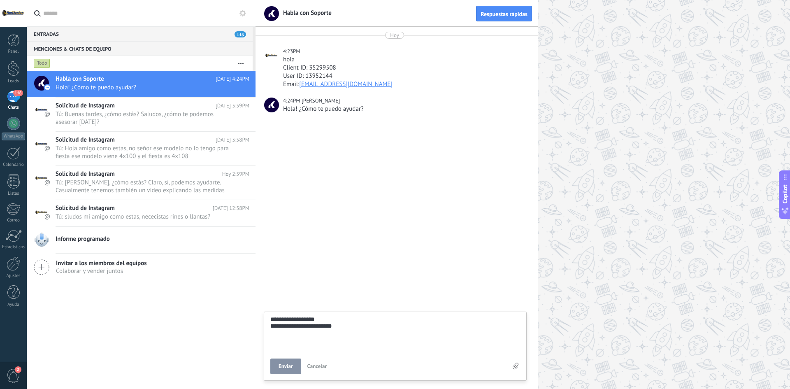
type textarea "**********"
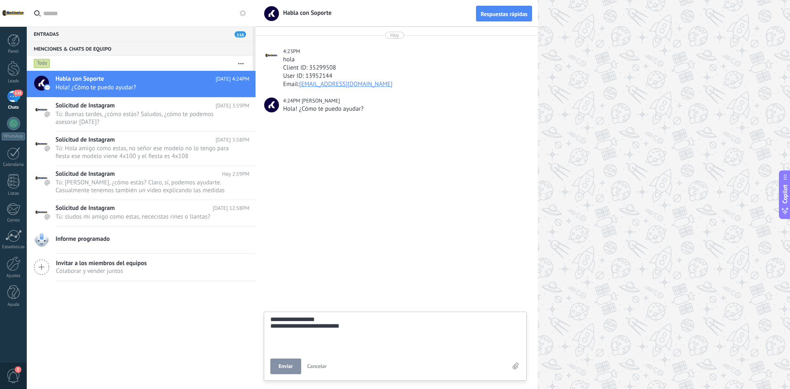
type textarea "**********"
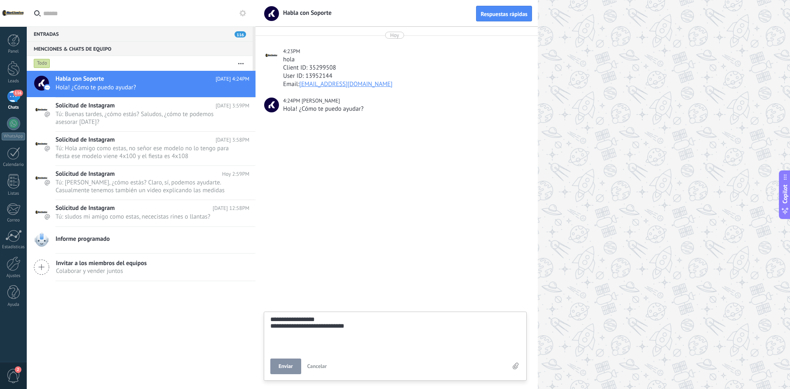
type textarea "**********"
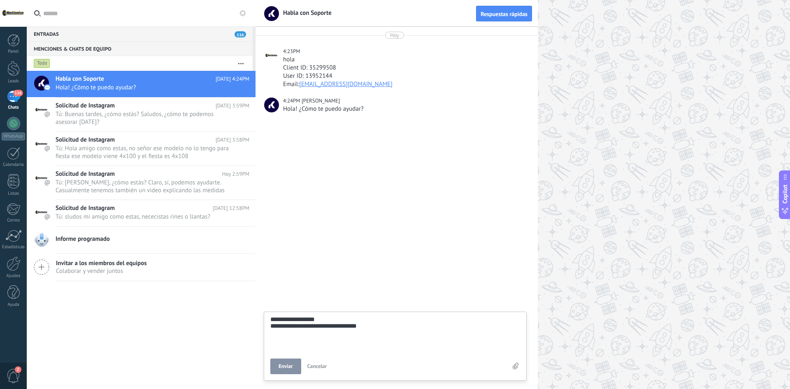
type textarea "**********"
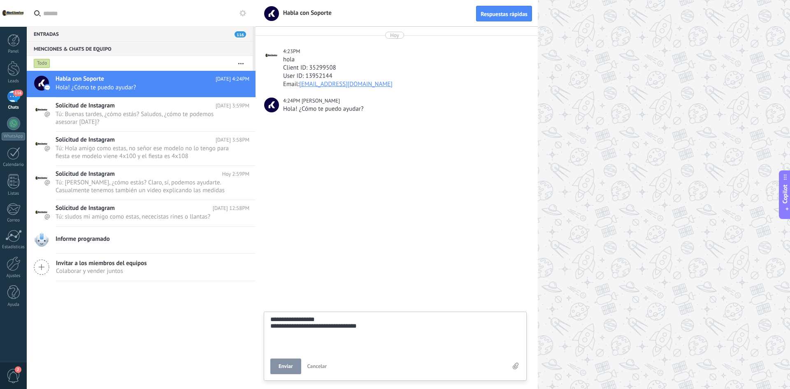
type textarea "**********"
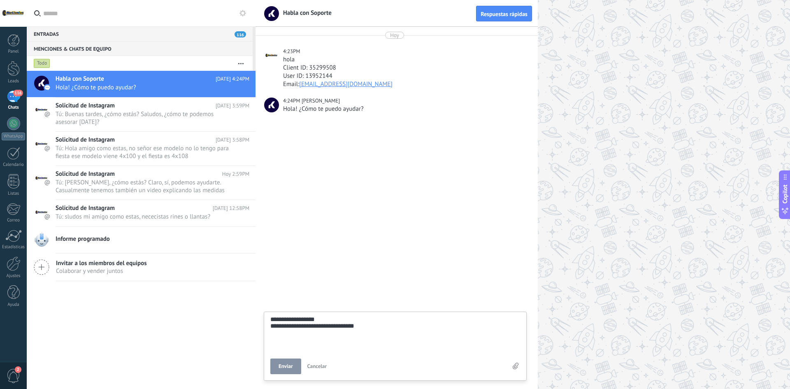
type textarea "**********"
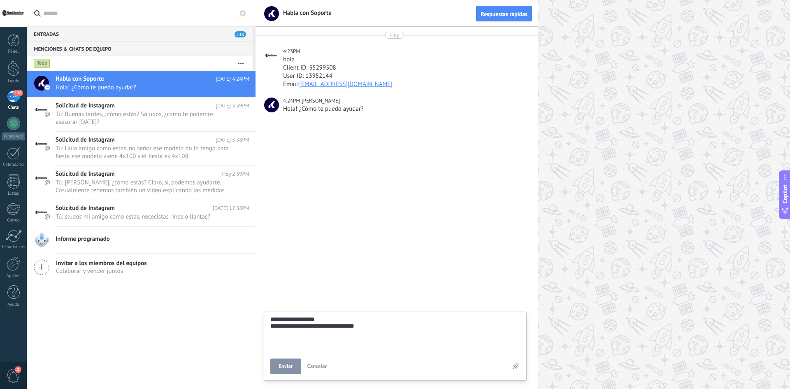
type textarea "**********"
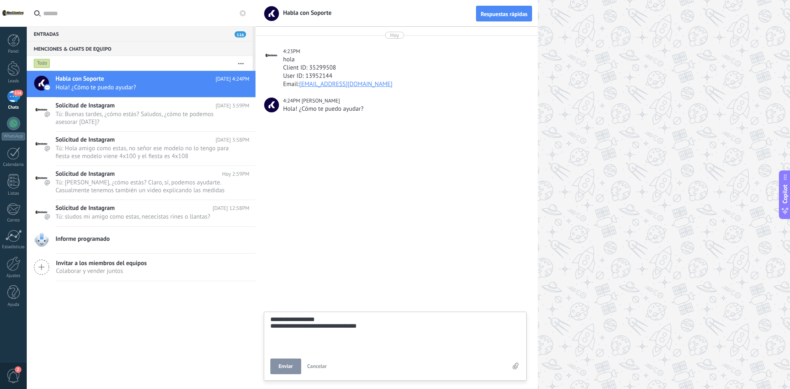
type textarea "**********"
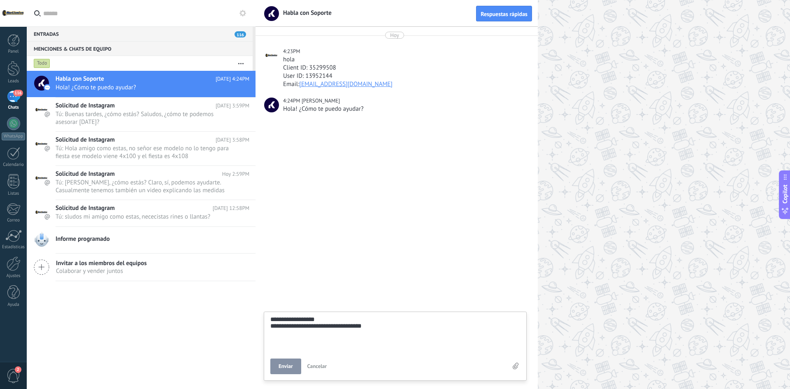
type textarea "**********"
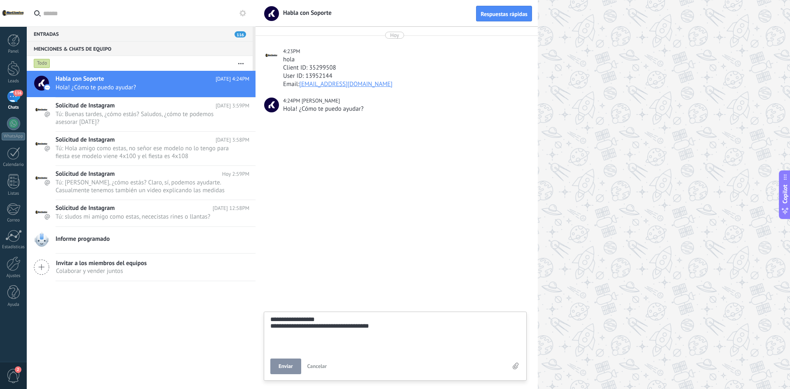
type textarea "**********"
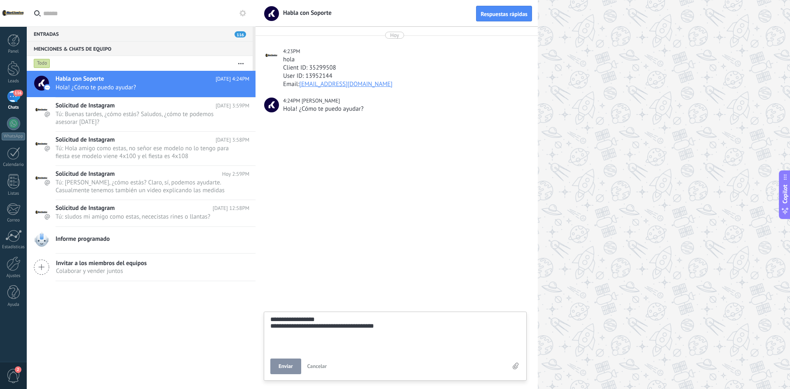
type textarea "**********"
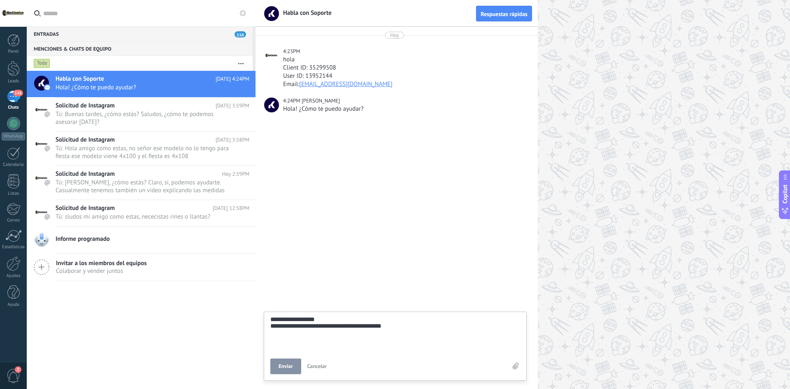
type textarea "**********"
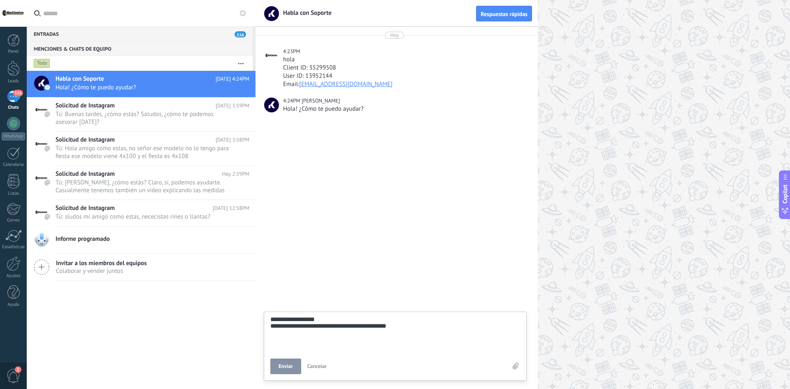
type textarea "**********"
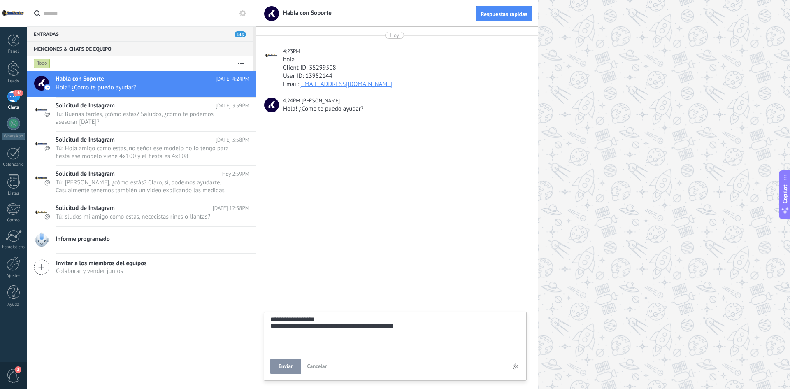
type textarea "**********"
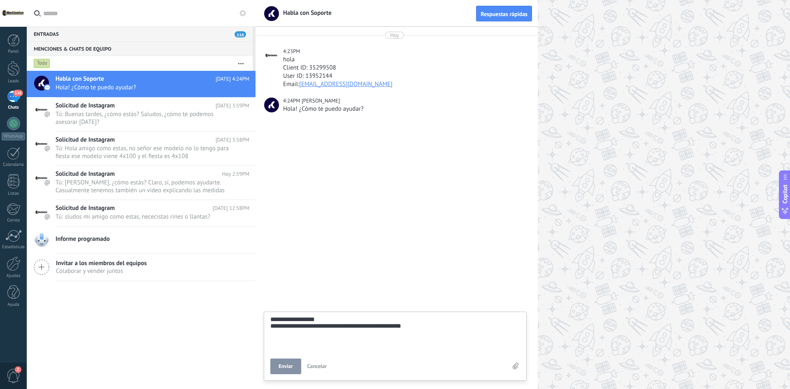
type textarea "**********"
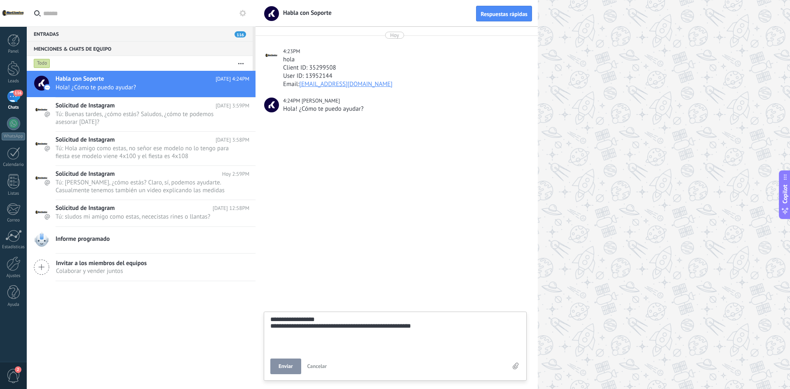
type textarea "**********"
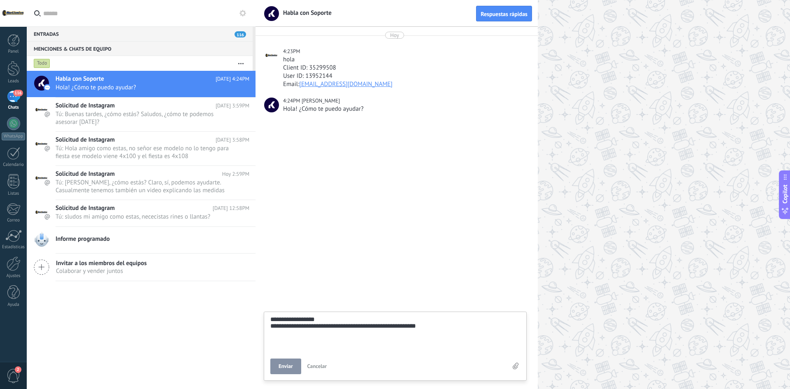
type textarea "**********"
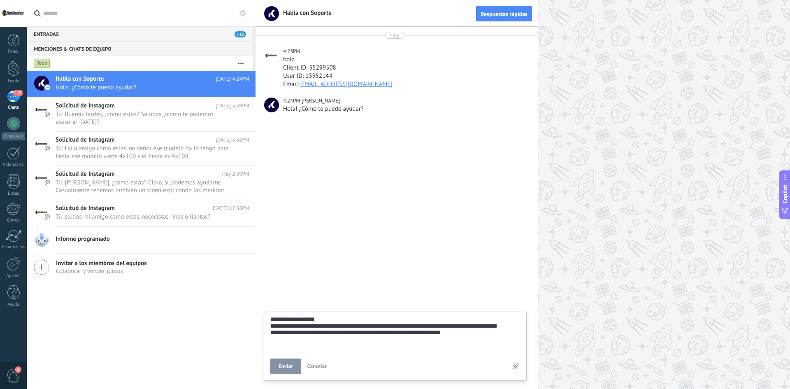
click at [779, 170] on button "Copilot" at bounding box center [785, 194] width 12 height 49
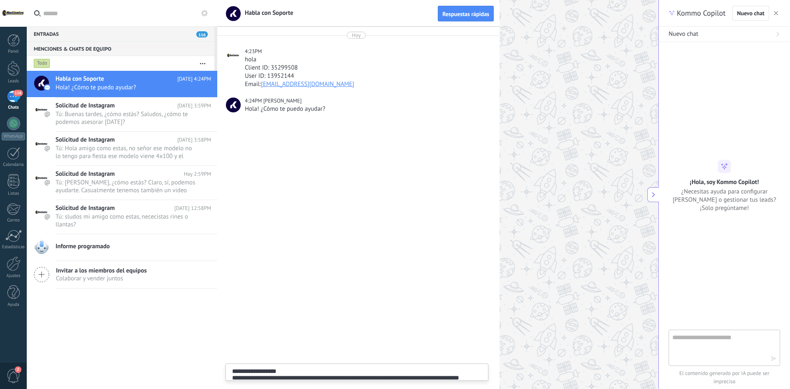
scroll to position [8, 0]
click at [324, 373] on textarea "**********" at bounding box center [356, 385] width 250 height 34
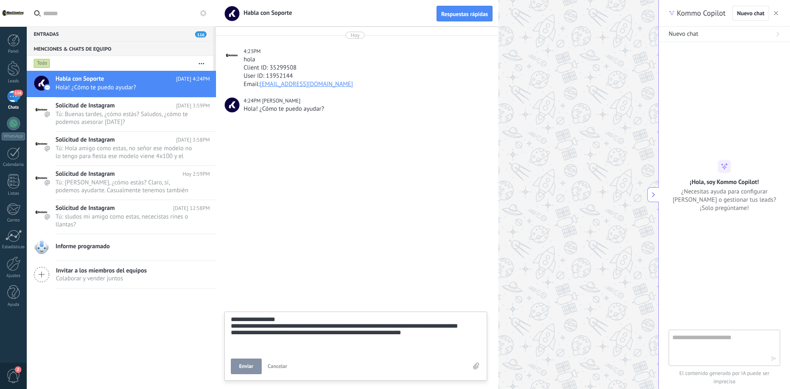
click at [242, 369] on span "Enviar" at bounding box center [246, 366] width 14 height 6
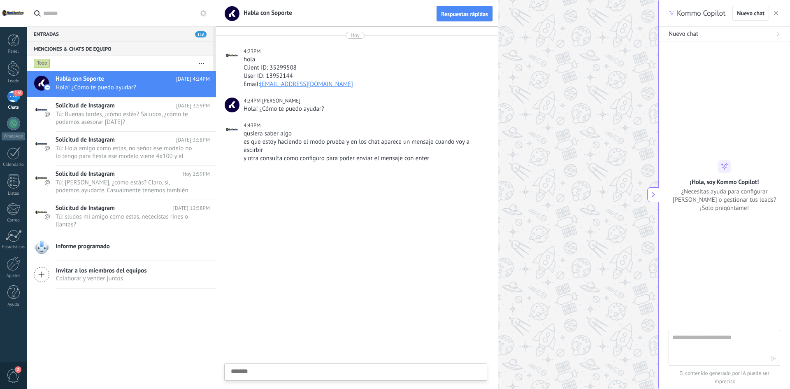
scroll to position [8, 0]
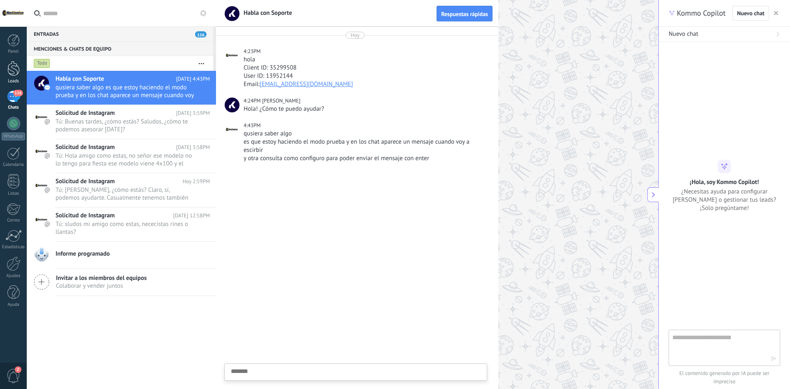
click at [16, 76] on div at bounding box center [13, 68] width 12 height 15
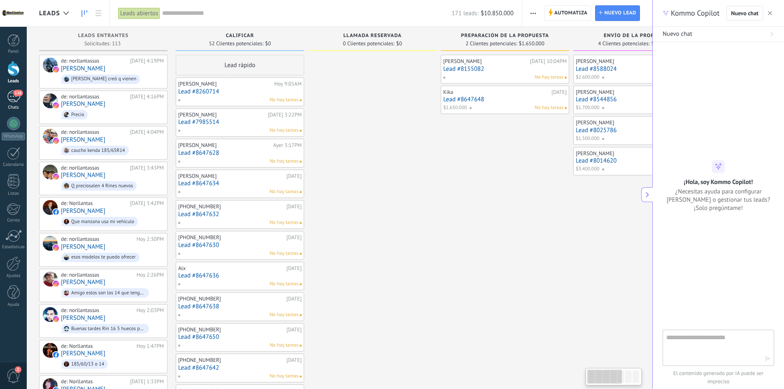
click at [11, 100] on div "116" at bounding box center [13, 97] width 13 height 12
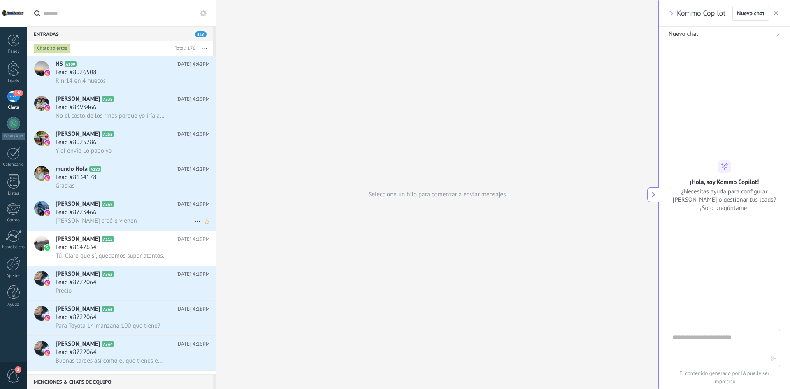
click at [102, 210] on div "Lead #8723466" at bounding box center [133, 212] width 154 height 8
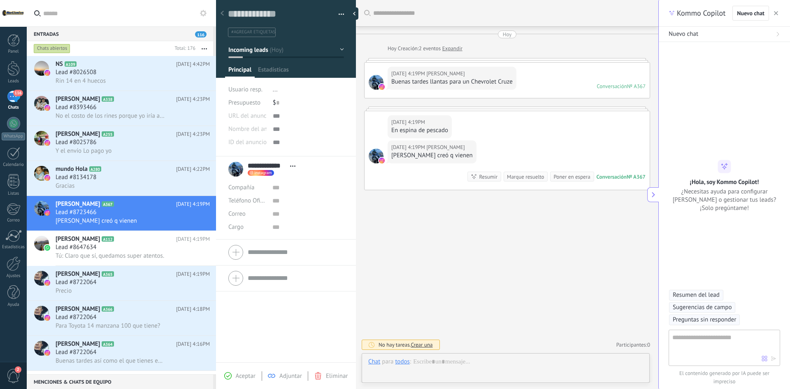
scroll to position [12, 0]
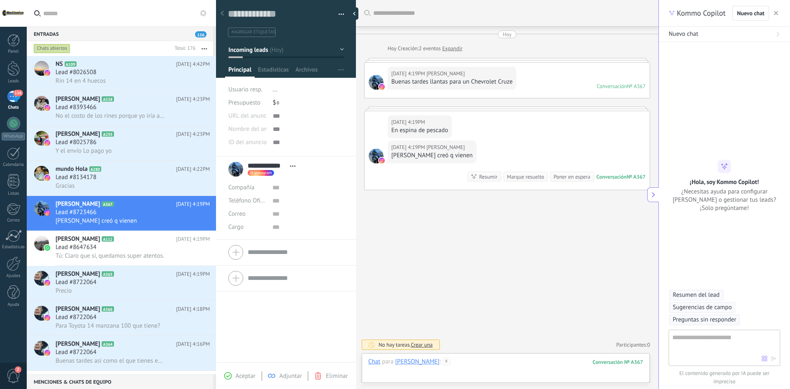
click at [466, 358] on div at bounding box center [505, 370] width 275 height 25
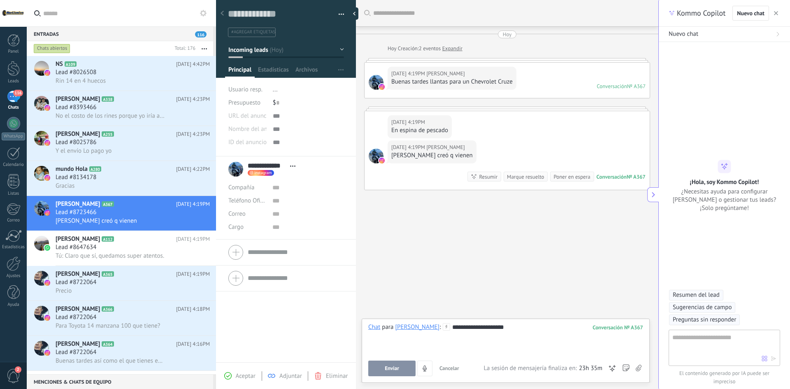
click at [391, 368] on span "Enviar" at bounding box center [392, 368] width 14 height 6
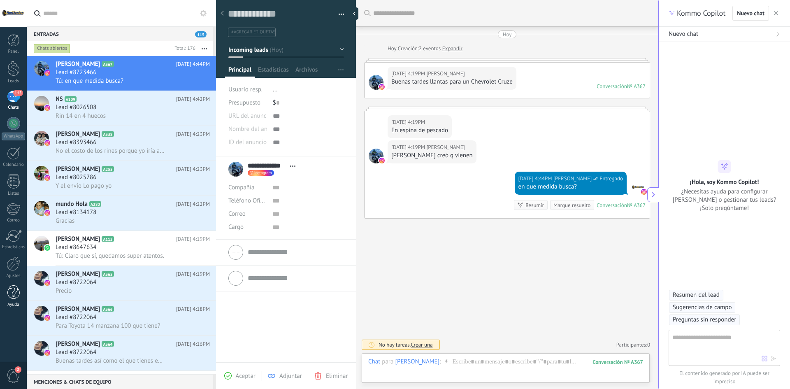
click at [18, 303] on div "Ayuda" at bounding box center [14, 304] width 24 height 5
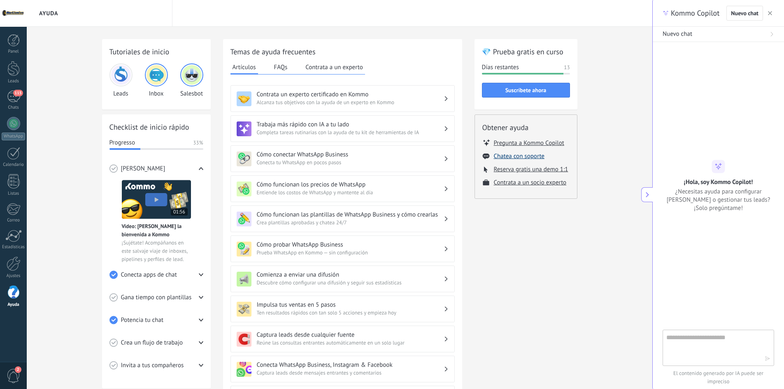
click at [520, 156] on button "Chatea con soporte" at bounding box center [519, 156] width 51 height 8
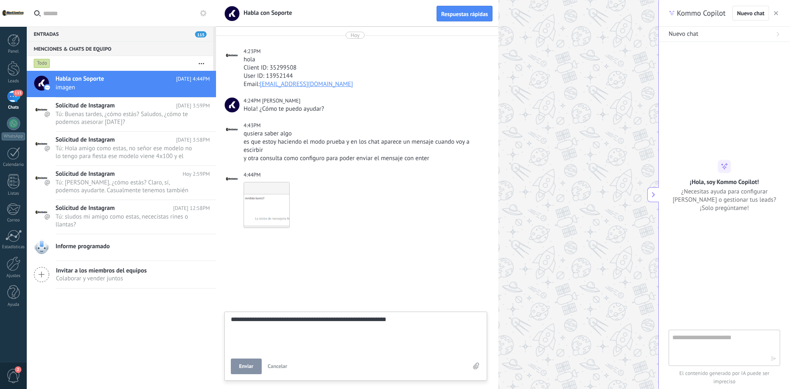
scroll to position [16, 0]
click at [242, 370] on button "Enviar" at bounding box center [246, 366] width 31 height 16
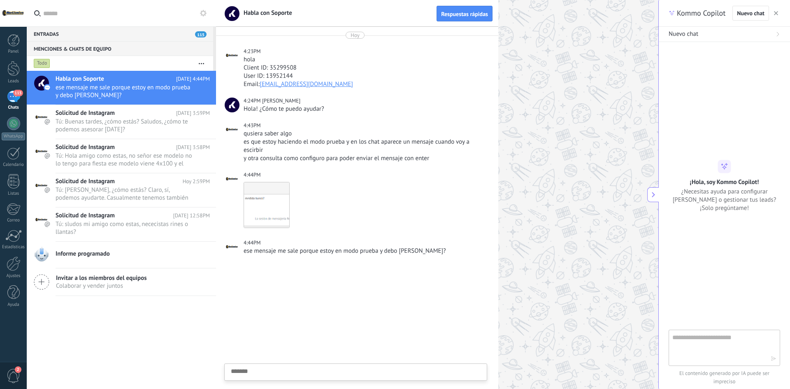
click at [385, 227] on div "Descargar" at bounding box center [365, 205] width 242 height 46
click at [17, 95] on span "115" at bounding box center [17, 93] width 9 height 7
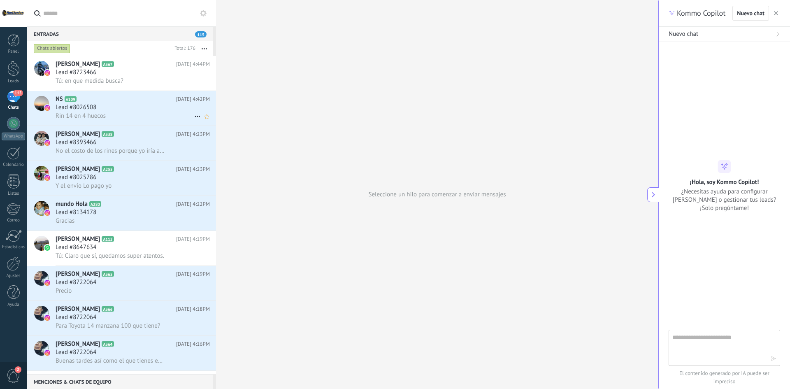
click at [125, 115] on div "Rin 14 en 4 huecos" at bounding box center [133, 116] width 154 height 9
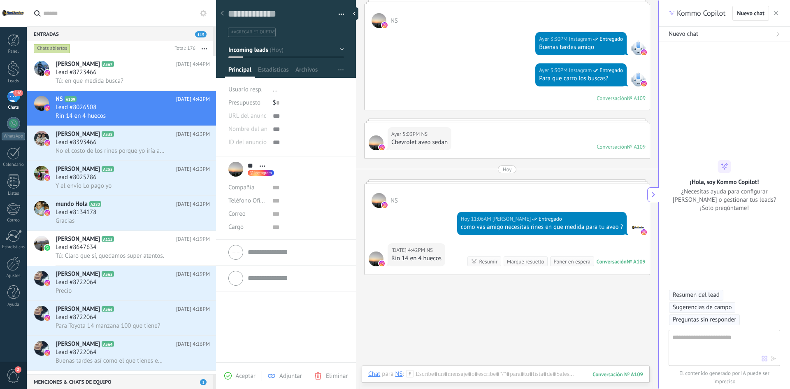
scroll to position [88, 0]
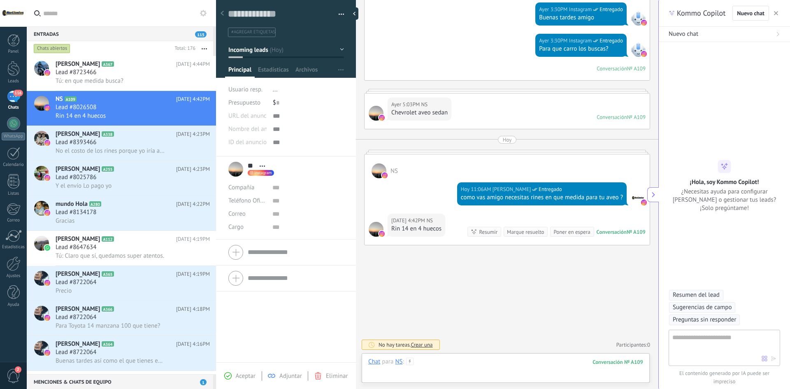
click at [494, 379] on div at bounding box center [505, 370] width 275 height 25
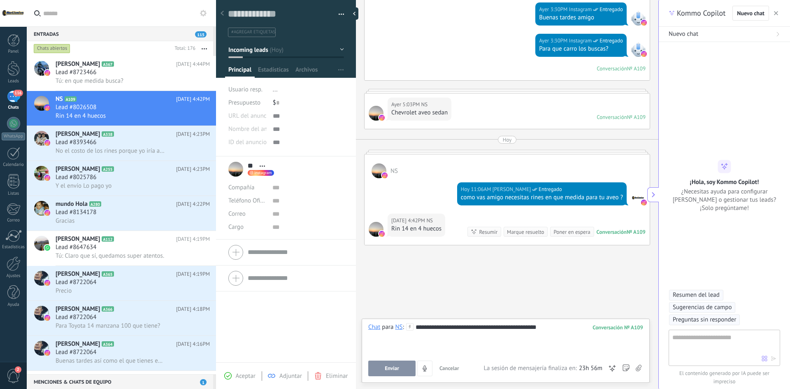
click at [382, 365] on button "Enviar" at bounding box center [391, 368] width 47 height 16
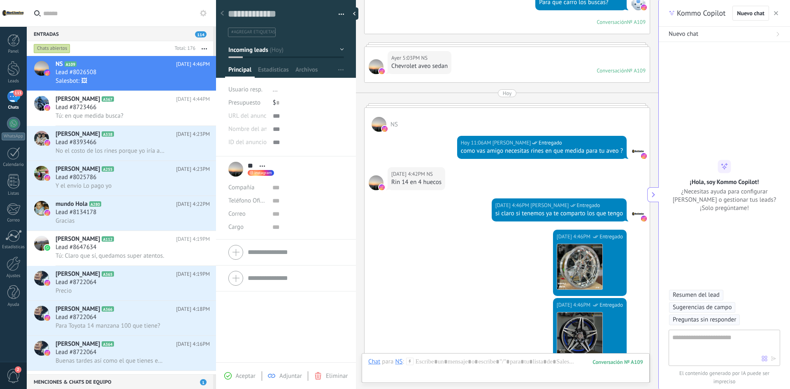
scroll to position [687, 0]
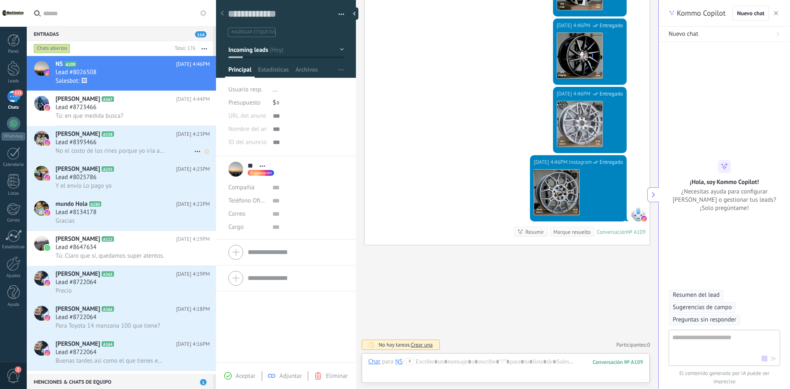
click at [107, 148] on span "No el costo de los rines porque yo iría a buscarlos yo mismo" at bounding box center [110, 151] width 109 height 8
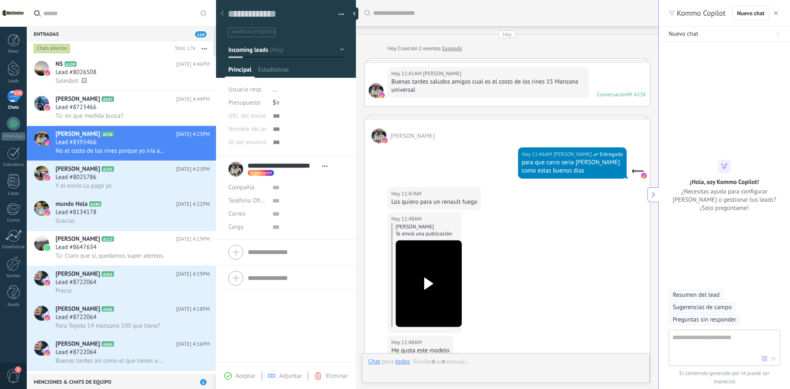
scroll to position [331, 0]
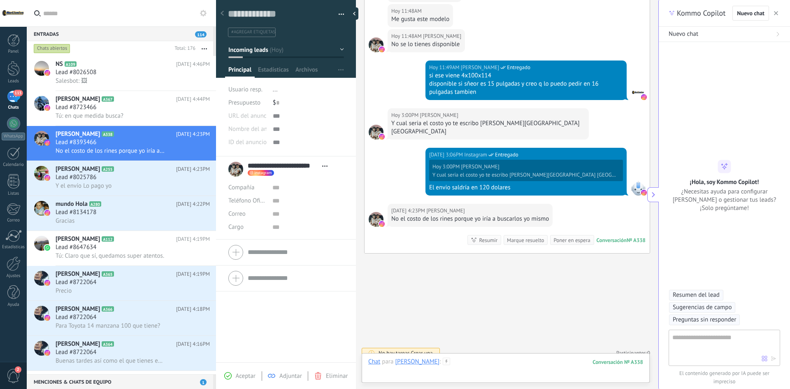
click at [510, 360] on div at bounding box center [505, 370] width 275 height 25
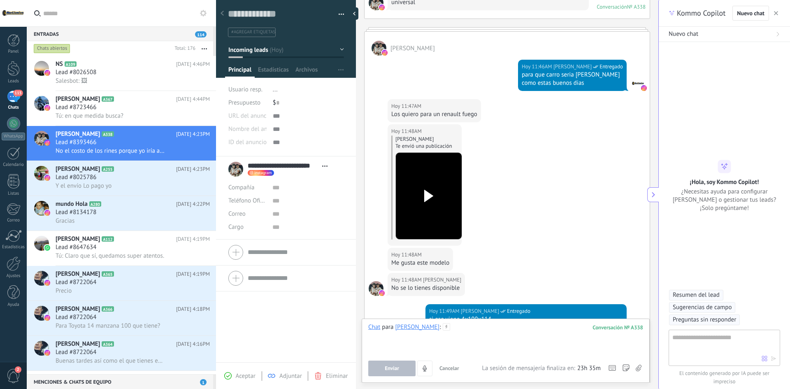
scroll to position [84, 0]
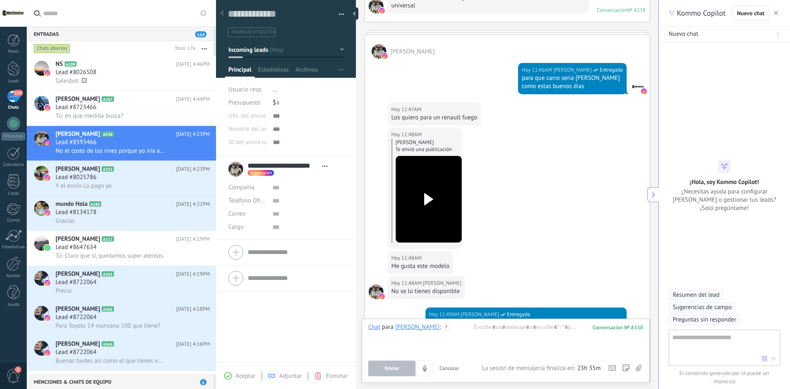
click at [432, 198] on use at bounding box center [428, 199] width 9 height 12
click at [502, 324] on div at bounding box center [505, 338] width 275 height 31
click at [383, 372] on button "Enviar" at bounding box center [391, 368] width 47 height 16
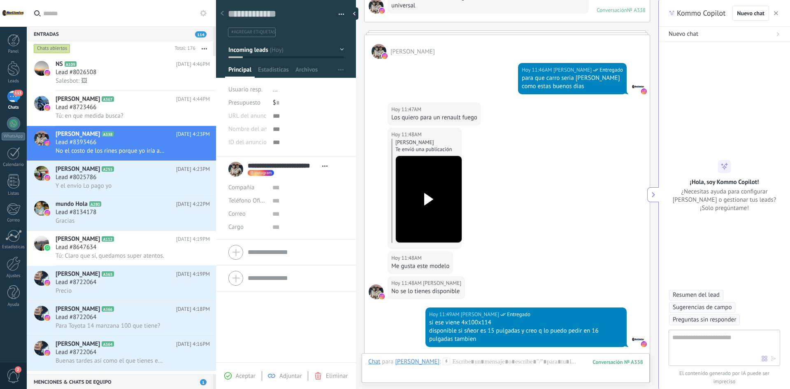
scroll to position [376, 0]
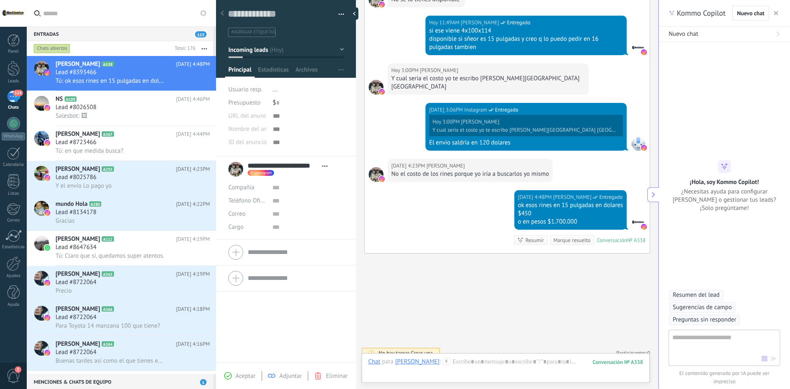
click at [324, 47] on button "Incoming leads" at bounding box center [286, 49] width 116 height 15
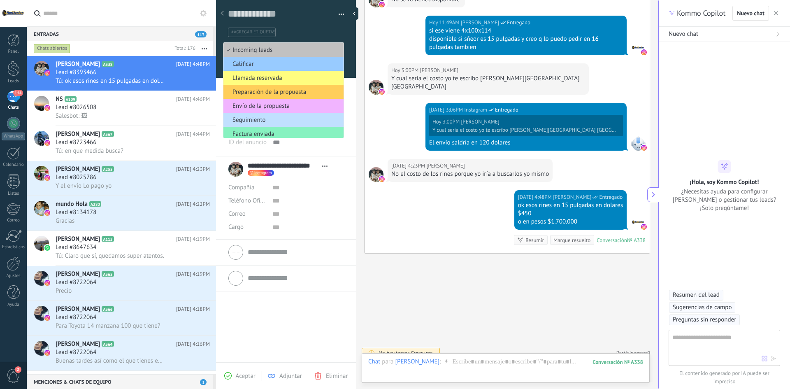
click at [281, 108] on span "Envío de la propuesta" at bounding box center [282, 106] width 118 height 8
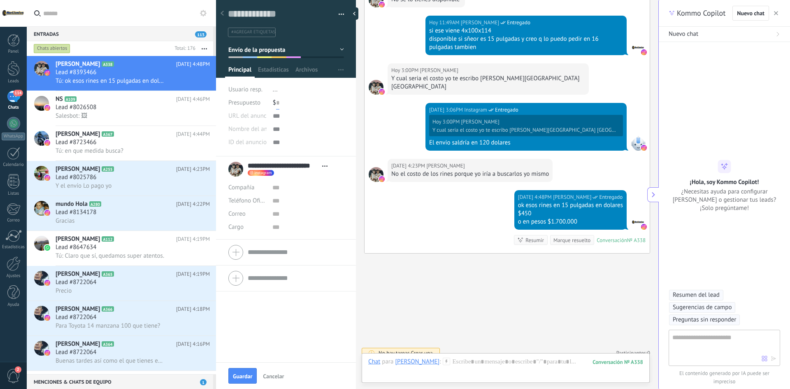
click at [276, 101] on input "text" at bounding box center [277, 102] width 3 height 13
click at [242, 378] on span "Guardar" at bounding box center [242, 376] width 19 height 6
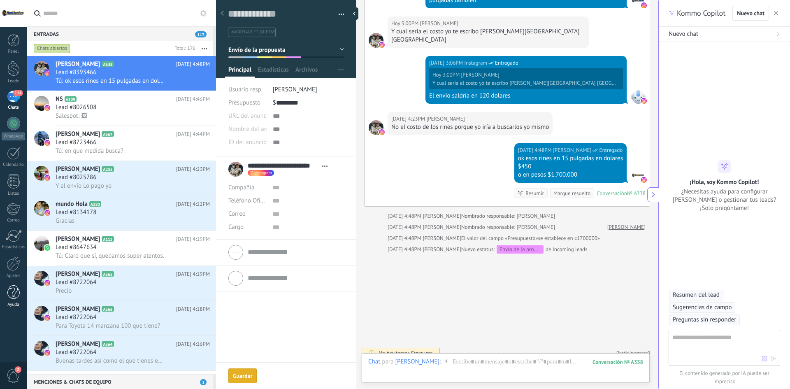
click at [9, 291] on div at bounding box center [13, 292] width 12 height 14
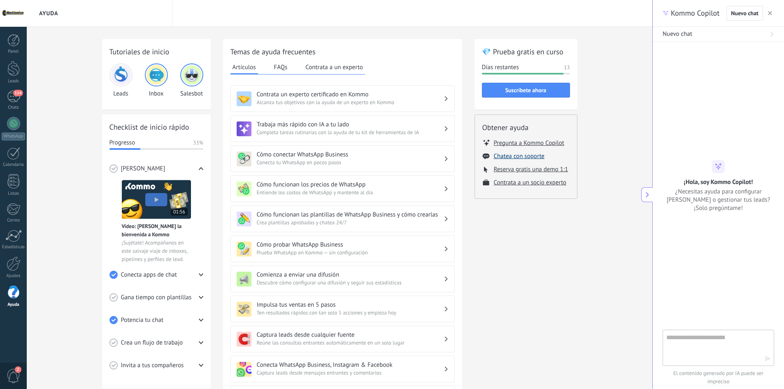
click at [515, 155] on button "Chatea con soporte" at bounding box center [519, 156] width 51 height 8
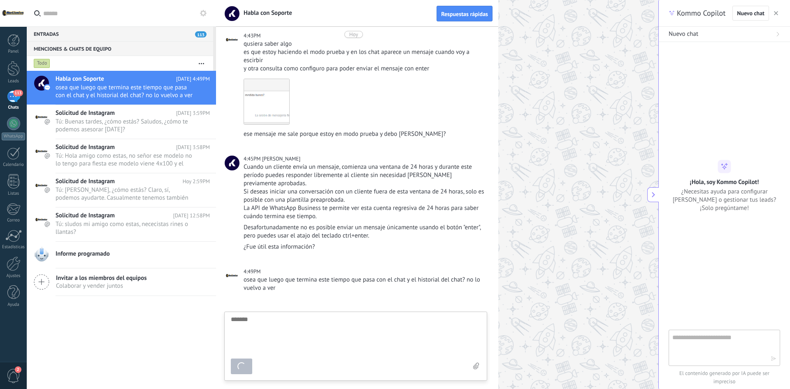
scroll to position [8, 0]
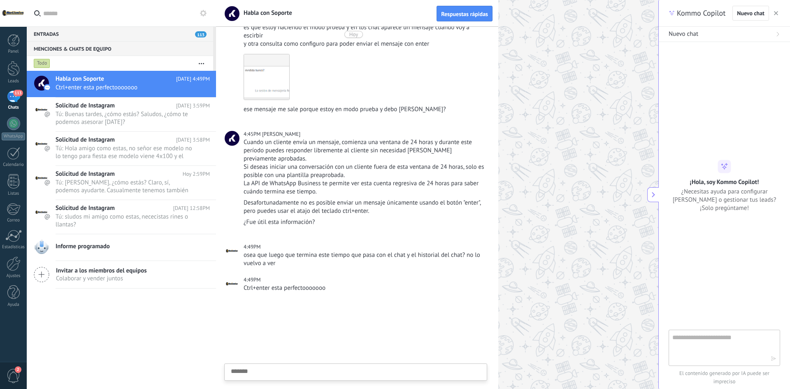
click at [17, 100] on div "113" at bounding box center [13, 97] width 13 height 12
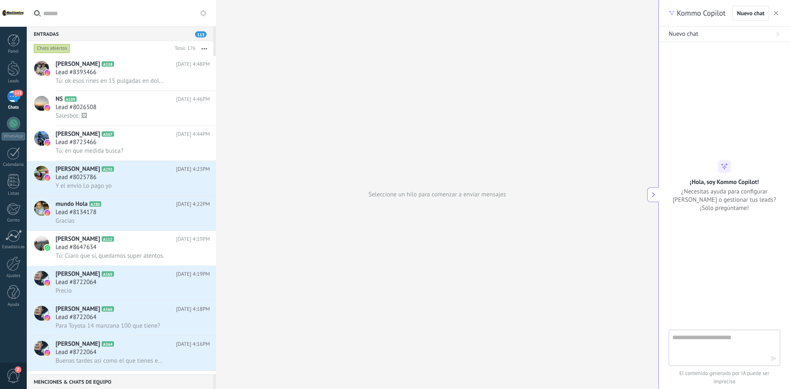
scroll to position [8, 0]
click at [111, 185] on span "Y el envío Lo pago yo" at bounding box center [84, 186] width 56 height 8
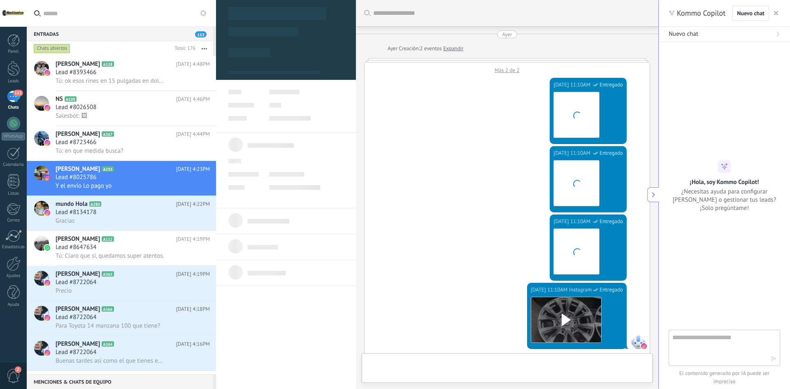
type textarea "**********"
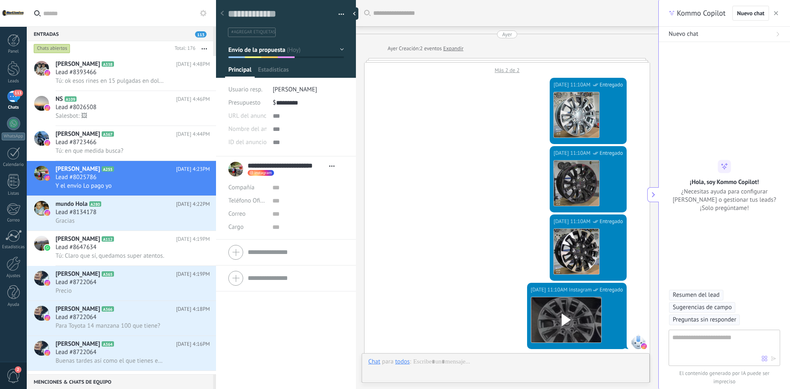
scroll to position [920, 0]
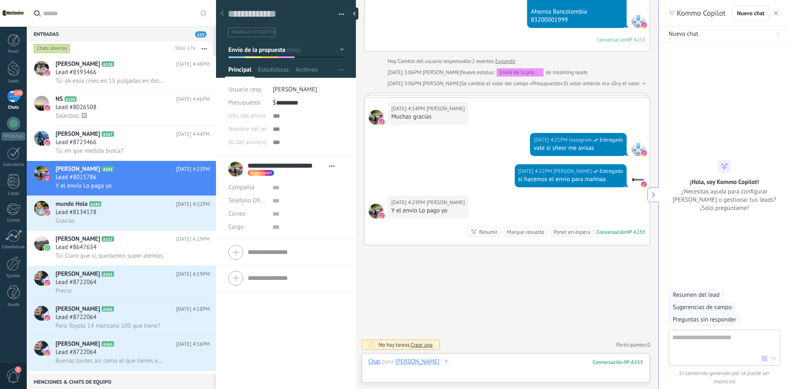
click at [518, 363] on div at bounding box center [505, 370] width 275 height 25
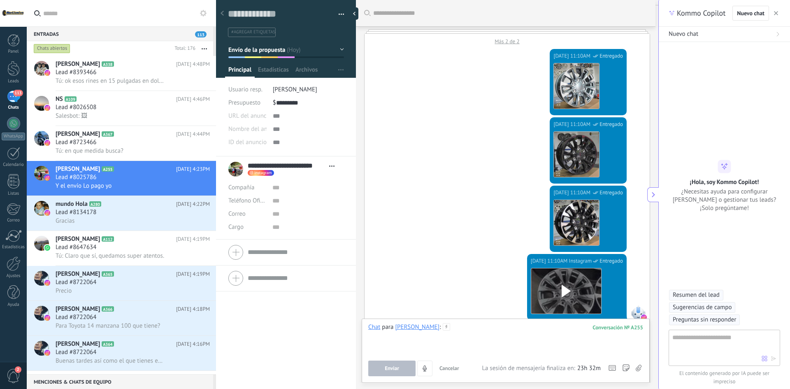
scroll to position [15, 0]
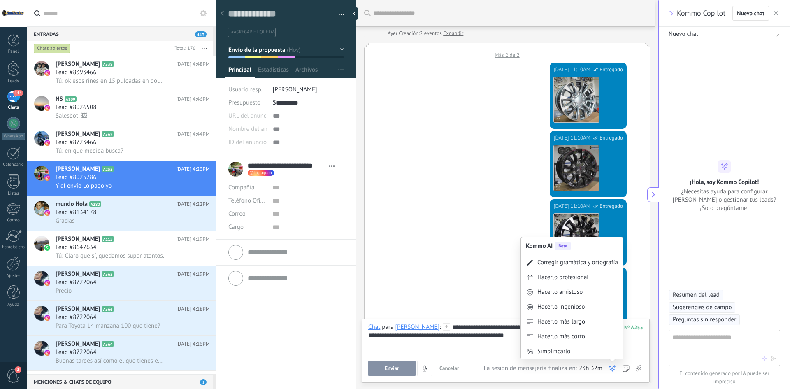
click at [609, 361] on div "Kommo AI Beta Corregir gramática y ortografía Hacerlo profesional Hacerlo amist…" at bounding box center [612, 368] width 8 height 16
click at [568, 264] on div "Corregir gramática y ortografía" at bounding box center [577, 262] width 81 height 8
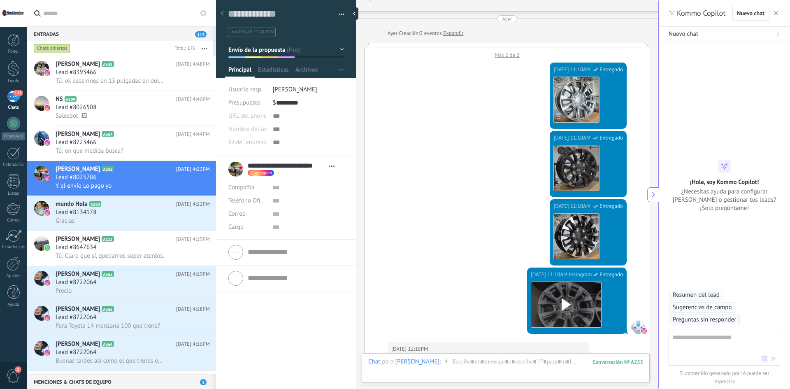
scroll to position [957, 0]
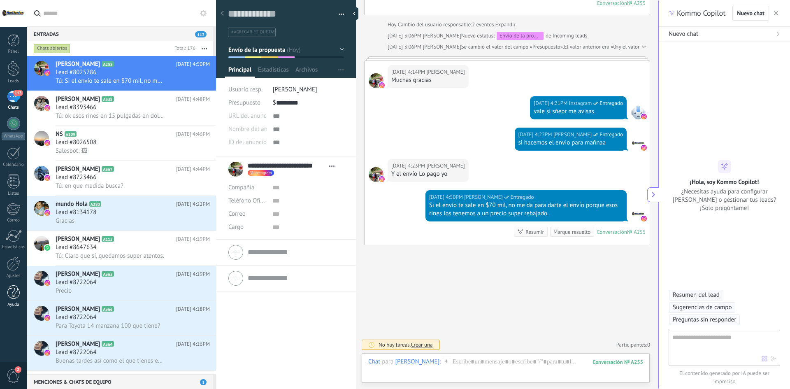
click at [13, 296] on div at bounding box center [13, 292] width 12 height 14
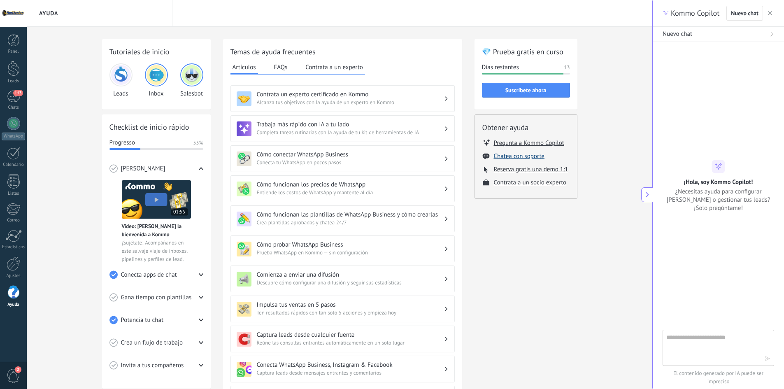
click at [520, 157] on button "Chatea con soporte" at bounding box center [519, 156] width 51 height 8
type textarea "*******"
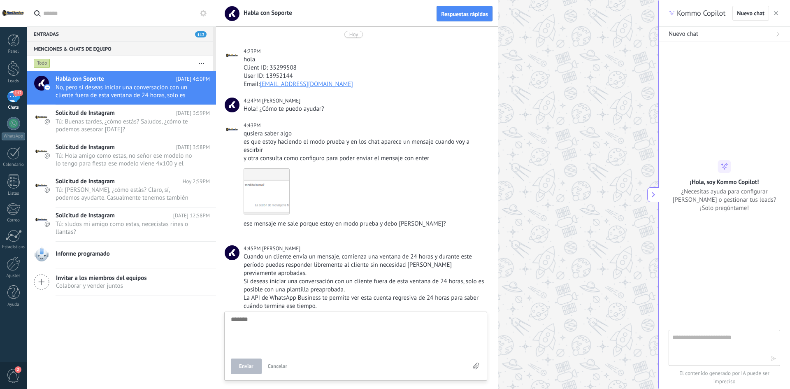
scroll to position [227, 0]
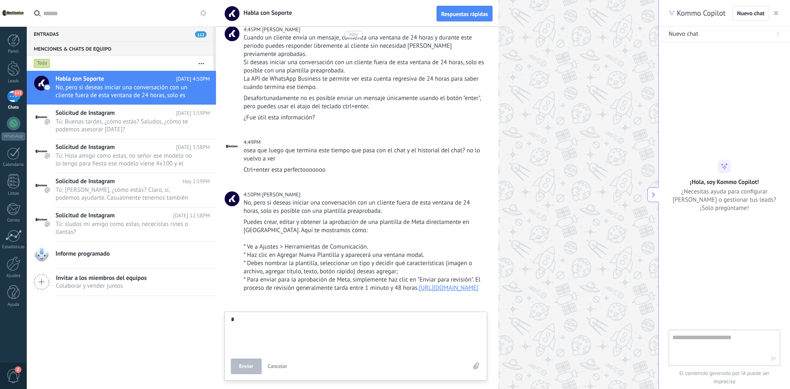
type textarea "**"
type textarea "***"
type textarea "**"
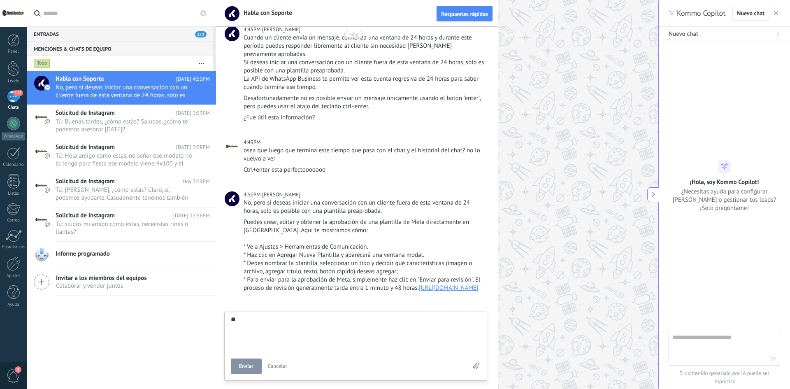
type textarea "***"
type textarea "****"
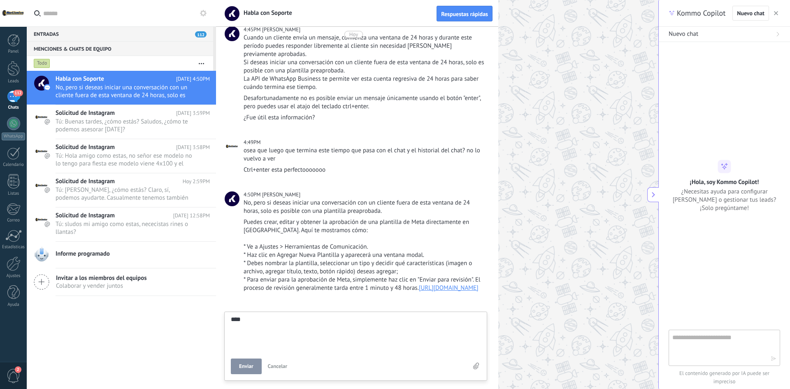
type textarea "****"
type textarea "******"
type textarea "*******"
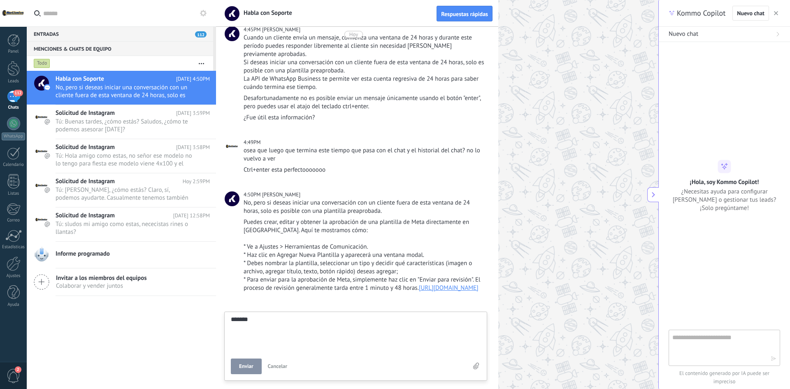
type textarea "********"
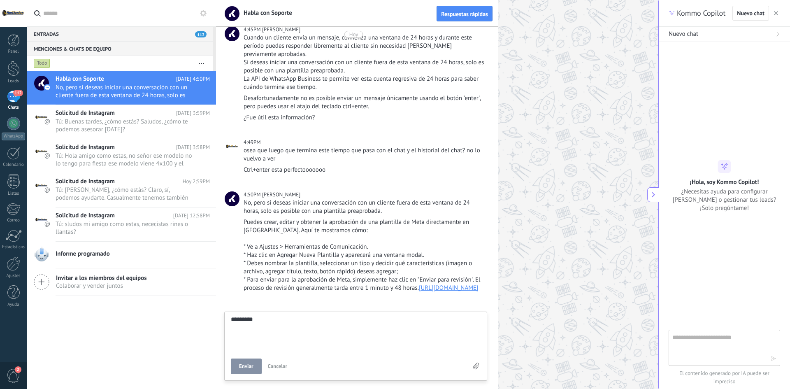
type textarea "********"
type textarea "*******"
type textarea "******"
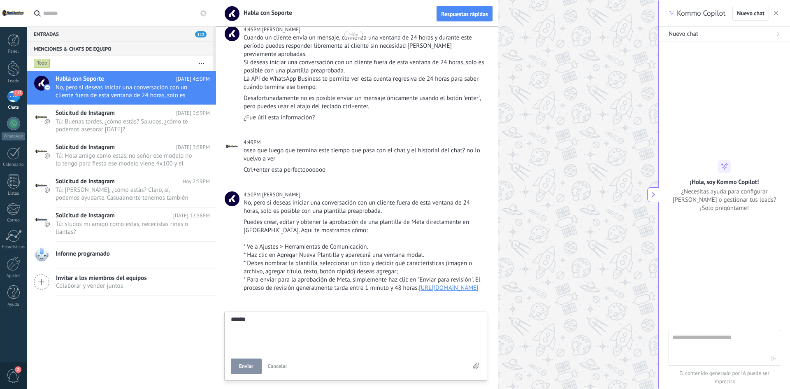
type textarea "*******"
type textarea "********"
type textarea "**********"
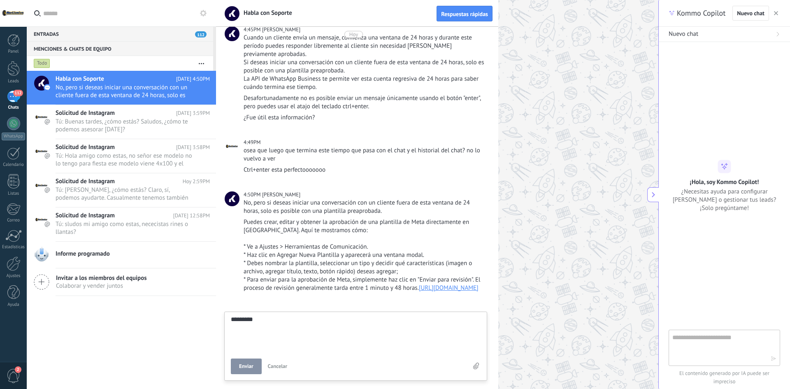
type textarea "**********"
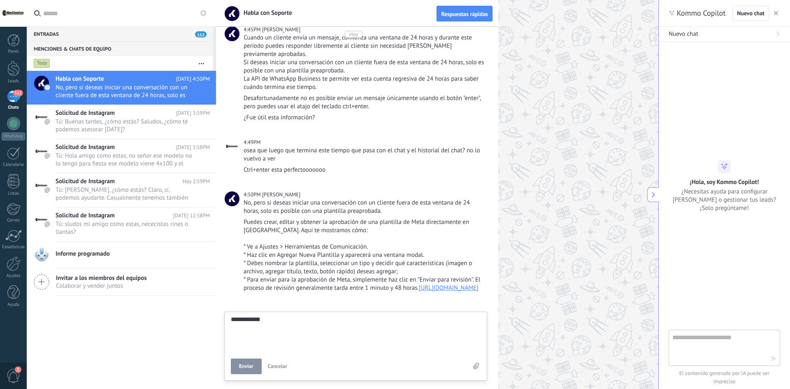
type textarea "**********"
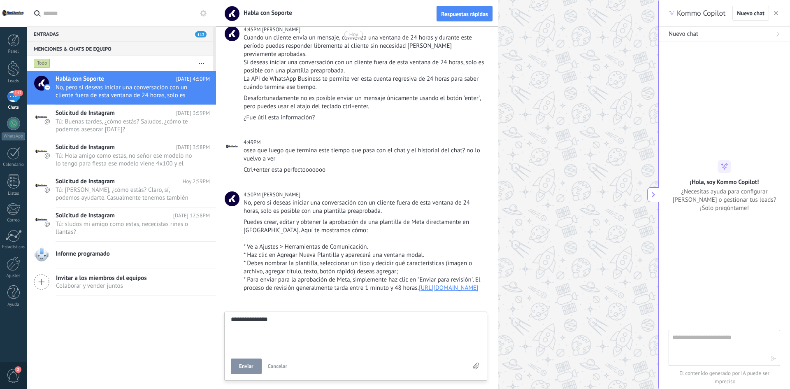
type textarea "**********"
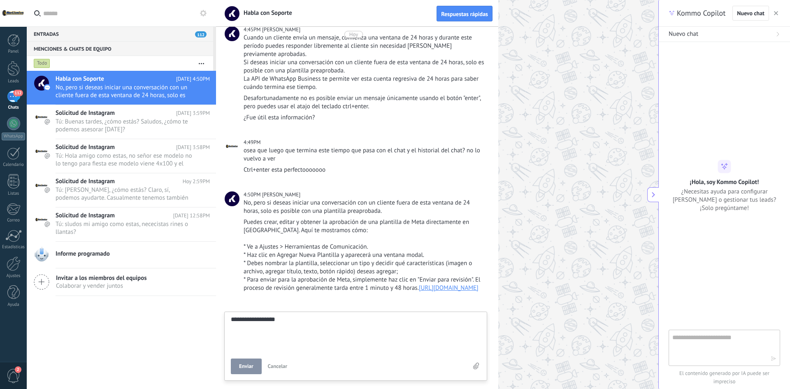
type textarea "**********"
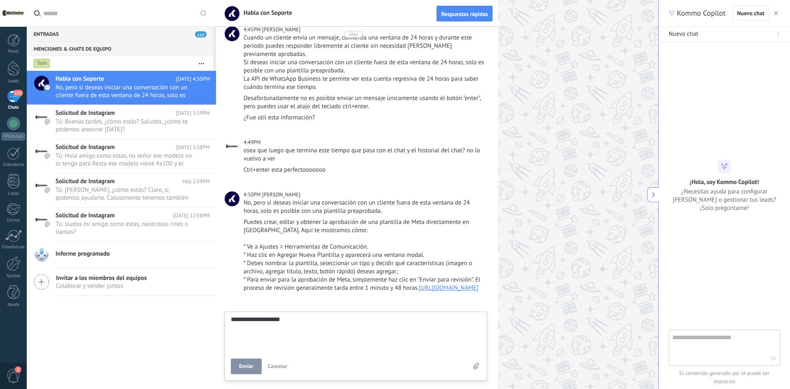
type textarea "**********"
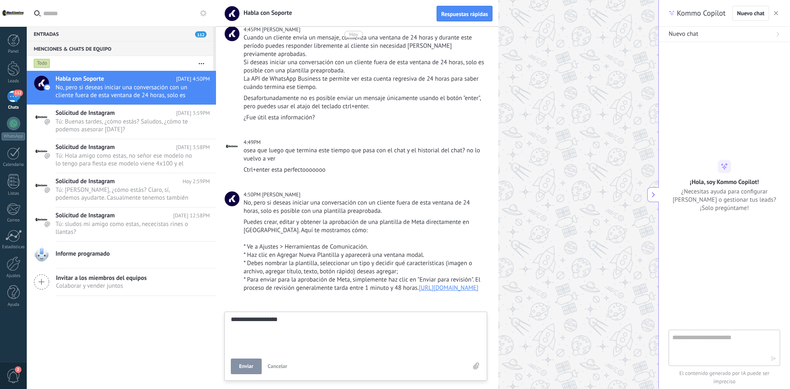
type textarea "**********"
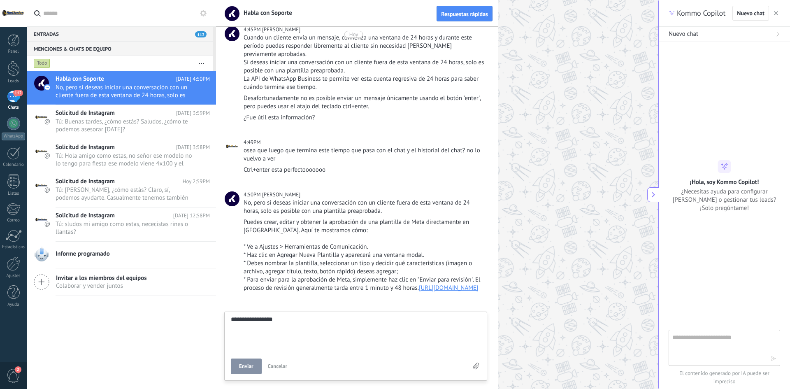
type textarea "**********"
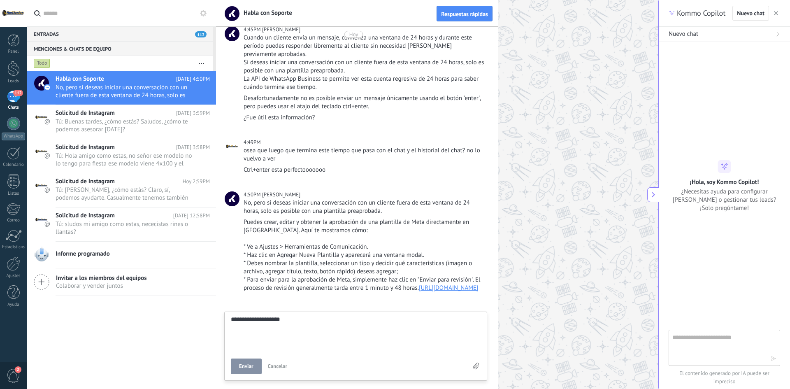
type textarea "**********"
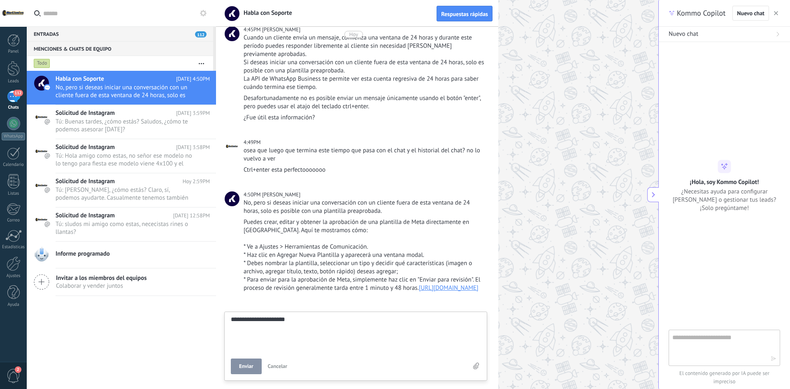
type textarea "**********"
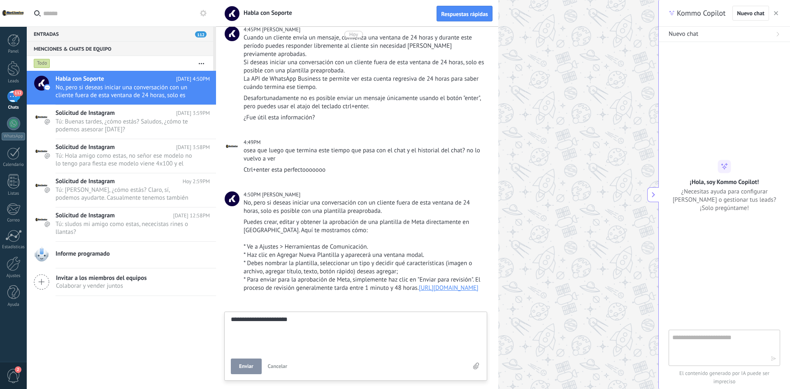
type textarea "**********"
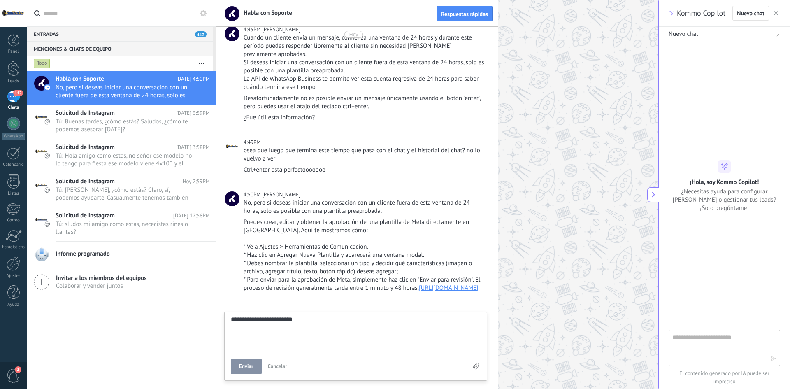
type textarea "**********"
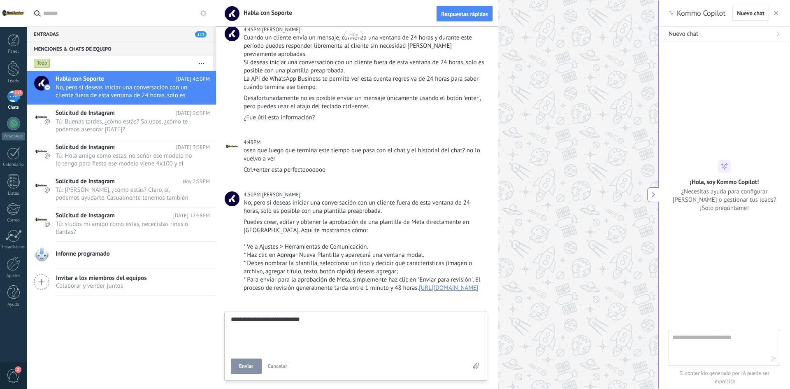
type textarea "**********"
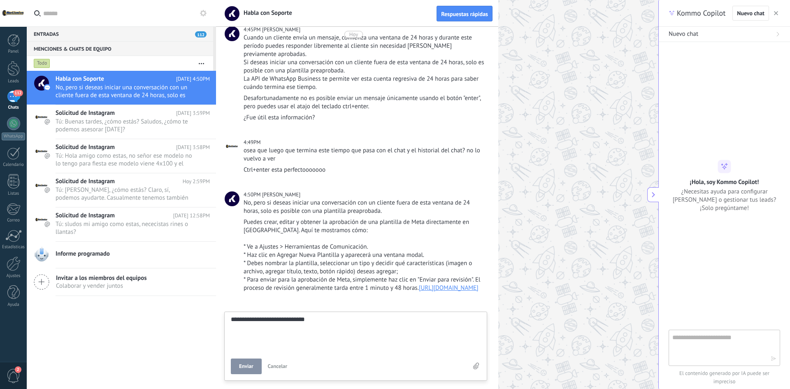
type textarea "**********"
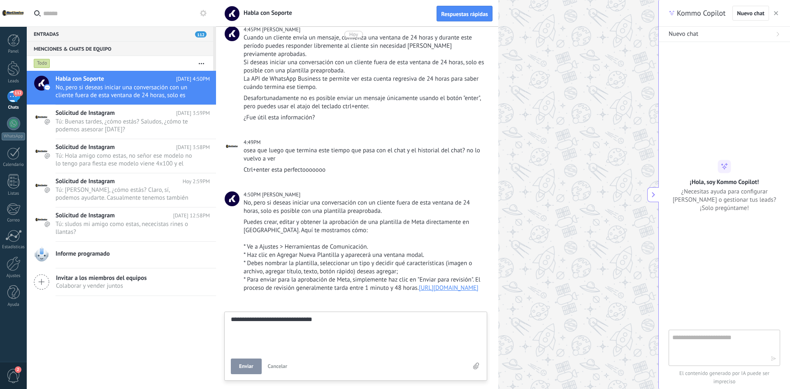
type textarea "**********"
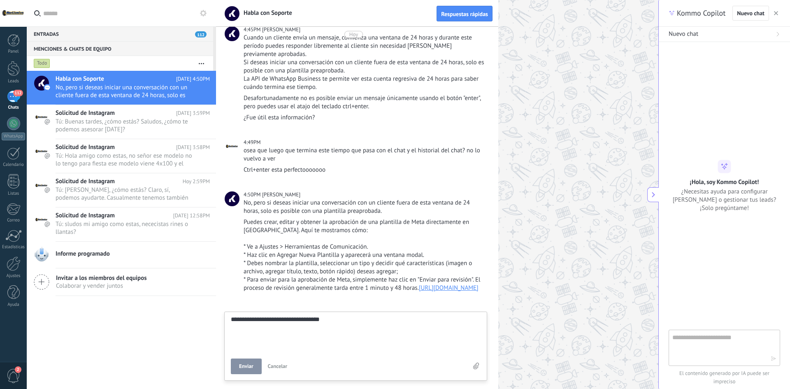
type textarea "**********"
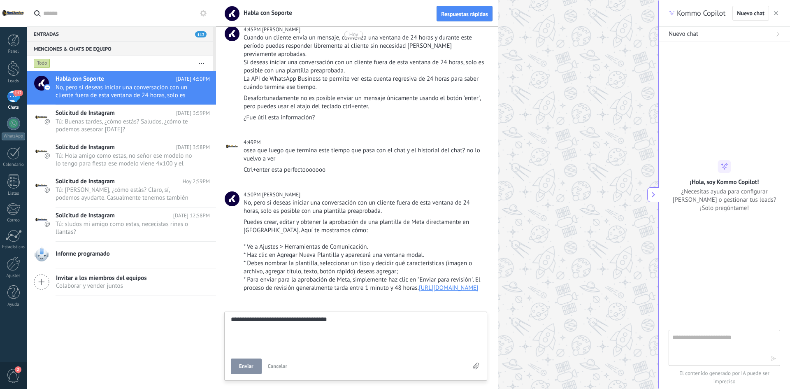
type textarea "**********"
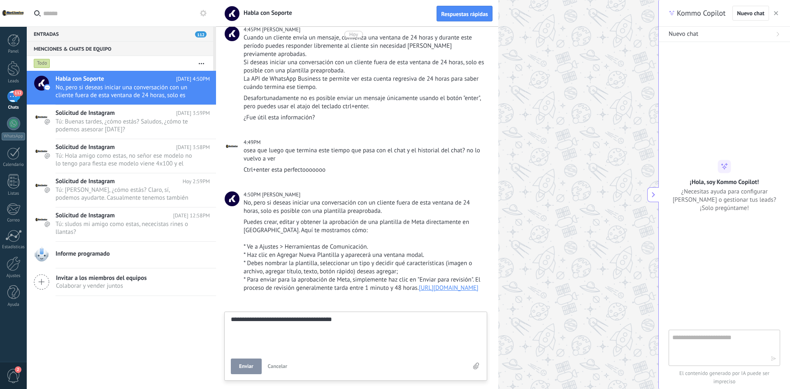
type textarea "**********"
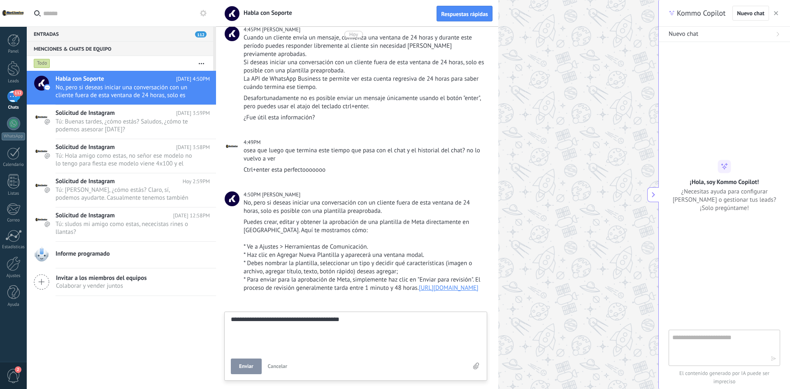
type textarea "**********"
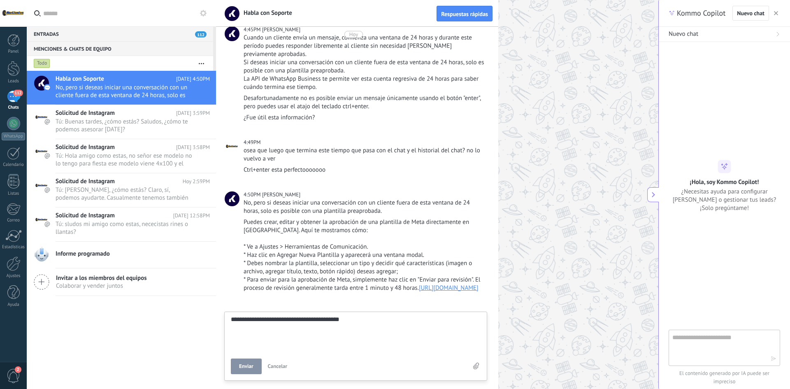
type textarea "**********"
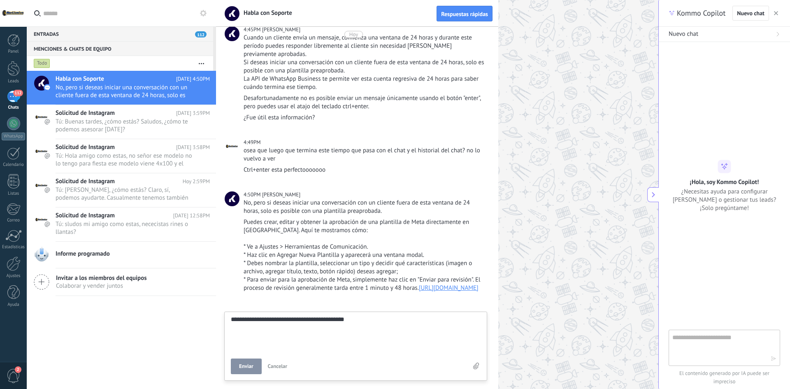
type textarea "**********"
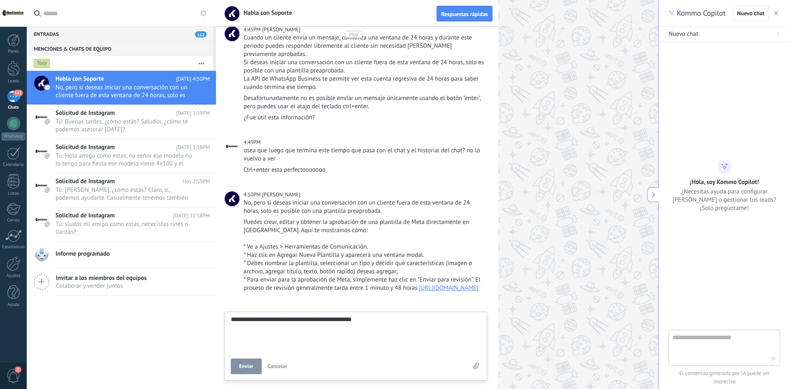
type textarea "**********"
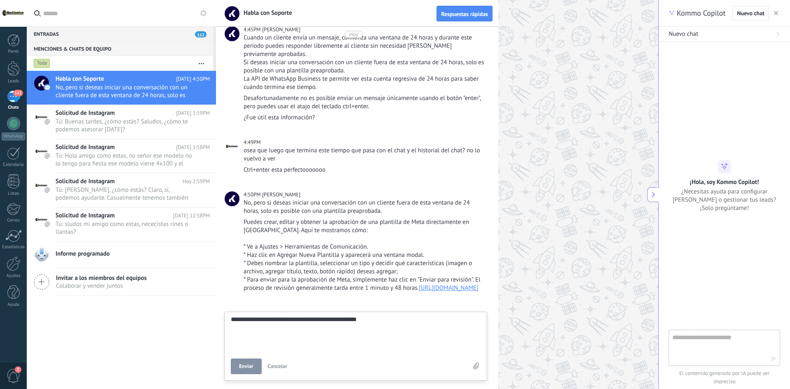
type textarea "**********"
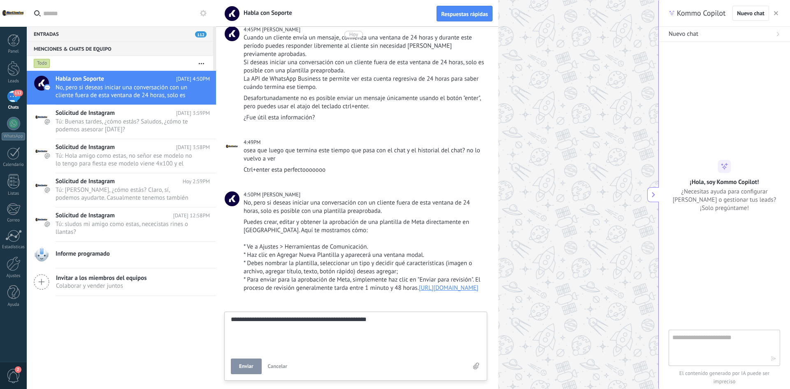
type textarea "**********"
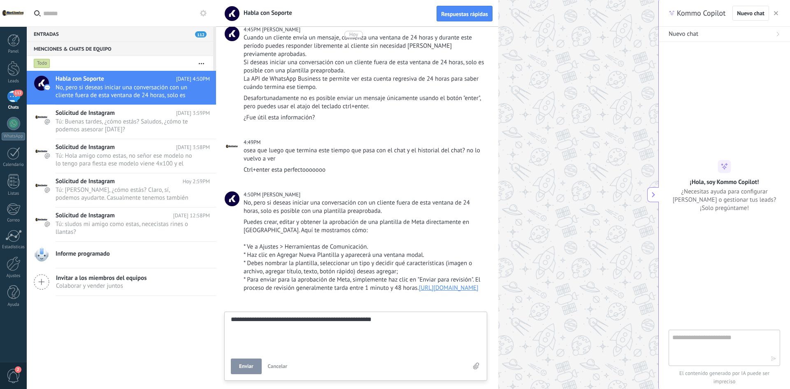
type textarea "**********"
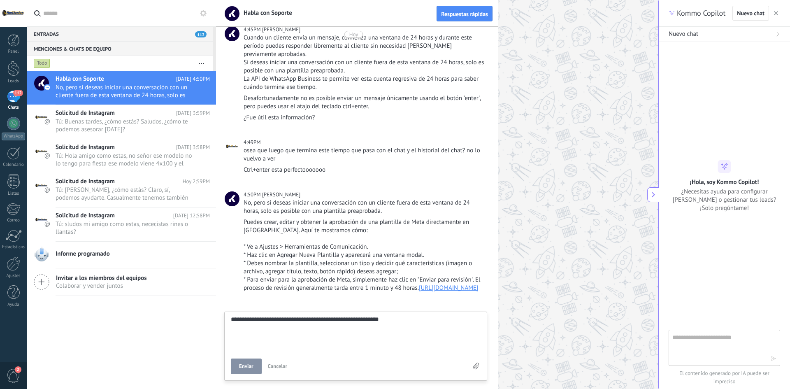
type textarea "**********"
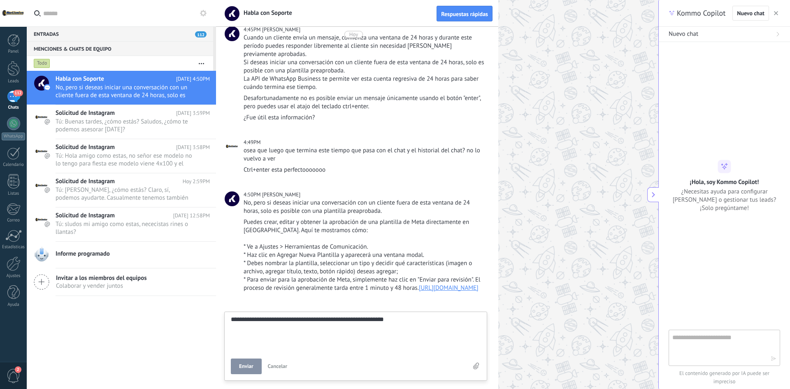
type textarea "**********"
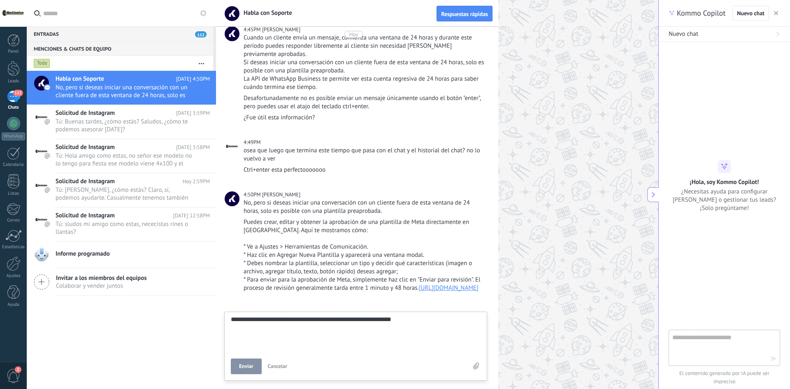
type textarea "**********"
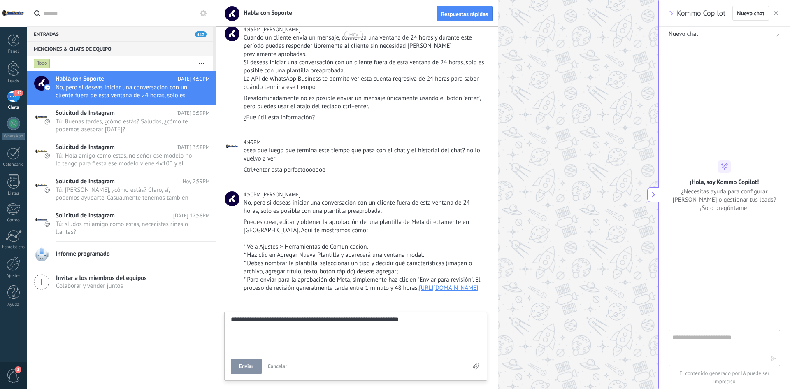
type textarea "**********"
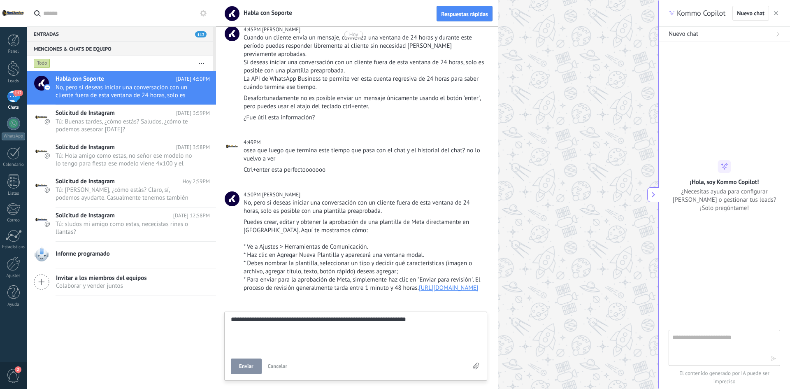
type textarea "**********"
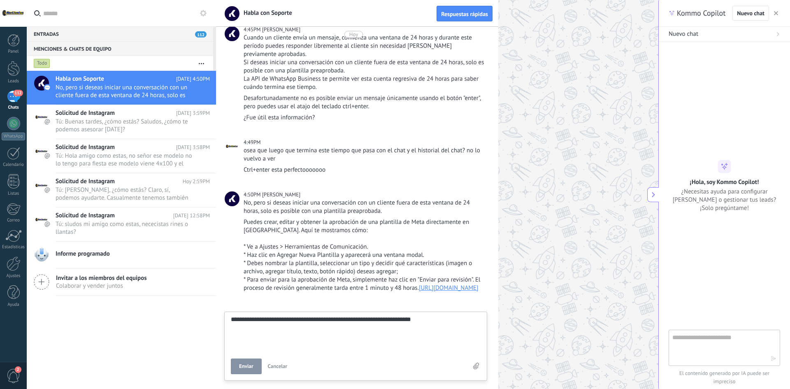
type textarea "**********"
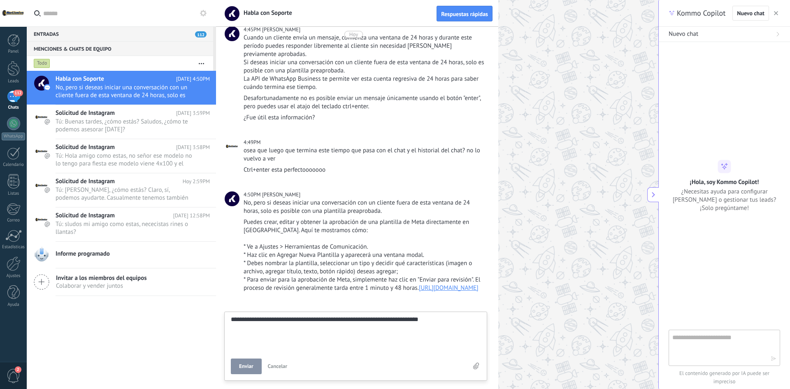
type textarea "**********"
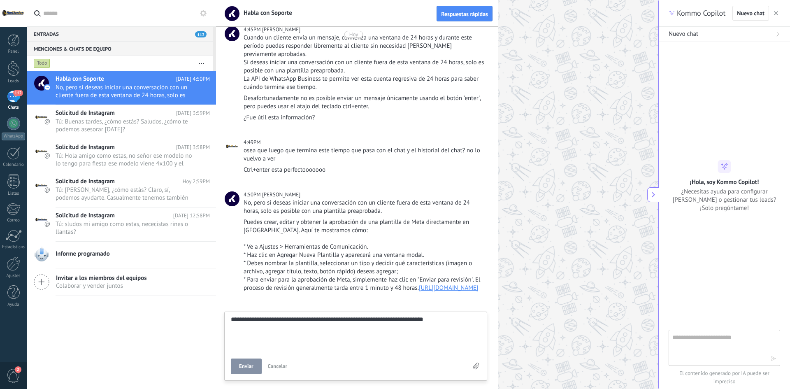
type textarea "**********"
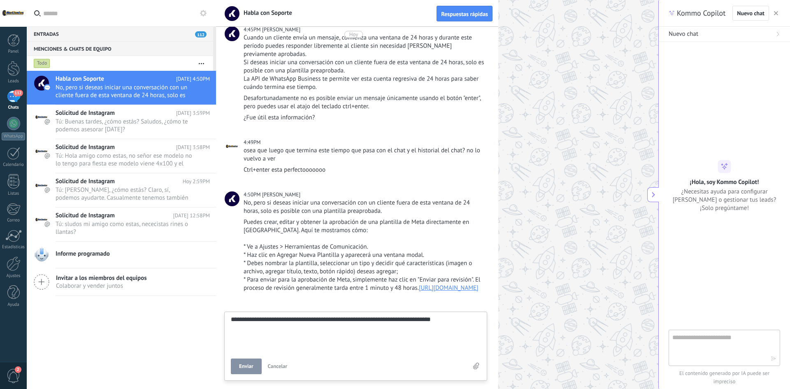
type textarea "**********"
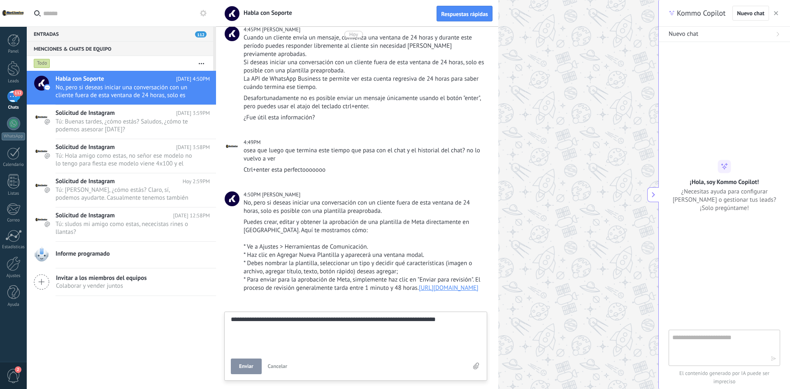
type textarea "**********"
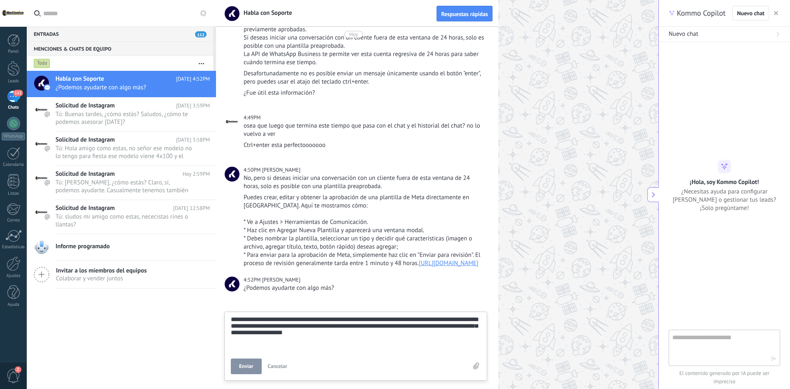
scroll to position [23, 0]
click at [243, 368] on span "Enviar" at bounding box center [246, 366] width 14 height 6
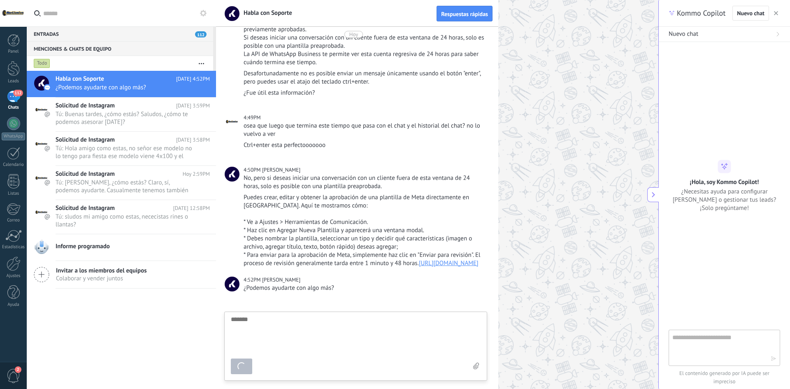
scroll to position [8, 0]
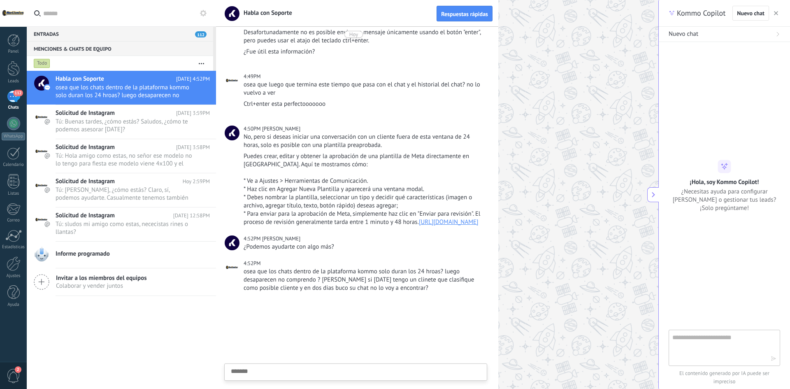
click at [109, 31] on div "Entradas 112" at bounding box center [120, 33] width 186 height 15
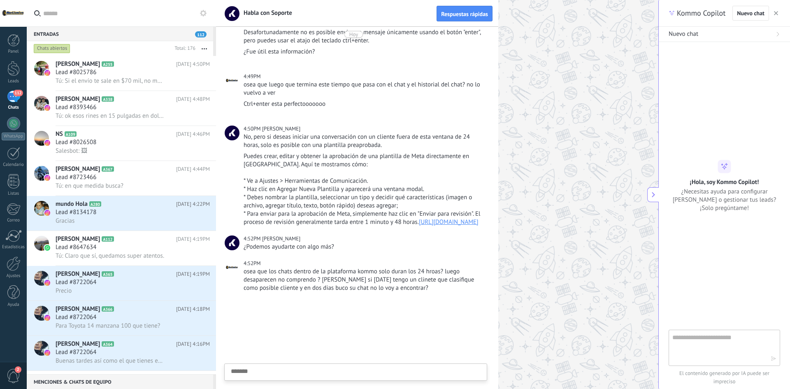
click at [91, 35] on div "Entradas 112" at bounding box center [120, 33] width 186 height 15
click at [57, 33] on div "Entradas 112" at bounding box center [120, 33] width 186 height 15
click at [206, 33] on span "112" at bounding box center [201, 34] width 12 height 6
click at [203, 33] on span "112" at bounding box center [201, 34] width 12 height 6
click at [197, 33] on span "112" at bounding box center [201, 34] width 12 height 6
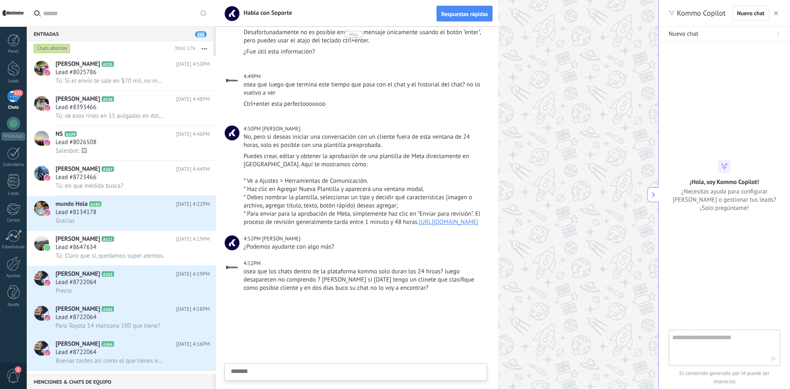
click at [198, 34] on span "112" at bounding box center [201, 34] width 12 height 6
click at [141, 34] on div "Entradas 112" at bounding box center [120, 33] width 186 height 15
click at [90, 34] on div "Entradas 112" at bounding box center [120, 33] width 186 height 15
click at [142, 215] on div "Lead #8134178" at bounding box center [133, 212] width 154 height 8
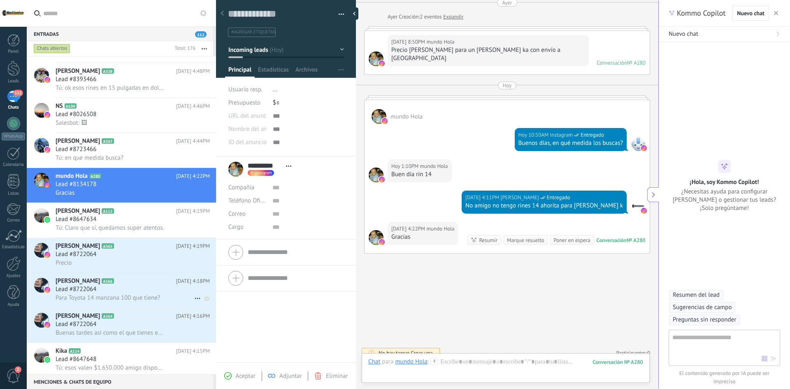
scroll to position [83, 0]
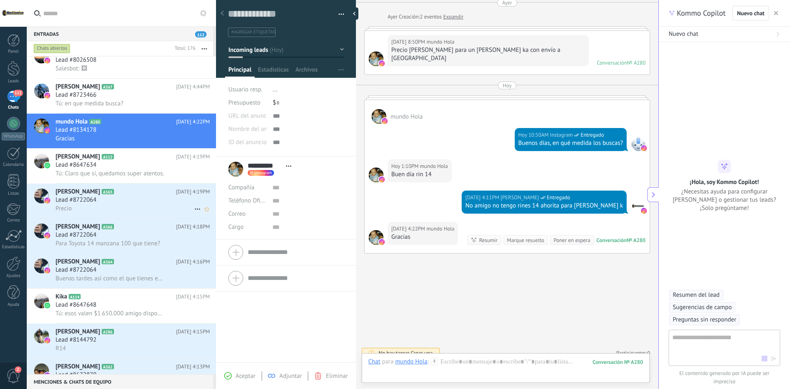
click at [120, 208] on div "Precio" at bounding box center [133, 208] width 154 height 9
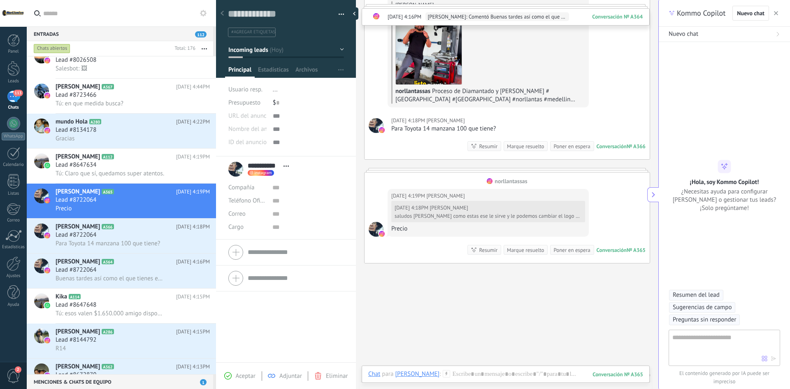
scroll to position [430, 0]
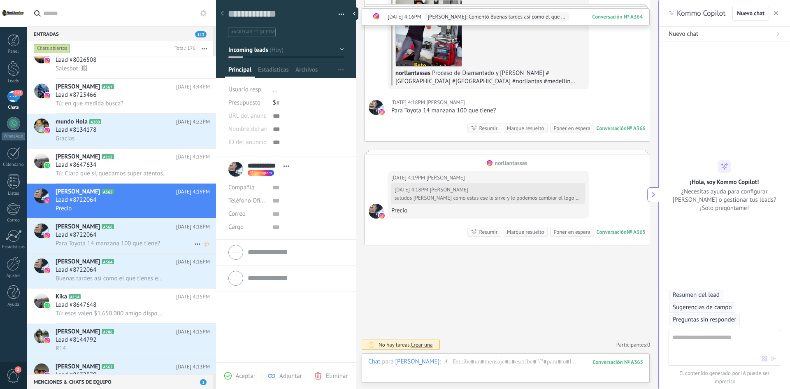
click at [92, 243] on span "Para Toyota 14 manzana 100 que tiene?" at bounding box center [108, 243] width 105 height 8
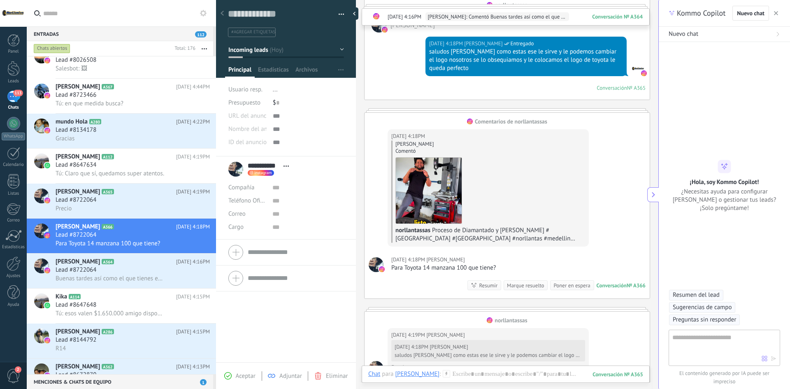
scroll to position [430, 0]
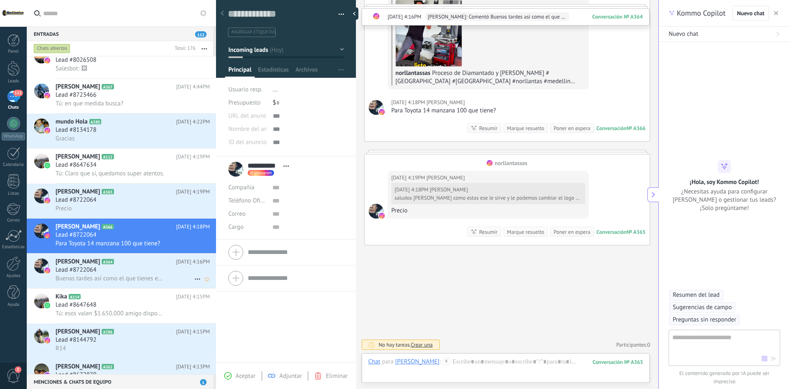
click at [102, 268] on div "Lead #8722064" at bounding box center [133, 270] width 154 height 8
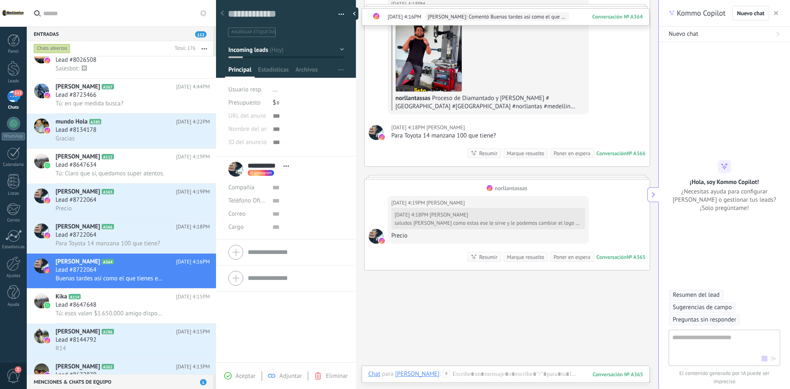
scroll to position [430, 0]
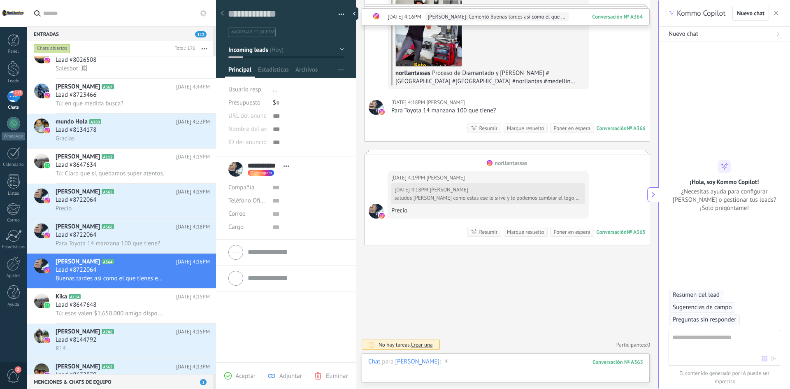
click at [488, 366] on div at bounding box center [505, 370] width 275 height 25
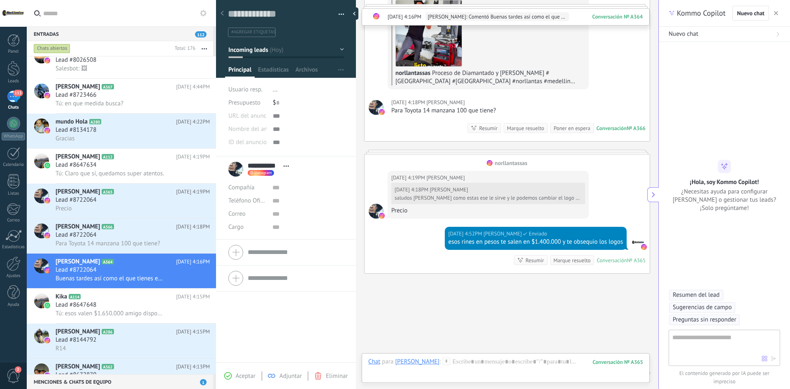
scroll to position [459, 0]
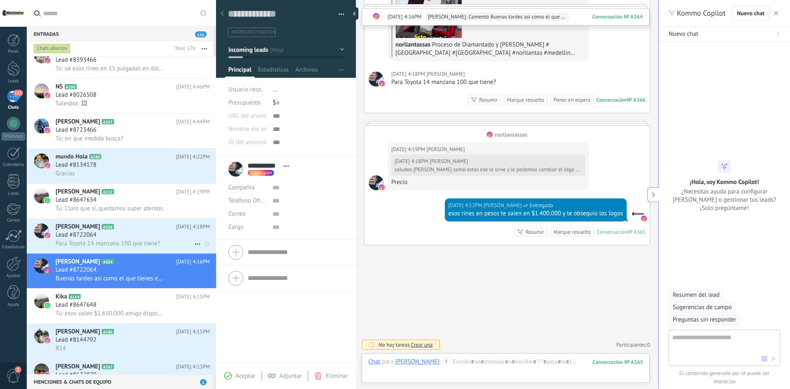
click at [100, 232] on h3 "Lead #8722064" at bounding box center [78, 235] width 45 height 8
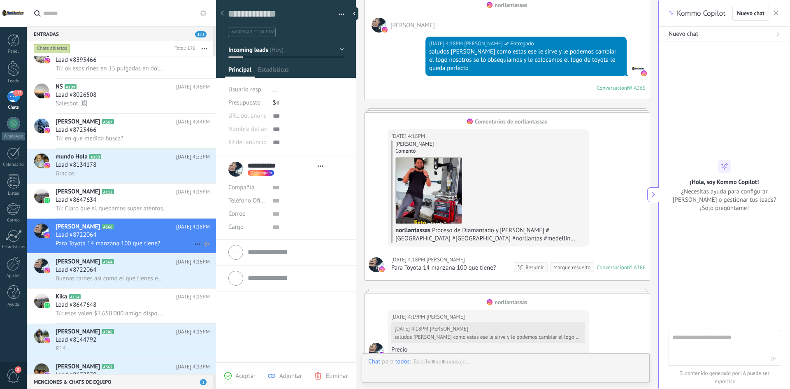
scroll to position [12, 0]
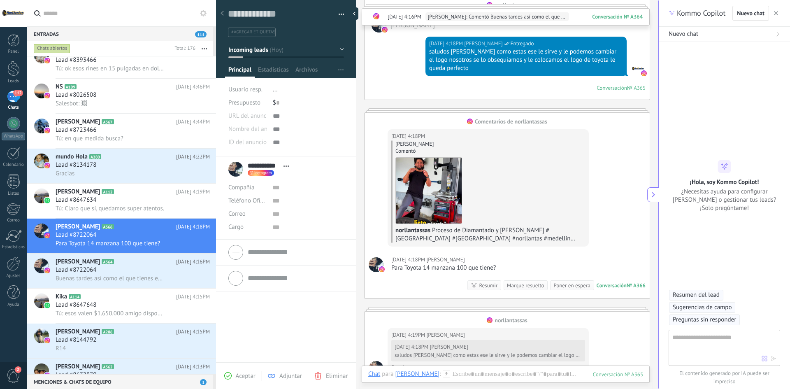
click at [512, 381] on div at bounding box center [506, 385] width 288 height 8
click at [512, 376] on div at bounding box center [505, 382] width 275 height 25
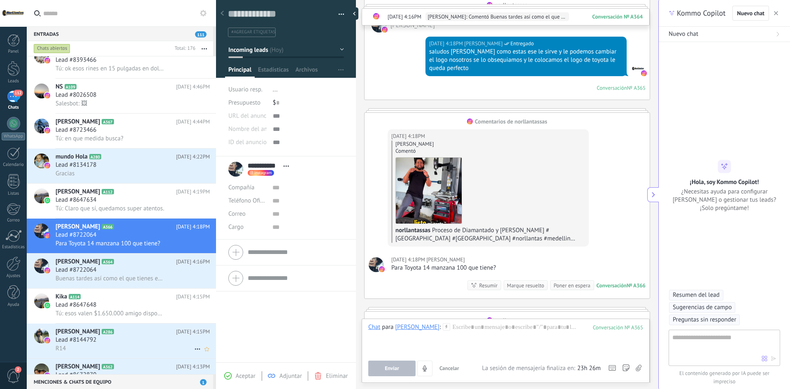
click at [113, 340] on div "Lead #8144792" at bounding box center [133, 340] width 154 height 8
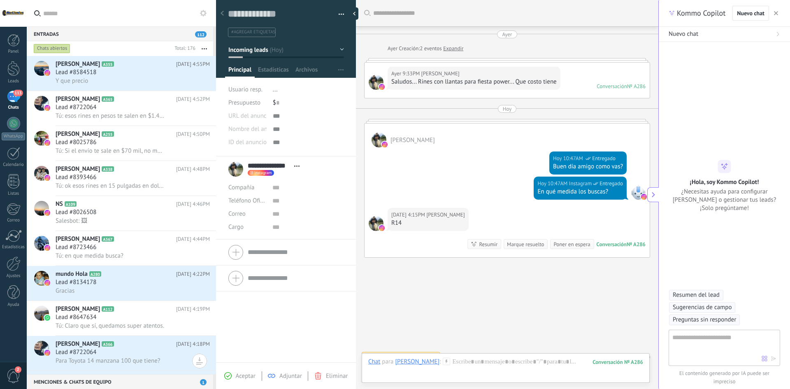
click at [209, 51] on button "button" at bounding box center [204, 48] width 18 height 15
click at [58, 49] on div "Chats abiertos" at bounding box center [52, 49] width 37 height 10
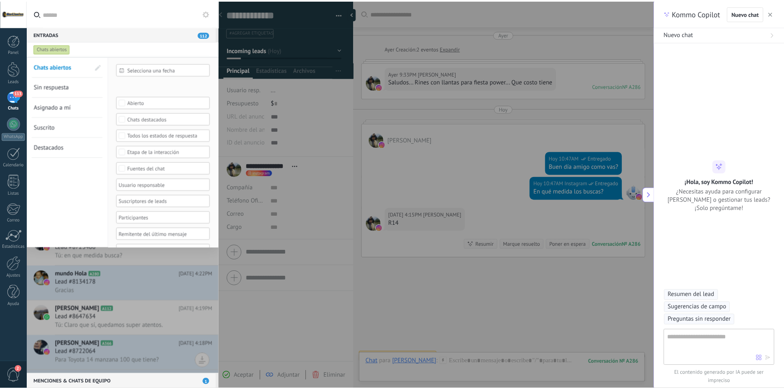
scroll to position [17, 0]
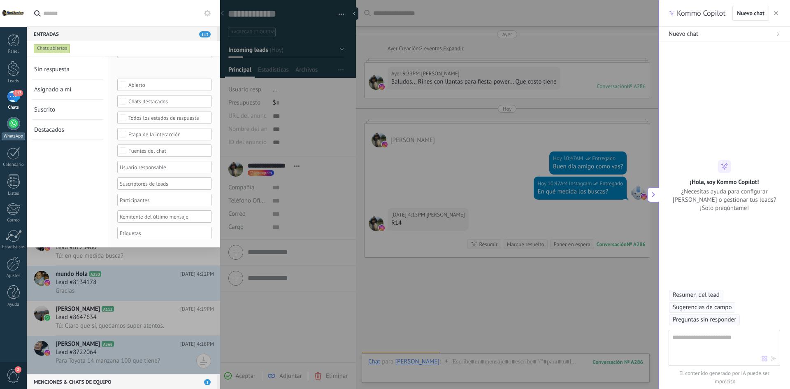
click at [15, 125] on div at bounding box center [13, 123] width 13 height 13
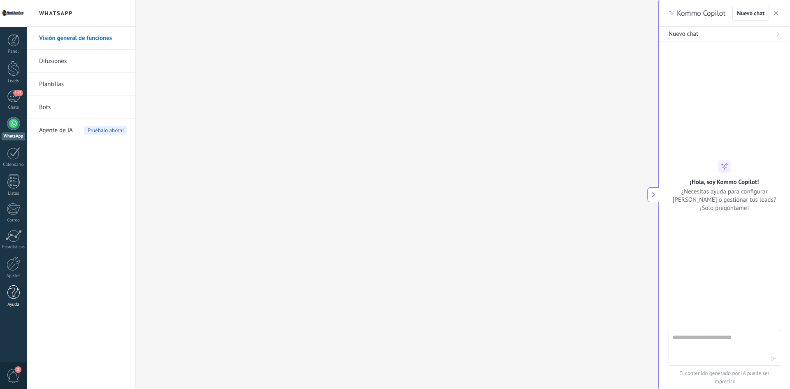
click at [11, 296] on div at bounding box center [13, 292] width 12 height 14
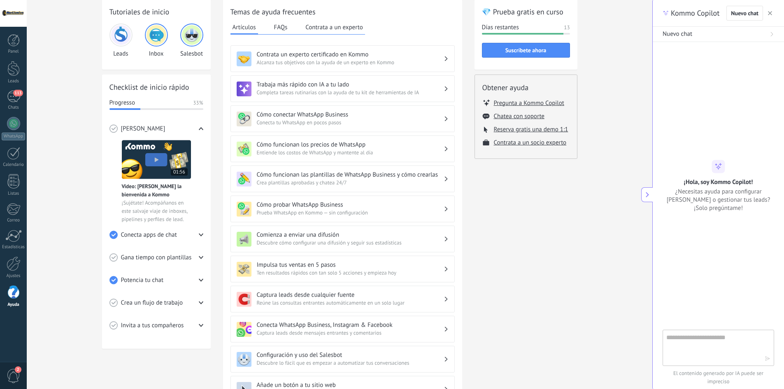
scroll to position [82, 0]
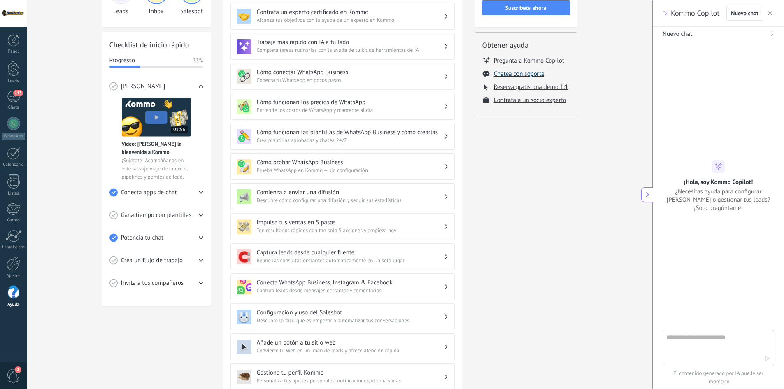
click at [518, 75] on button "Chatea con soporte" at bounding box center [519, 74] width 51 height 8
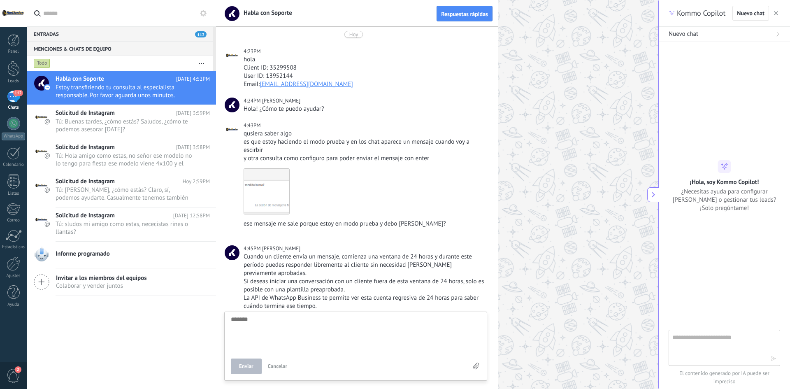
scroll to position [326, 0]
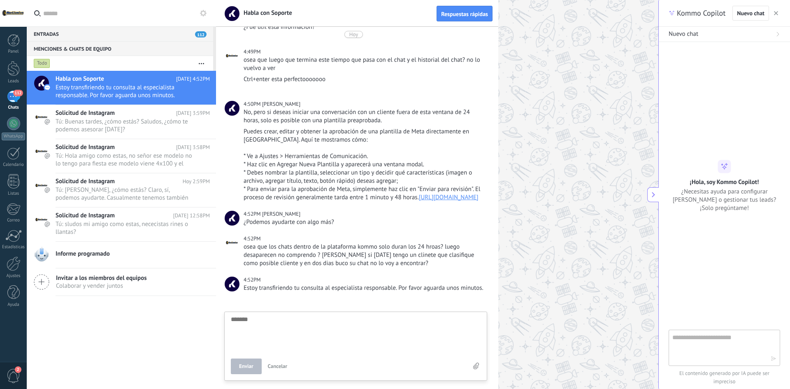
click at [345, 328] on textarea at bounding box center [356, 333] width 250 height 34
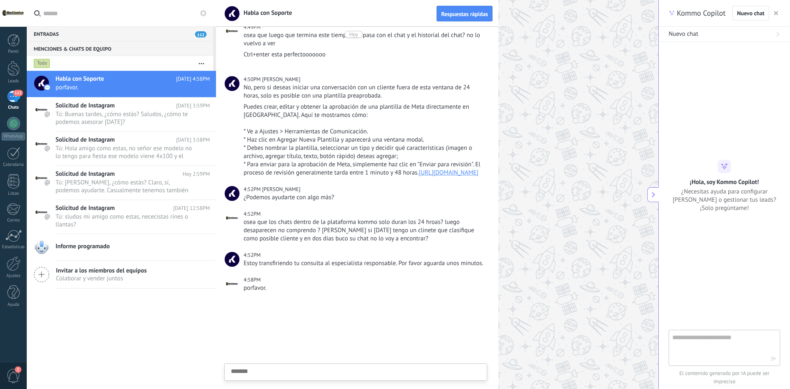
click at [16, 378] on span "2" at bounding box center [14, 376] width 14 height 14
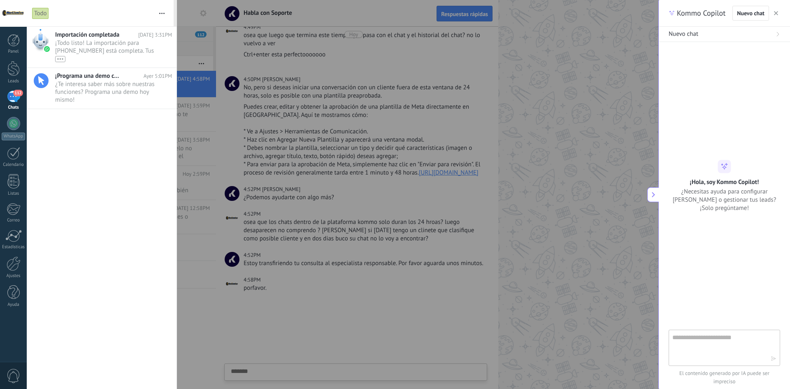
click at [15, 378] on span "0" at bounding box center [14, 376] width 14 height 14
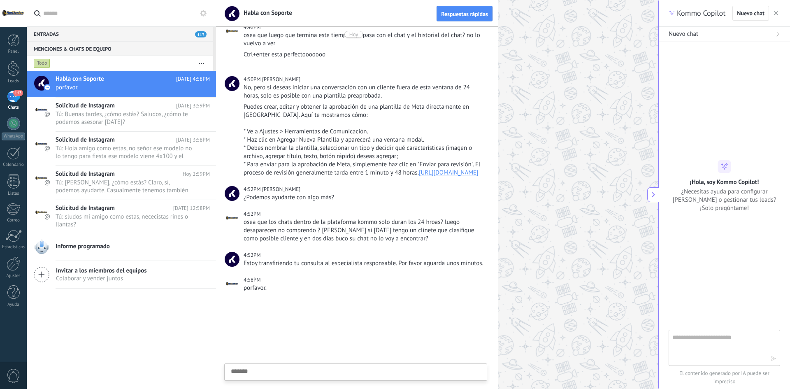
click at [279, 377] on textarea at bounding box center [356, 385] width 250 height 34
click at [18, 98] on div "113" at bounding box center [13, 97] width 13 height 12
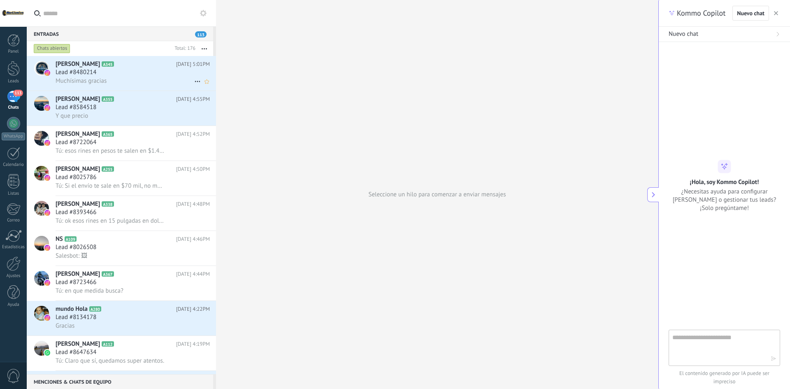
click at [118, 77] on div "Muchísimas gracias" at bounding box center [133, 81] width 154 height 9
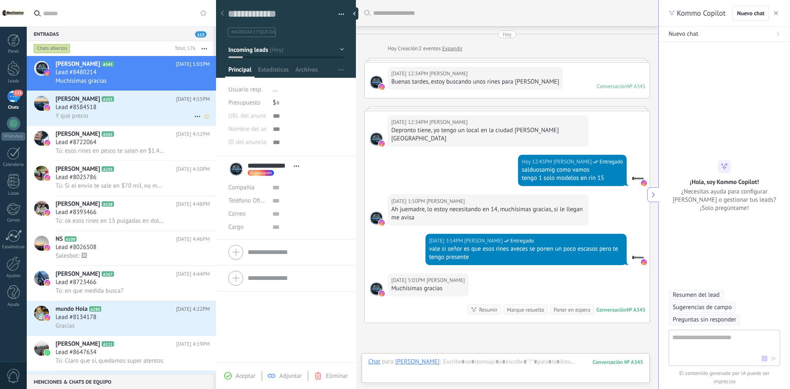
scroll to position [51, 0]
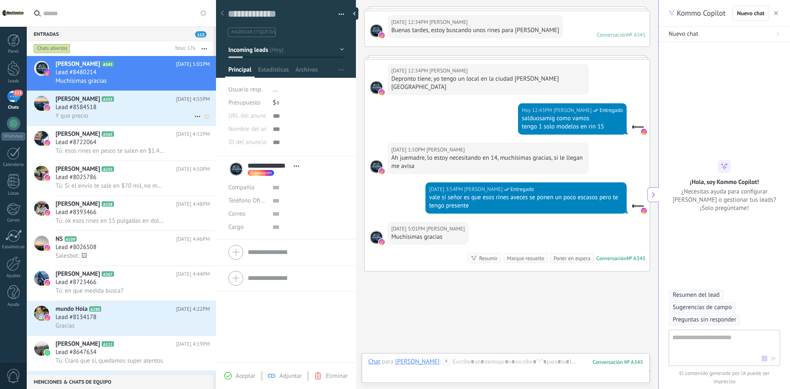
click at [118, 117] on div "Y que precio" at bounding box center [133, 116] width 154 height 9
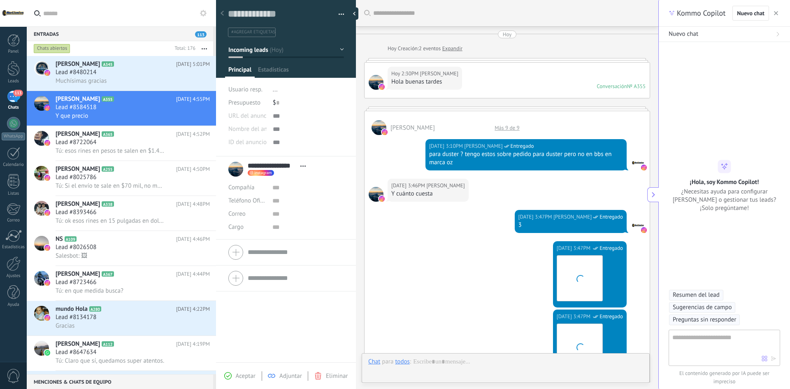
scroll to position [332, 0]
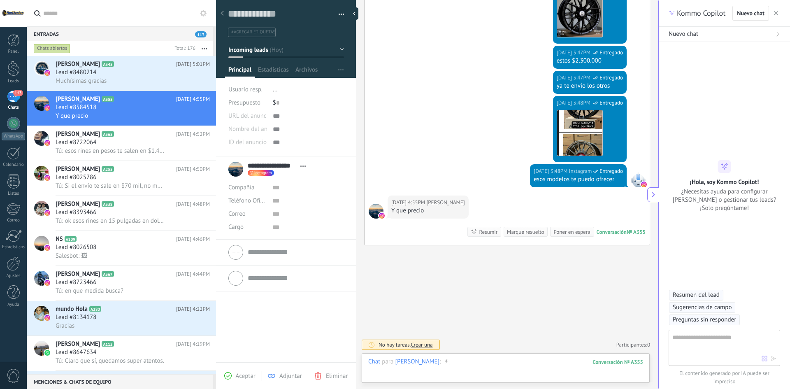
click at [478, 358] on div at bounding box center [505, 370] width 275 height 25
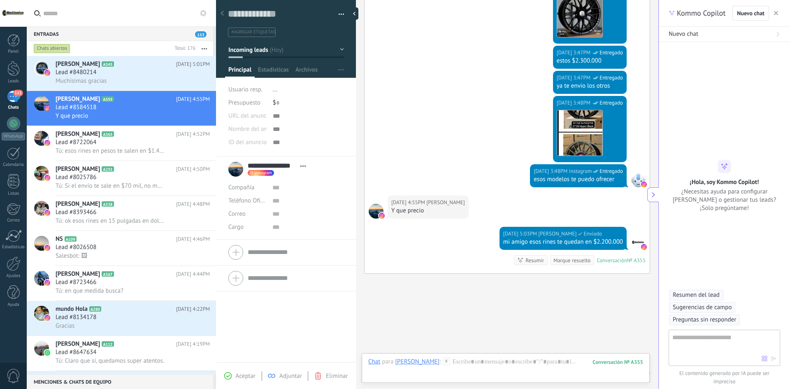
scroll to position [360, 0]
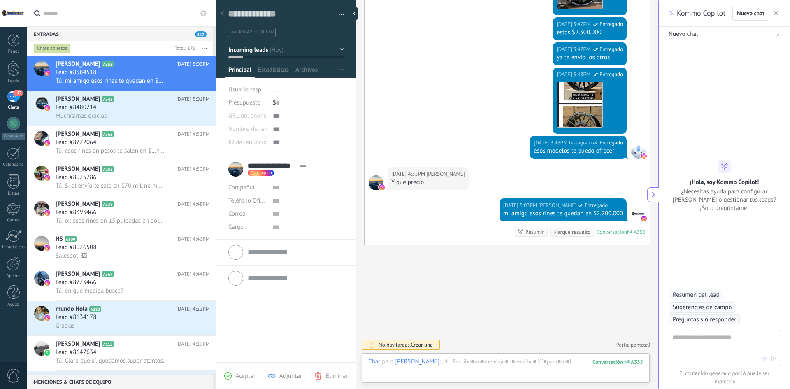
click at [204, 46] on button "button" at bounding box center [204, 48] width 18 height 15
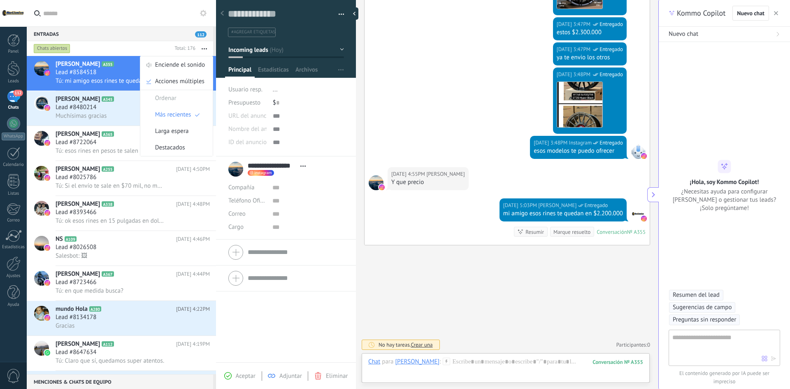
click at [51, 47] on div "Chats abiertos" at bounding box center [52, 49] width 37 height 10
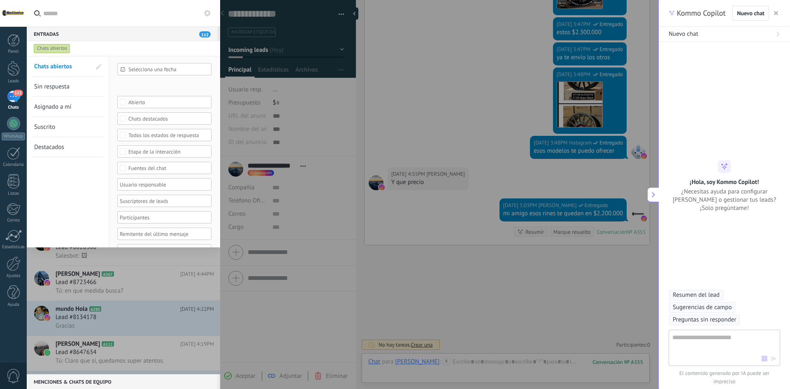
click at [60, 91] on link "Sin respuesta" at bounding box center [62, 87] width 57 height 20
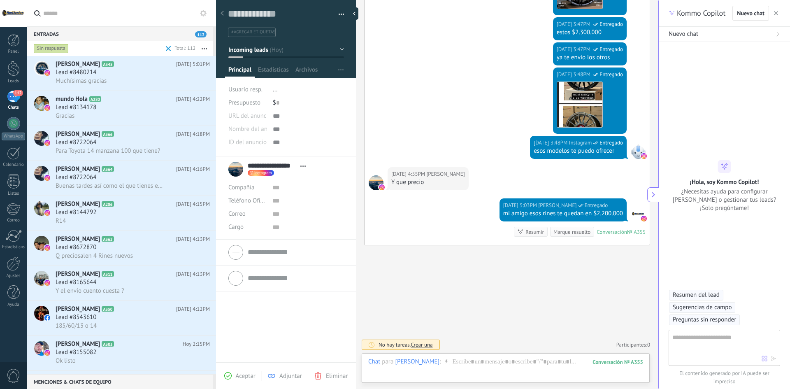
click at [221, 14] on use at bounding box center [222, 13] width 3 height 5
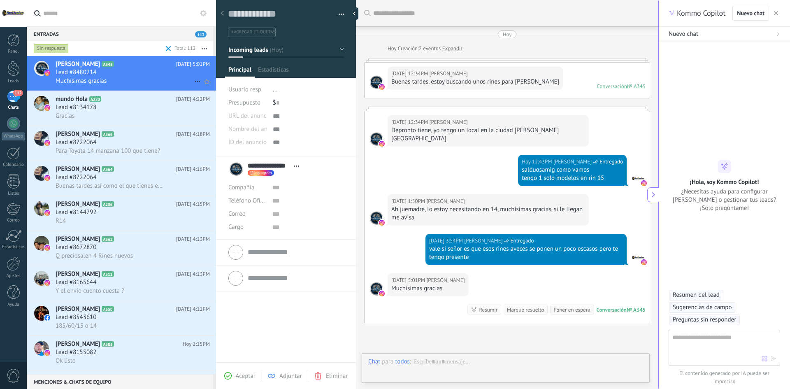
scroll to position [51, 0]
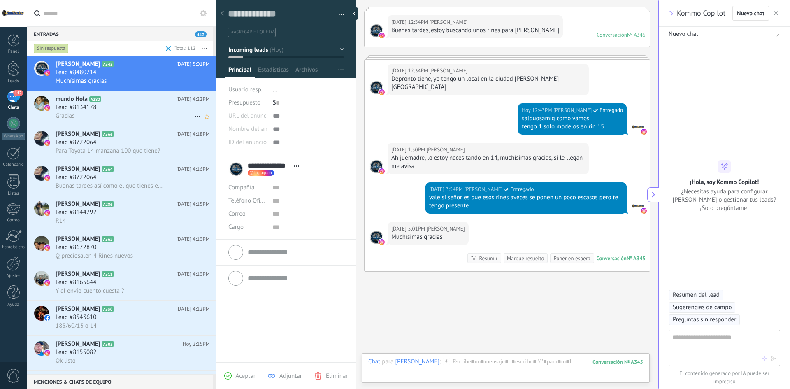
click at [105, 116] on div "Gracias" at bounding box center [133, 116] width 154 height 9
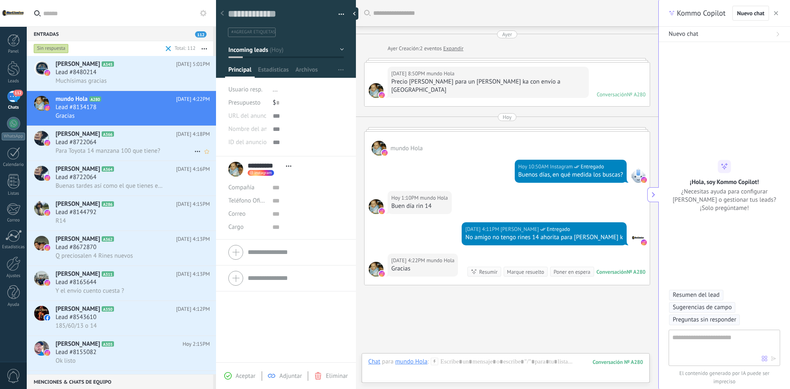
scroll to position [32, 0]
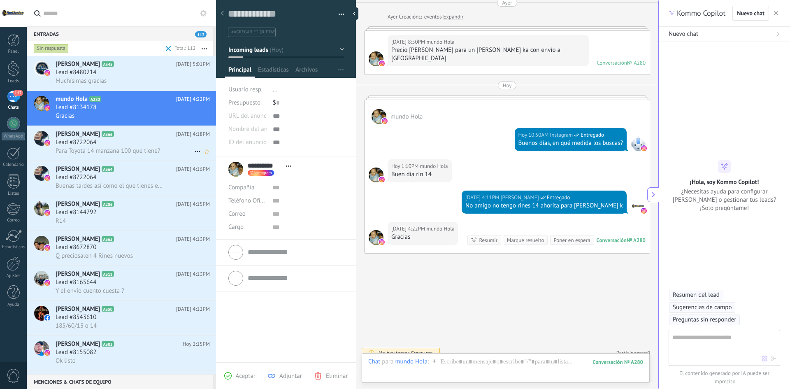
click at [140, 149] on span "Para Toyota 14 manzana 100 que tiene?" at bounding box center [108, 151] width 105 height 8
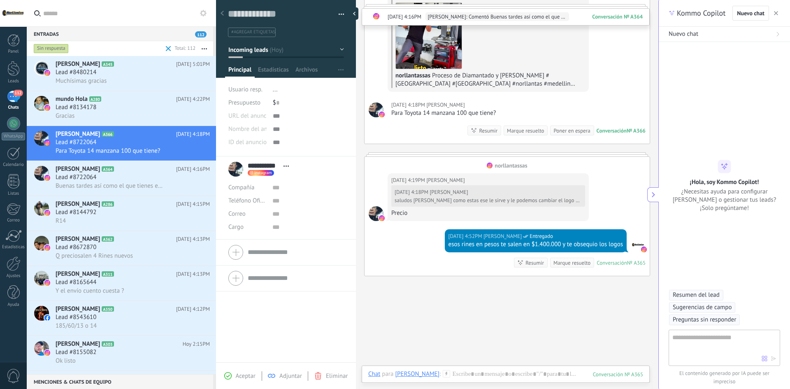
scroll to position [459, 0]
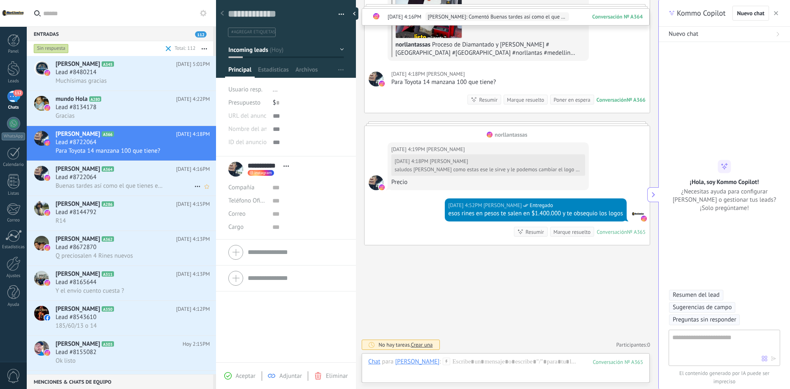
click at [120, 177] on div "Lead #8722064" at bounding box center [133, 177] width 154 height 8
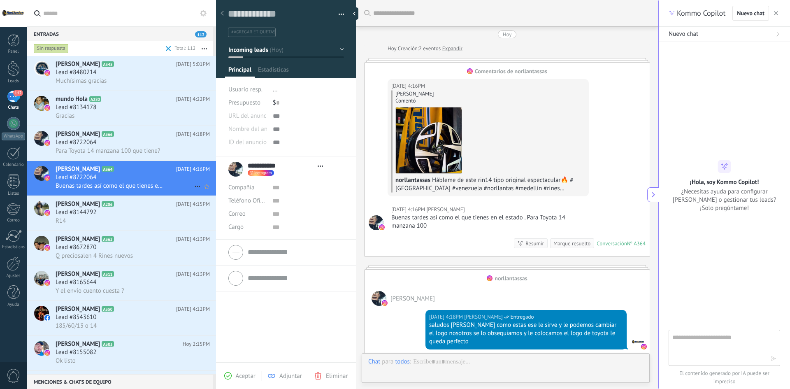
scroll to position [12, 0]
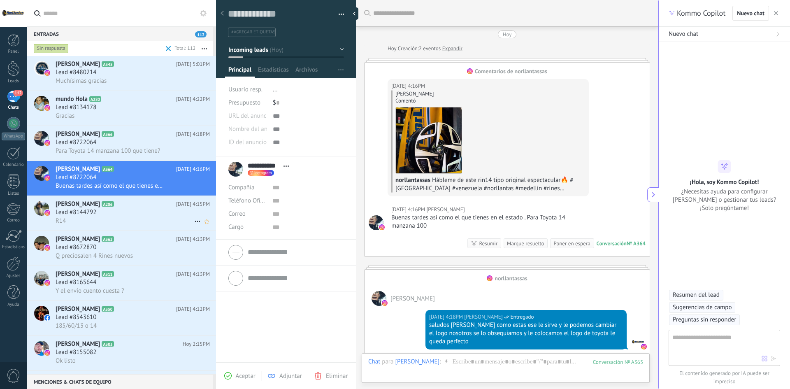
click at [125, 216] on div "Lead #8144792" at bounding box center [133, 212] width 154 height 8
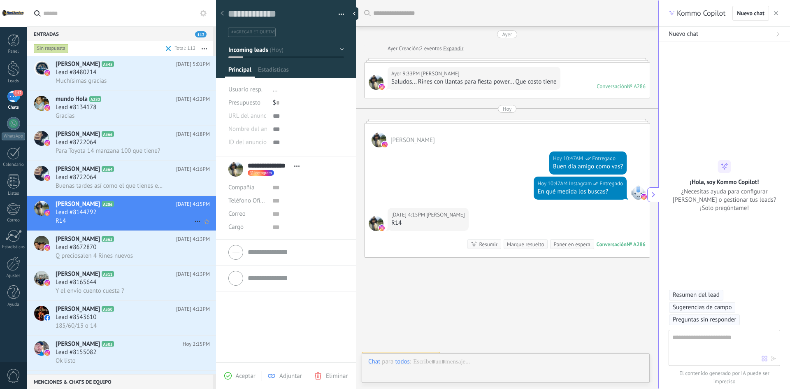
scroll to position [12, 0]
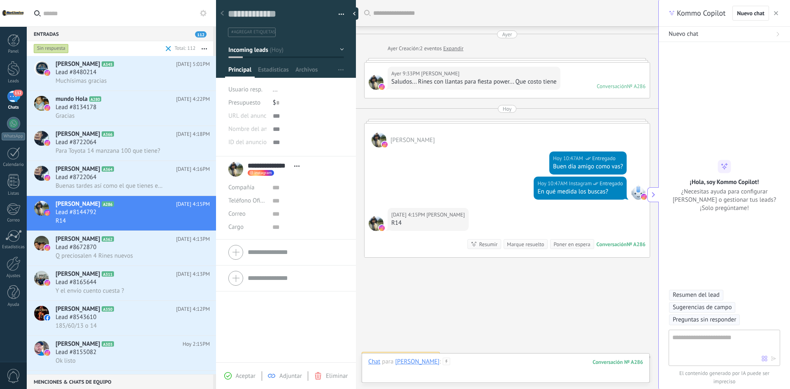
click at [466, 361] on div at bounding box center [505, 370] width 275 height 25
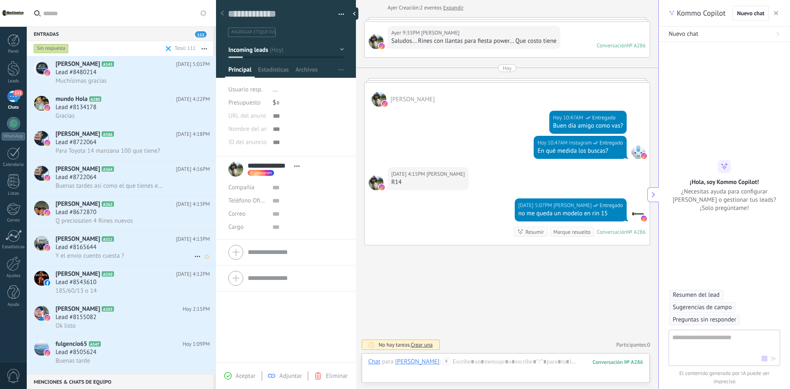
drag, startPoint x: 108, startPoint y: 246, endPoint x: 106, endPoint y: 251, distance: 4.6
click at [108, 246] on div "Lead #8165644" at bounding box center [133, 247] width 154 height 8
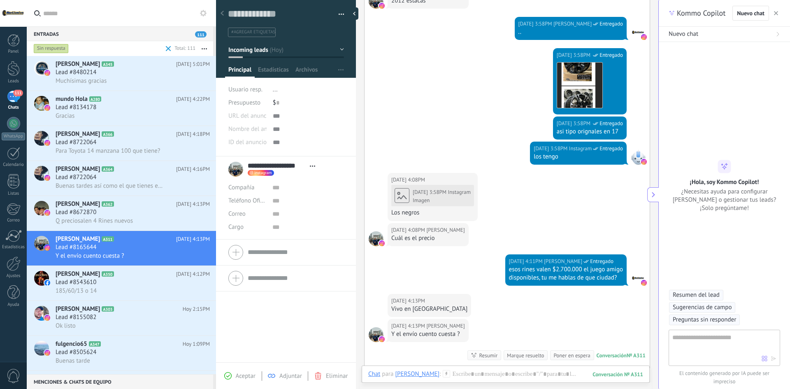
scroll to position [314, 0]
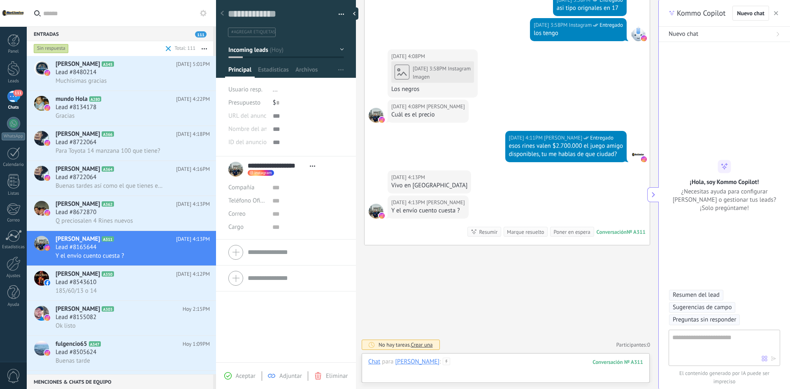
click at [495, 362] on div at bounding box center [505, 370] width 275 height 25
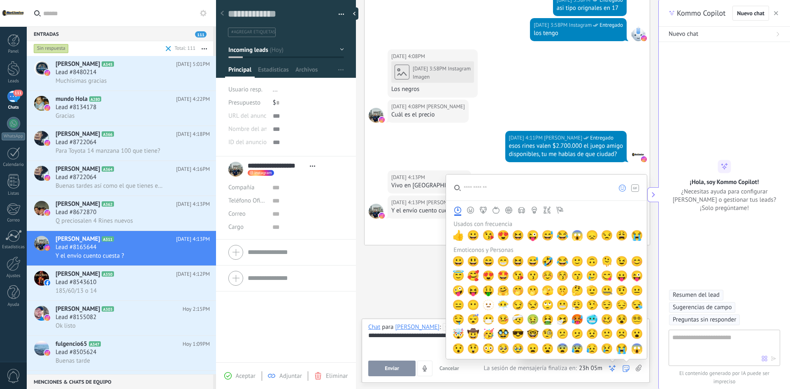
click at [611, 369] on icon at bounding box center [612, 368] width 8 height 8
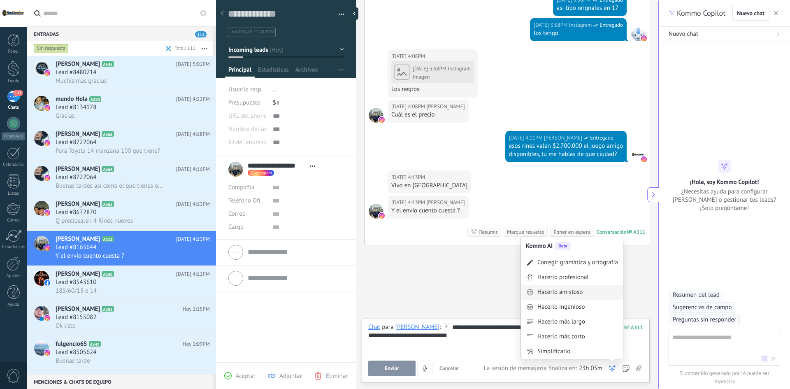
click at [570, 292] on div "Hacerlo amistoso" at bounding box center [559, 292] width 45 height 8
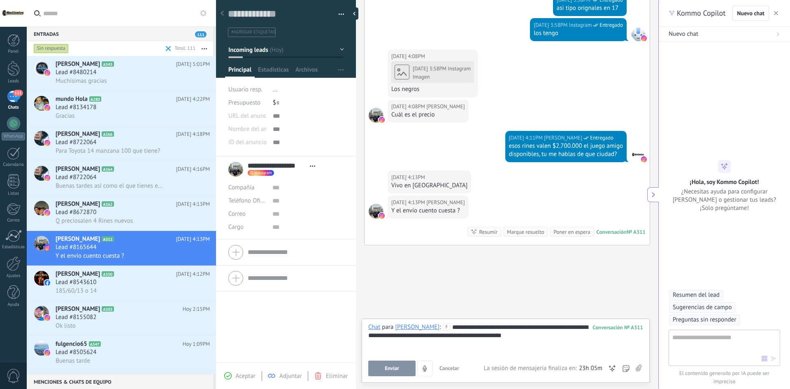
click at [390, 368] on span "Enviar" at bounding box center [392, 368] width 14 height 6
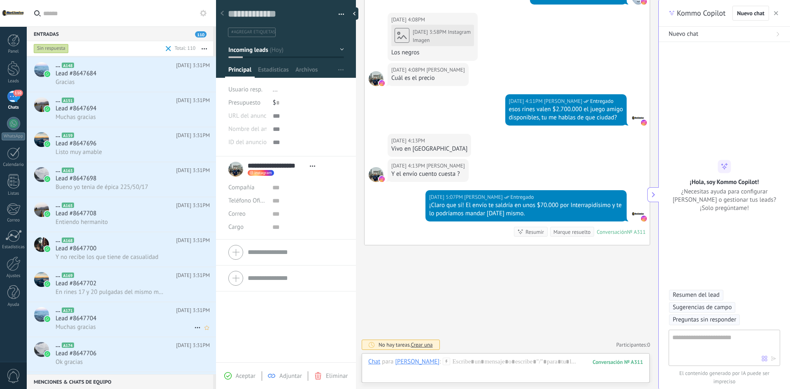
scroll to position [3128, 0]
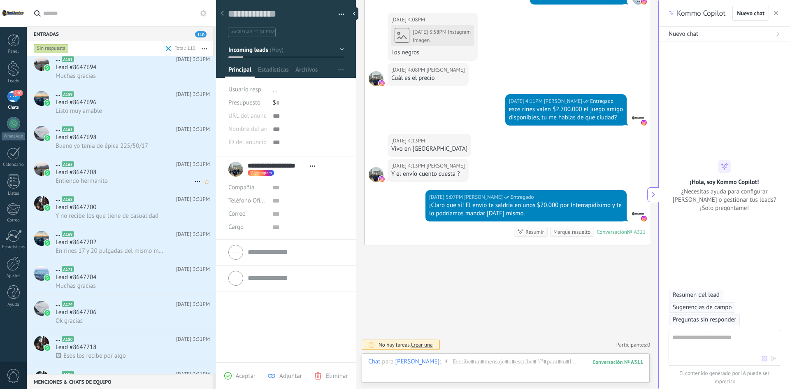
click at [110, 179] on h3 "Entiendo hermanito" at bounding box center [84, 181] width 56 height 8
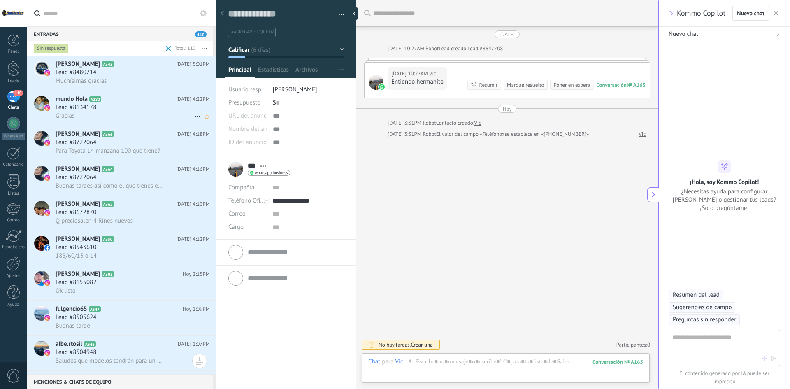
click at [108, 109] on div "Lead #8134178" at bounding box center [133, 107] width 154 height 8
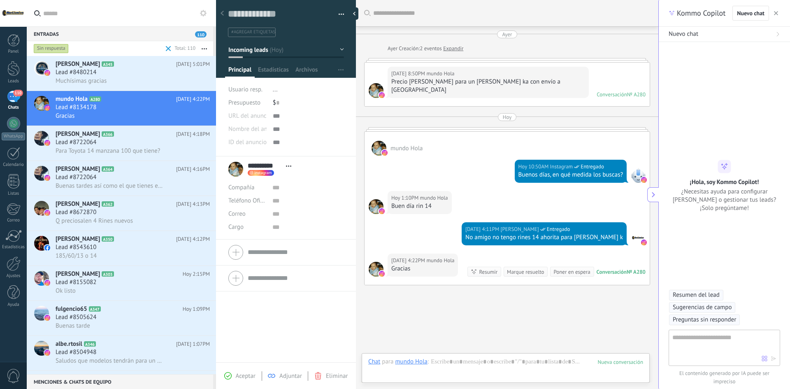
scroll to position [32, 0]
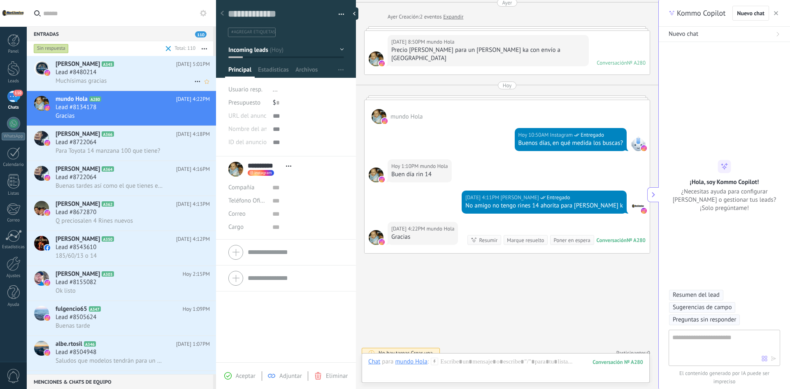
click at [109, 71] on div "Lead #8480214" at bounding box center [133, 72] width 154 height 8
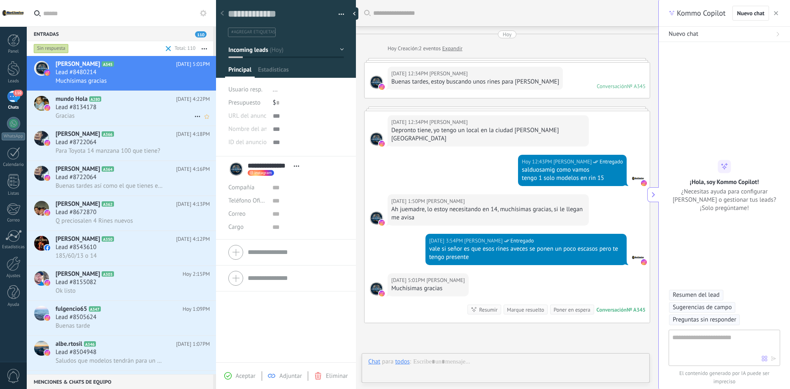
scroll to position [51, 0]
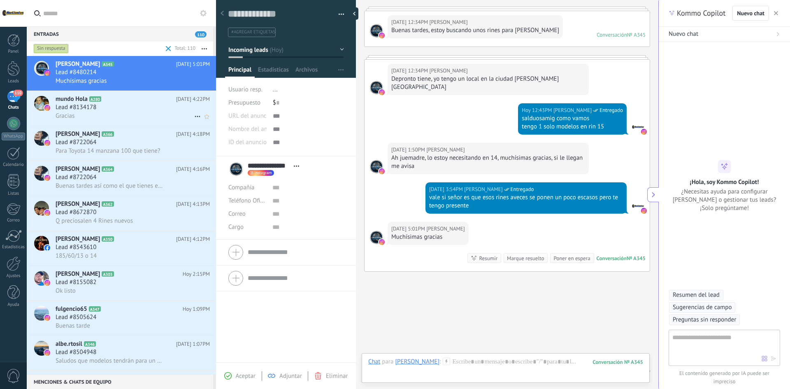
click at [108, 103] on div "Lead #8134178" at bounding box center [133, 107] width 154 height 8
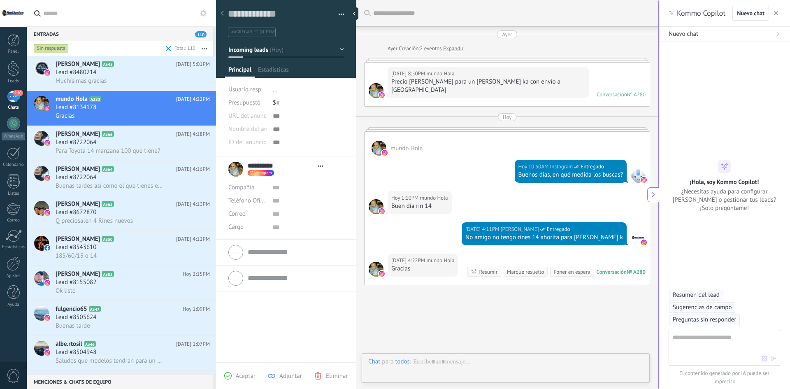
scroll to position [32, 0]
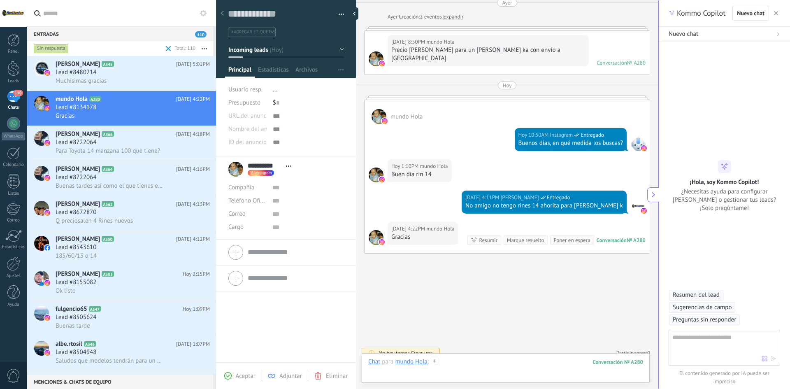
click at [438, 366] on div at bounding box center [505, 370] width 275 height 25
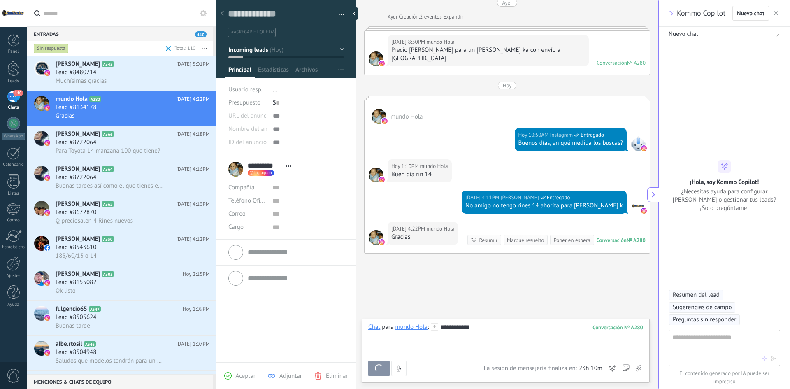
scroll to position [78, 0]
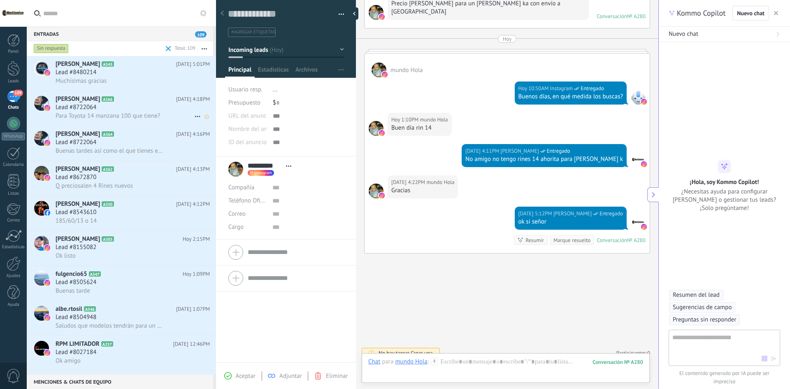
click at [128, 116] on span "Para Toyota 14 manzana 100 que tiene?" at bounding box center [108, 116] width 105 height 8
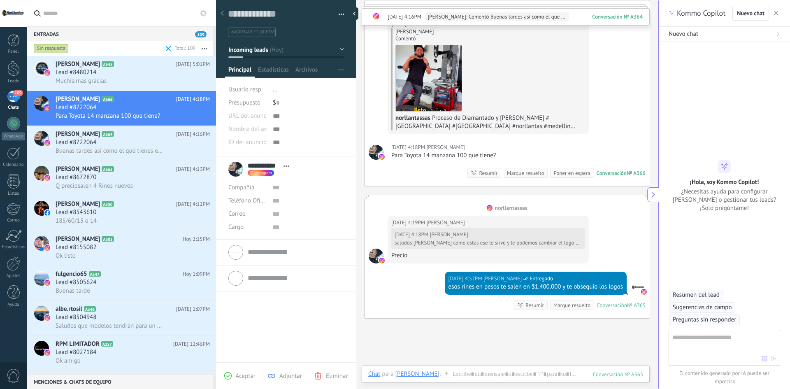
scroll to position [459, 0]
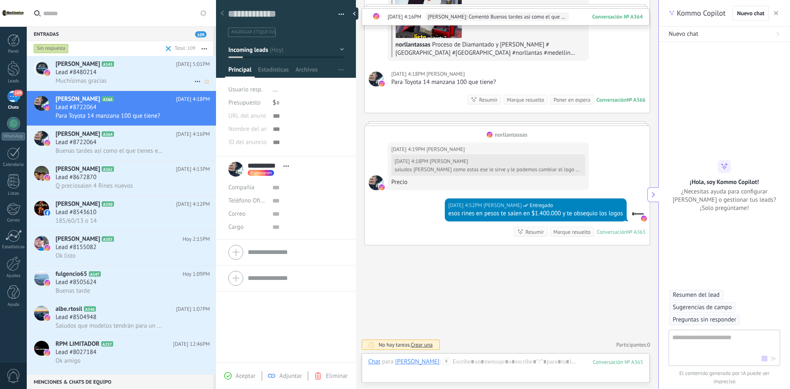
click at [112, 76] on div "Lead #8480214" at bounding box center [133, 72] width 154 height 8
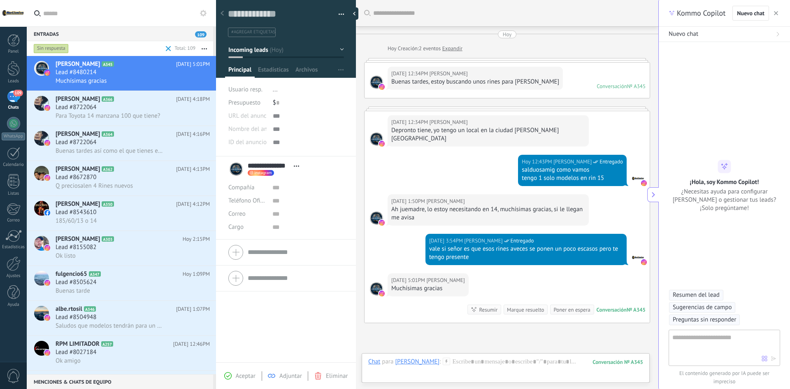
scroll to position [51, 0]
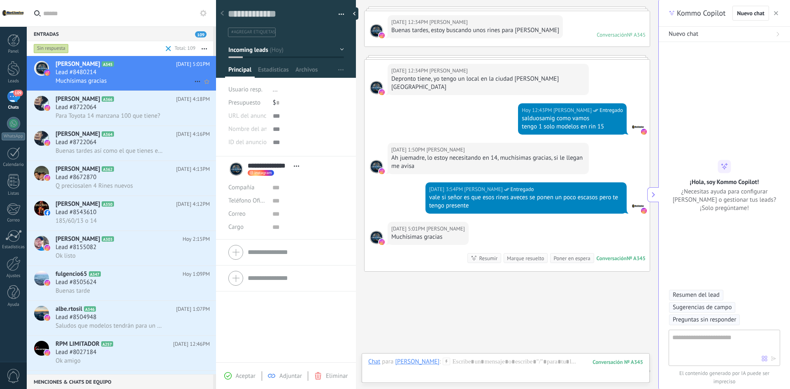
click at [195, 81] on use at bounding box center [197, 81] width 5 height 1
click at [241, 374] on div at bounding box center [395, 194] width 790 height 389
click at [232, 379] on div "Aceptar" at bounding box center [239, 375] width 31 height 7
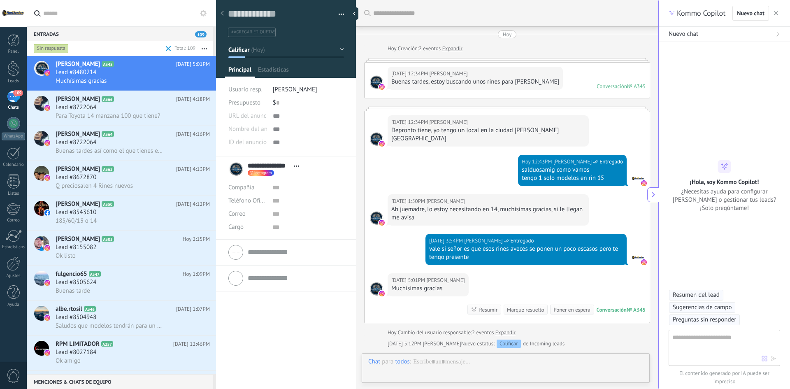
scroll to position [76, 0]
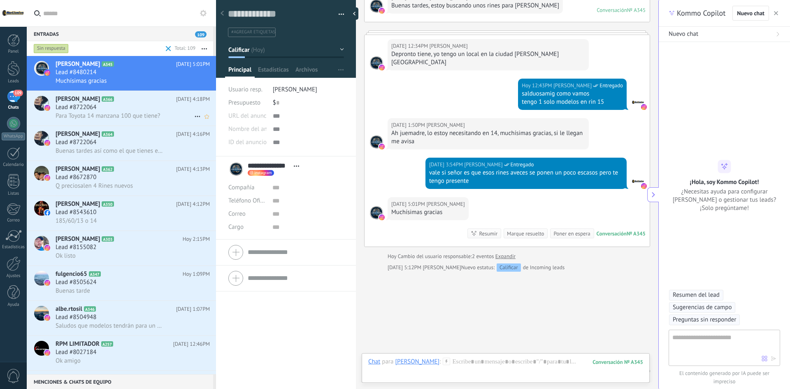
click at [72, 102] on span "[PERSON_NAME]" at bounding box center [78, 99] width 44 height 8
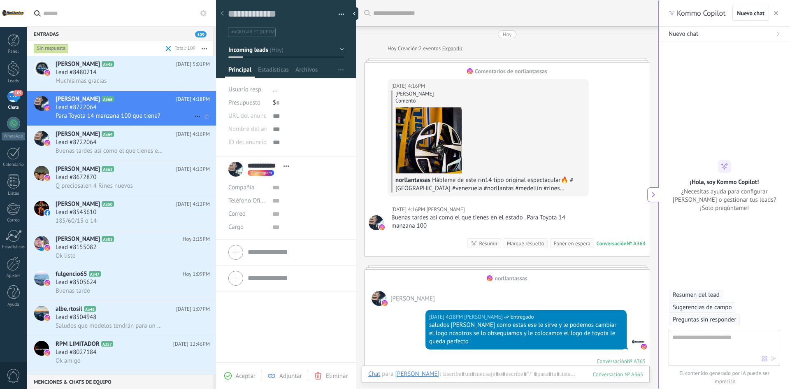
scroll to position [273, 0]
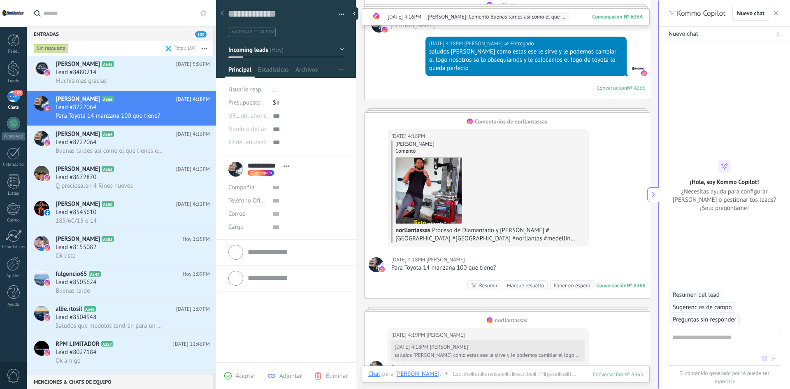
click at [231, 377] on icon at bounding box center [227, 375] width 7 height 7
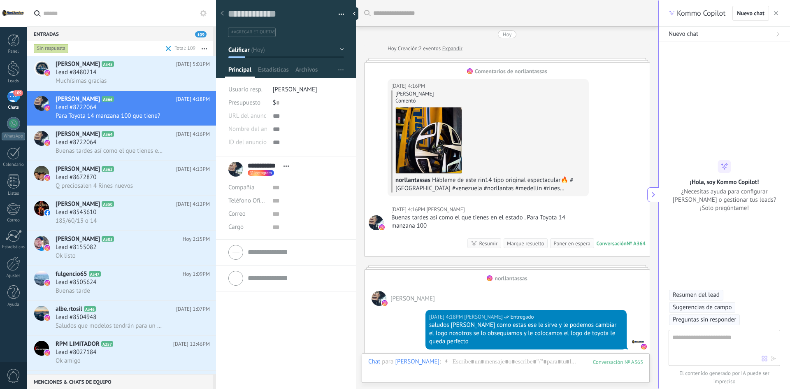
scroll to position [273, 0]
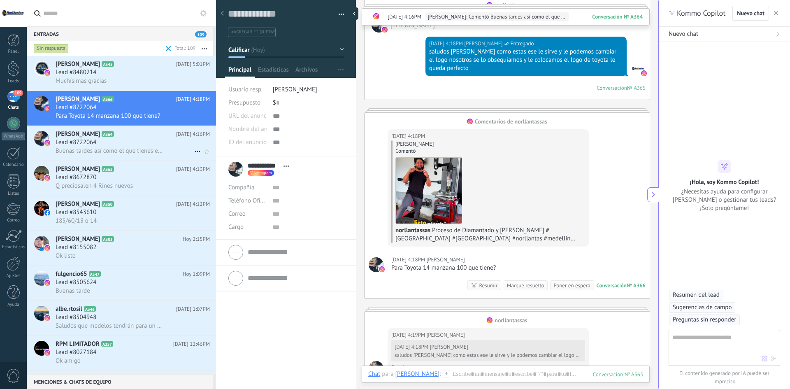
click at [147, 151] on span "Buenas tardes así como el que tienes en el estado . Para Toyota 14 manzana 100" at bounding box center [110, 151] width 109 height 8
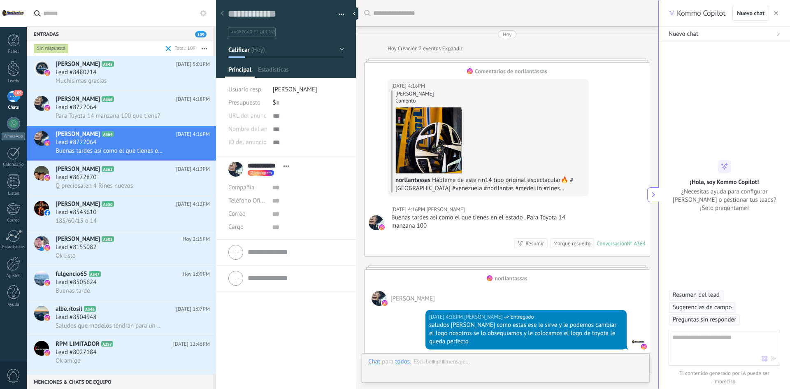
scroll to position [12, 0]
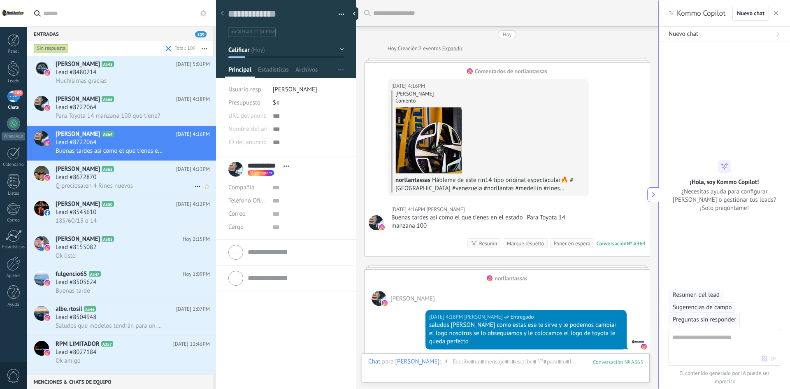
click at [170, 170] on h2 "[PERSON_NAME] A362" at bounding box center [116, 169] width 121 height 8
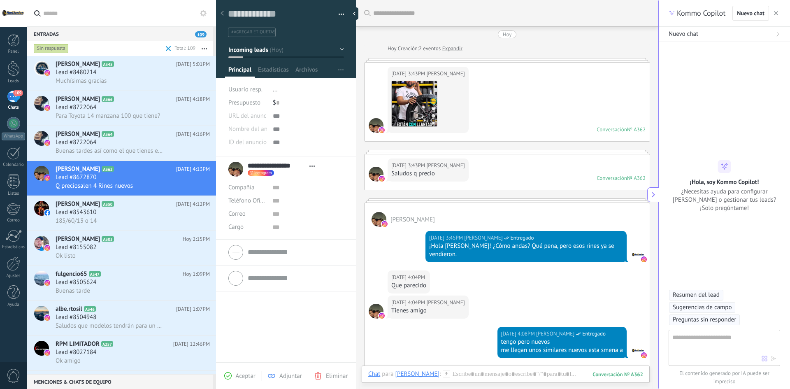
scroll to position [163, 0]
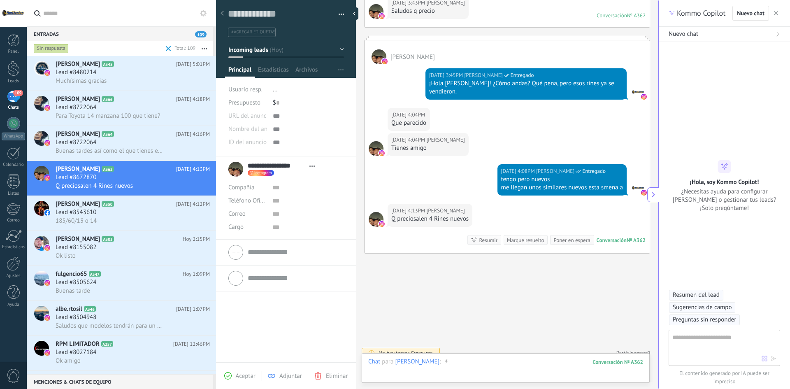
click at [488, 363] on div at bounding box center [505, 370] width 275 height 25
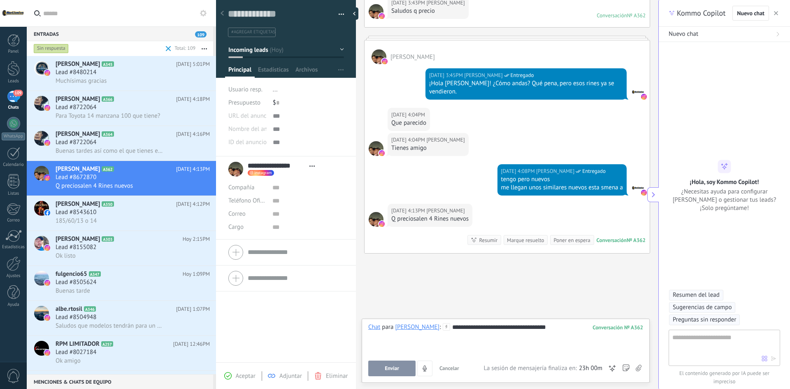
click at [396, 366] on span "Enviar" at bounding box center [392, 368] width 14 height 6
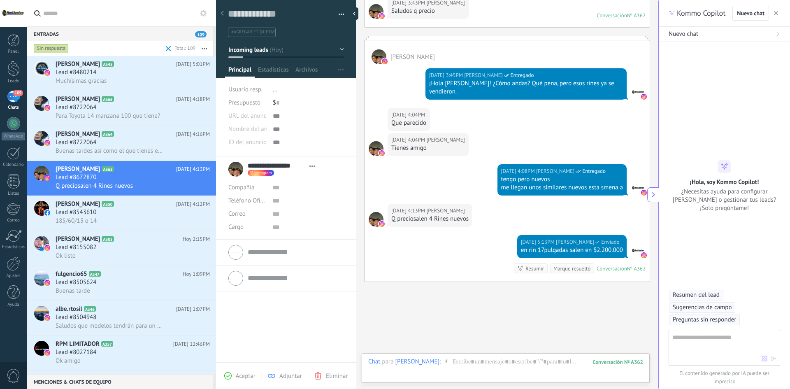
scroll to position [191, 0]
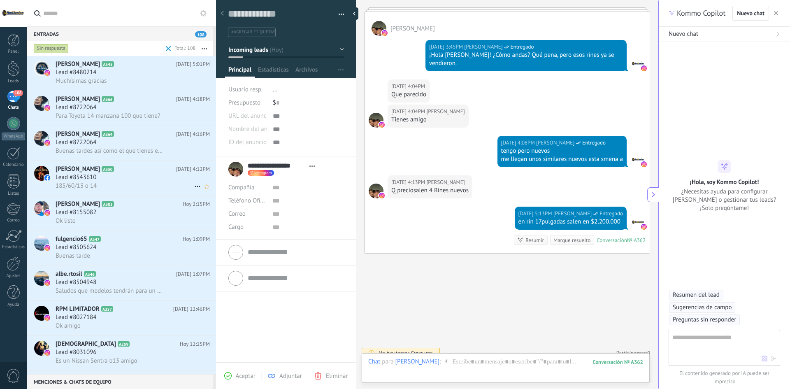
click at [133, 175] on div "Lead #8543610" at bounding box center [133, 177] width 154 height 8
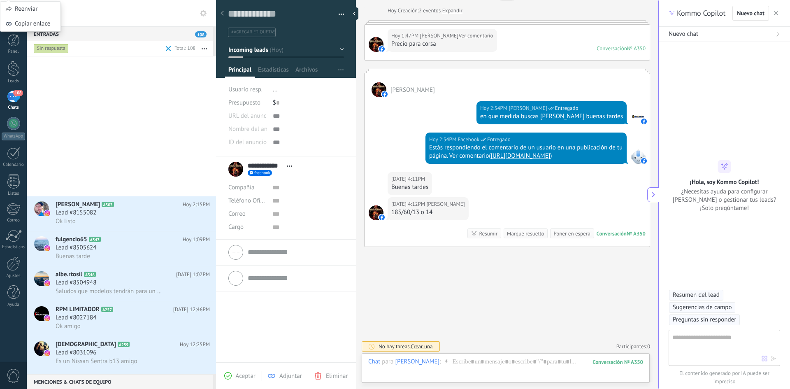
scroll to position [279, 0]
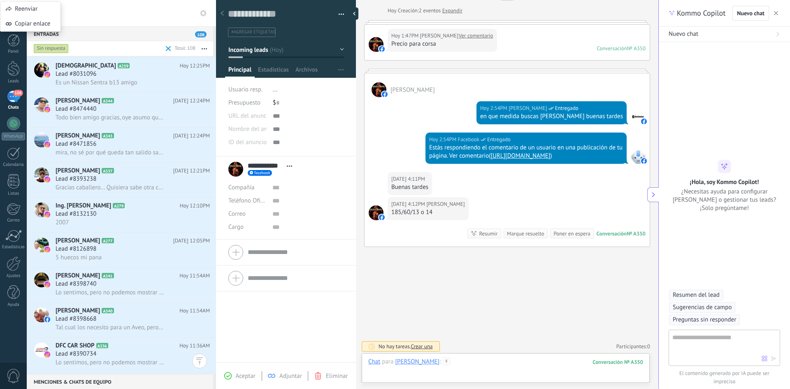
click at [483, 368] on div at bounding box center [505, 370] width 275 height 25
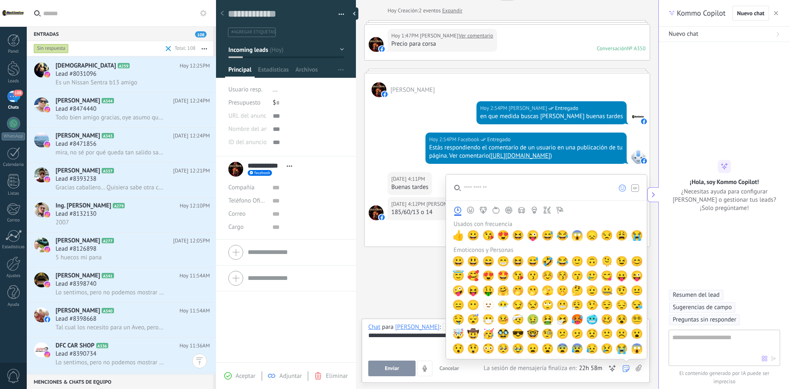
click at [616, 369] on div "Enviar Cancelar Rastrear clics en links ? Reducir links largos y rastrear clics…" at bounding box center [505, 368] width 275 height 16
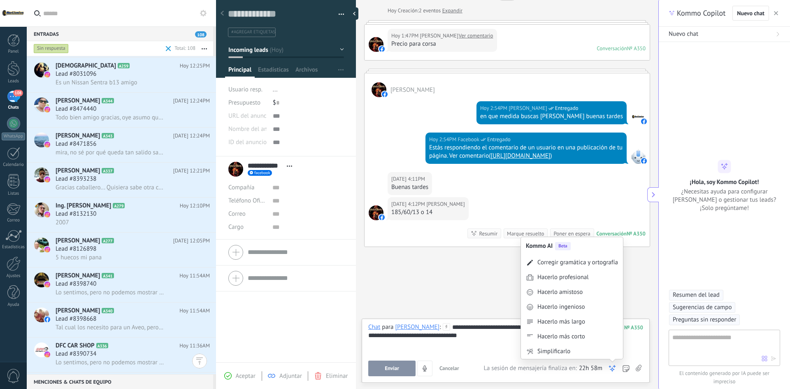
click at [613, 368] on icon at bounding box center [612, 368] width 8 height 8
click at [571, 293] on div "Hacerlo amistoso" at bounding box center [559, 292] width 45 height 8
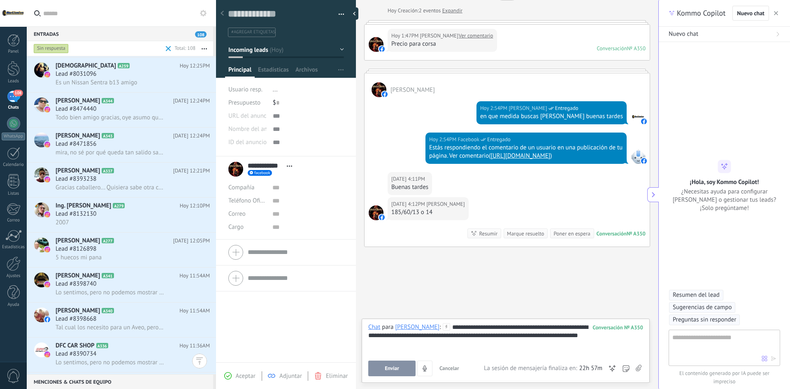
click at [463, 327] on div "**********" at bounding box center [505, 338] width 275 height 31
click at [385, 372] on button "Enviar" at bounding box center [391, 368] width 47 height 16
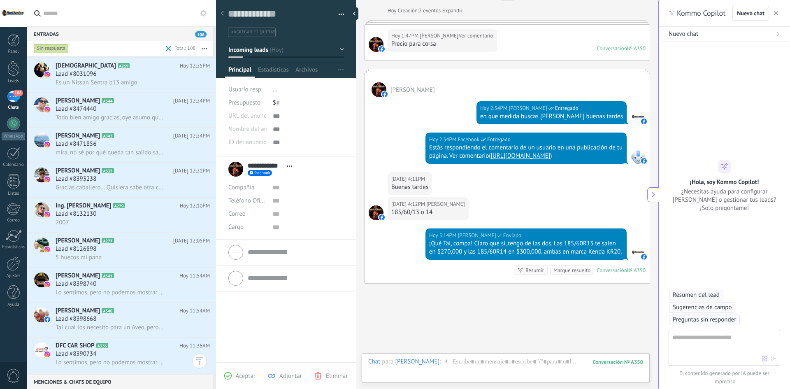
scroll to position [101, 0]
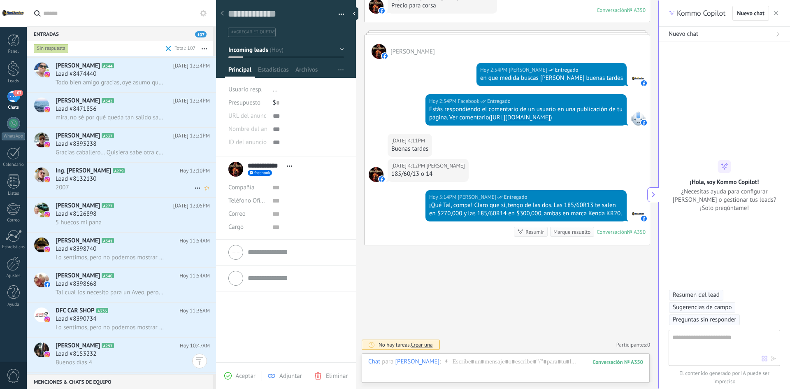
click at [109, 182] on div "Lead #8132130" at bounding box center [133, 179] width 154 height 8
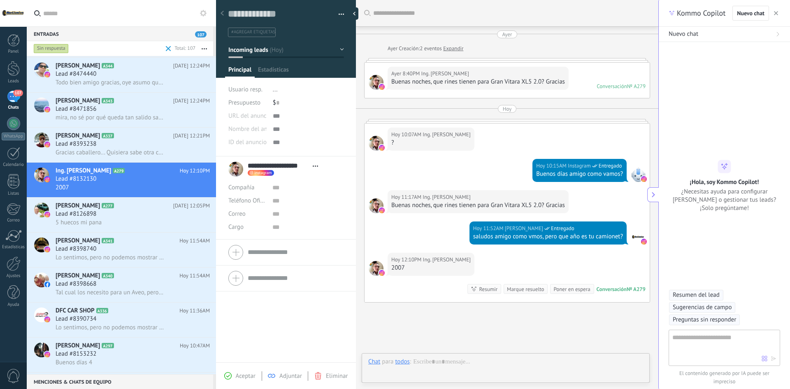
scroll to position [57, 0]
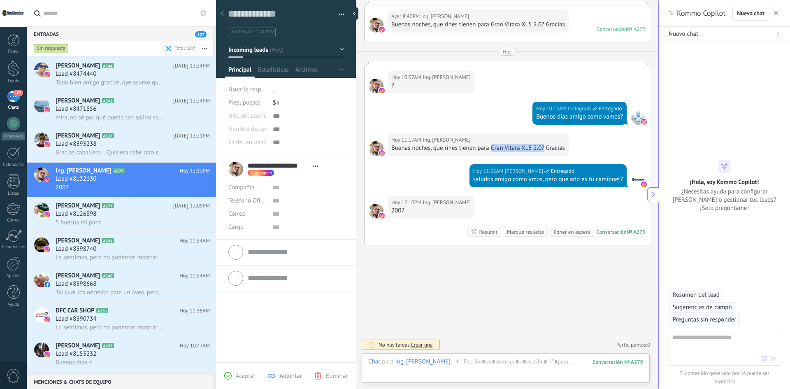
drag, startPoint x: 491, startPoint y: 148, endPoint x: 543, endPoint y: 149, distance: 51.9
click at [543, 149] on div "Buenas noches, que rines tienen para Gran Vitara XL5 2.0? Gracias" at bounding box center [478, 148] width 174 height 8
copy div "Gran Vitara XL5 2.0?"
click at [483, 371] on div at bounding box center [505, 370] width 275 height 25
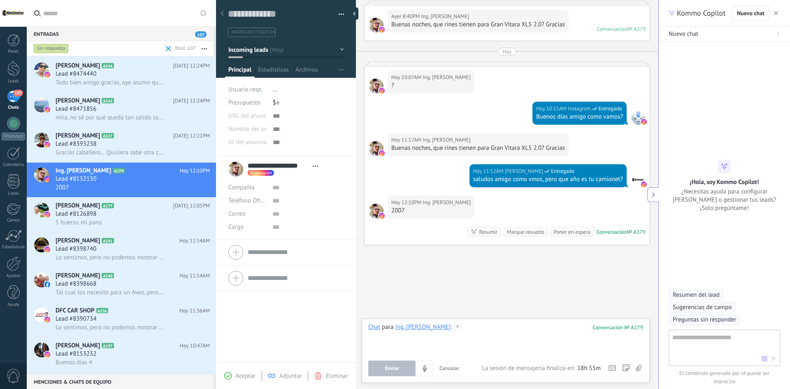
click at [490, 351] on div at bounding box center [505, 338] width 275 height 31
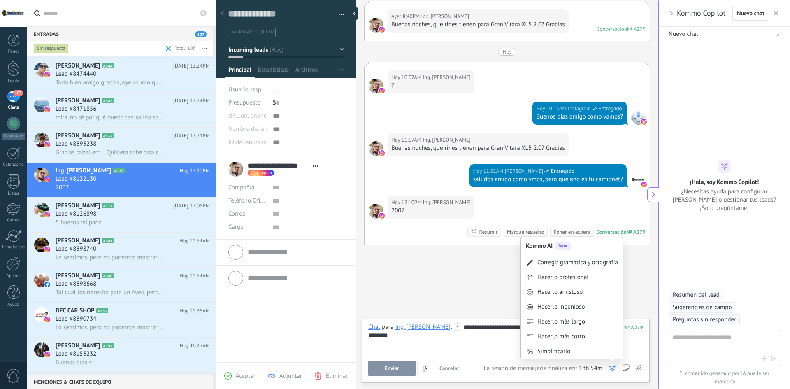
click at [609, 367] on icon at bounding box center [612, 368] width 8 height 8
click at [550, 296] on div "Hacerlo amistoso" at bounding box center [572, 292] width 102 height 15
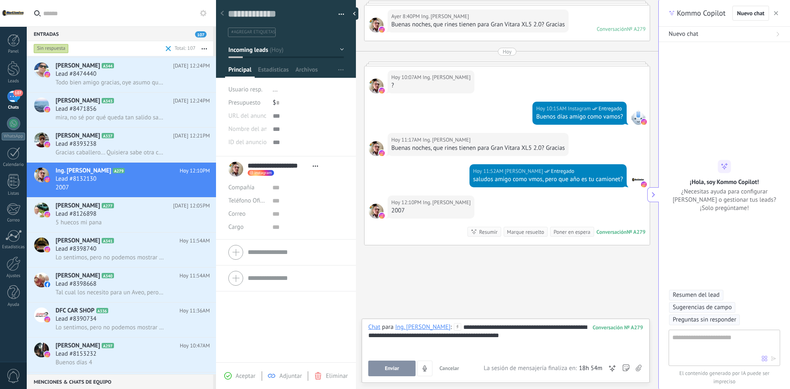
click at [388, 369] on span "Enviar" at bounding box center [392, 368] width 14 height 6
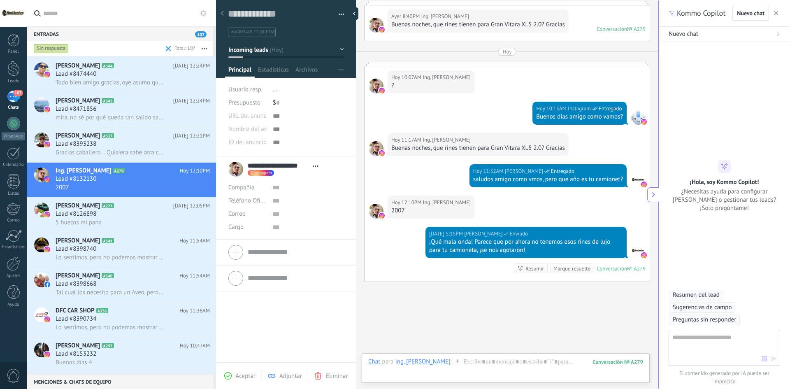
scroll to position [94, 0]
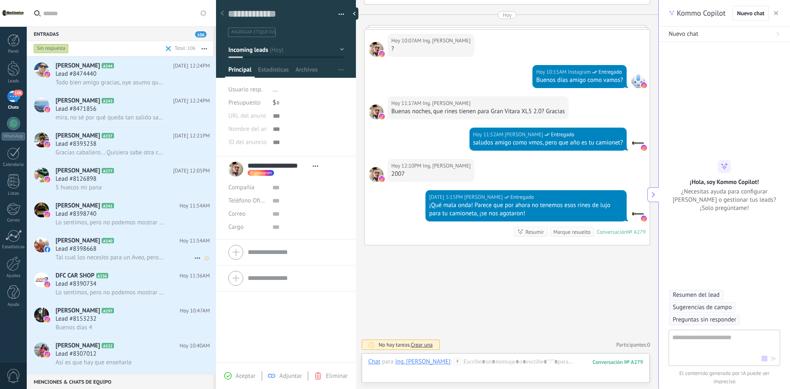
click at [105, 257] on span "Tal cual los necesito para un Aveo, pero los detalles de color Negro, Estoy en …" at bounding box center [110, 257] width 109 height 8
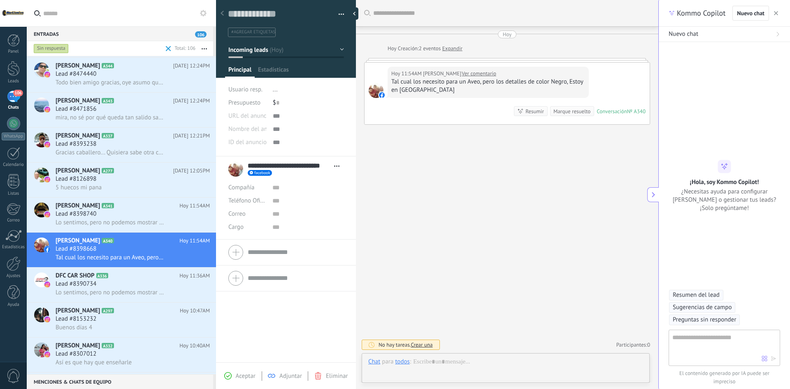
scroll to position [12, 0]
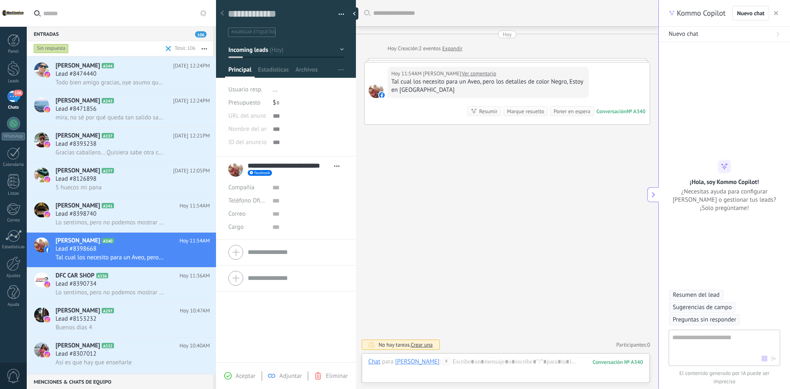
click at [496, 74] on link "Ver comentario" at bounding box center [479, 74] width 35 height 8
click at [513, 356] on div "Chat Correo Nota Tarea Chat para [PERSON_NAME] : 340 Enviar Cancelar Rastrear c…" at bounding box center [506, 368] width 288 height 30
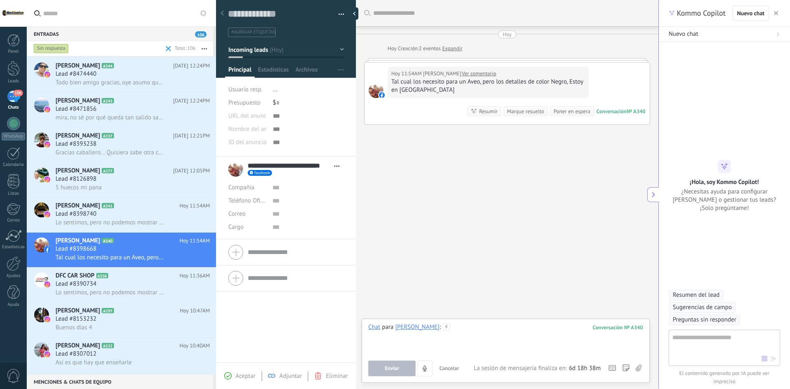
click at [518, 337] on div at bounding box center [505, 338] width 275 height 31
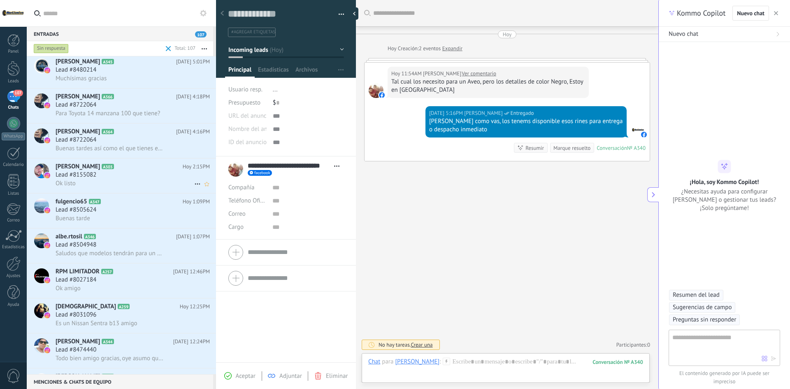
scroll to position [0, 0]
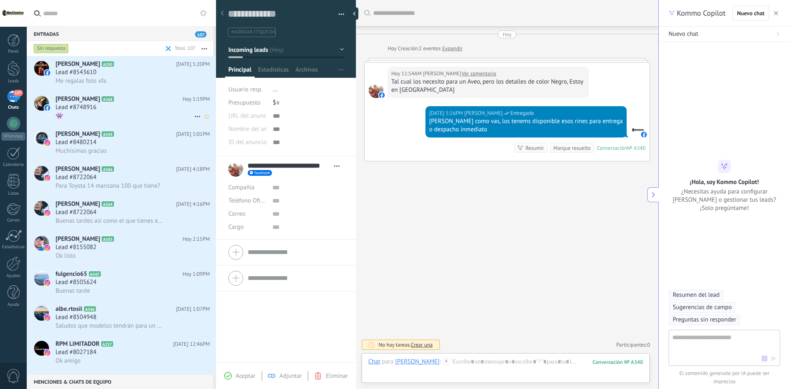
click at [98, 105] on h3 "Lead #8748916" at bounding box center [78, 107] width 45 height 8
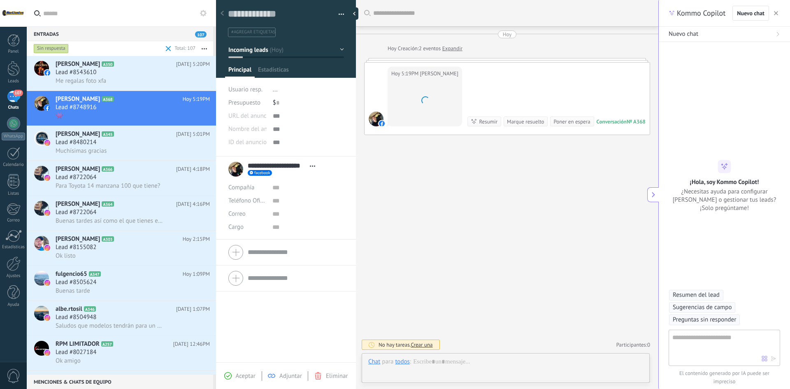
scroll to position [12, 0]
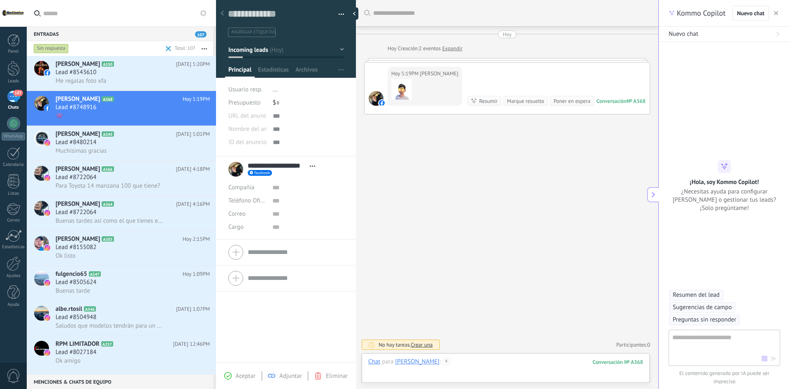
click at [489, 359] on div at bounding box center [505, 370] width 275 height 25
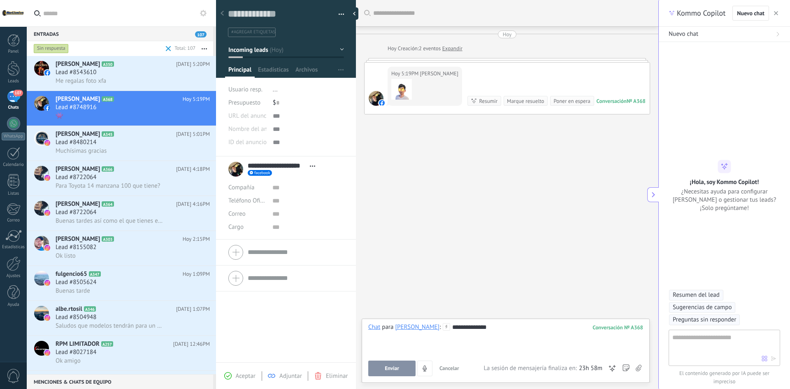
click at [446, 75] on span "[PERSON_NAME]" at bounding box center [439, 74] width 38 height 8
click at [458, 78] on div at bounding box center [424, 90] width 67 height 24
click at [458, 75] on span "[PERSON_NAME]" at bounding box center [439, 74] width 38 height 8
click at [465, 66] on div "[DATE] 5:19PM [PERSON_NAME] Conversación № A368 Conversación № A368 Resumir Res…" at bounding box center [507, 88] width 285 height 51
click at [390, 370] on span "Enviar" at bounding box center [392, 368] width 14 height 6
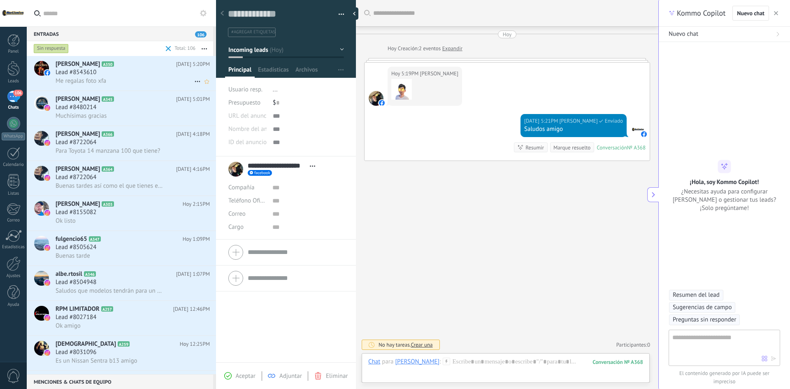
click at [104, 77] on div "Me regalas foto xfa" at bounding box center [133, 81] width 154 height 9
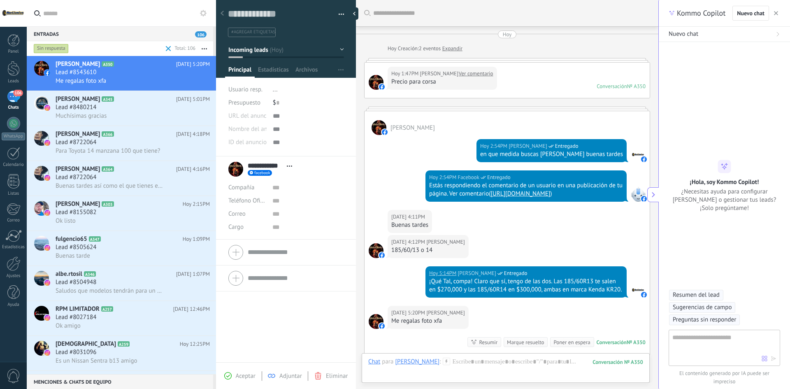
scroll to position [117, 0]
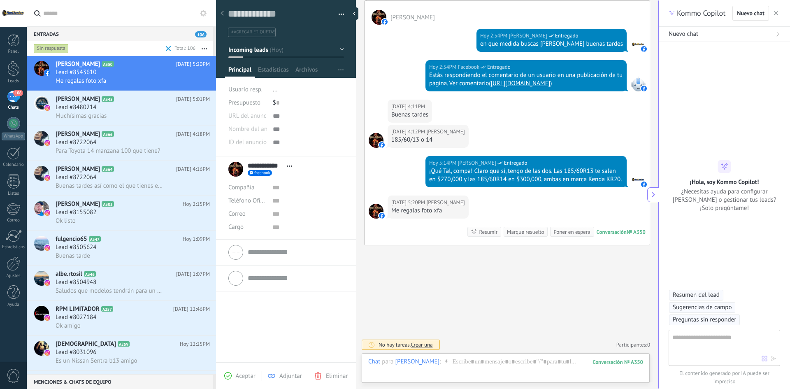
click at [493, 351] on div "No hay tareas. Crear una Participantes: 0 Agregar usuario Bots: 0" at bounding box center [507, 345] width 286 height 14
click at [493, 354] on div "Chat Correo Nota Tarea Chat para [PERSON_NAME] : 350 Enviar Cancelar Rastrear c…" at bounding box center [506, 368] width 288 height 30
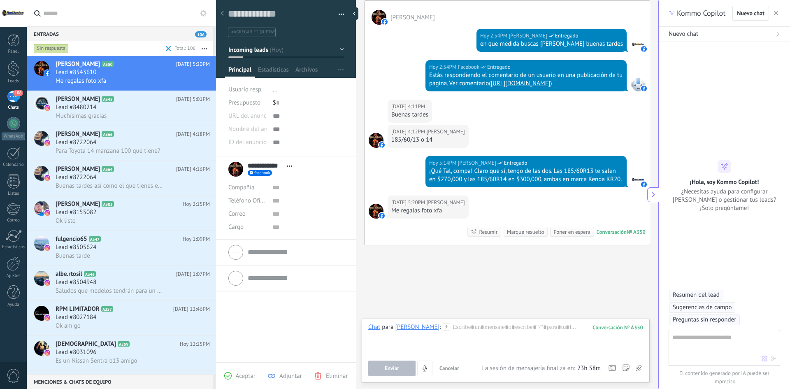
click at [493, 359] on div "Chat para [PERSON_NAME] : 350 Enviar Cancelar Rastrear clics en links ? Reducir…" at bounding box center [505, 349] width 275 height 53
click at [638, 370] on icon at bounding box center [639, 368] width 6 height 7
click at [0, 0] on input "file" at bounding box center [0, 0] width 0 height 0
